Goal: Task Accomplishment & Management: Manage account settings

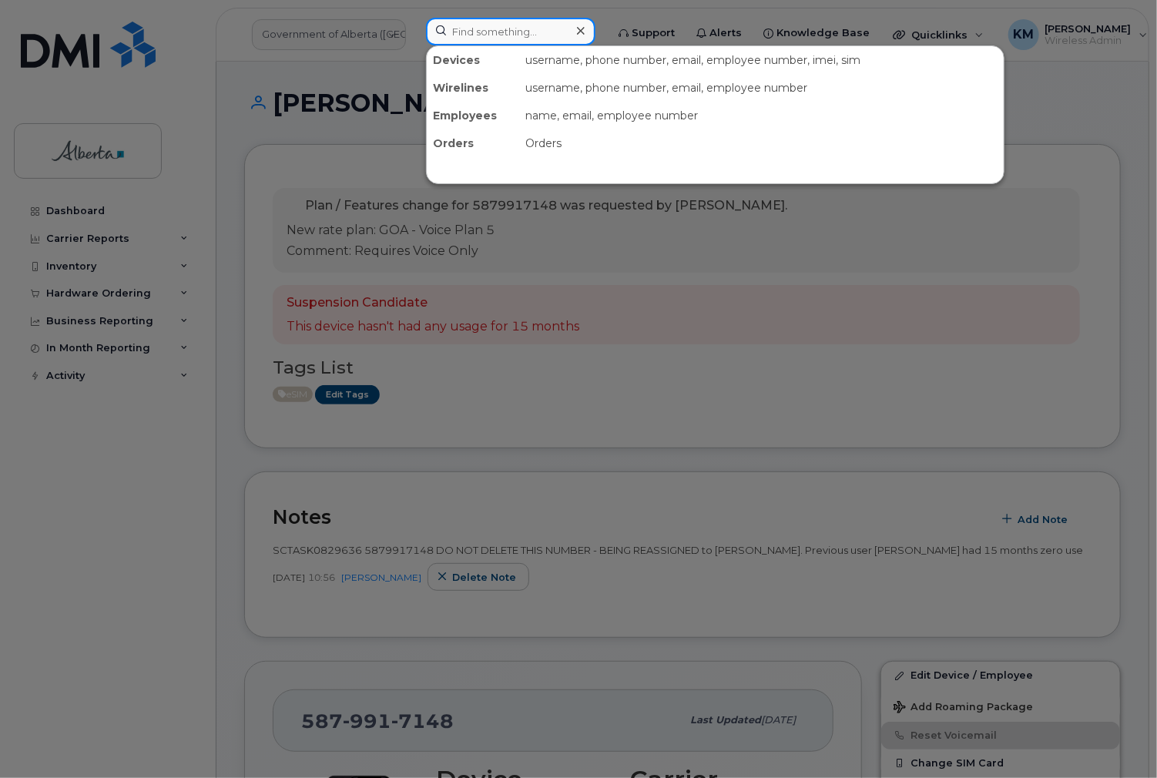
click at [530, 37] on input at bounding box center [510, 32] width 169 height 28
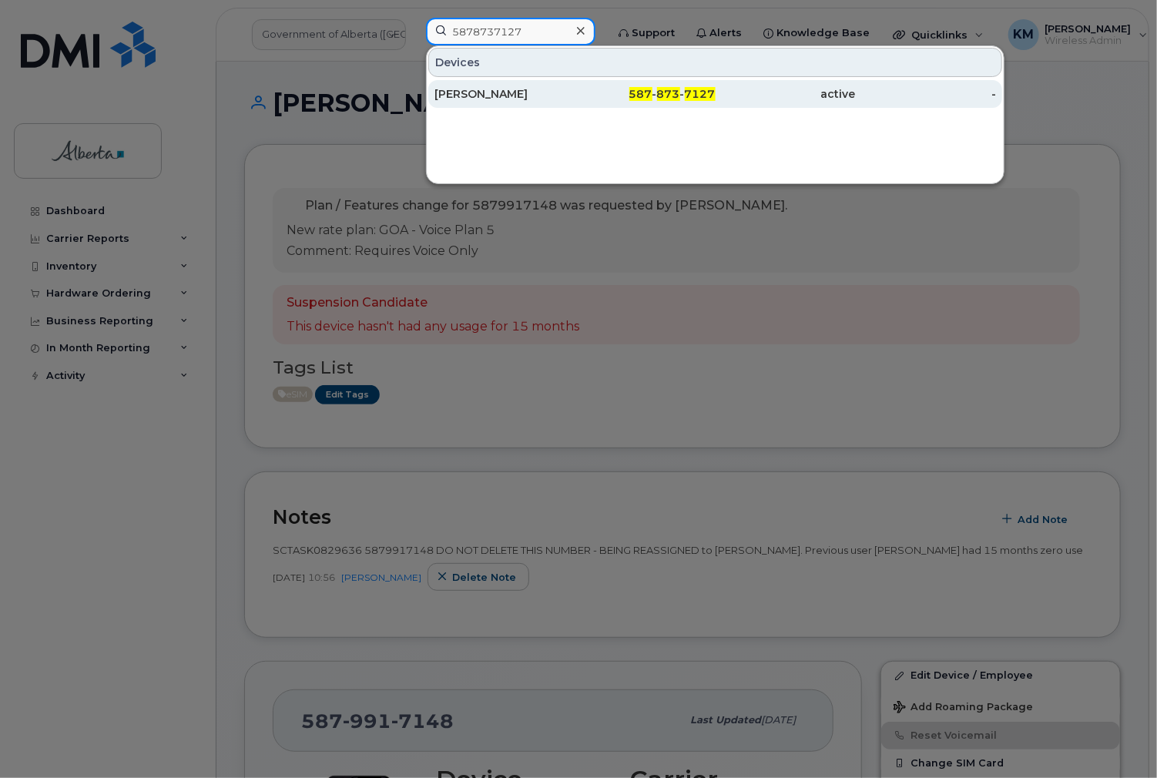
type input "5878737127"
click at [574, 86] on div "[PERSON_NAME]" at bounding box center [644, 94] width 140 height 28
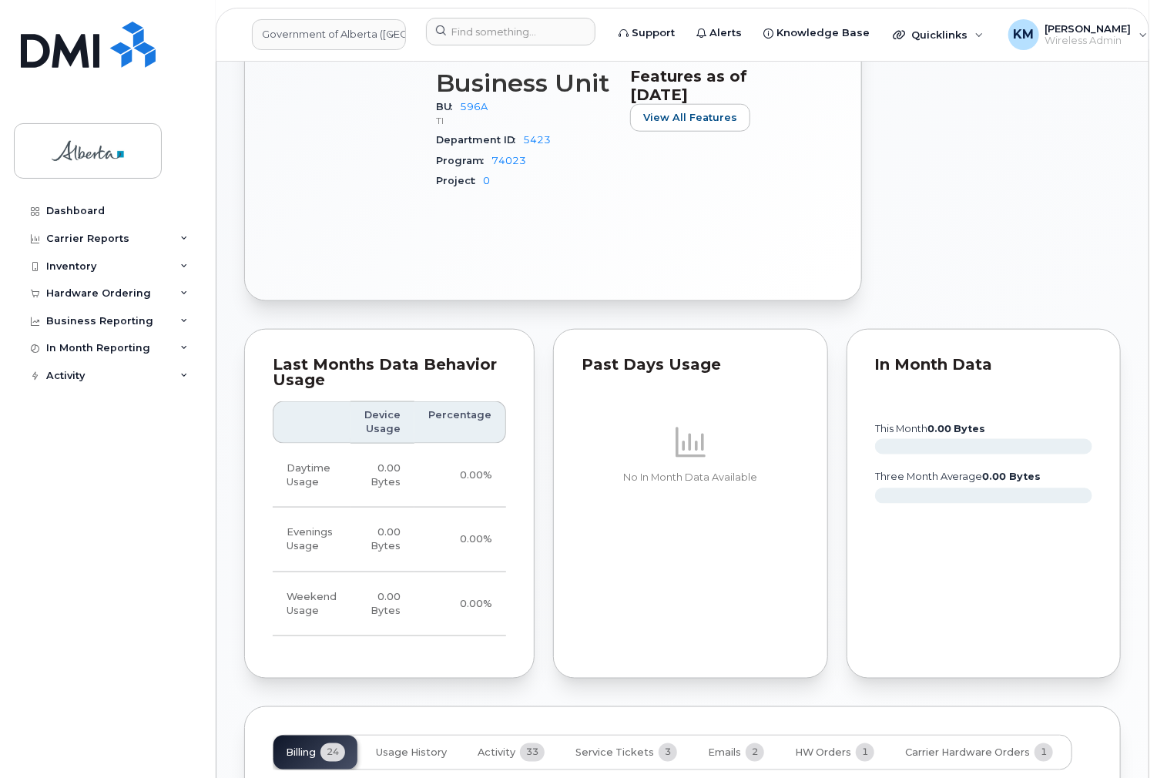
scroll to position [801, 0]
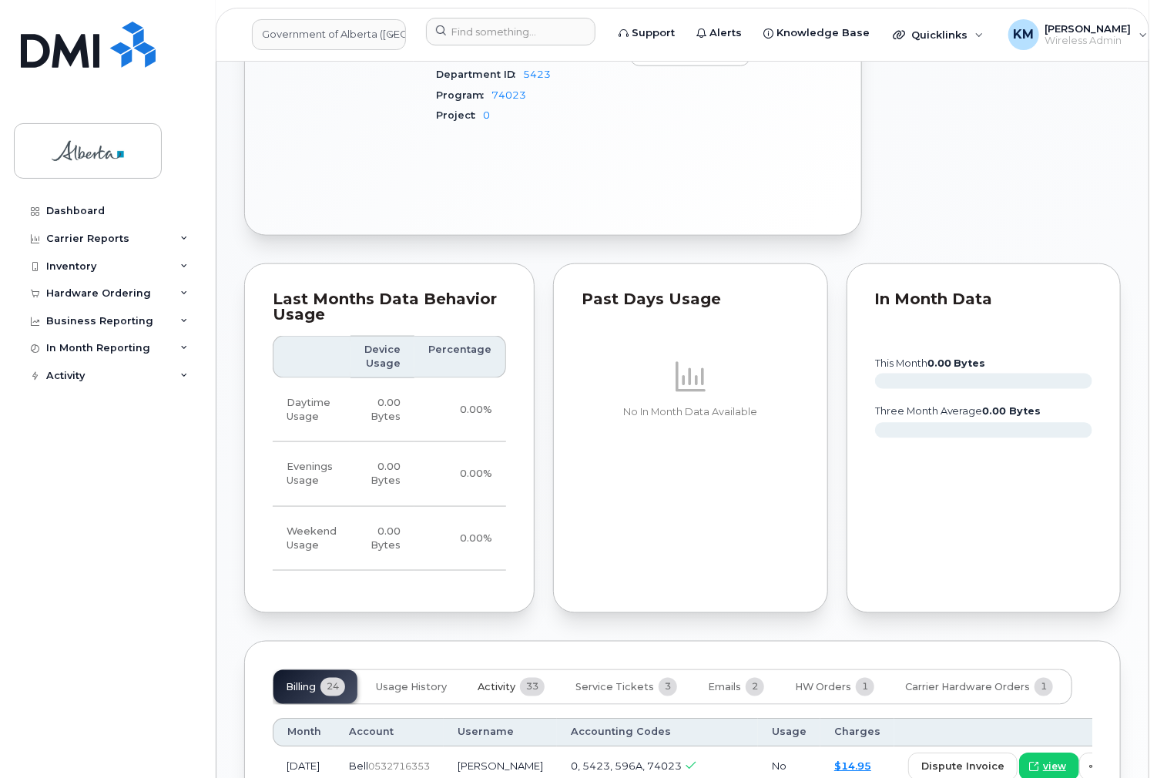
click at [498, 670] on button "Activity 33" at bounding box center [511, 687] width 92 height 34
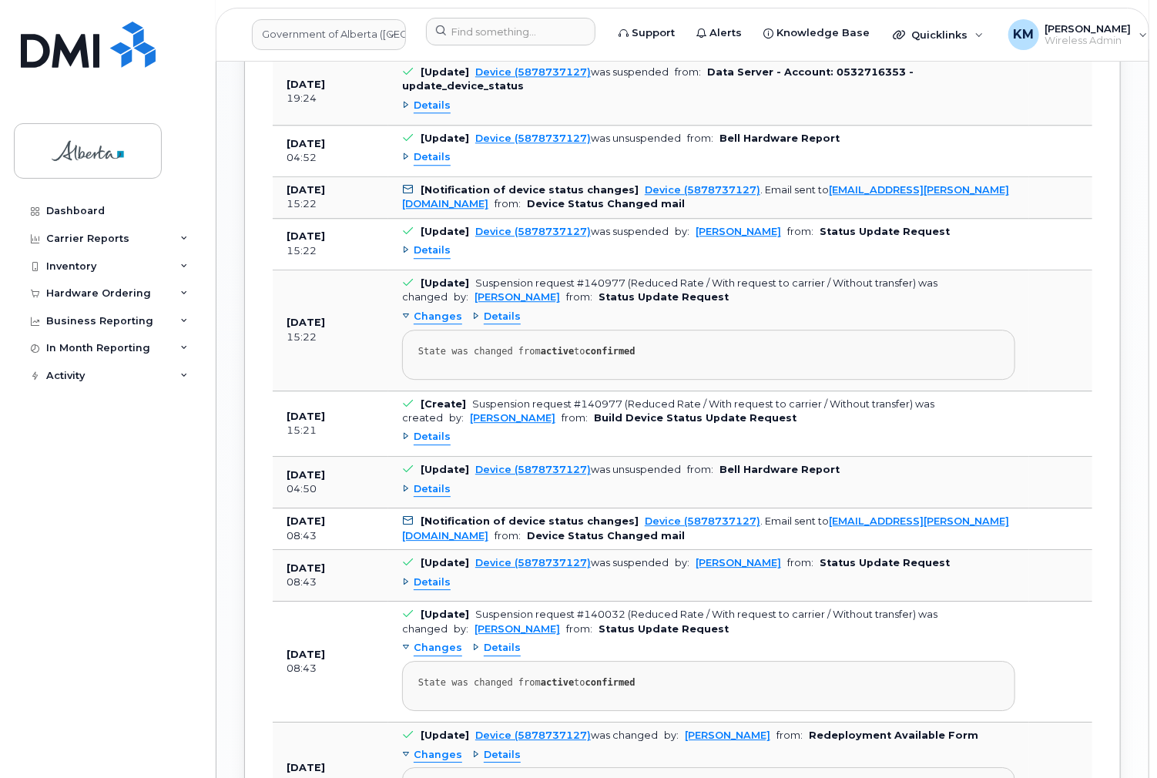
scroll to position [1971, 0]
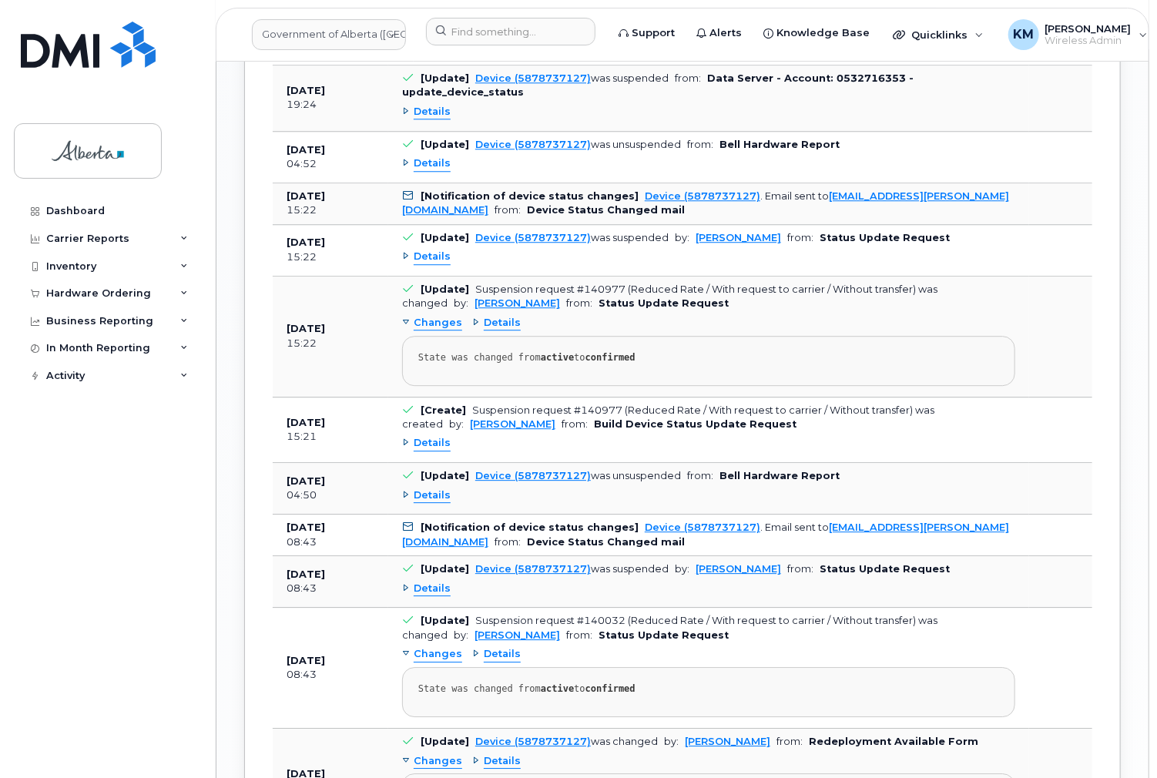
click at [430, 488] on span "Details" at bounding box center [431, 495] width 37 height 15
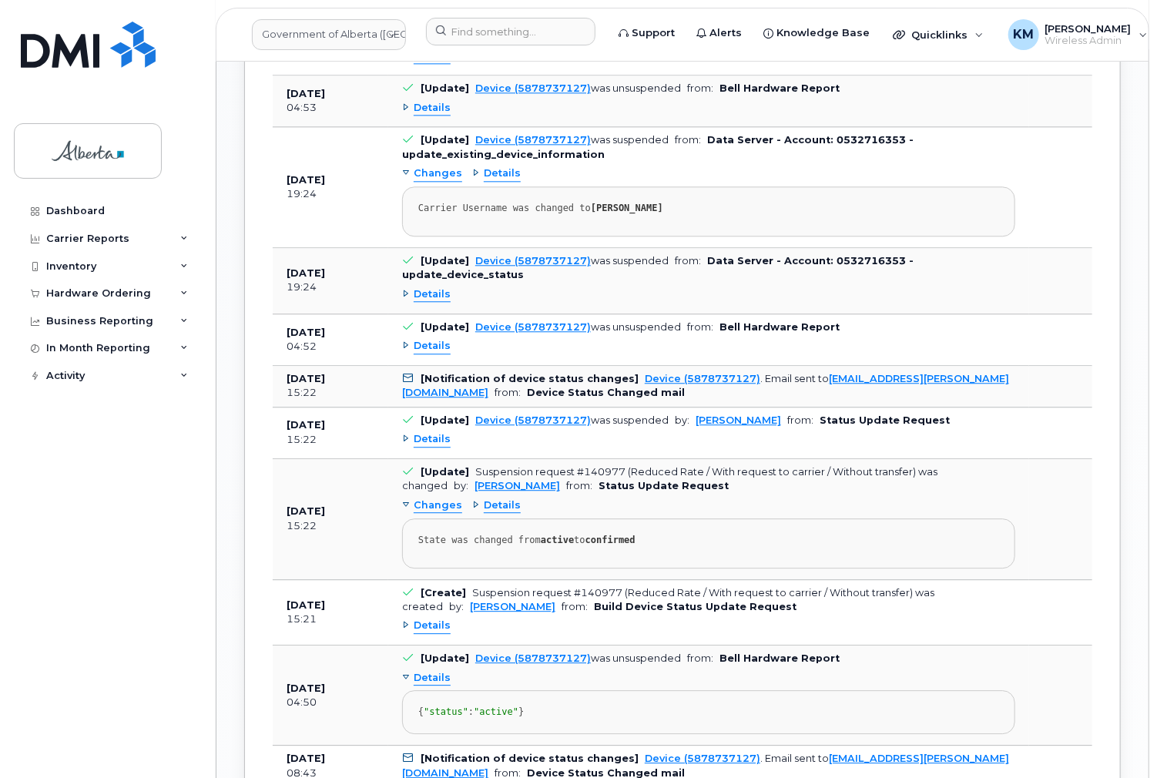
scroll to position [1786, 0]
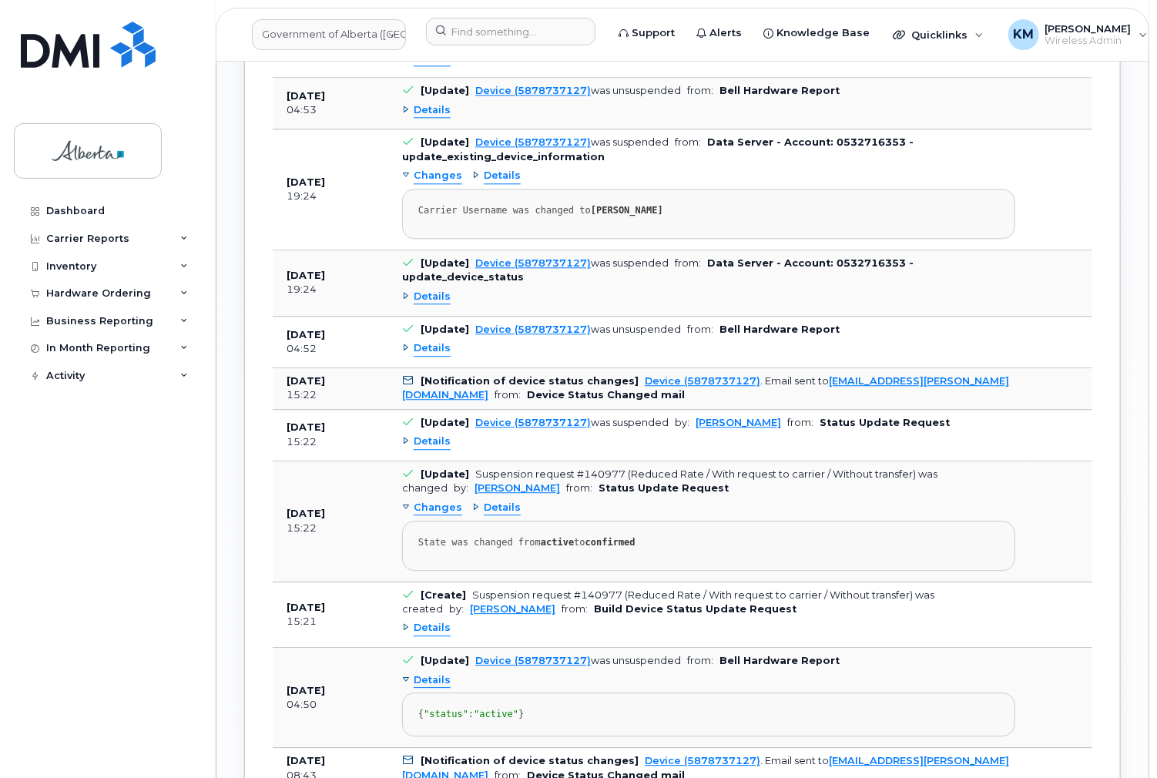
click at [427, 621] on span "Details" at bounding box center [431, 628] width 37 height 15
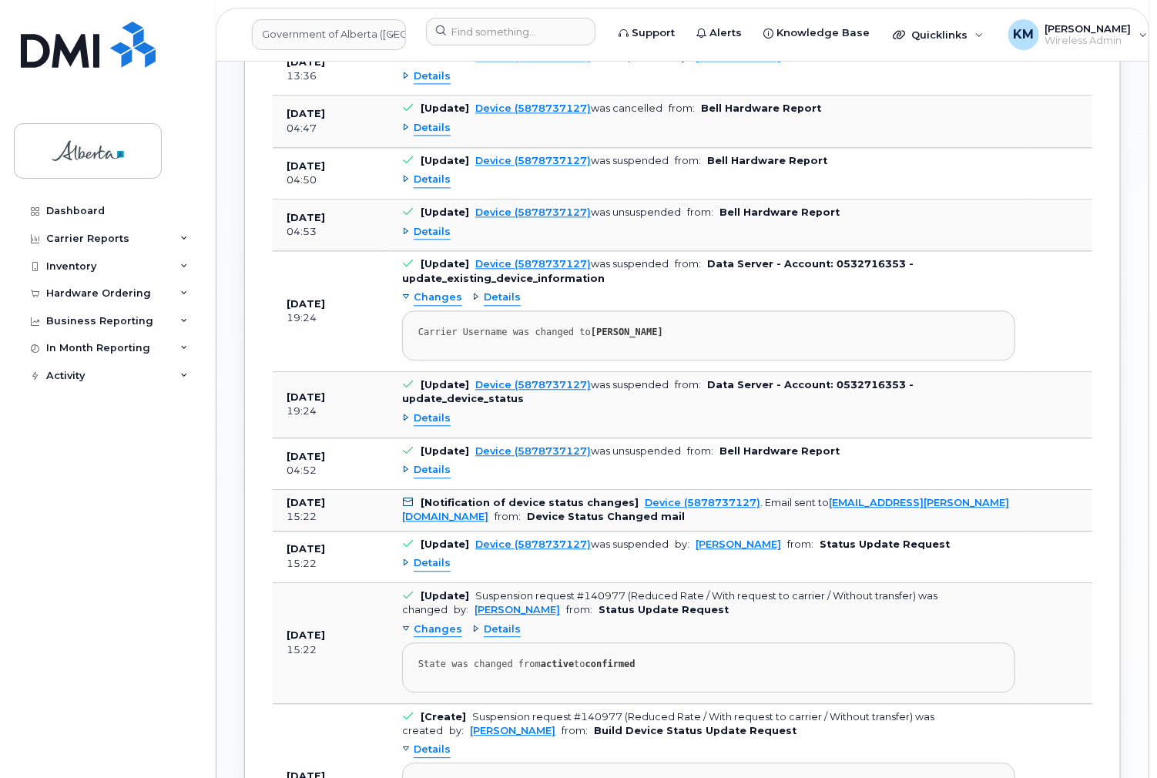
scroll to position [1663, 0]
click at [429, 557] on span "Details" at bounding box center [431, 564] width 37 height 15
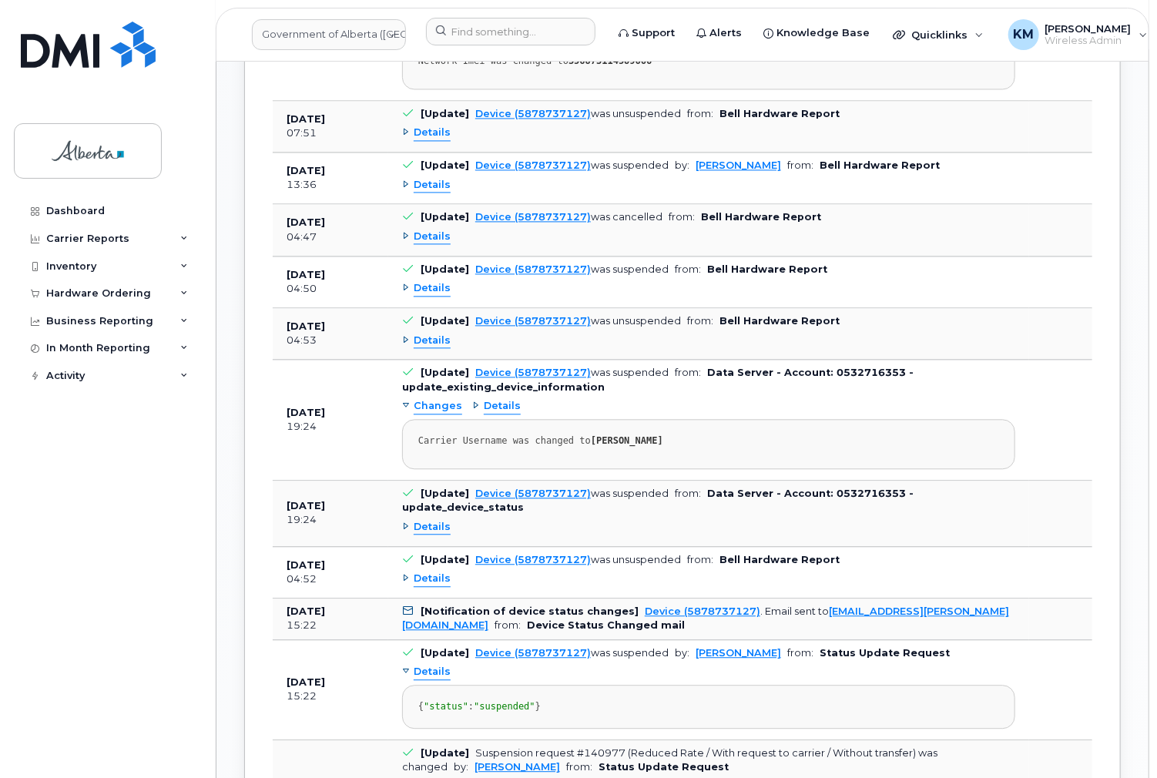
scroll to position [1540, 0]
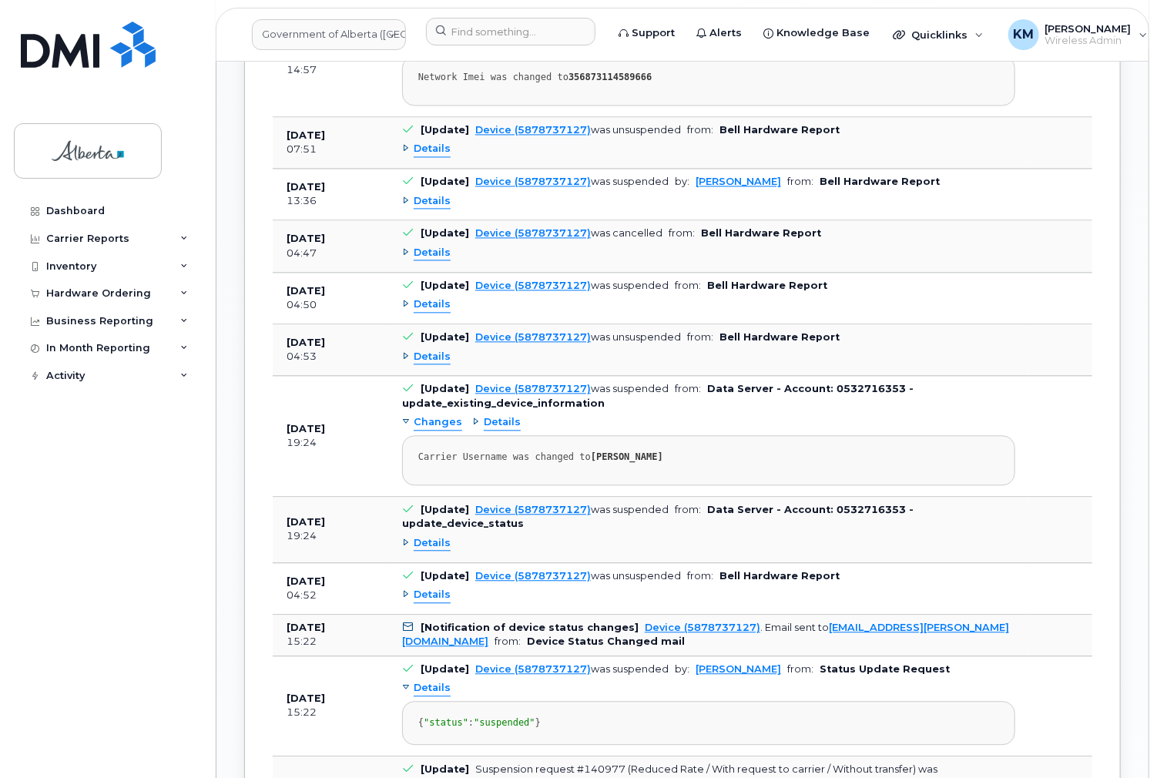
click at [420, 588] on span "Details" at bounding box center [431, 595] width 37 height 15
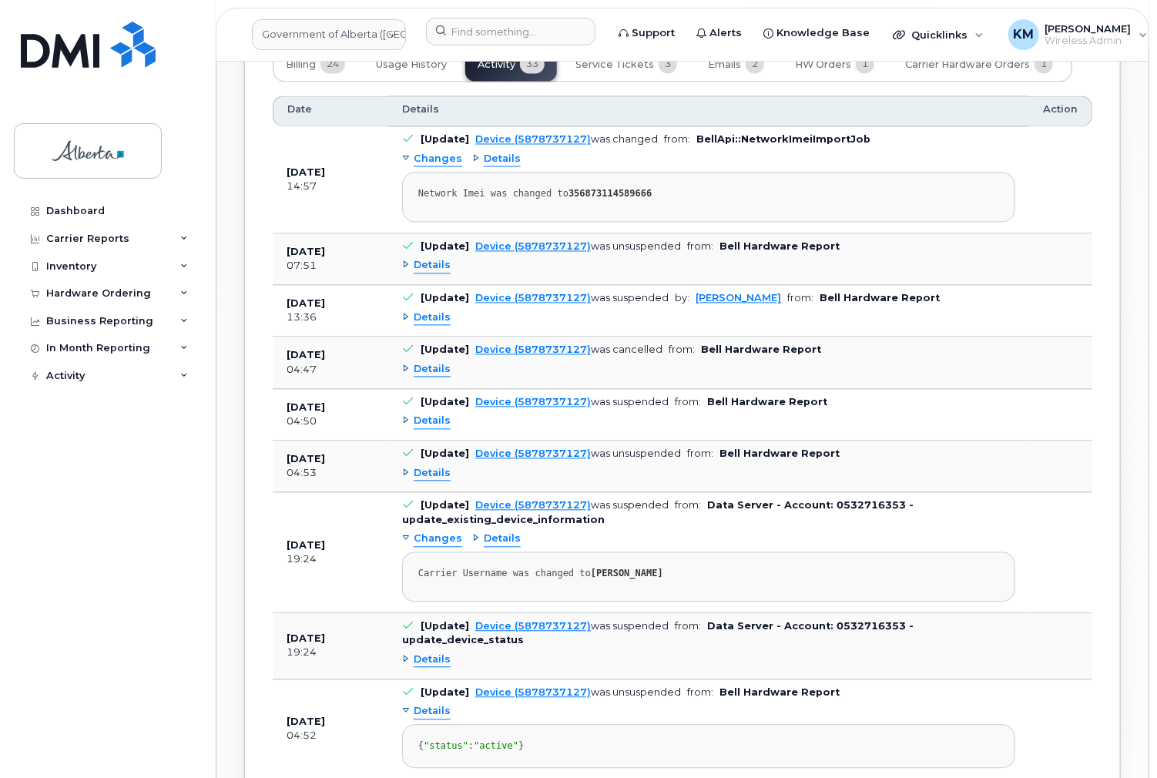
scroll to position [1417, 0]
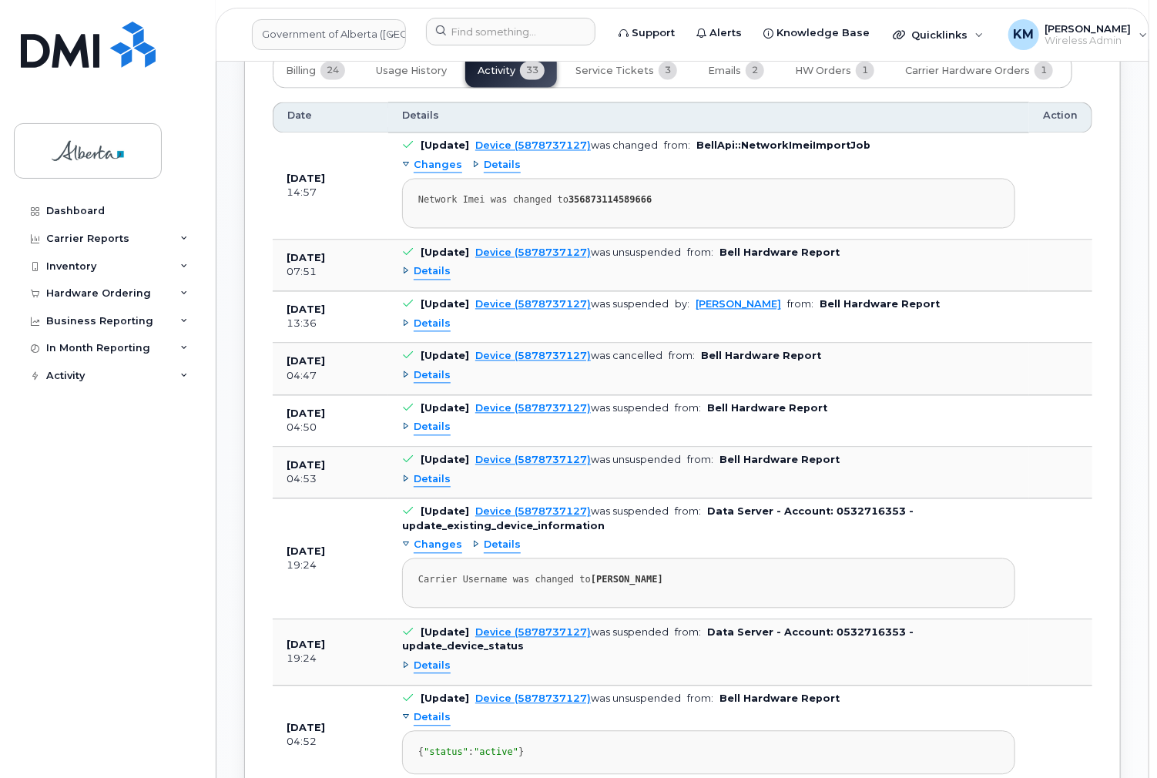
click at [431, 659] on span "Details" at bounding box center [431, 666] width 37 height 15
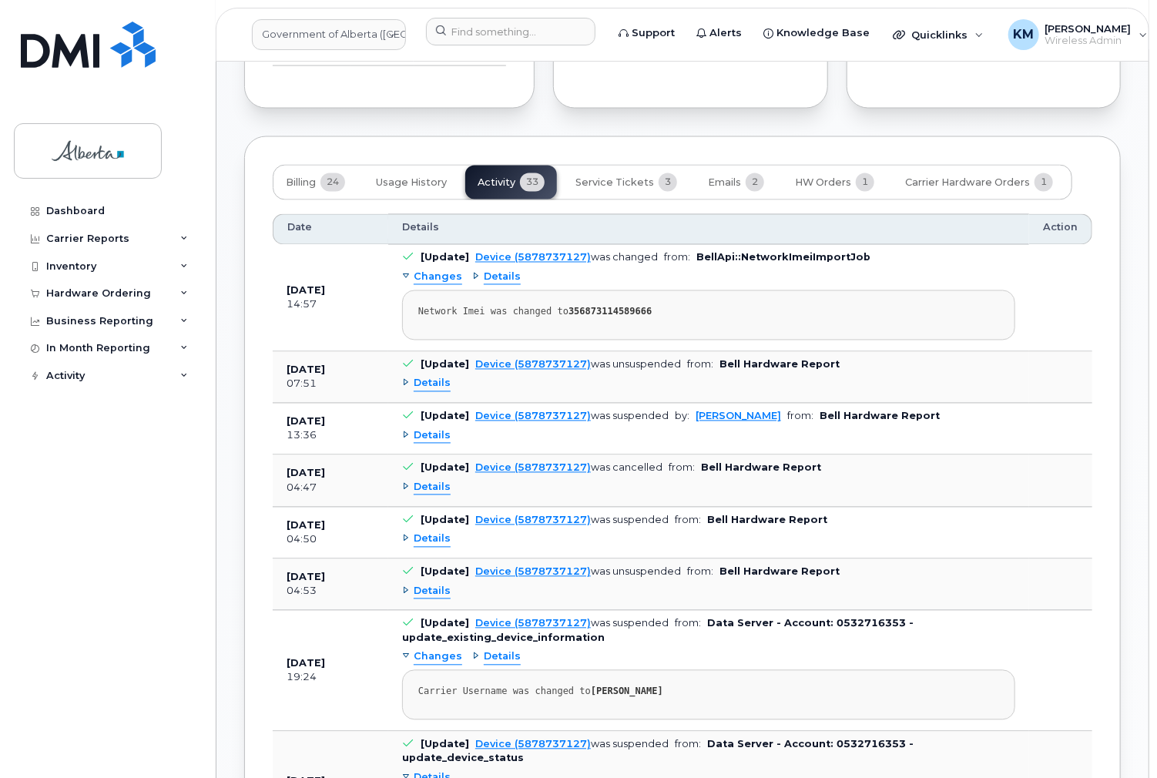
scroll to position [1294, 0]
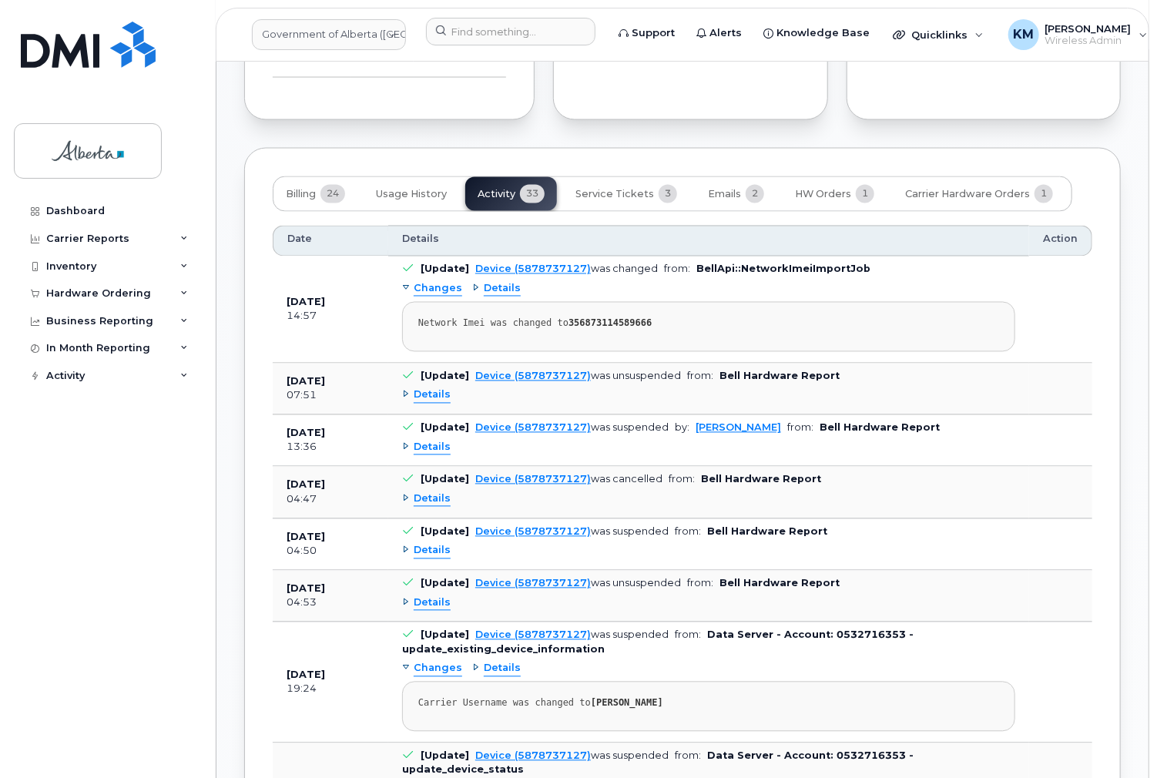
click at [424, 596] on span "Details" at bounding box center [431, 603] width 37 height 15
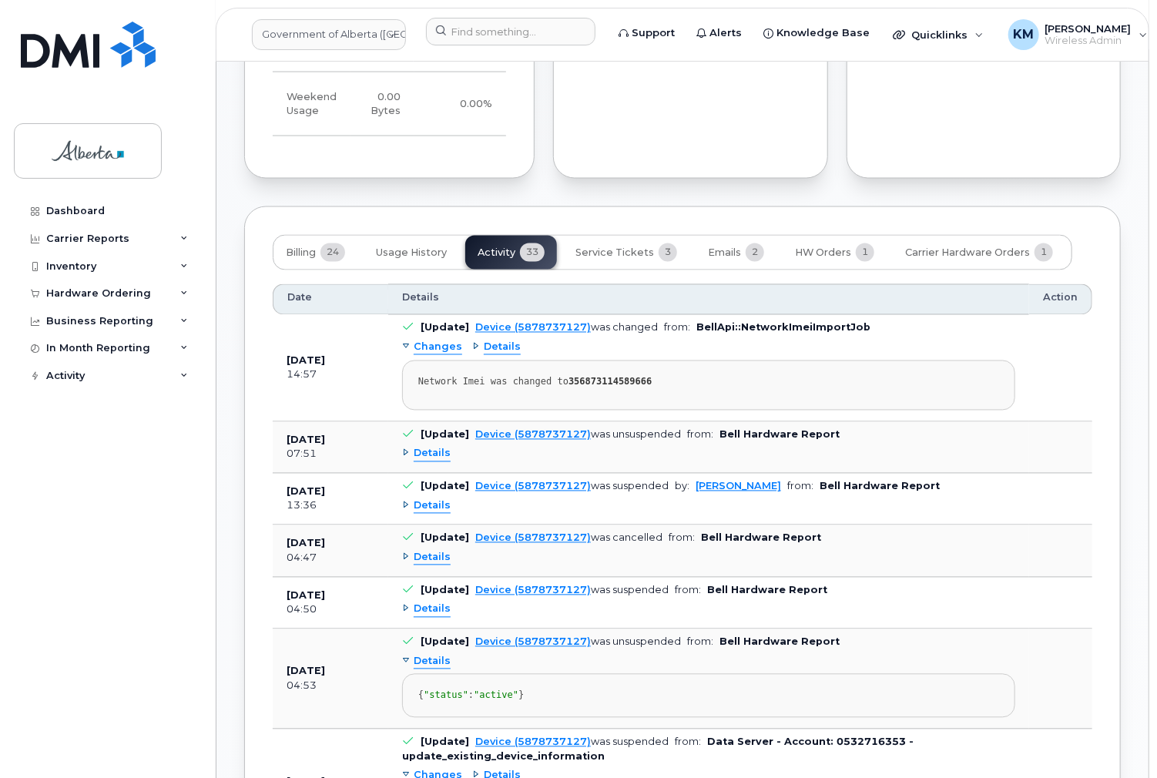
scroll to position [1232, 0]
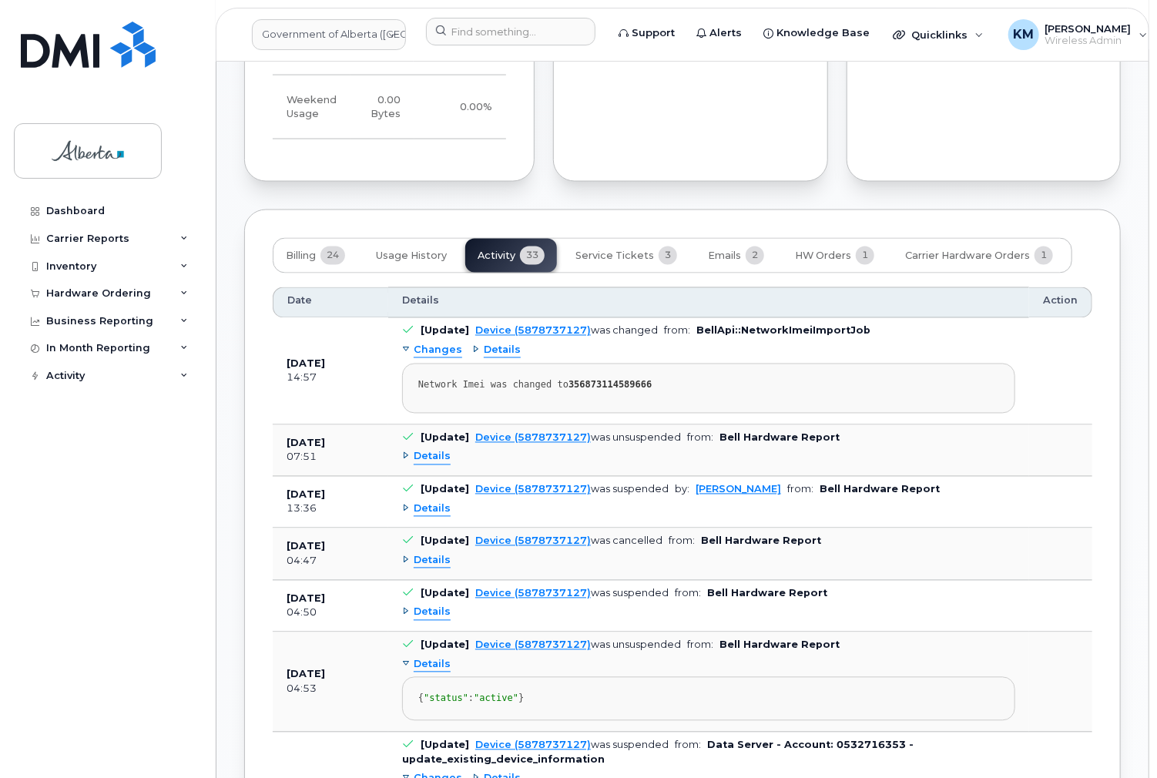
click at [422, 605] on span "Details" at bounding box center [431, 612] width 37 height 15
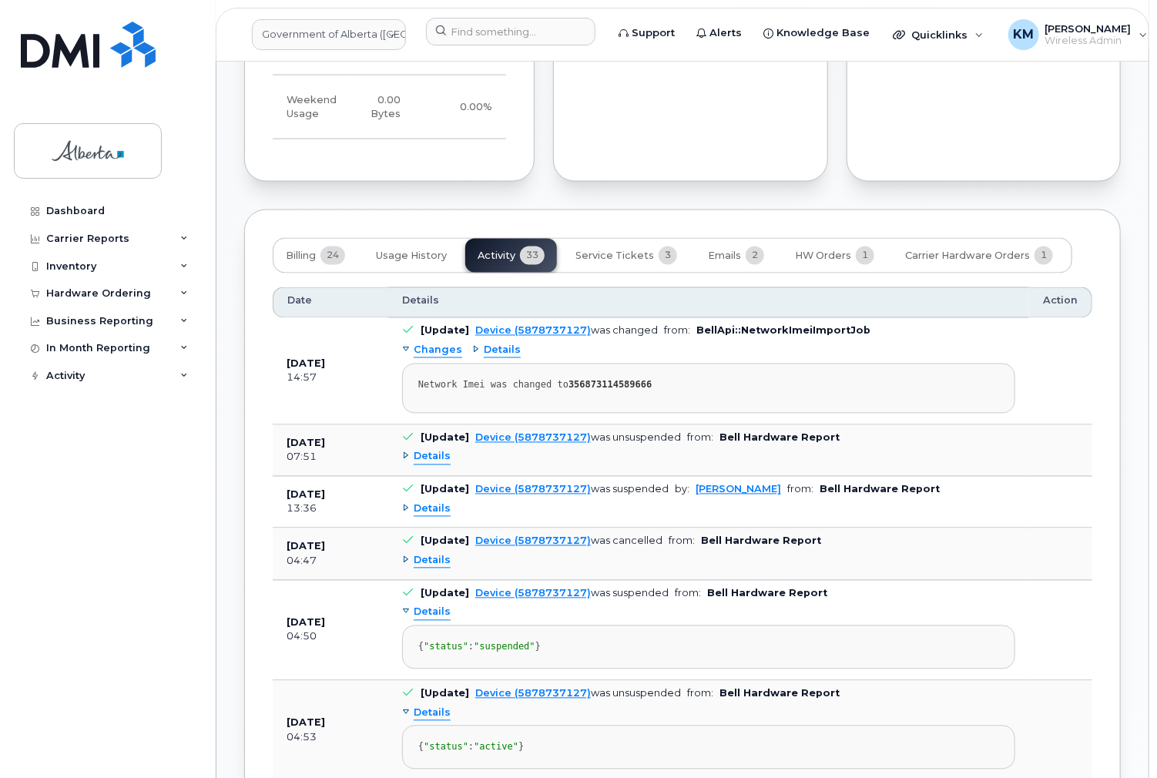
click at [430, 554] on span "Details" at bounding box center [431, 561] width 37 height 15
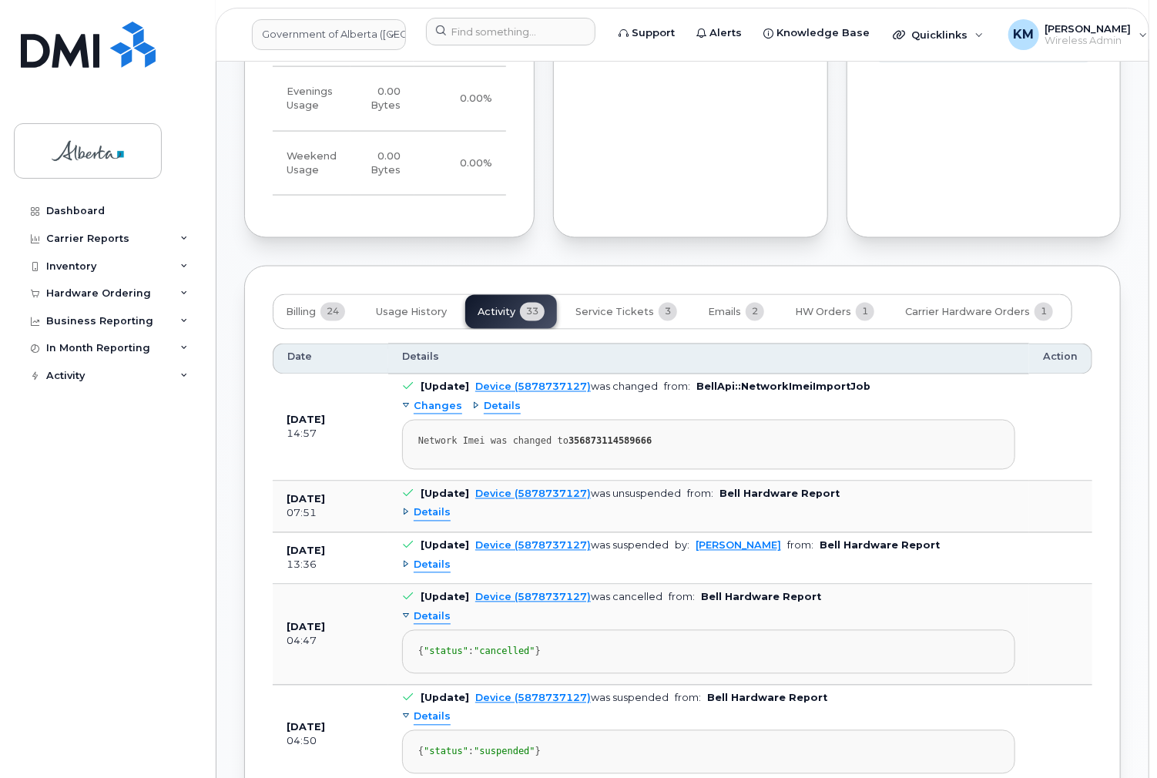
scroll to position [1170, 0]
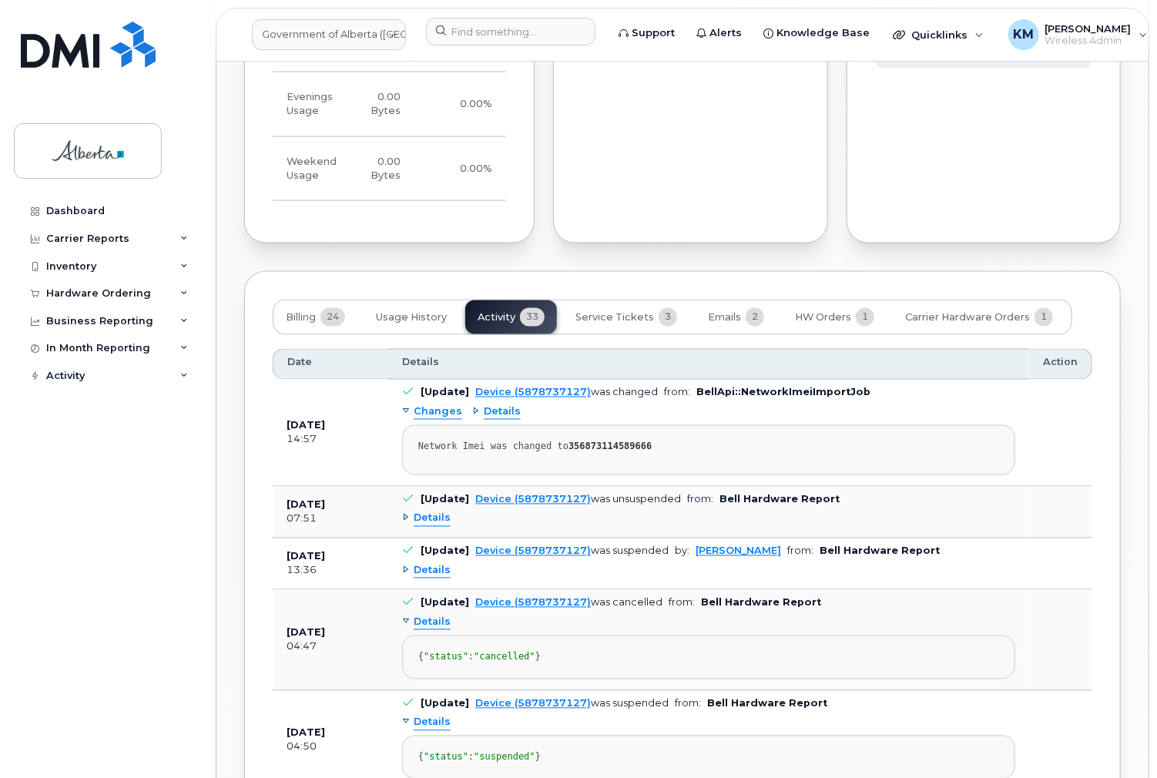
click at [426, 564] on span "Details" at bounding box center [431, 571] width 37 height 15
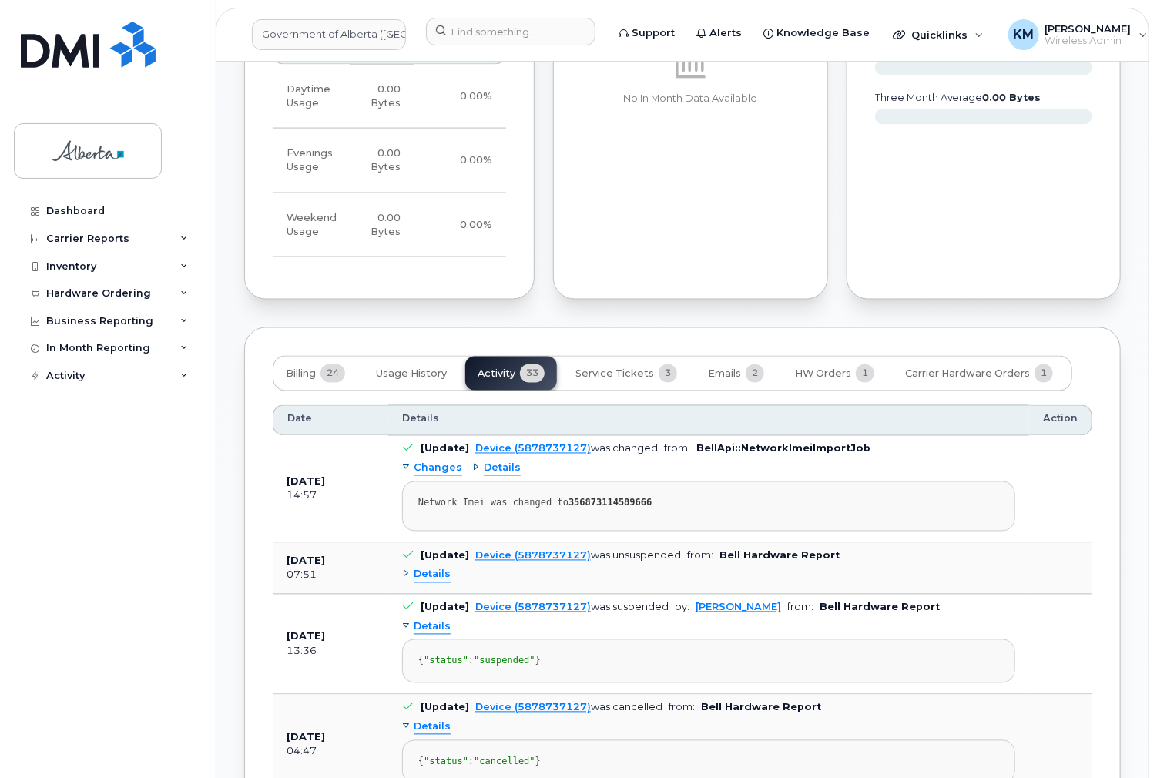
scroll to position [1109, 0]
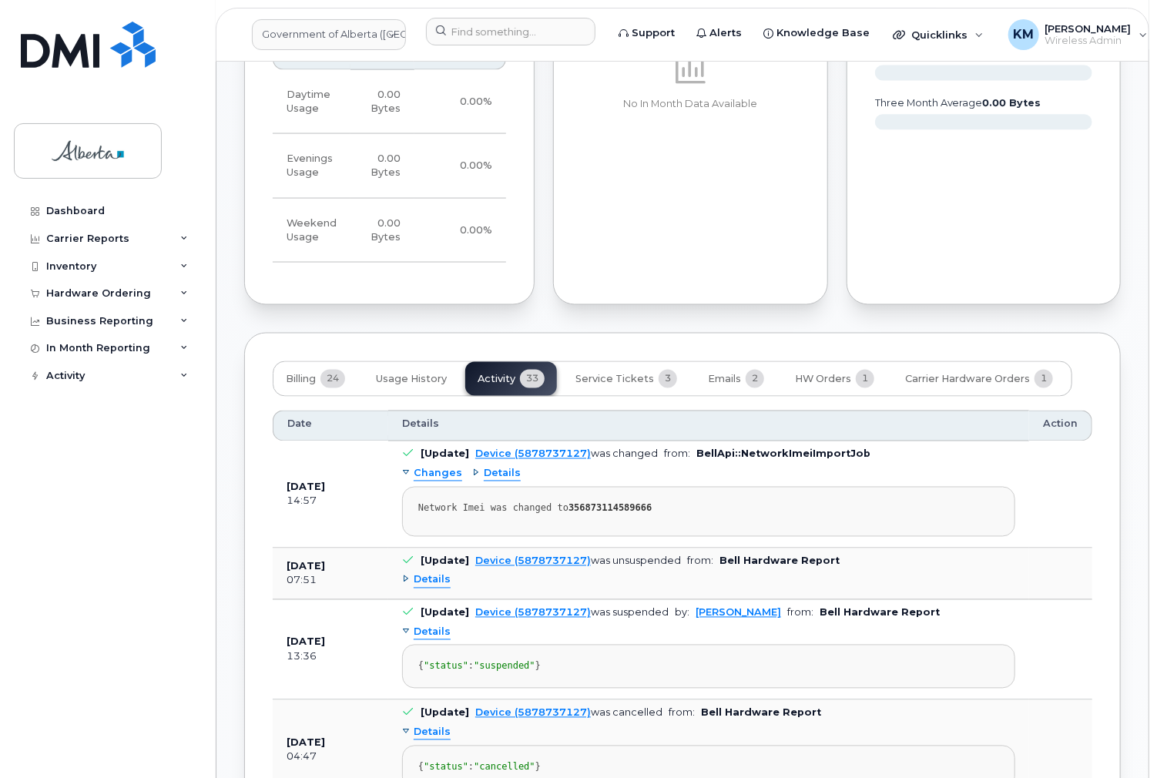
click at [444, 573] on span "Details" at bounding box center [431, 580] width 37 height 15
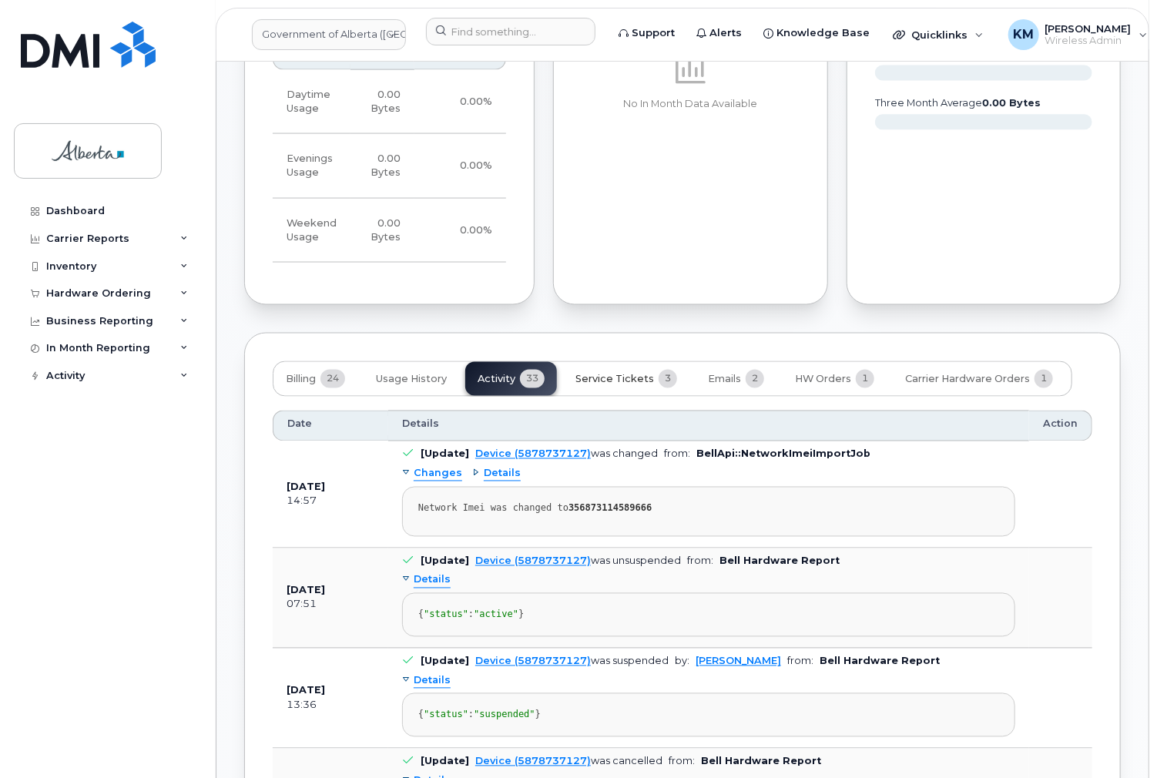
click at [610, 373] on span "Service Tickets" at bounding box center [614, 379] width 79 height 12
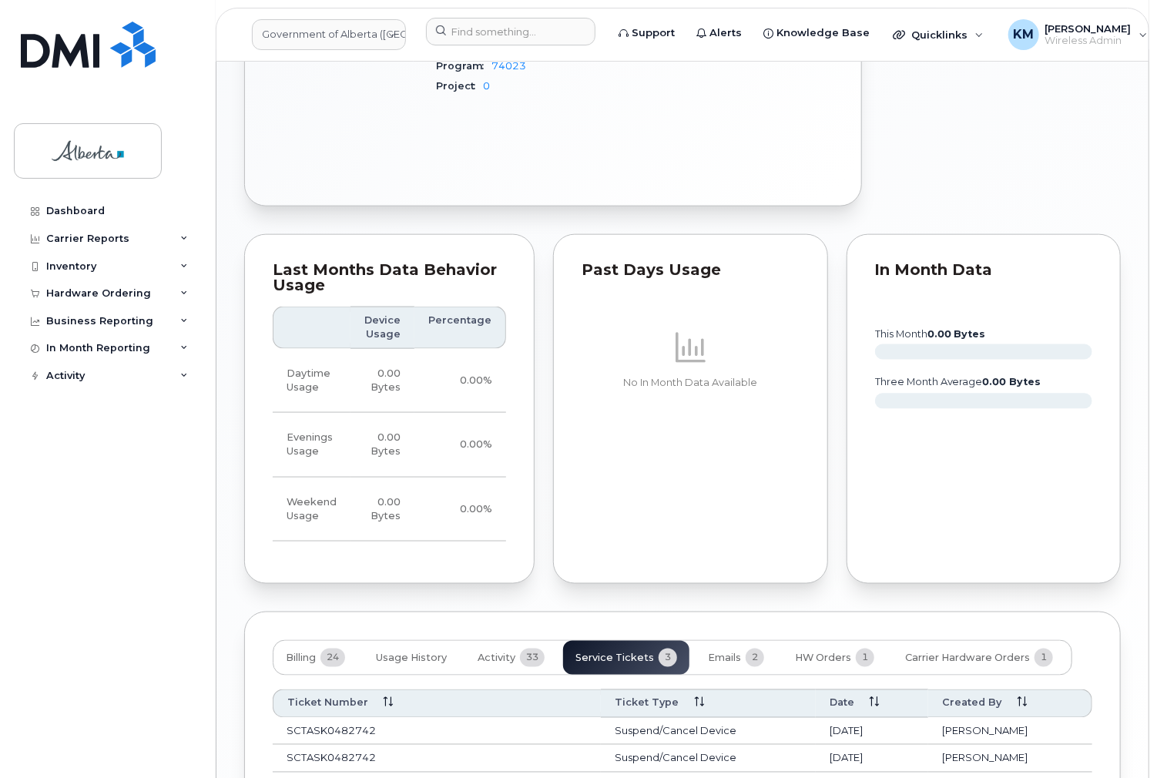
scroll to position [952, 0]
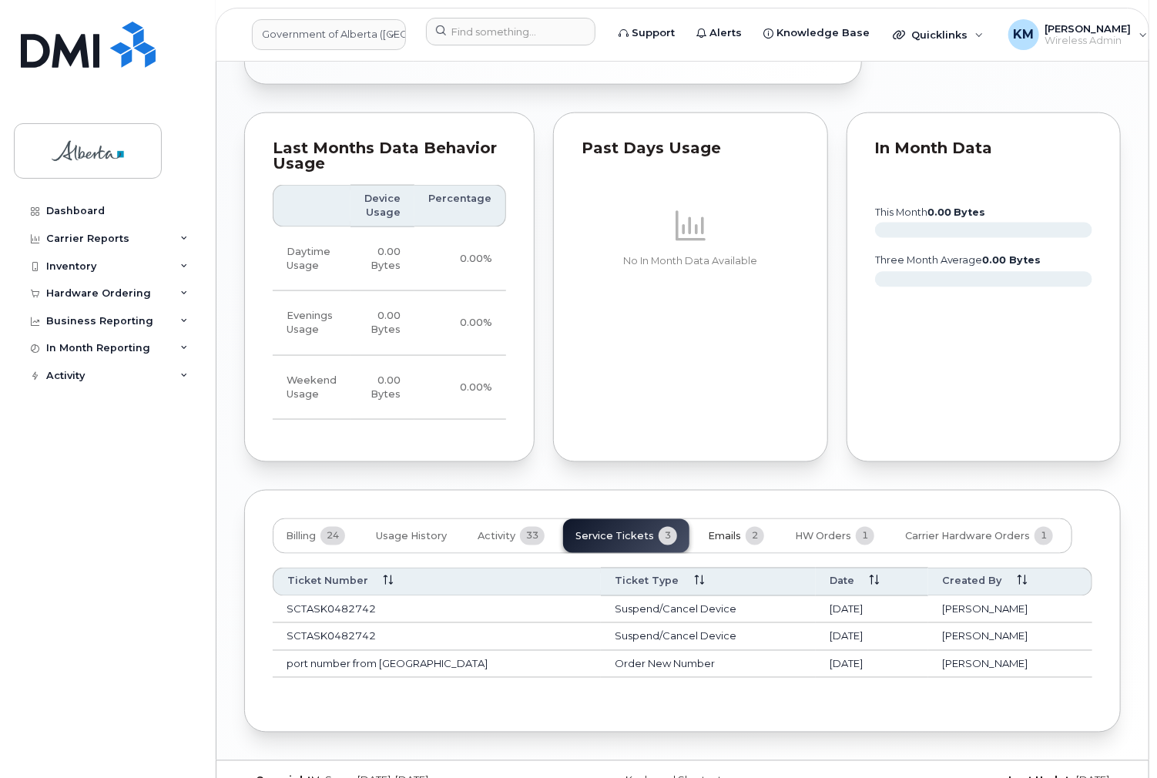
click at [722, 531] on span "Emails" at bounding box center [724, 537] width 33 height 12
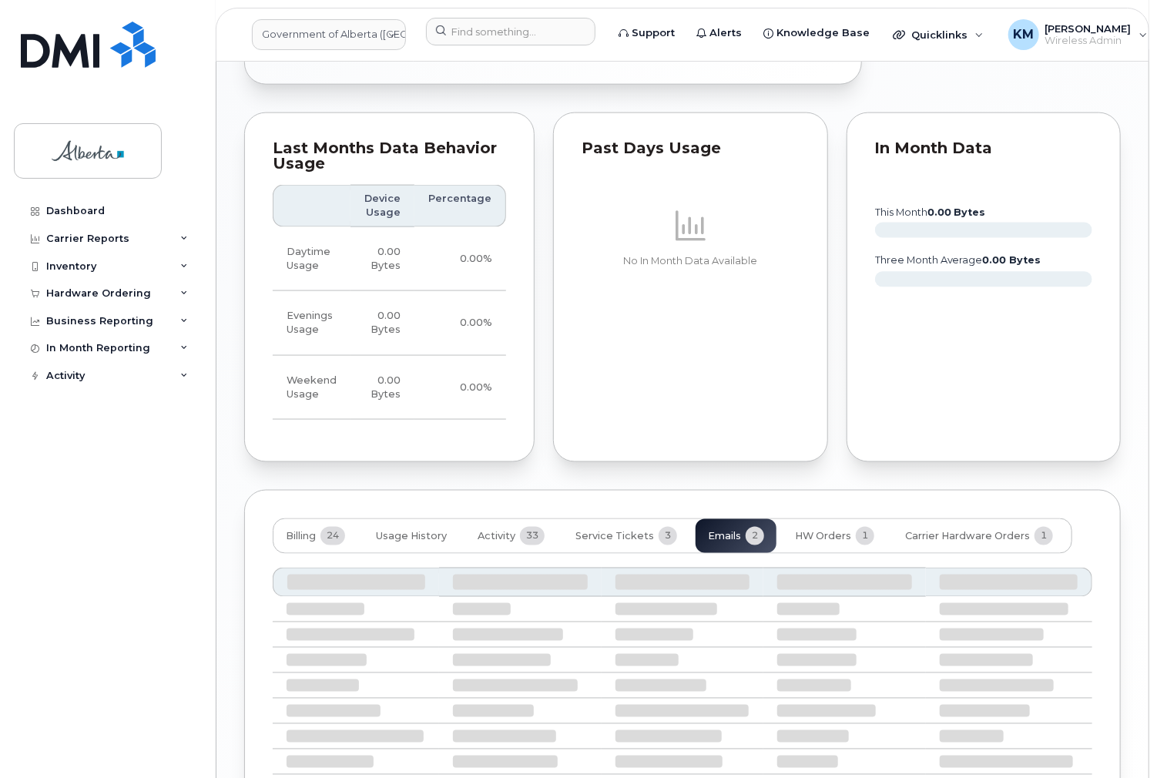
scroll to position [912, 0]
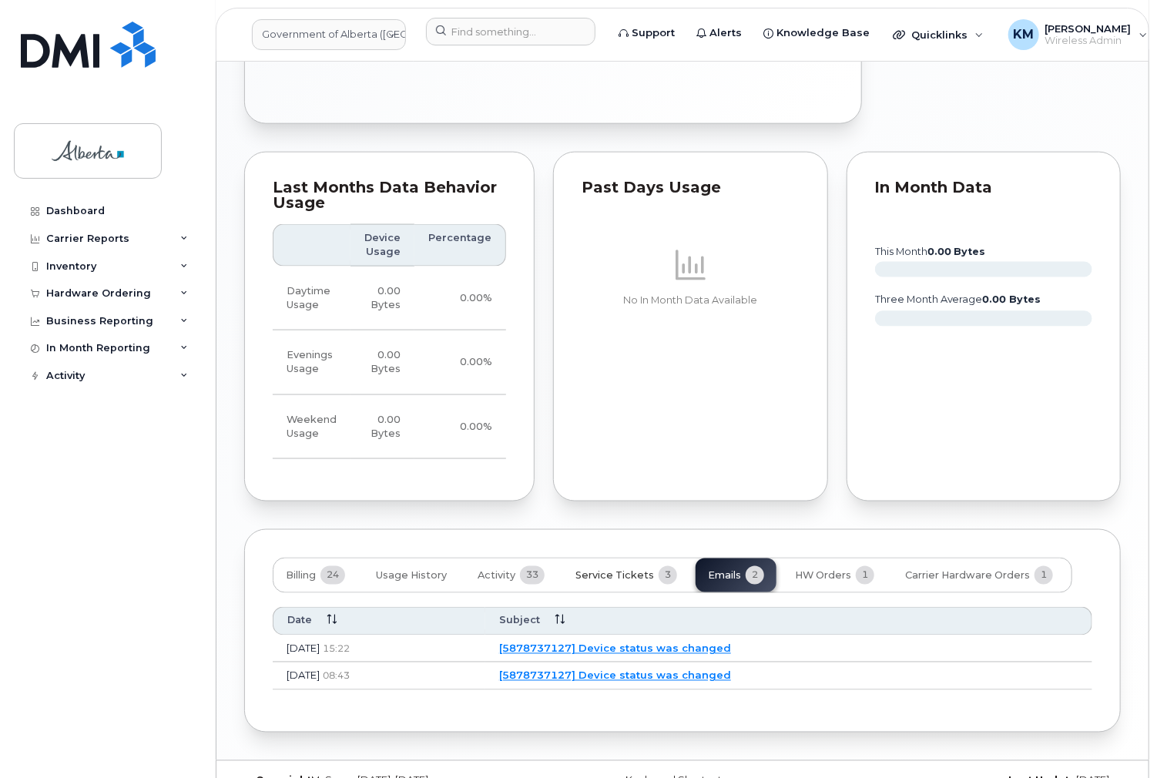
click at [629, 570] on span "Service Tickets" at bounding box center [614, 576] width 79 height 12
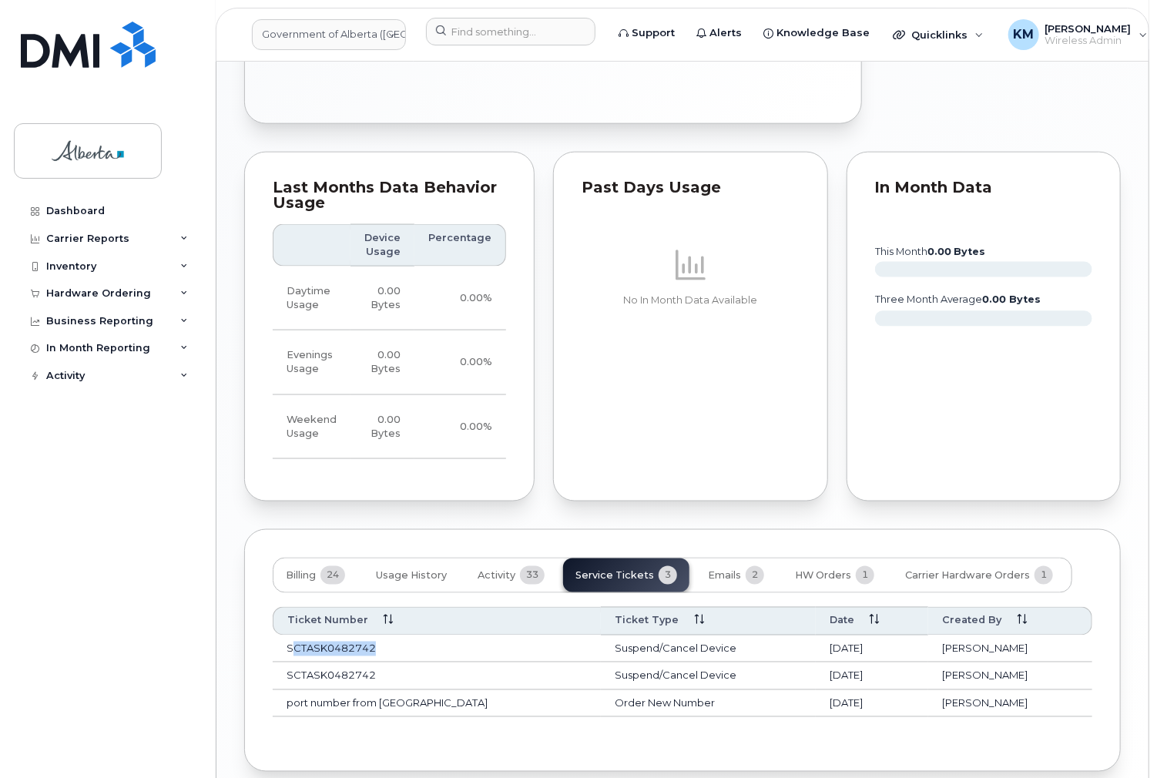
drag, startPoint x: 376, startPoint y: 619, endPoint x: 292, endPoint y: 624, distance: 84.1
click at [292, 635] on td "SCTASK0482742" at bounding box center [437, 649] width 328 height 28
click at [823, 558] on button "HW Orders 1" at bounding box center [834, 575] width 104 height 34
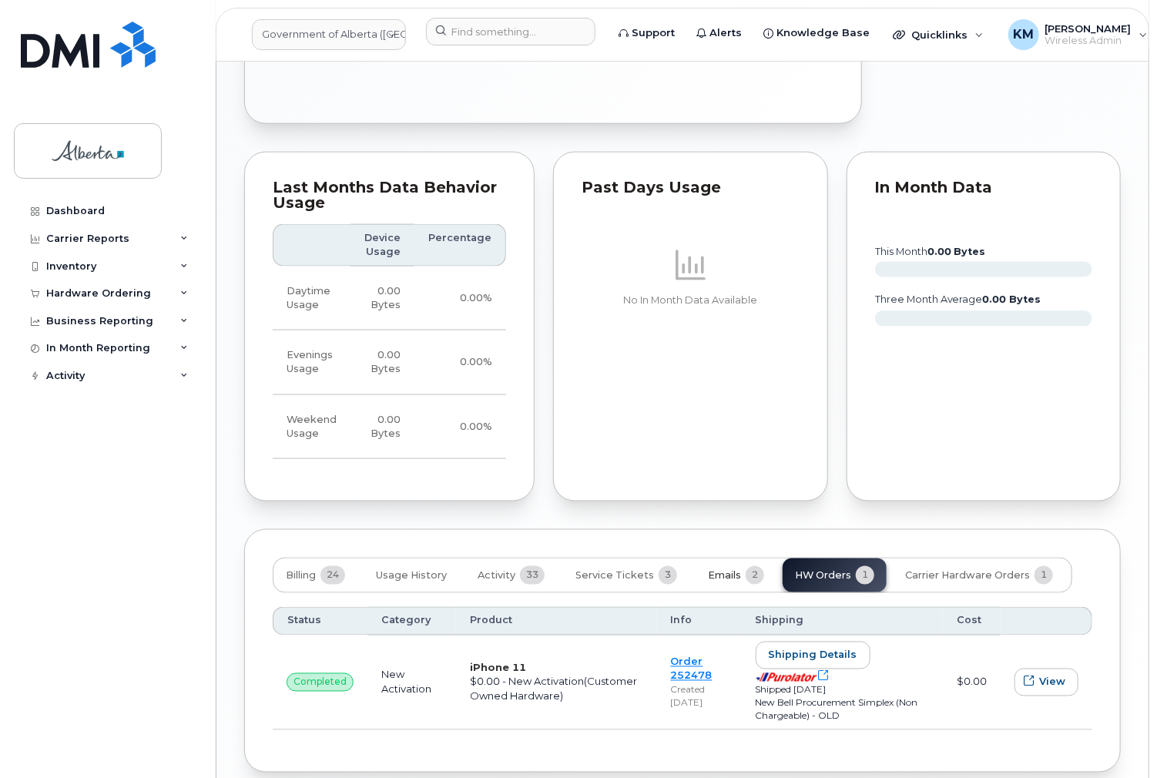
click at [721, 570] on span "Emails" at bounding box center [724, 576] width 33 height 12
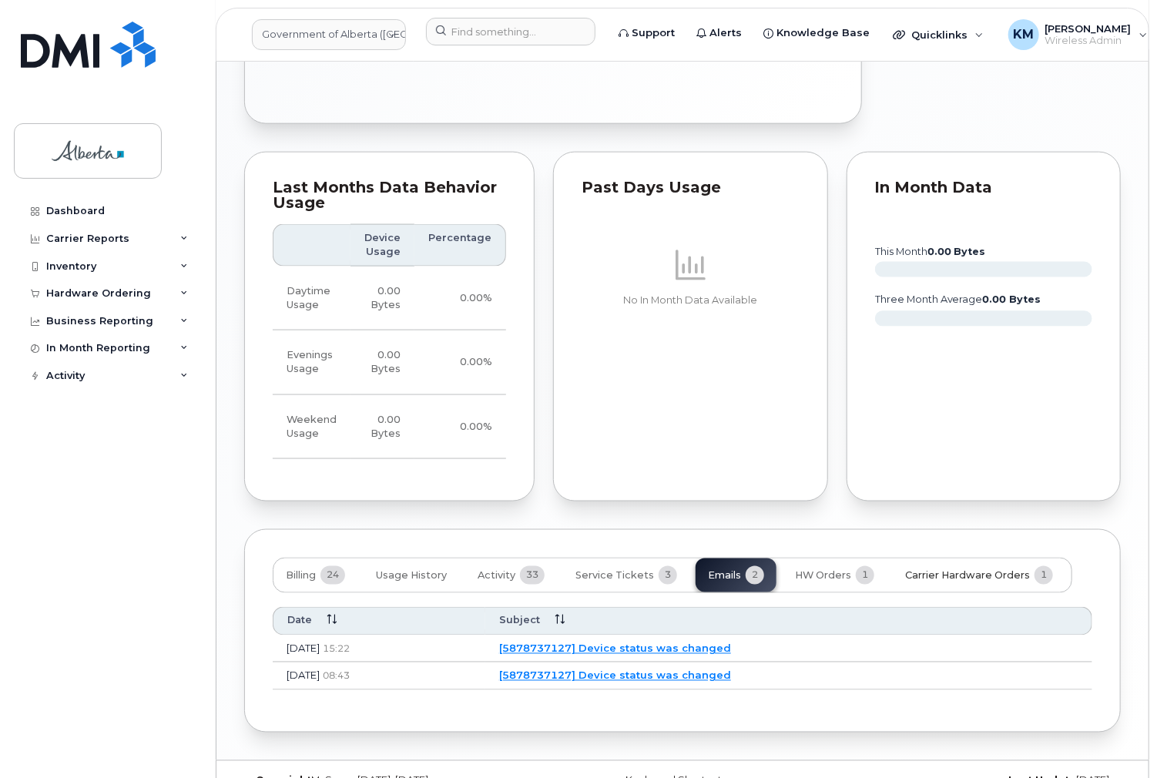
click at [929, 558] on button "Carrier Hardware Orders 1" at bounding box center [978, 575] width 172 height 34
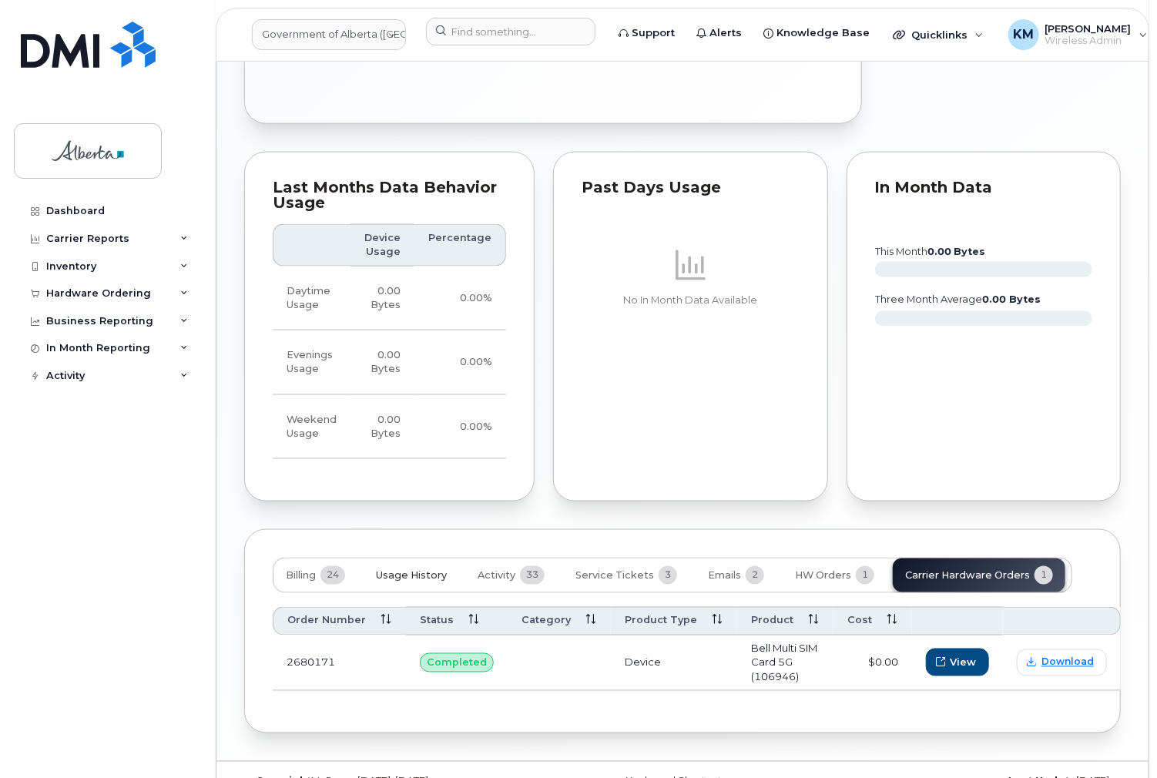
click at [424, 570] on span "Usage History" at bounding box center [411, 576] width 71 height 12
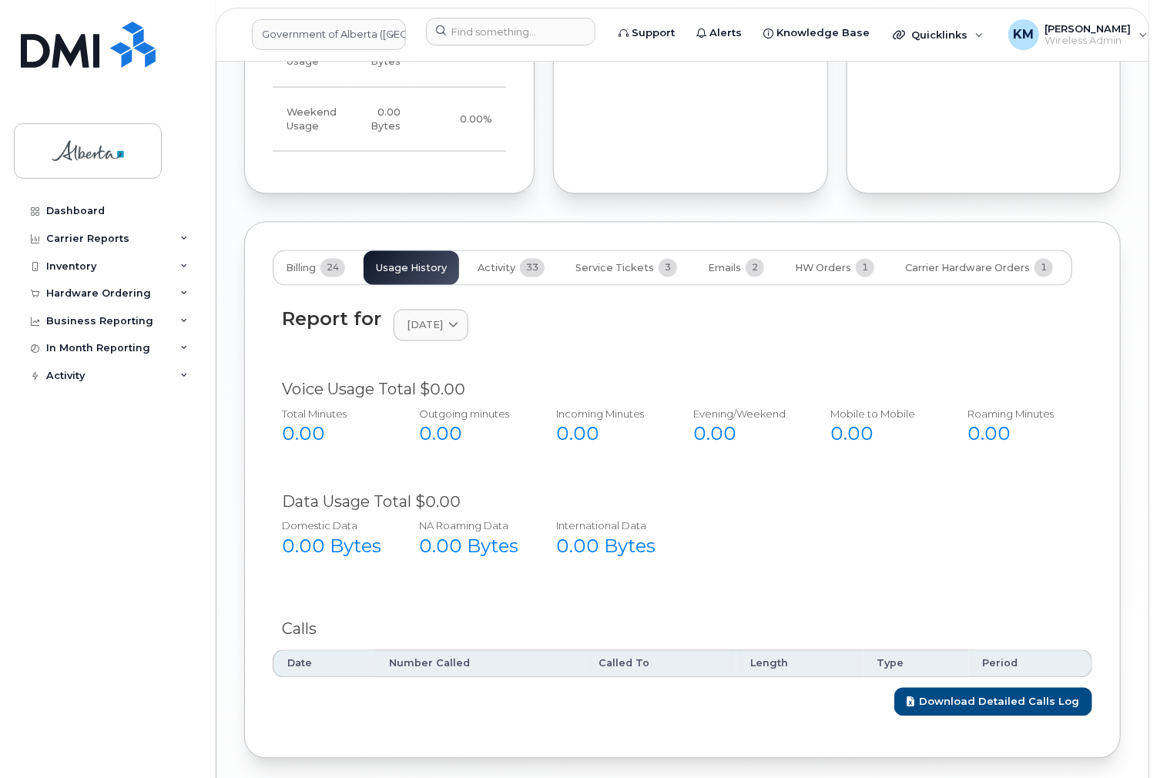
scroll to position [1220, 0]
click at [296, 262] on span "Billing" at bounding box center [301, 268] width 30 height 12
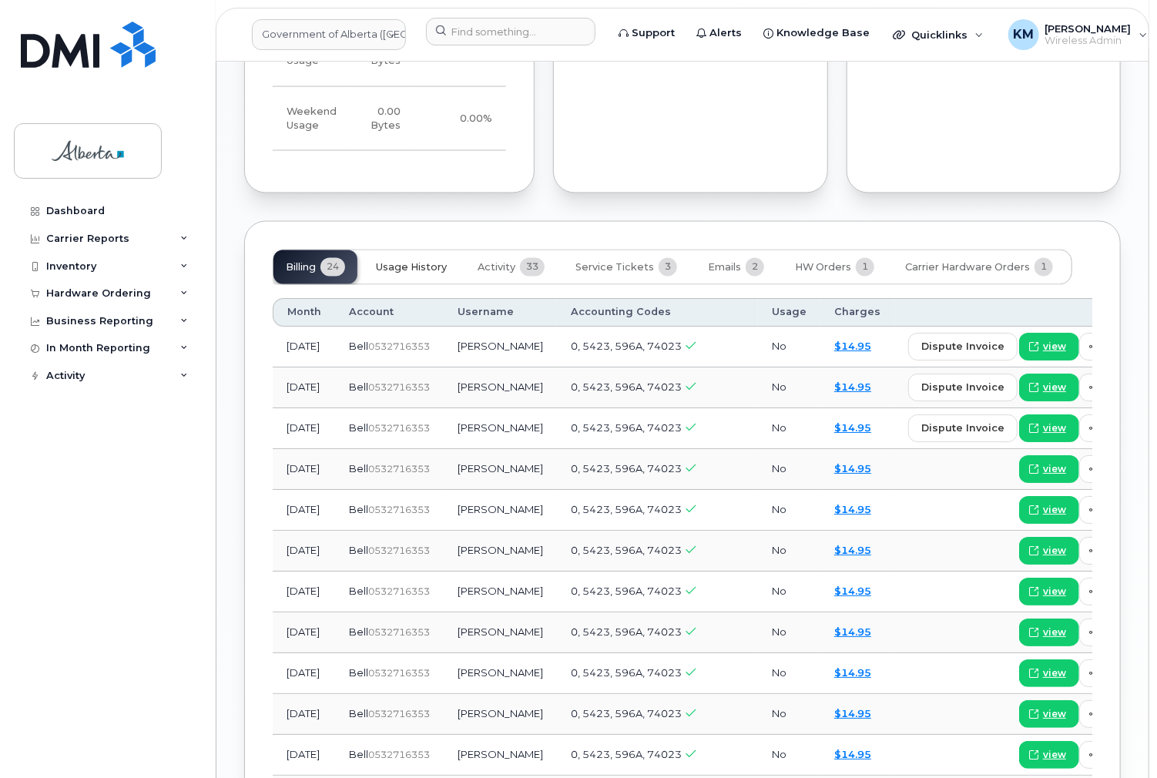
click at [442, 262] on span "Usage History" at bounding box center [411, 268] width 71 height 12
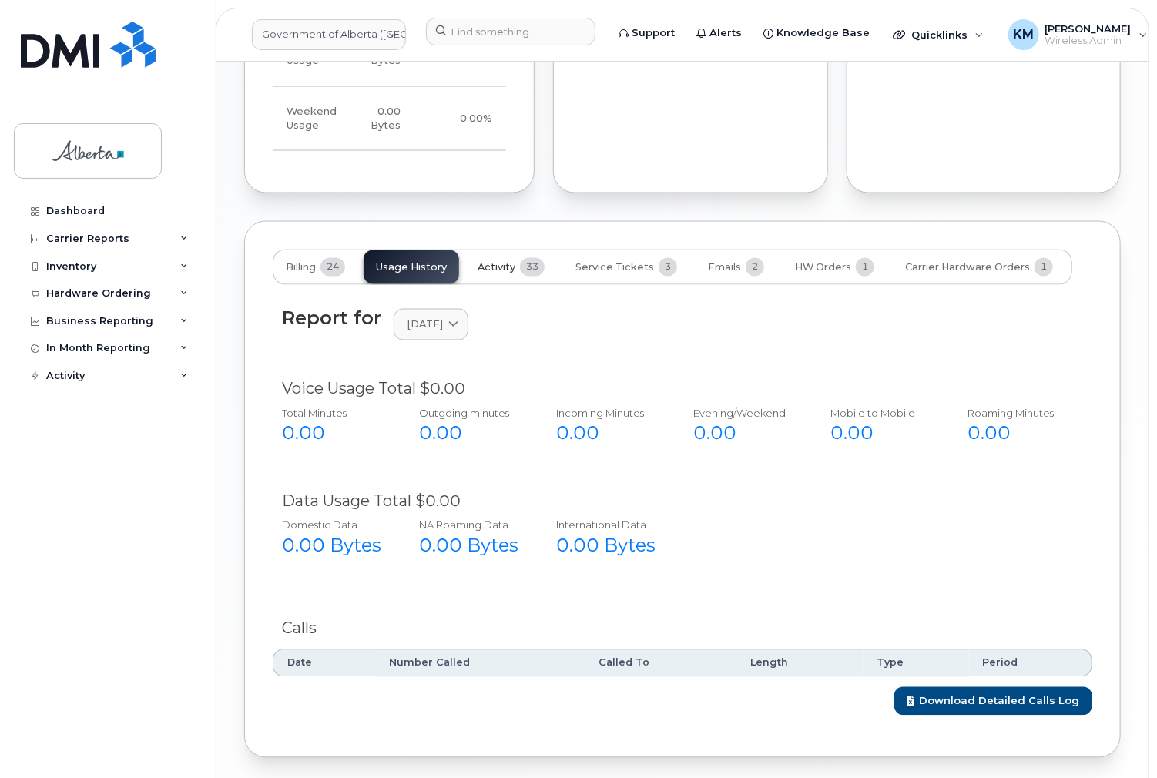
click at [507, 262] on span "Activity" at bounding box center [496, 268] width 38 height 12
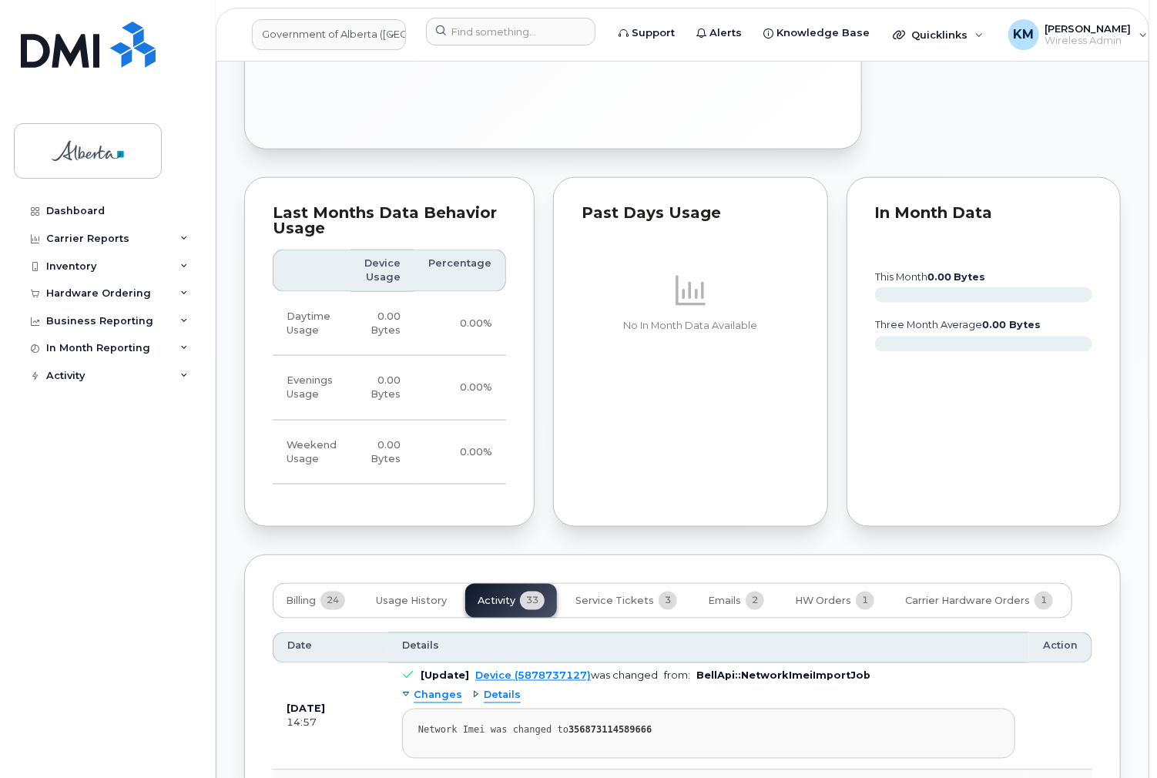
scroll to position [862, 0]
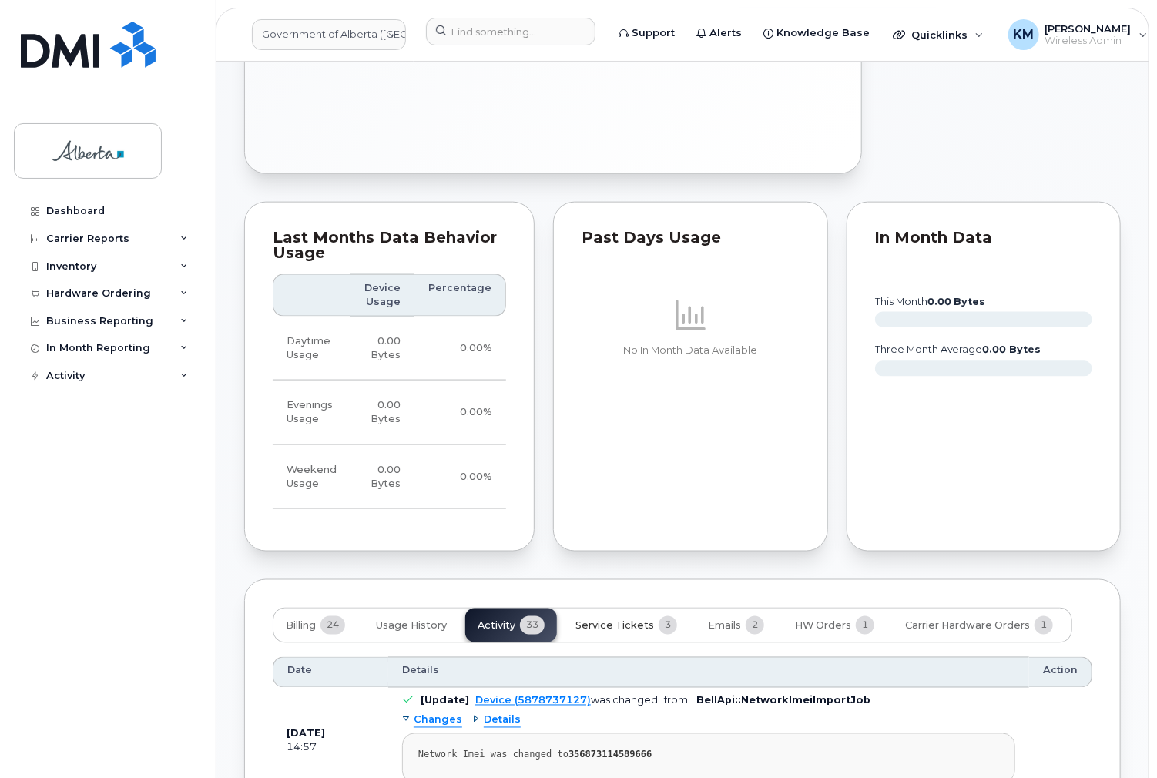
click at [628, 608] on button "Service Tickets 3" at bounding box center [626, 625] width 126 height 34
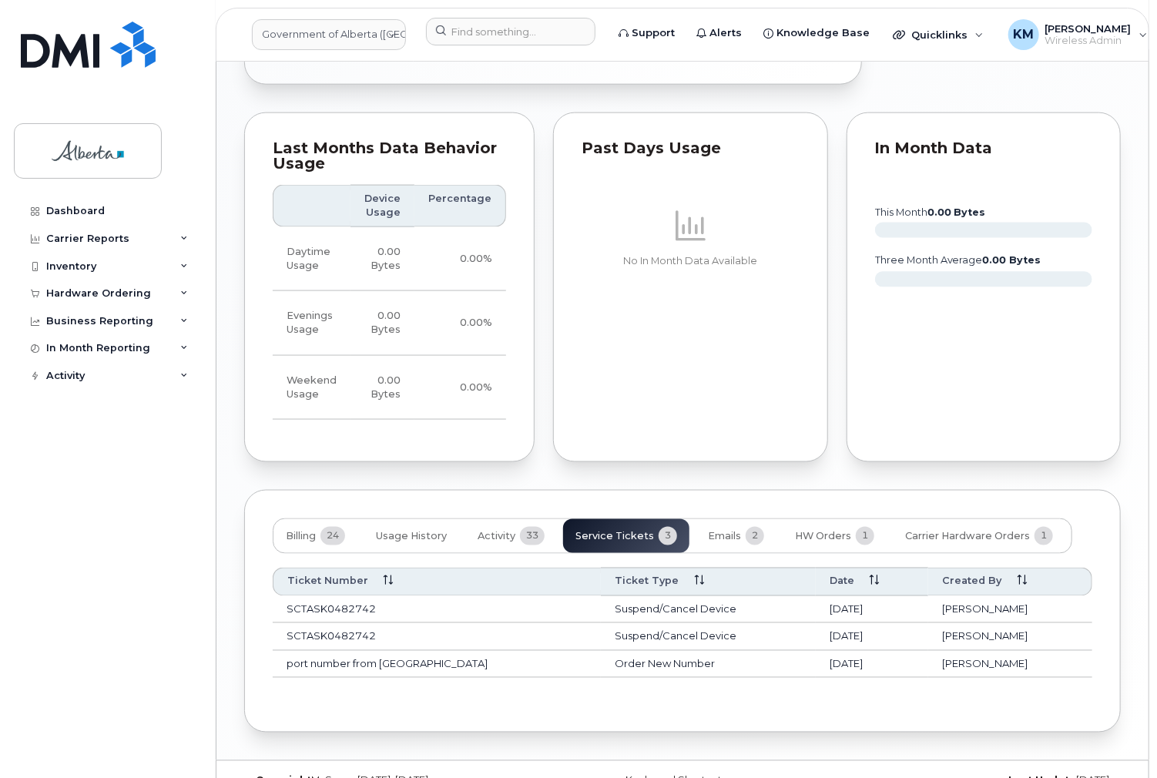
scroll to position [952, 0]
click at [483, 531] on span "Activity" at bounding box center [496, 537] width 38 height 12
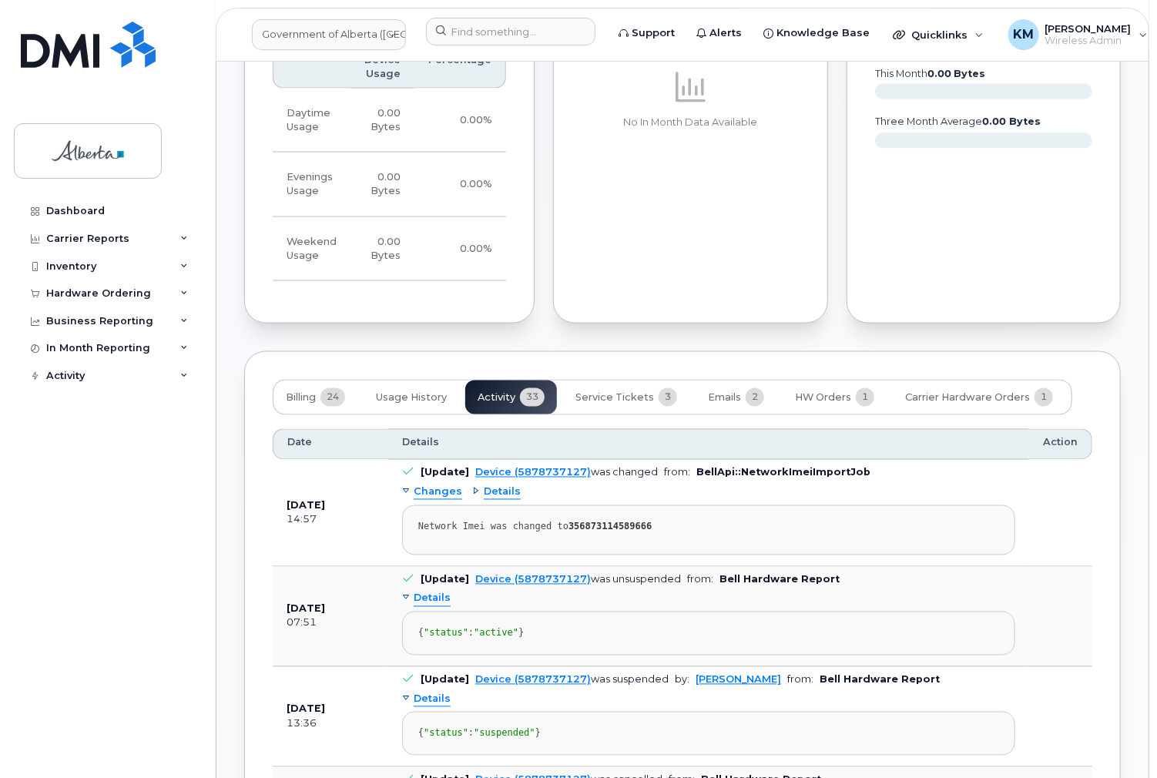
scroll to position [1013, 0]
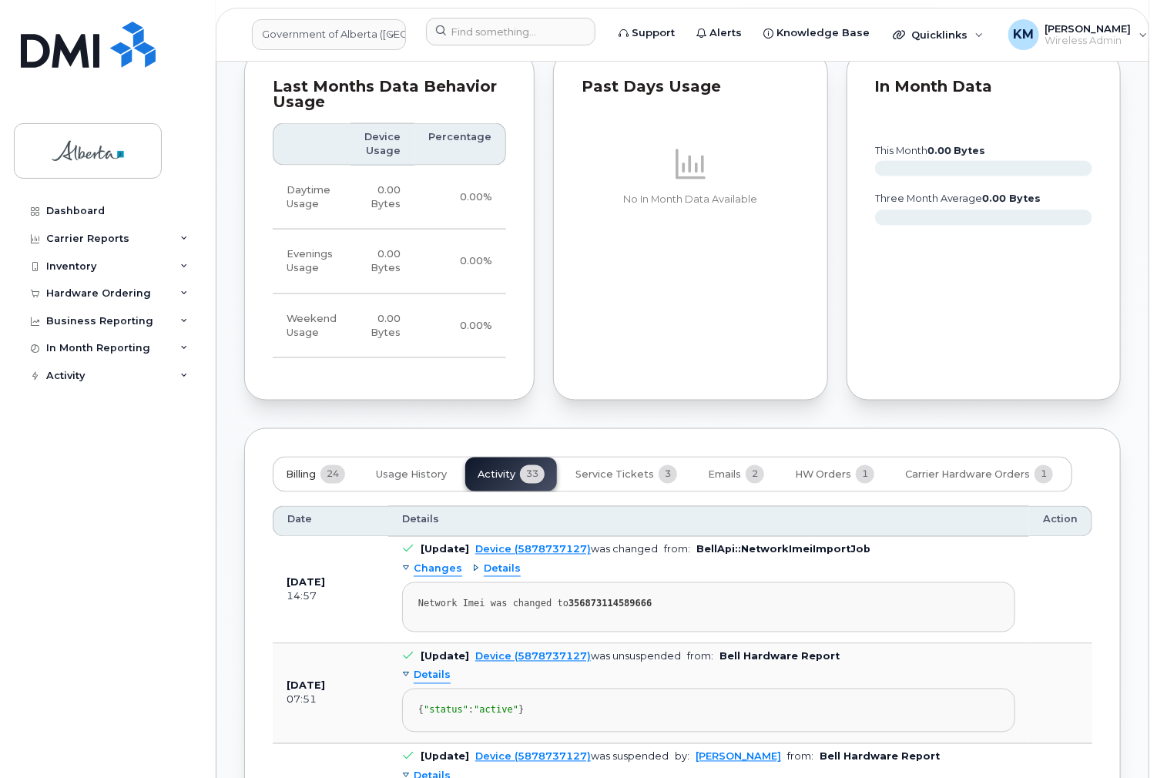
click at [302, 469] on span "Billing" at bounding box center [301, 475] width 30 height 12
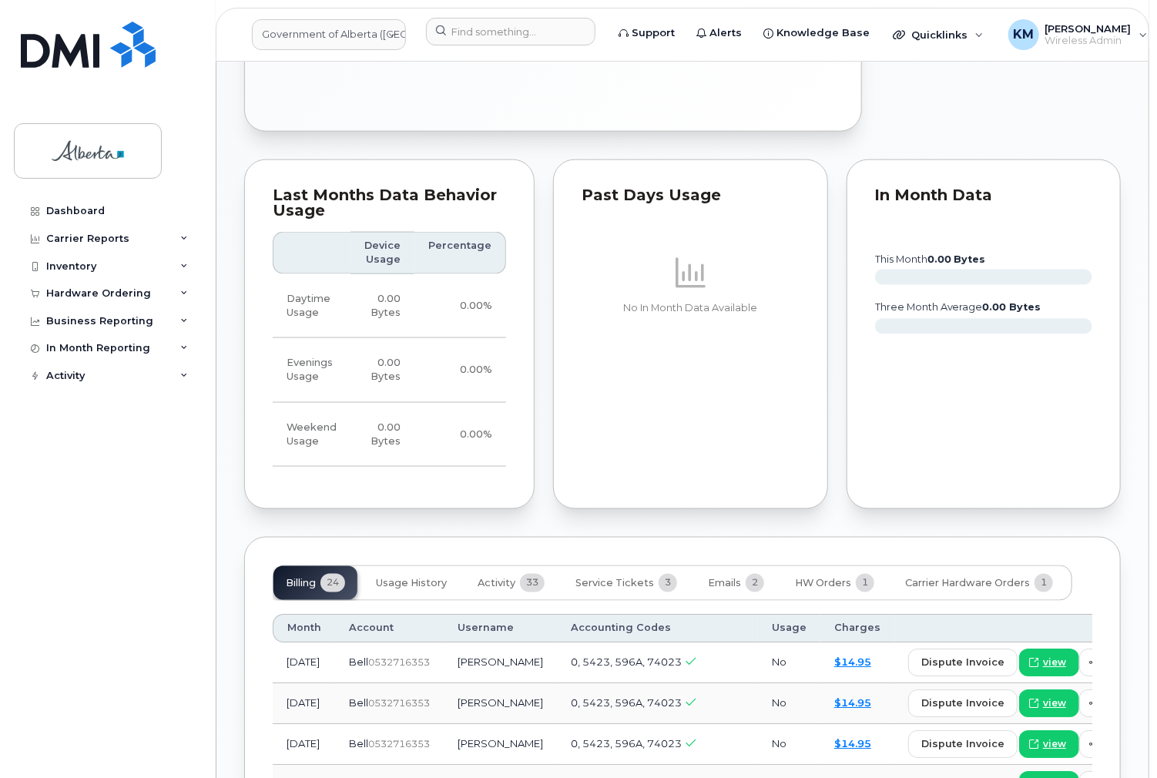
scroll to position [1047, 0]
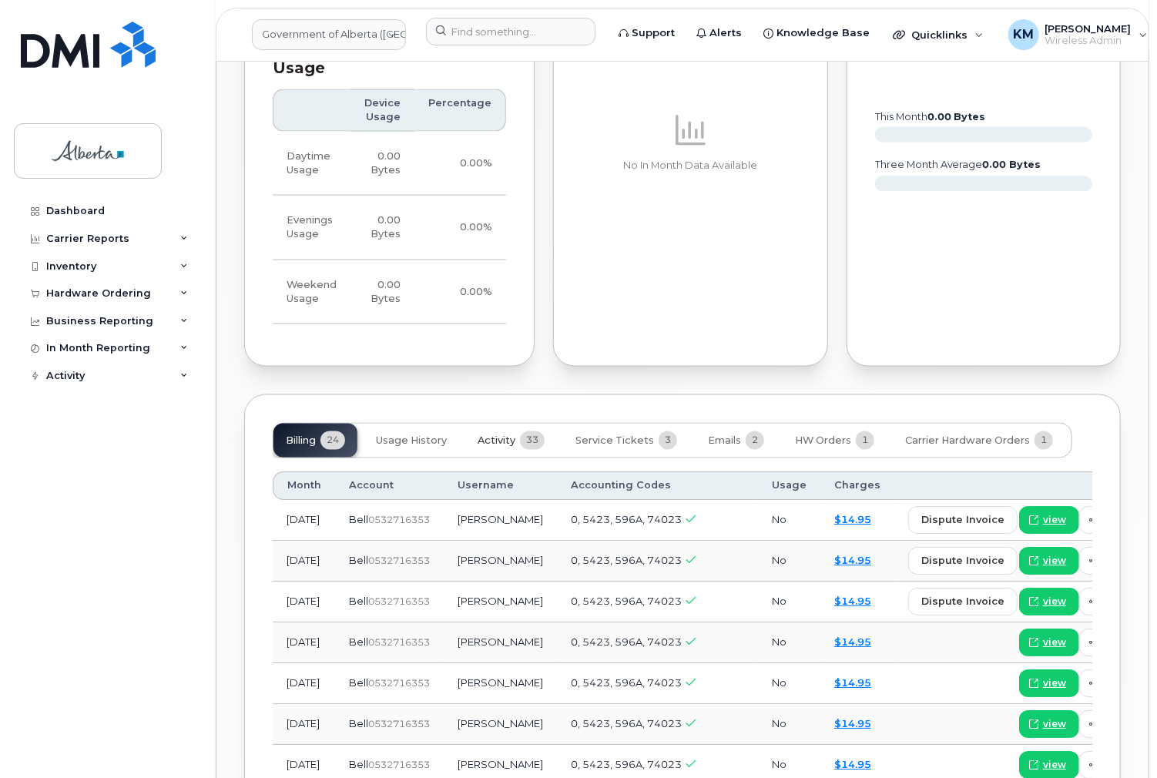
click at [496, 435] on span "Activity" at bounding box center [496, 441] width 38 height 12
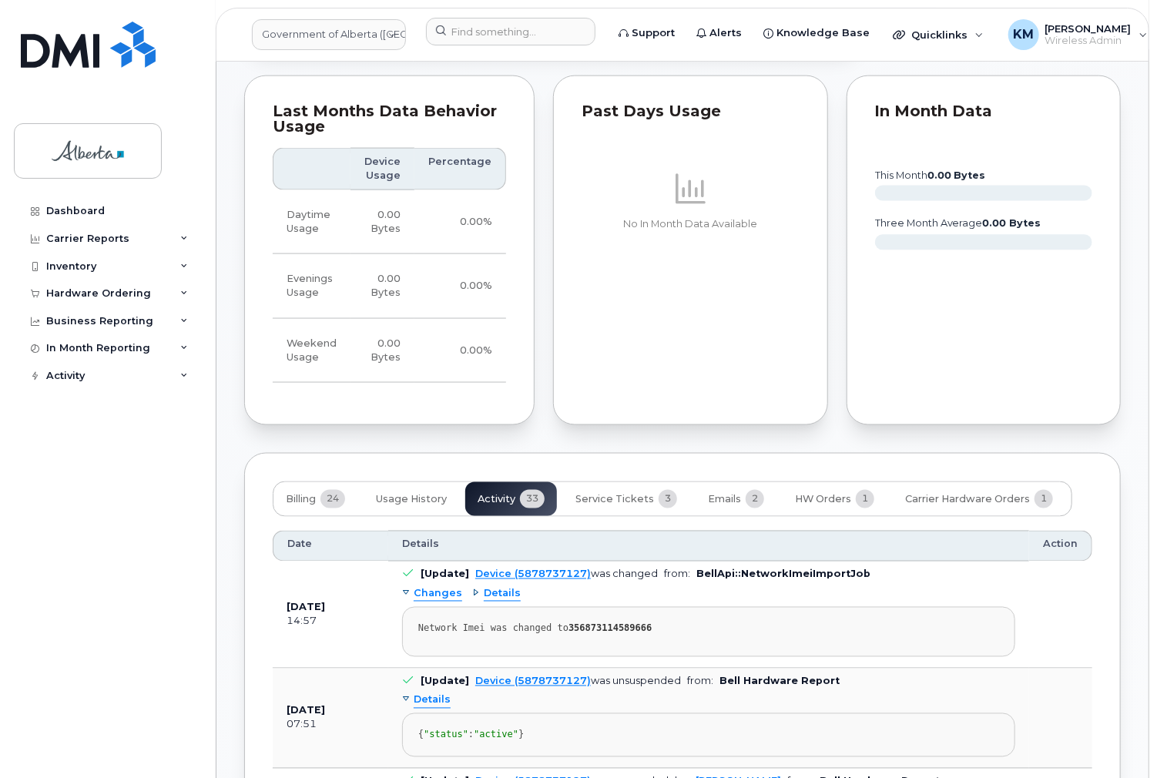
scroll to position [986, 0]
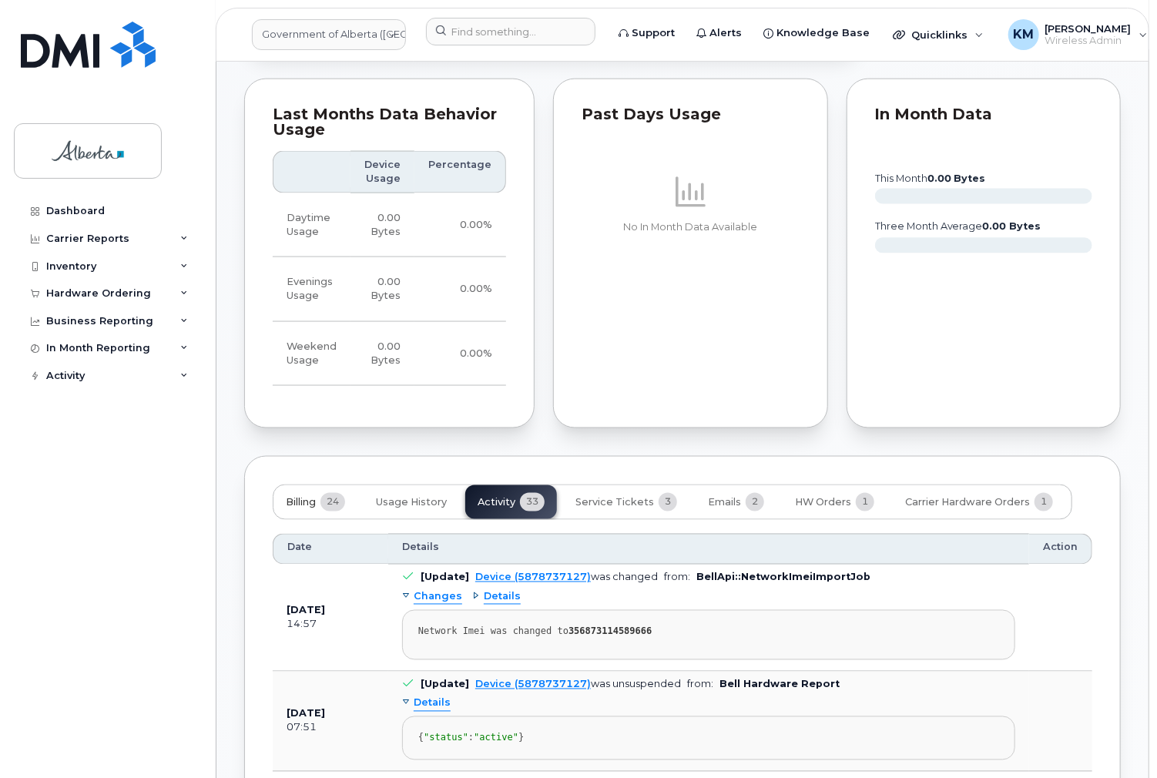
click at [296, 497] on span "Billing" at bounding box center [301, 503] width 30 height 12
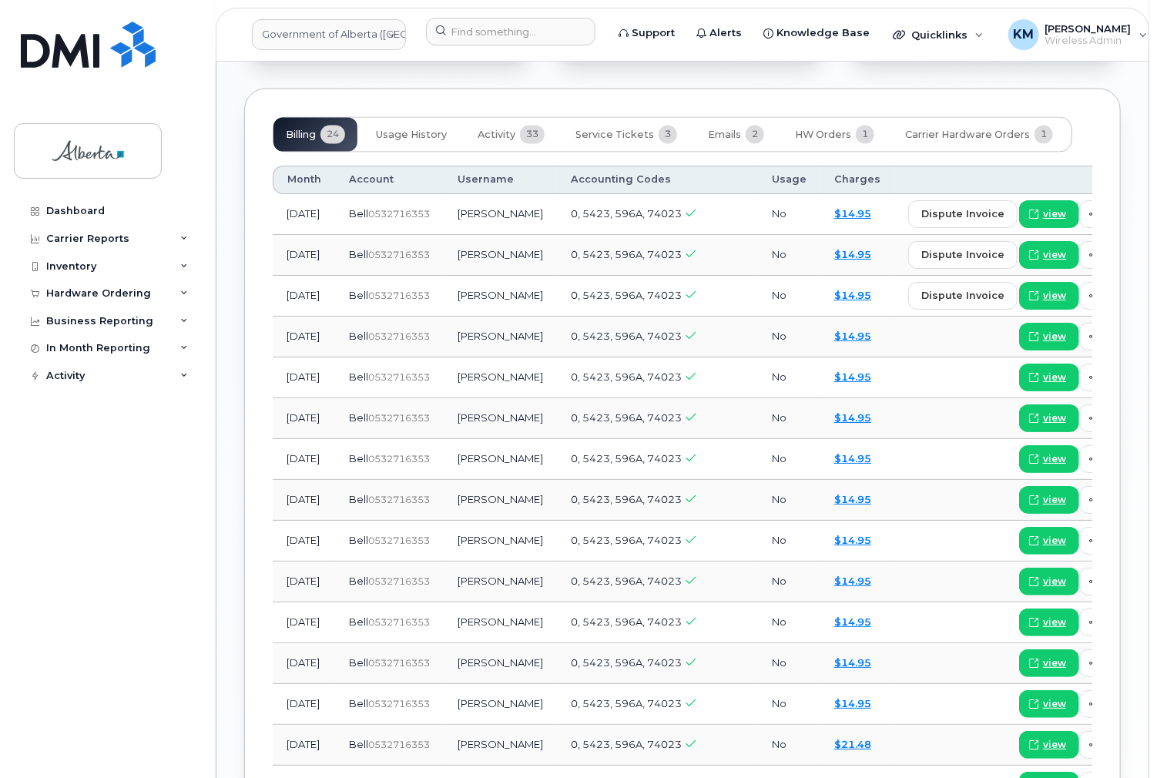
scroll to position [1355, 0]
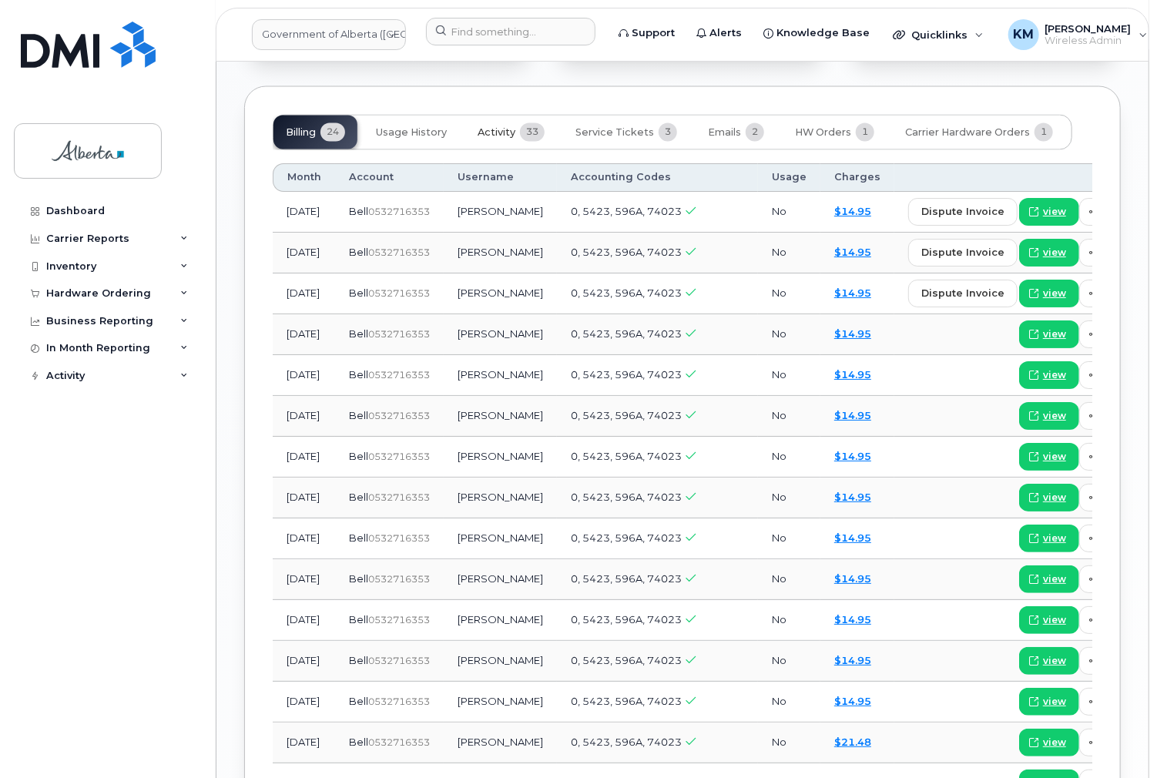
click at [492, 127] on span "Activity" at bounding box center [496, 133] width 38 height 12
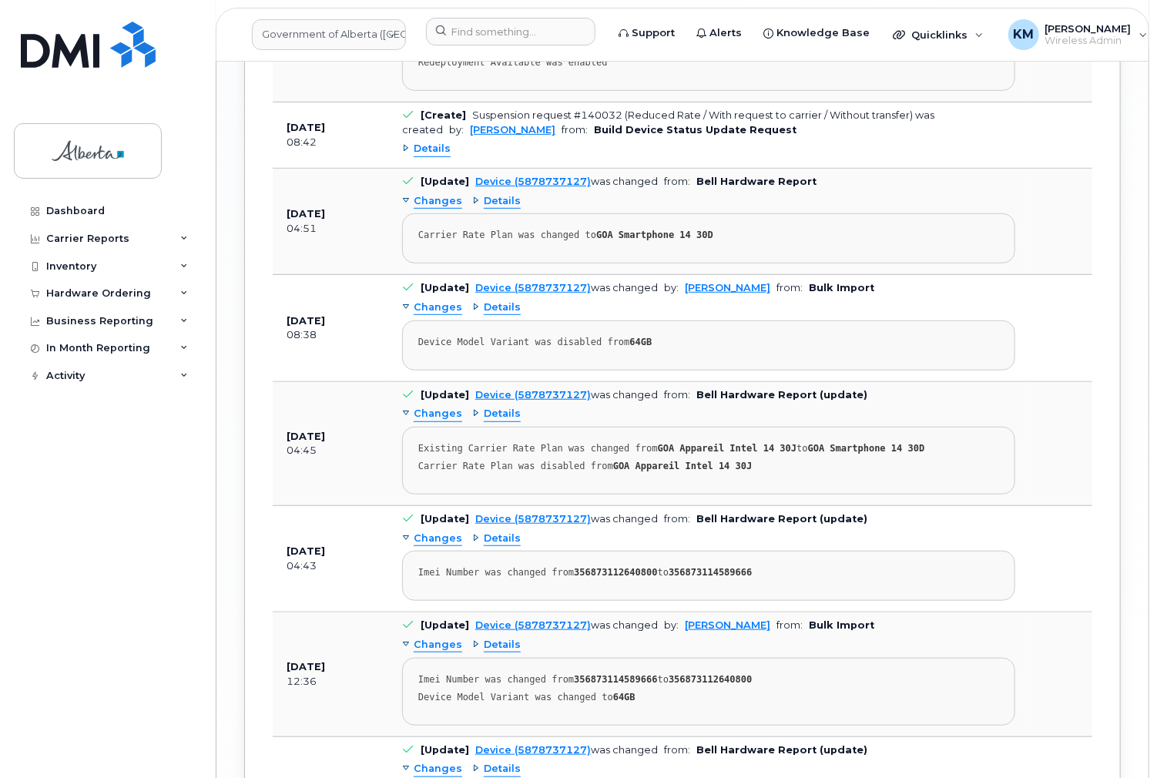
scroll to position [3203, 0]
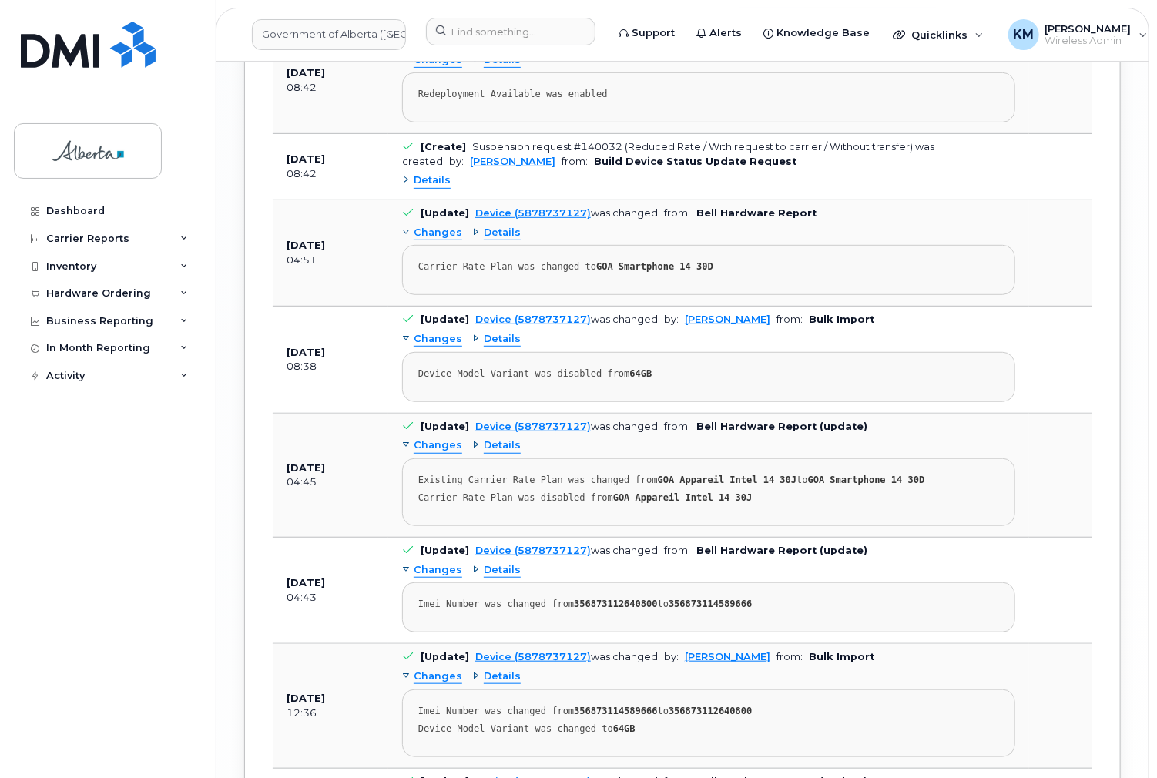
click at [437, 188] on span "Details" at bounding box center [431, 180] width 37 height 15
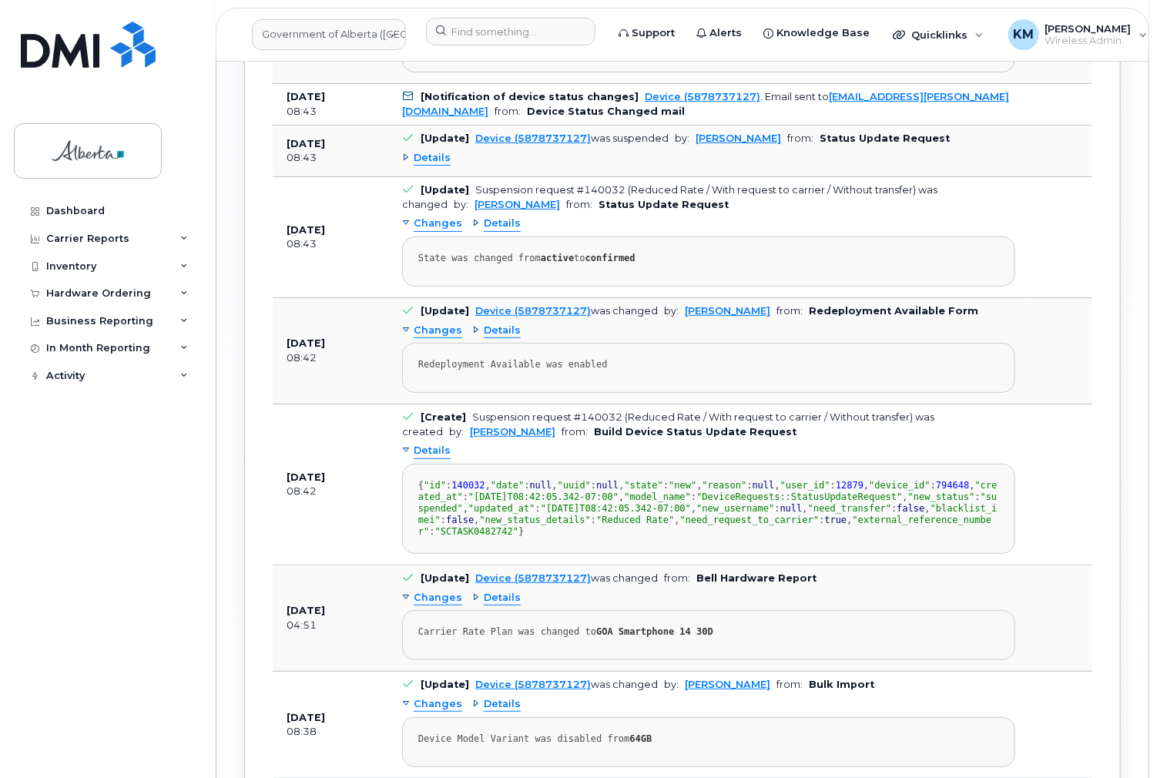
scroll to position [2895, 0]
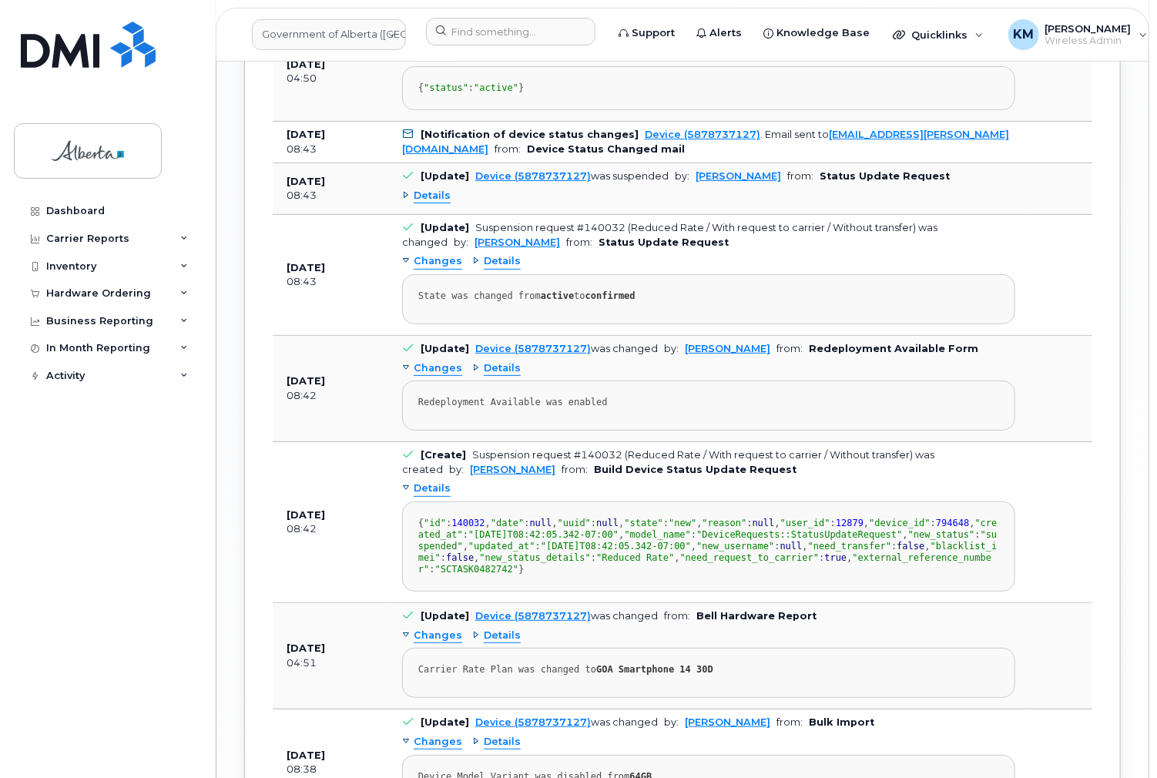
click at [435, 203] on span "Details" at bounding box center [431, 196] width 37 height 15
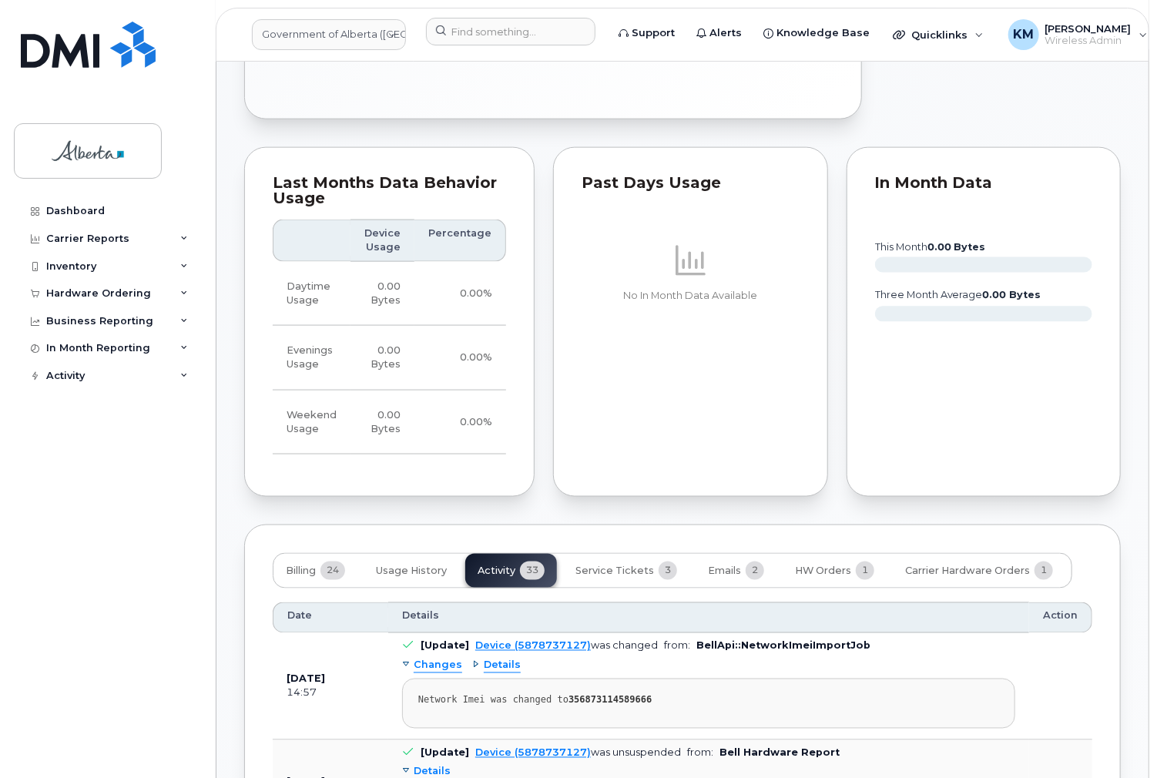
scroll to position [986, 0]
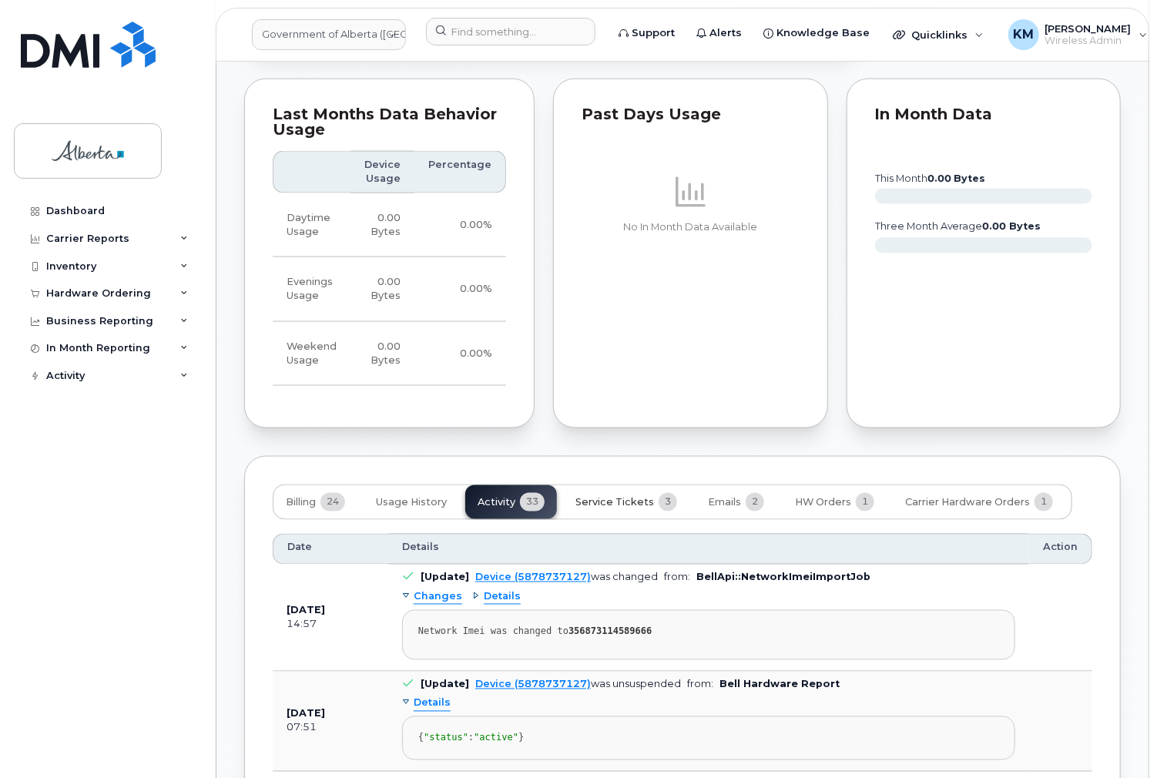
click at [612, 497] on span "Service Tickets" at bounding box center [614, 503] width 79 height 12
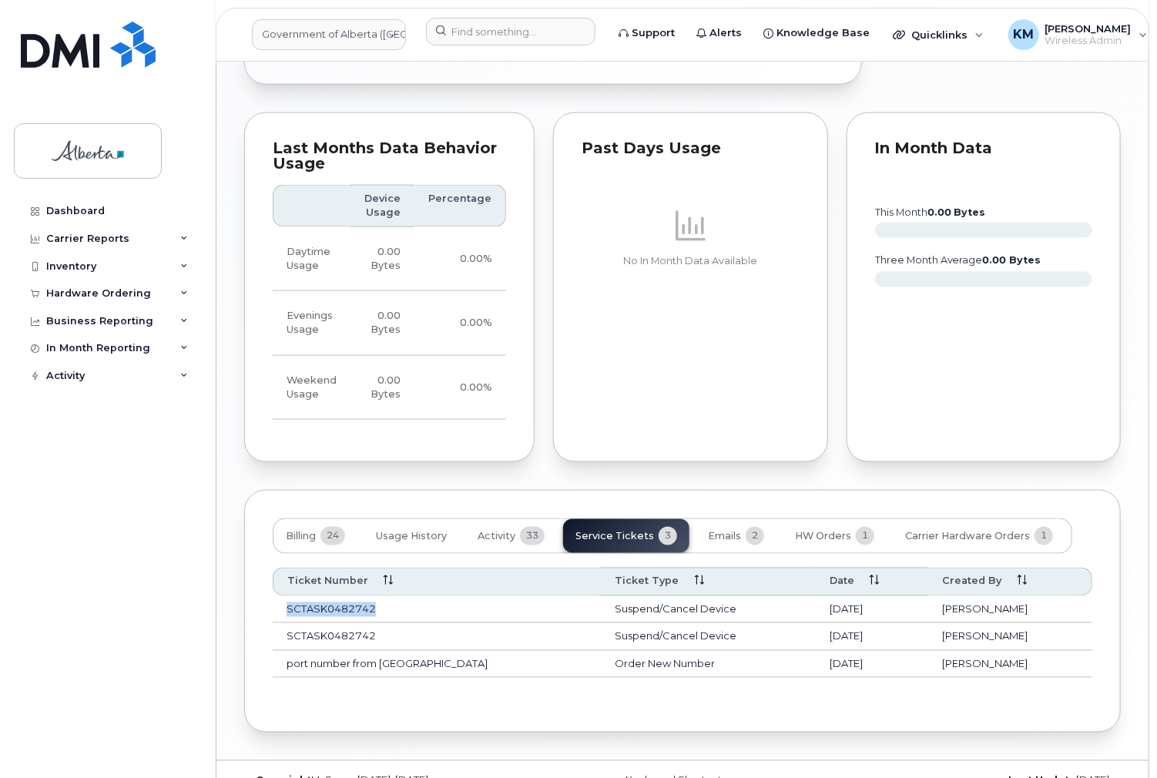
drag, startPoint x: 376, startPoint y: 579, endPoint x: 286, endPoint y: 580, distance: 89.3
click at [286, 596] on td "SCTASK0482742" at bounding box center [437, 610] width 328 height 28
copy td "SCTASK0482742"
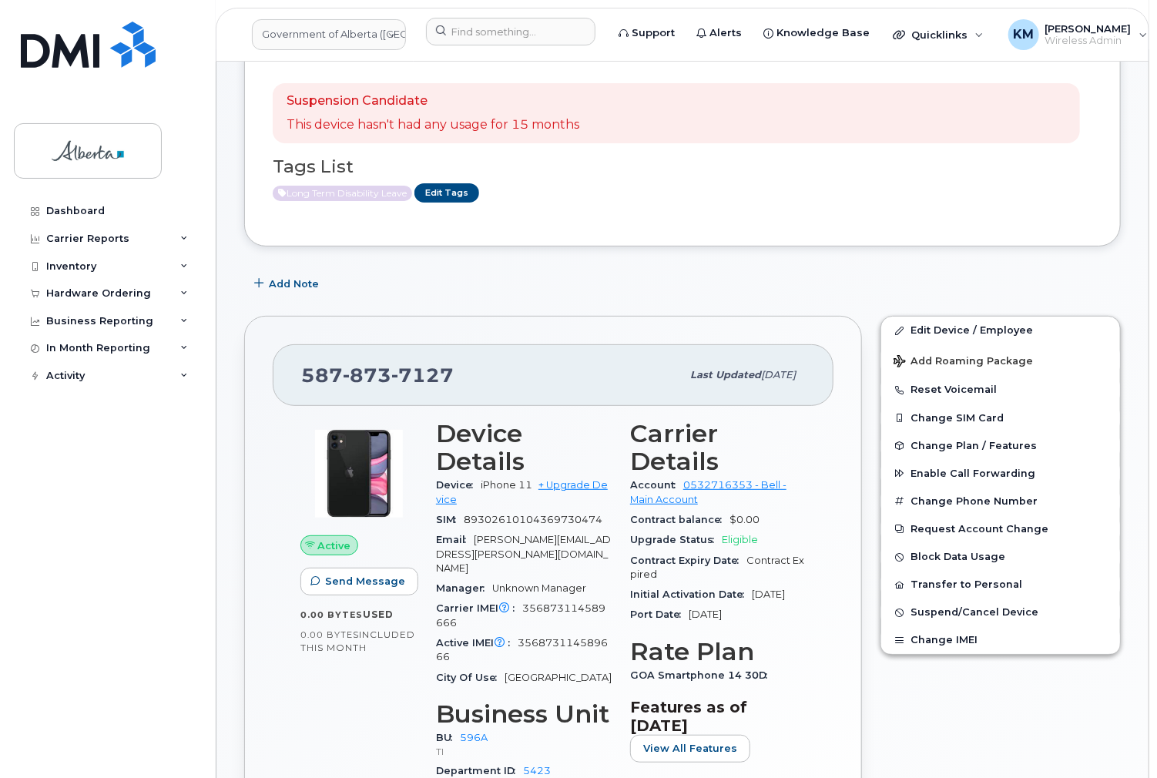
scroll to position [89, 0]
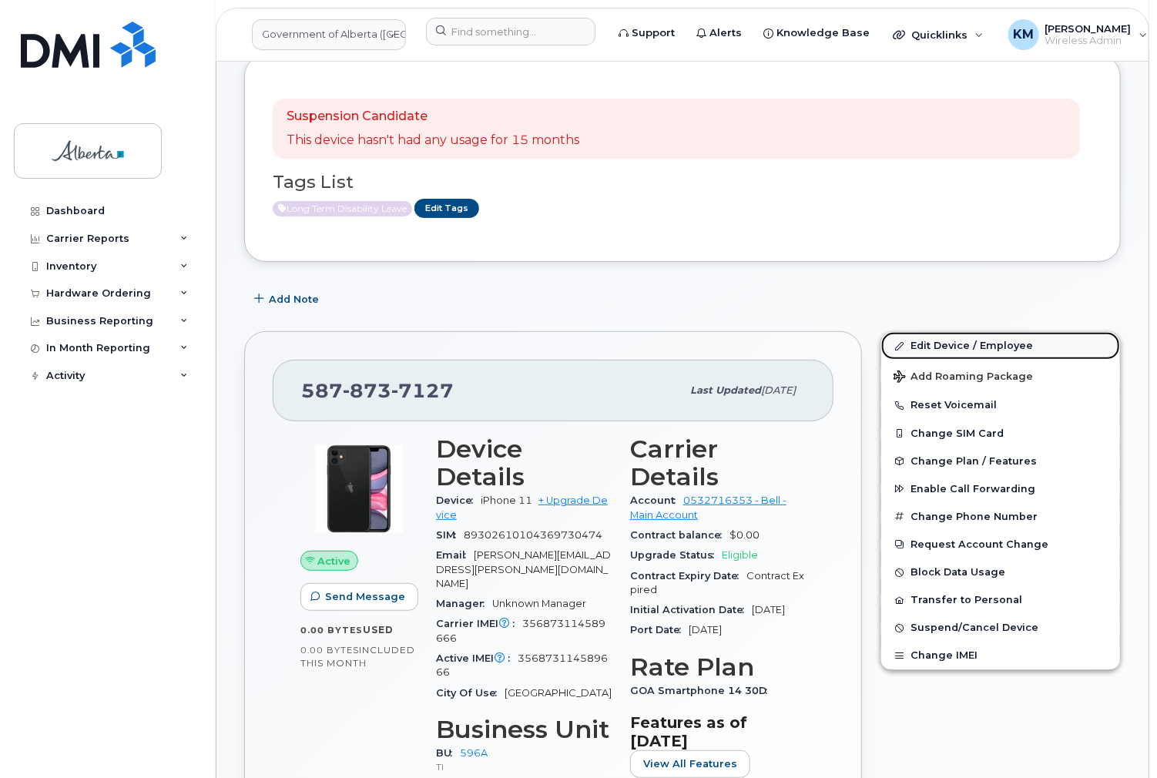
click at [970, 340] on link "Edit Device / Employee" at bounding box center [1000, 346] width 239 height 28
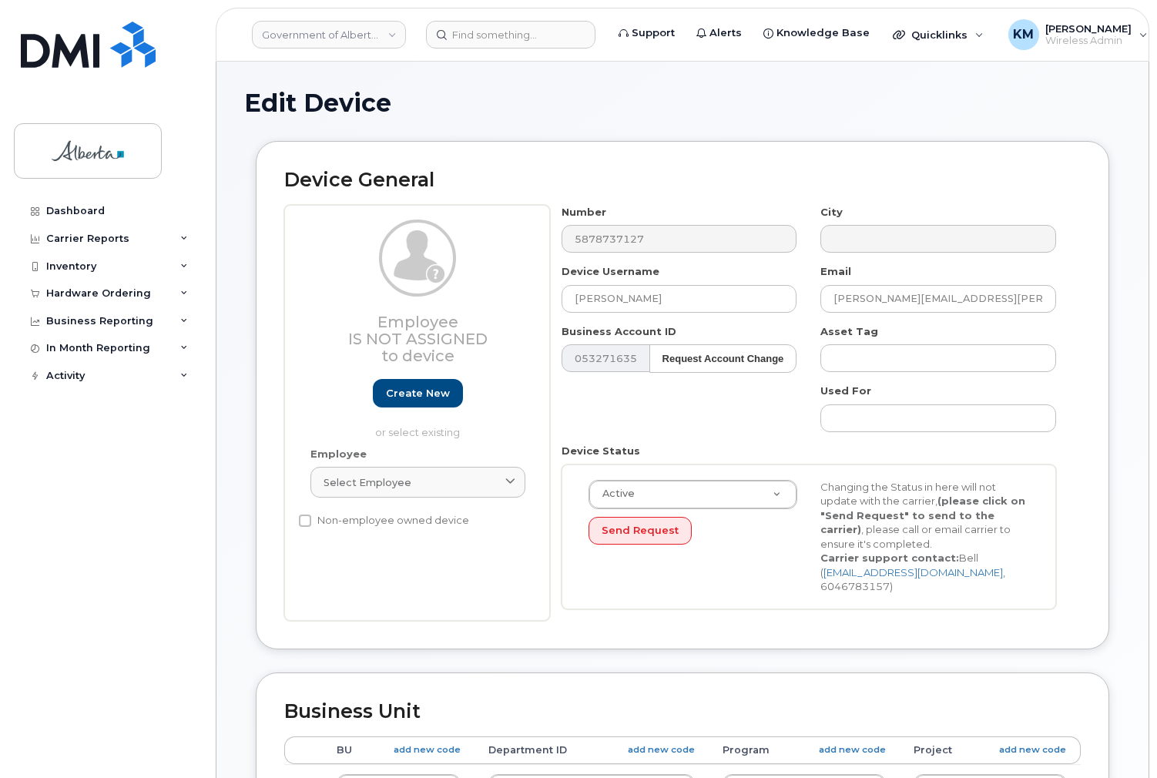
select select "4797729"
drag, startPoint x: 687, startPoint y: 300, endPoint x: 562, endPoint y: 304, distance: 124.8
click at [562, 304] on input "Karen Hillyard" at bounding box center [679, 299] width 236 height 28
type input "House Bear Den 02"
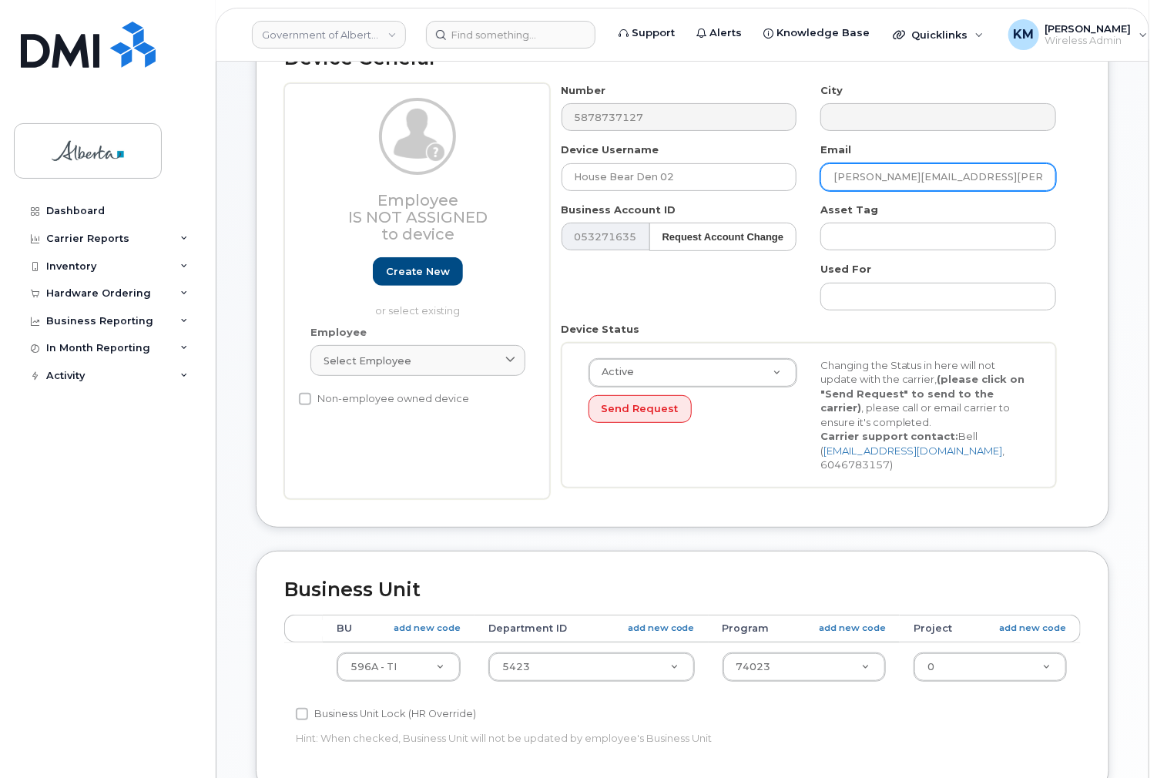
scroll to position [123, 0]
type input "Karen.Lewiski@gov.ab.ca"
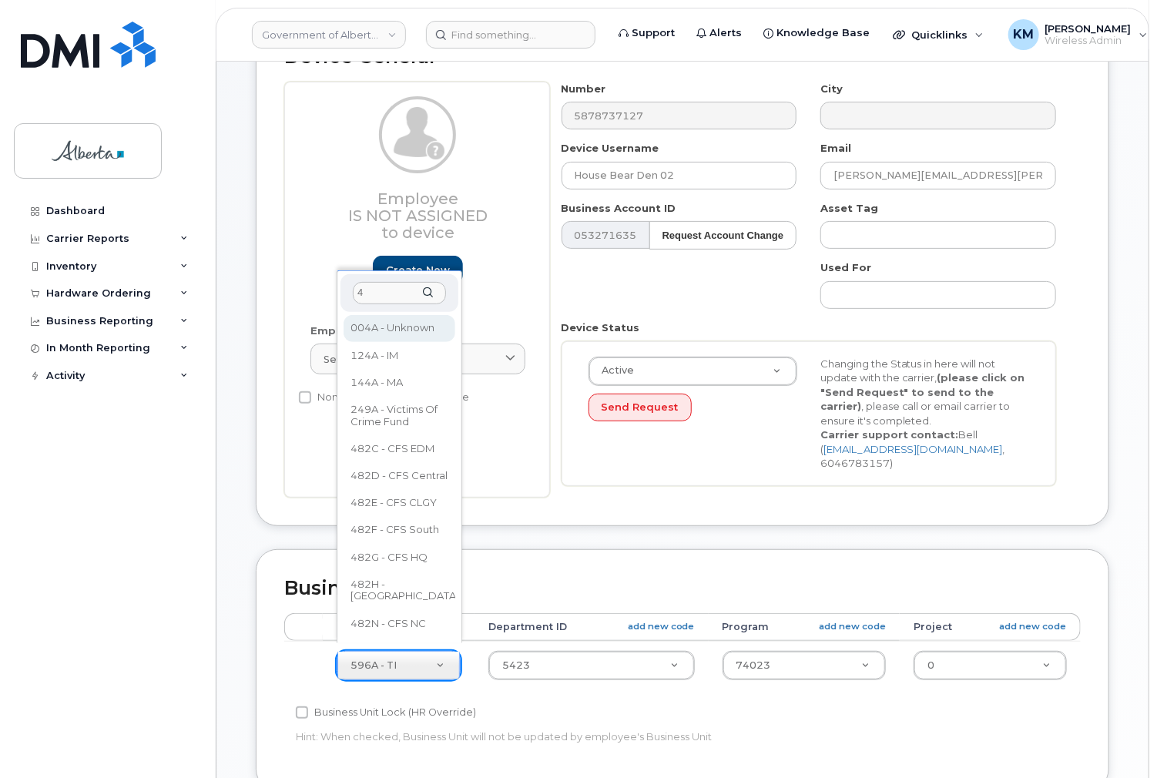
scroll to position [0, 0]
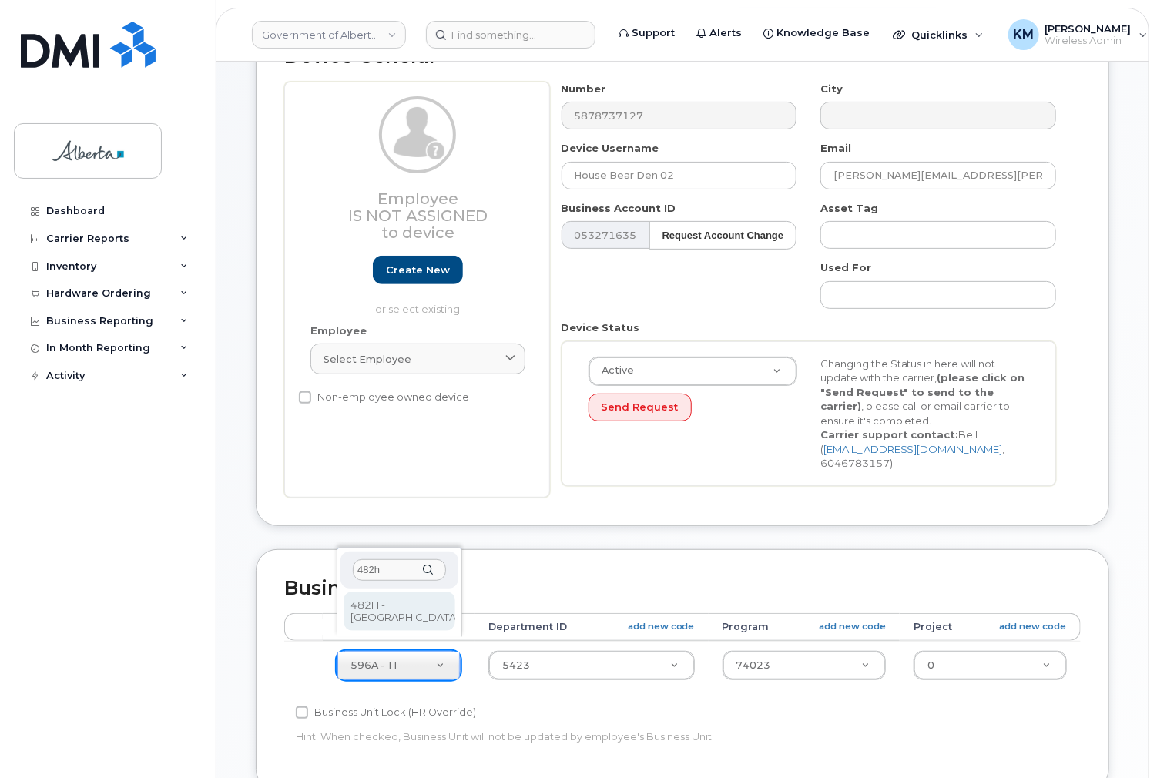
type input "482h"
select select "29588065"
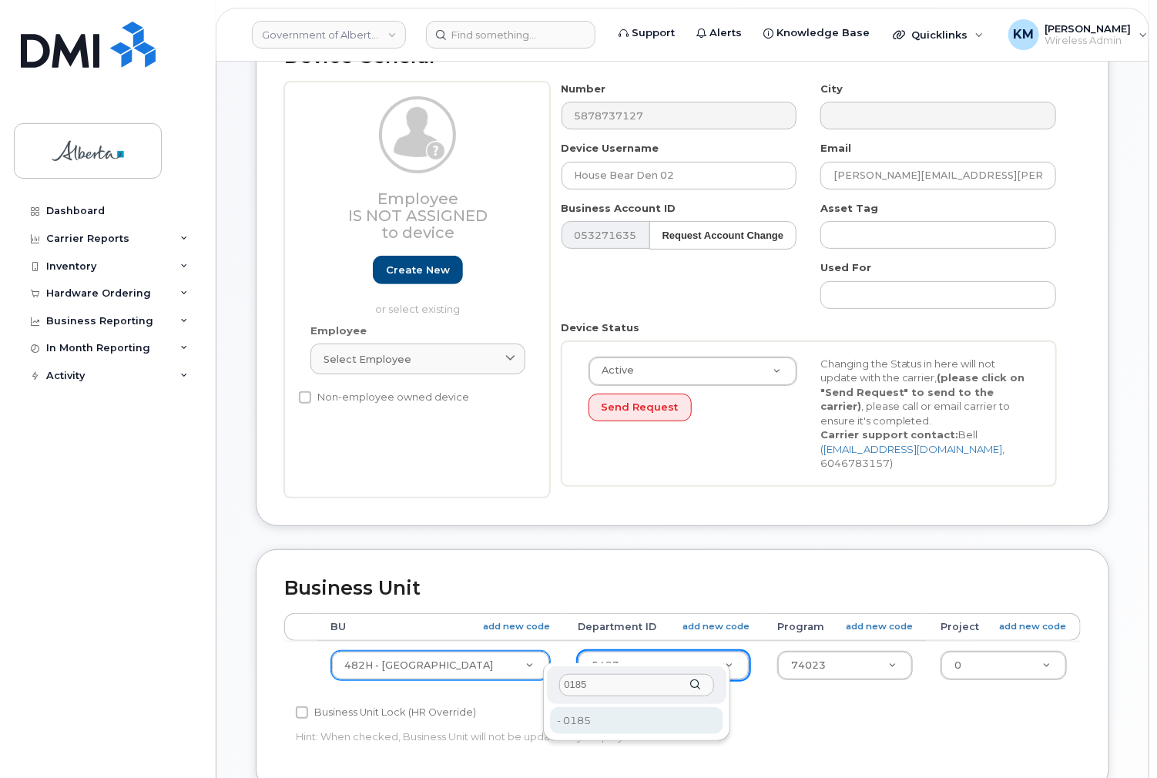
type input "0185"
type input "4752089"
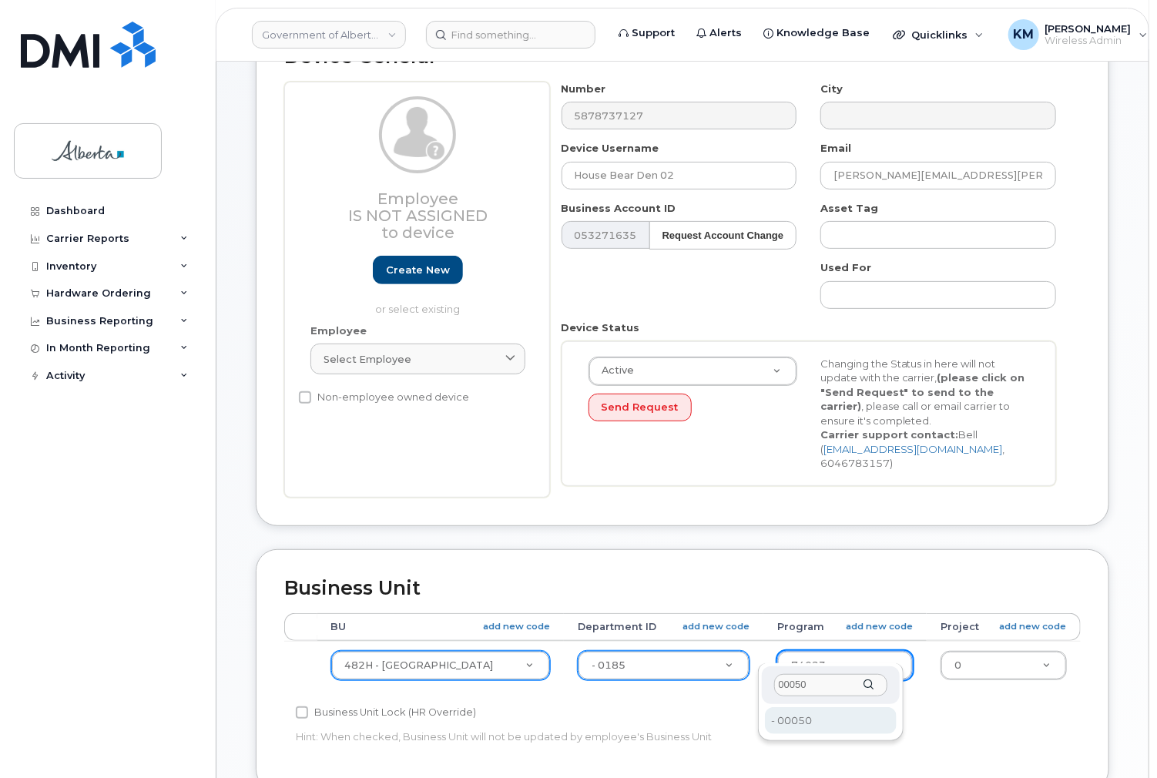
type input "00050"
type input "4753251"
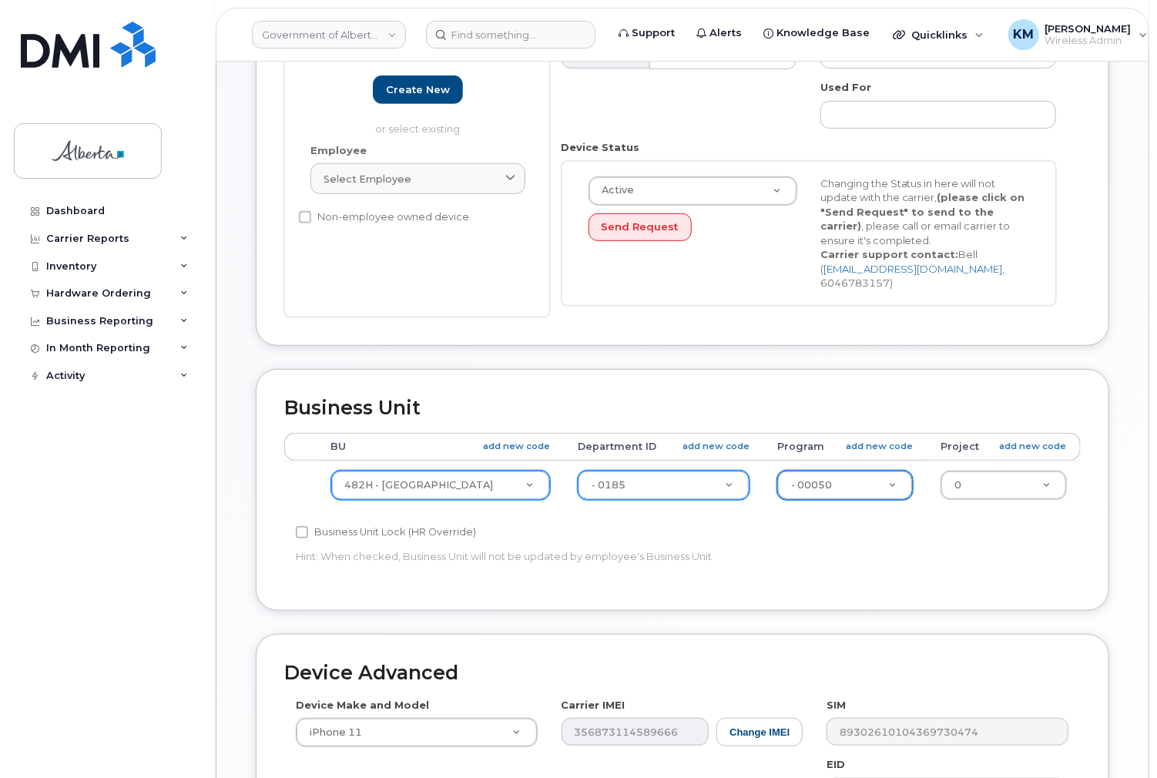
scroll to position [308, 0]
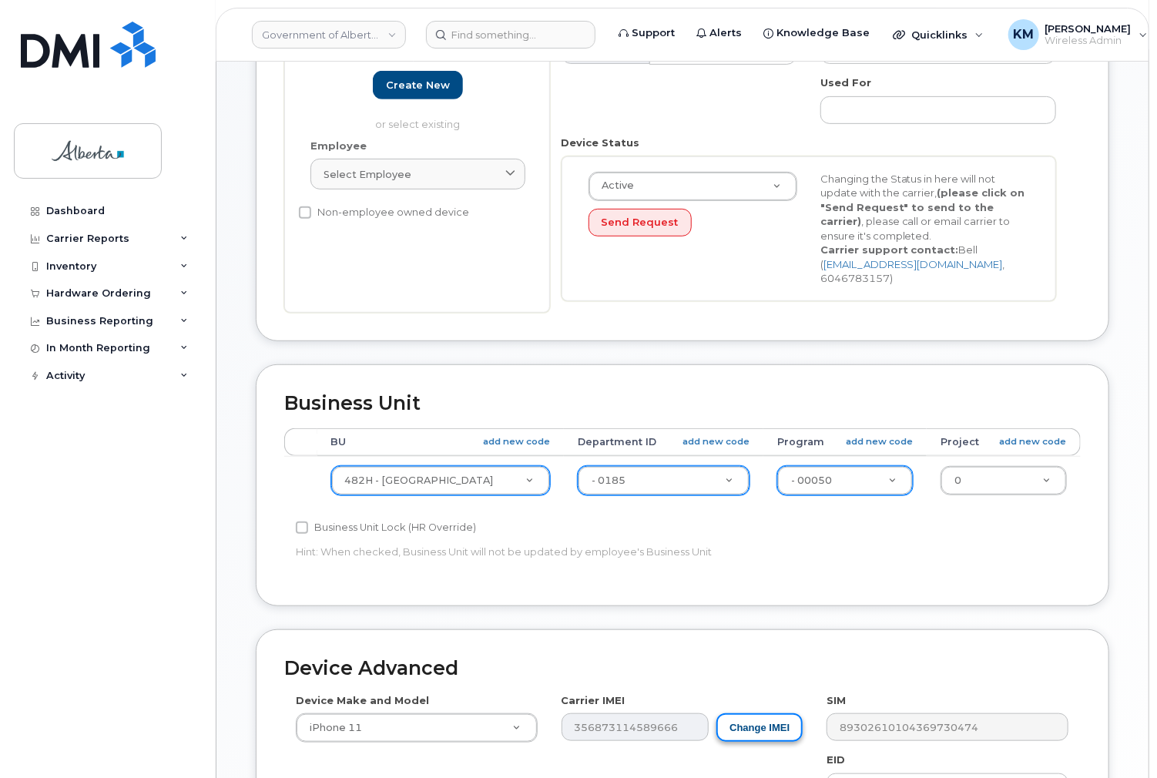
click at [763, 718] on button "Change IMEI" at bounding box center [759, 727] width 86 height 28
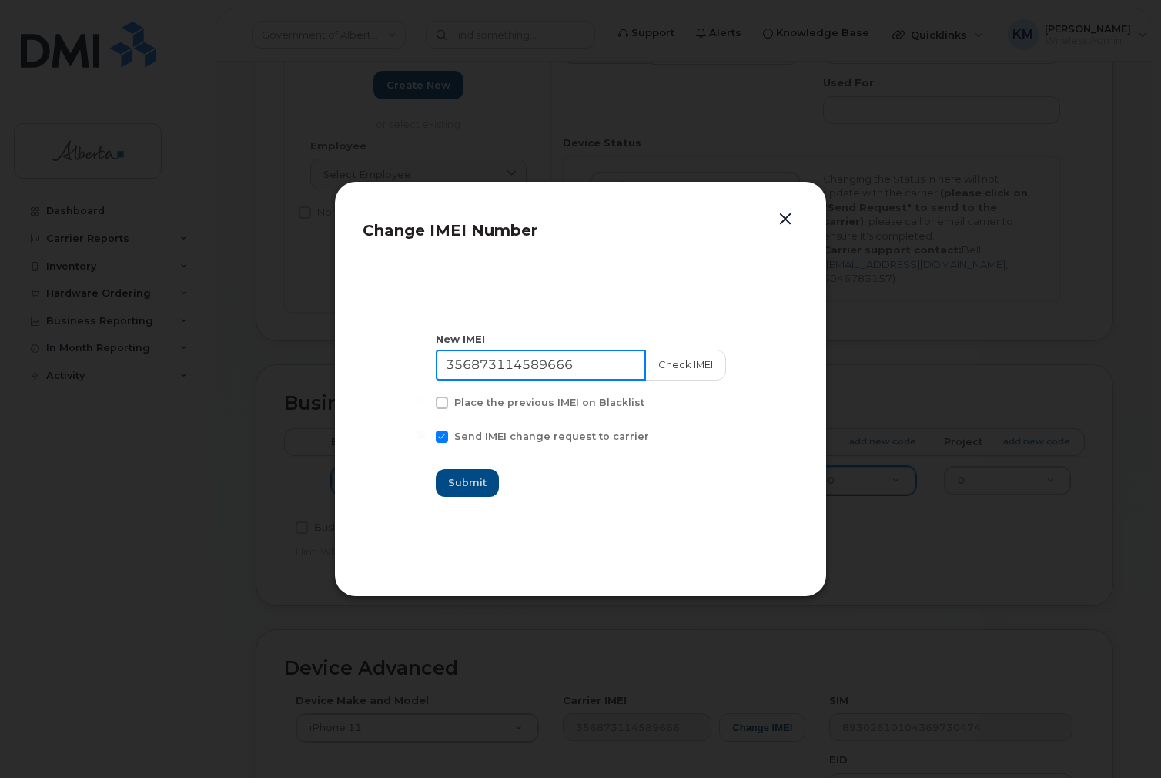
drag, startPoint x: 590, startPoint y: 370, endPoint x: 427, endPoint y: 383, distance: 162.9
click at [427, 383] on section "New IMEI 356873114589666 Check IMEI Place the previous IMEI on Blacklist Send I…" at bounding box center [581, 414] width 436 height 308
type input "356862113520954"
click at [696, 367] on button "Check IMEI" at bounding box center [684, 365] width 81 height 31
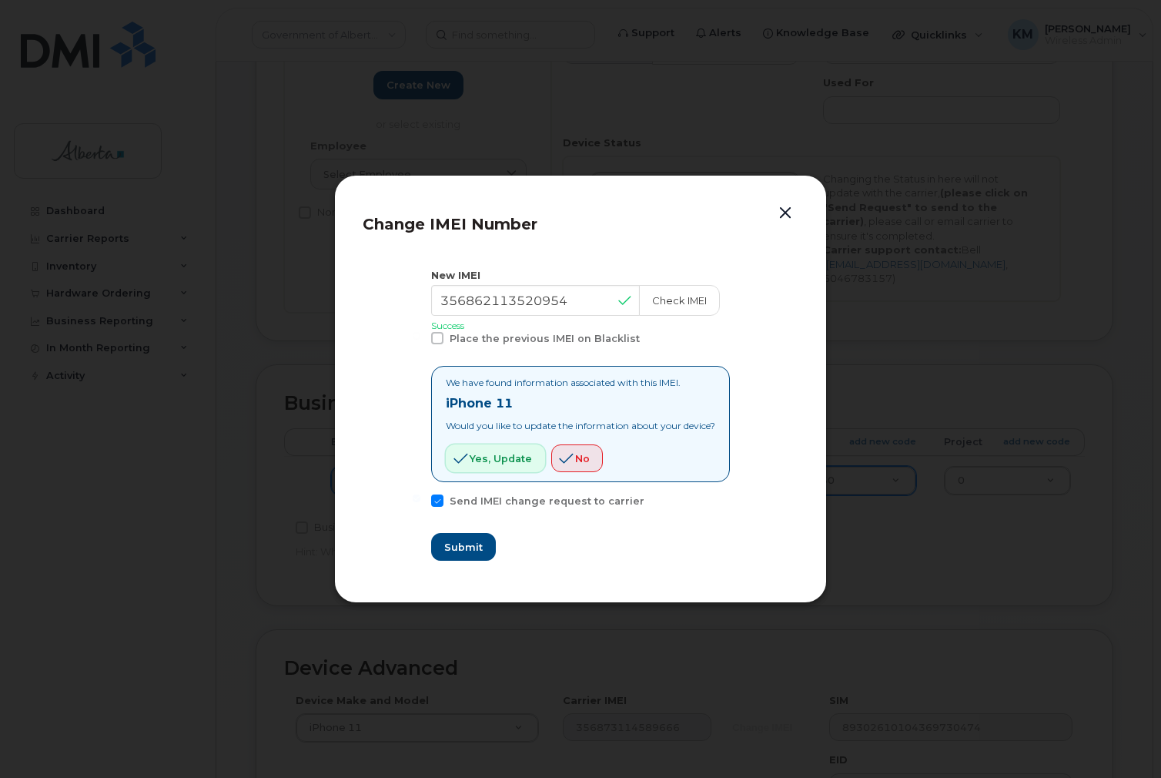
click at [511, 454] on span "Yes, update" at bounding box center [501, 458] width 62 height 15
click at [465, 548] on span "Submit" at bounding box center [463, 547] width 39 height 15
type input "356862113520954"
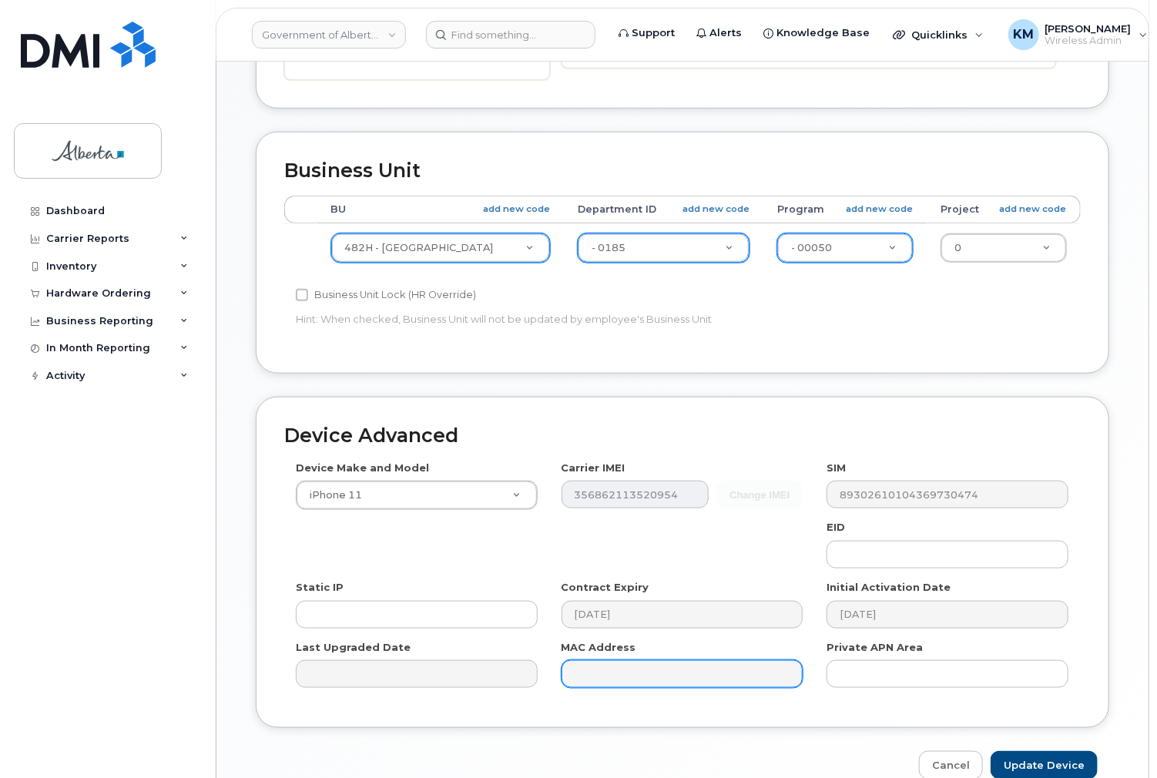
scroll to position [554, 0]
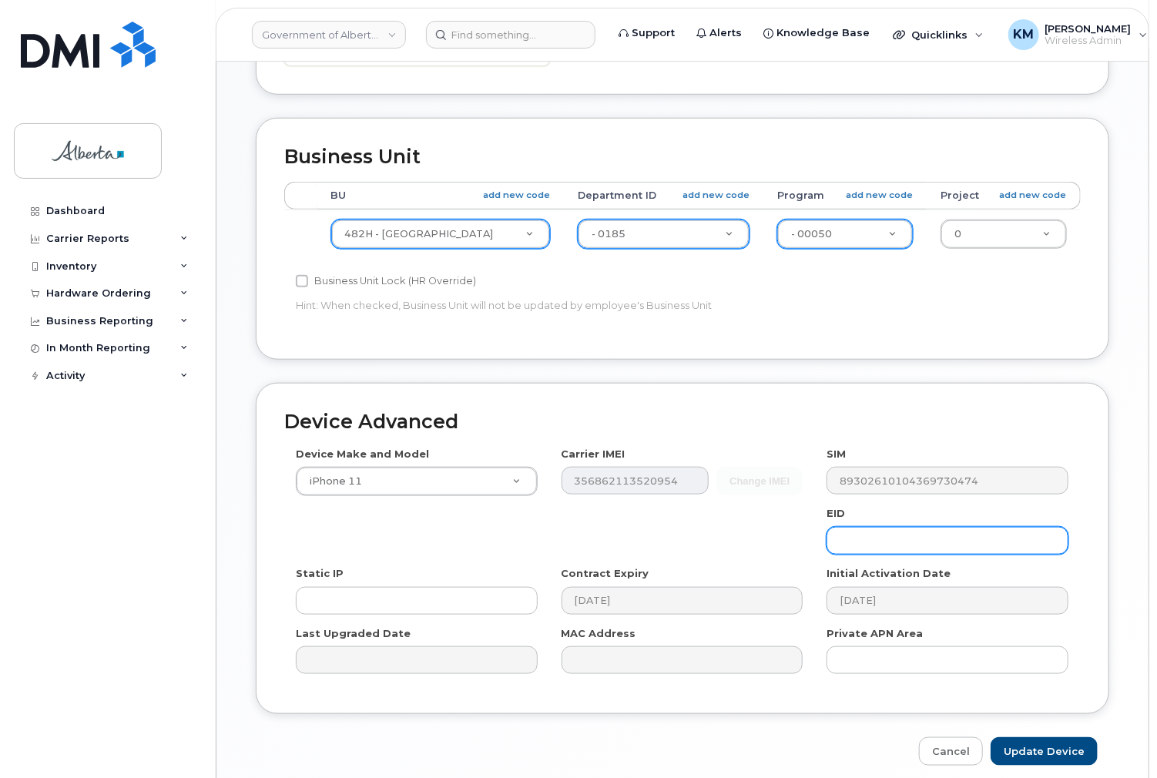
click at [849, 527] on input "text" at bounding box center [947, 541] width 242 height 28
paste input "89049032005008882600056149888438"
type input "89049032005008882600056149888438"
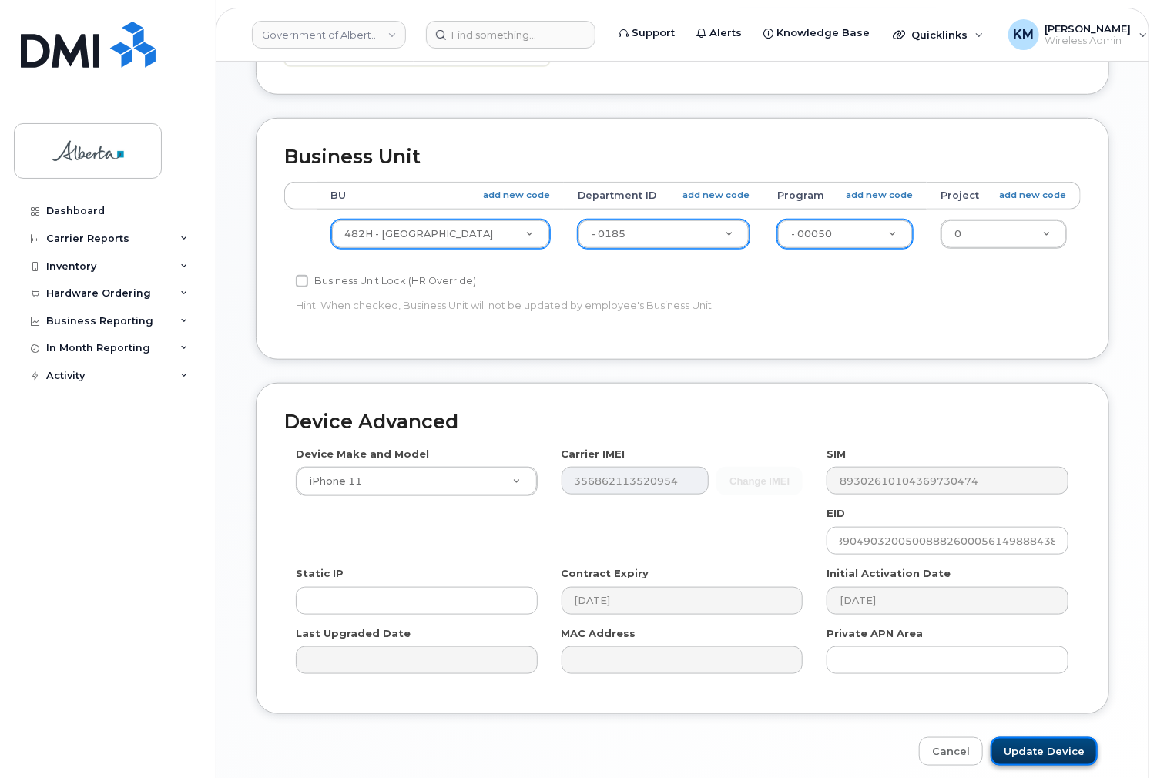
scroll to position [0, 0]
click at [1060, 737] on input "Update Device" at bounding box center [1043, 751] width 107 height 28
type input "Saving..."
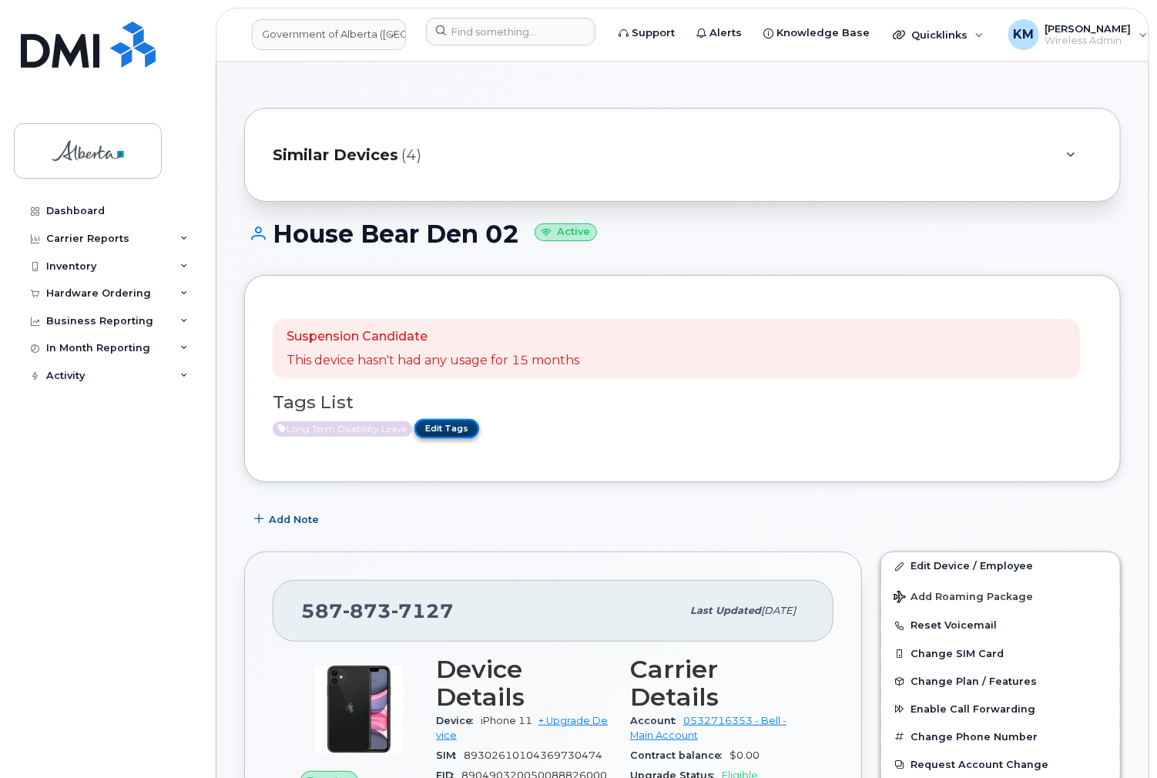
click at [472, 431] on link "Edit Tags" at bounding box center [446, 428] width 65 height 19
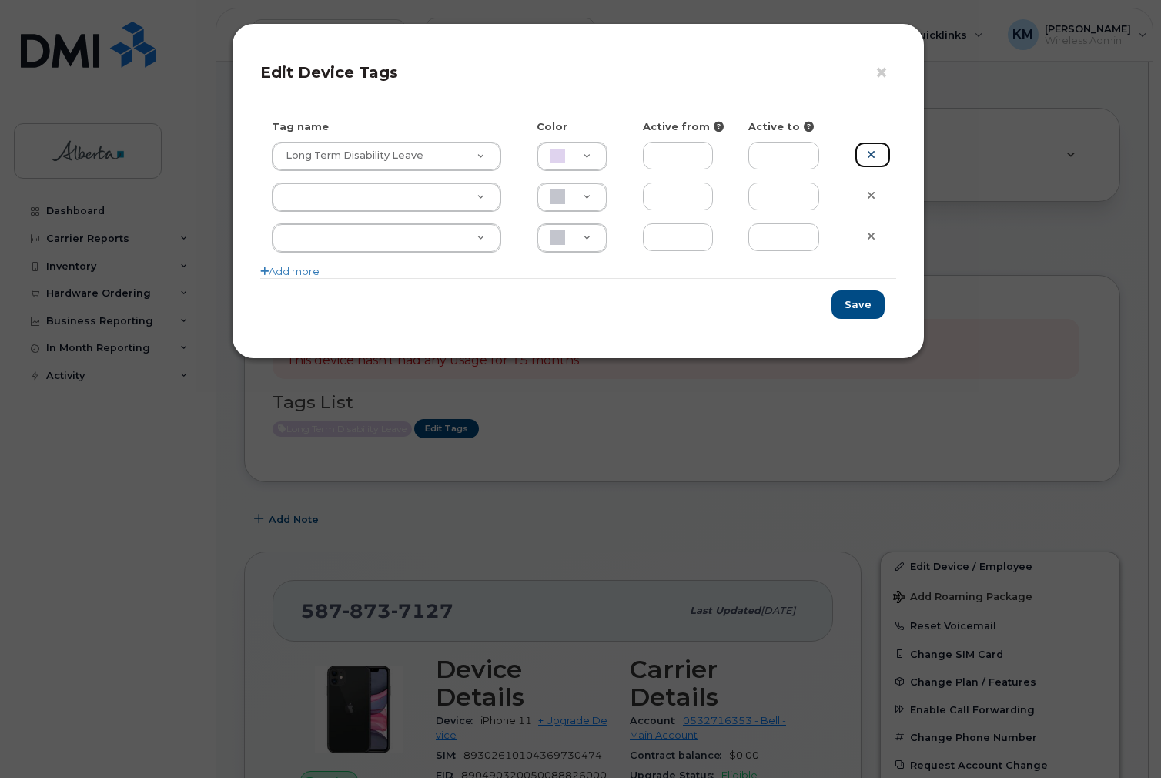
click at [867, 153] on icon at bounding box center [871, 155] width 8 height 12
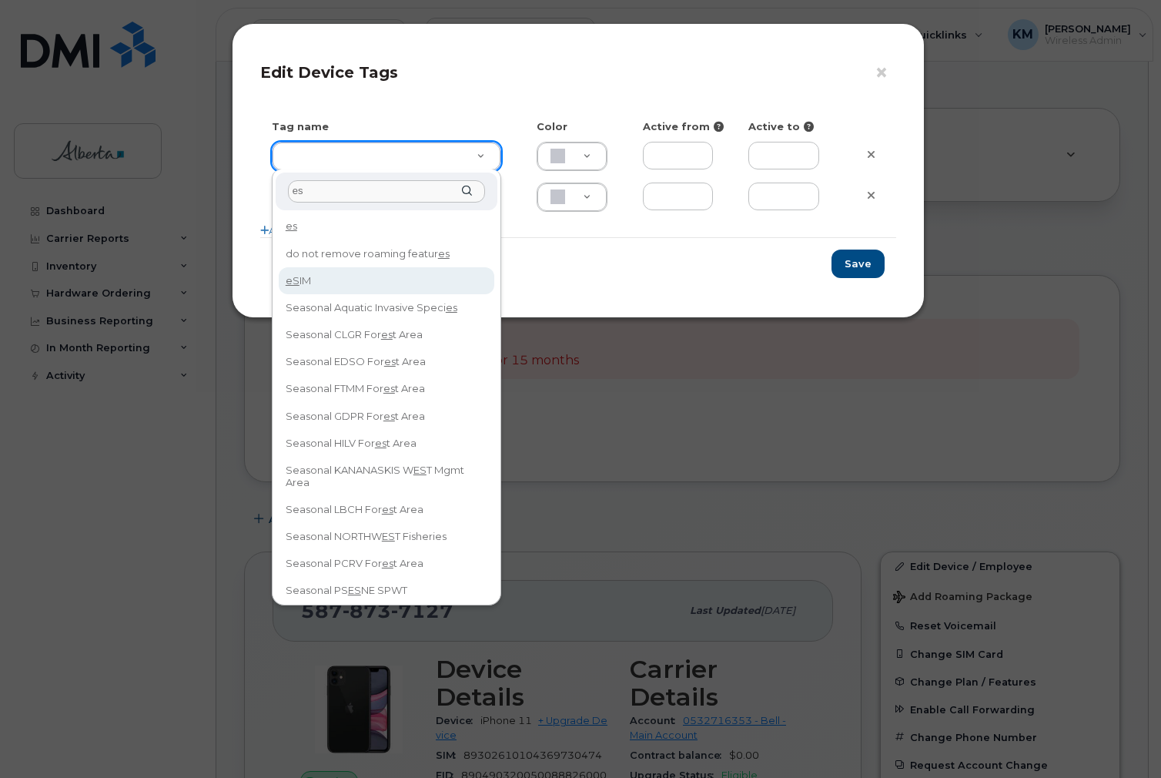
type input "es"
type input "eSIM"
type input "D6CDC1"
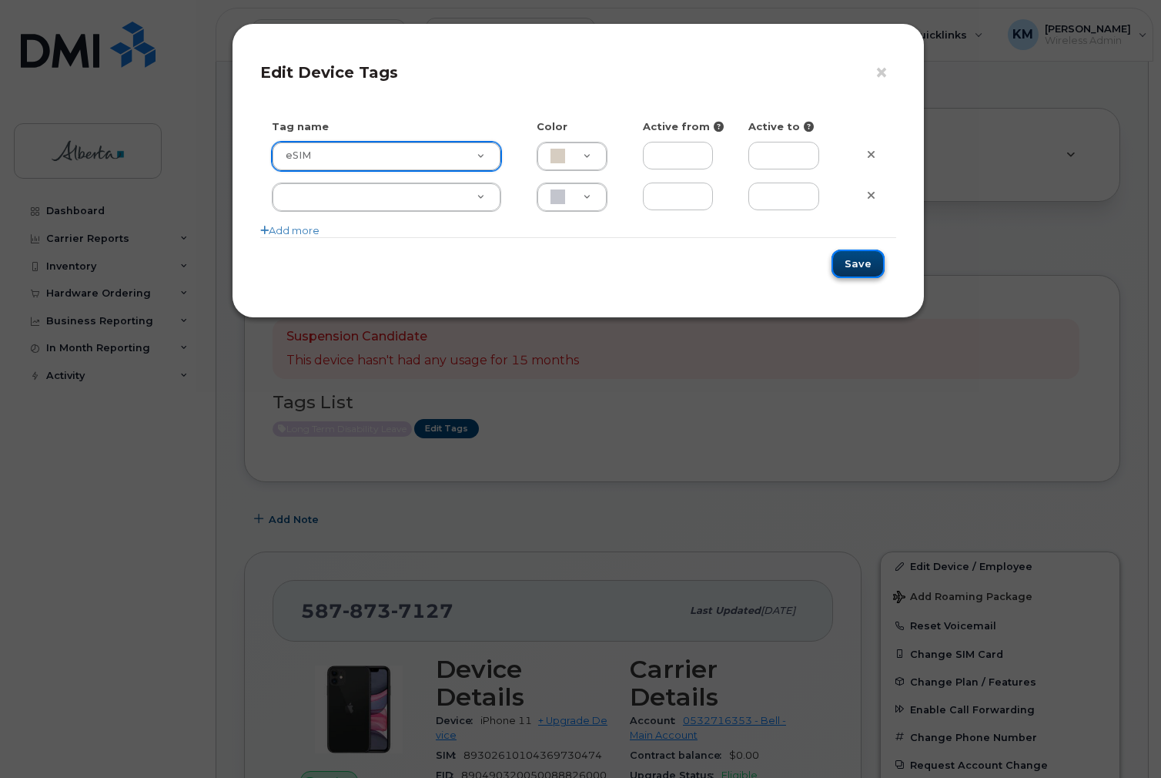
click at [858, 276] on button "Save" at bounding box center [858, 263] width 53 height 28
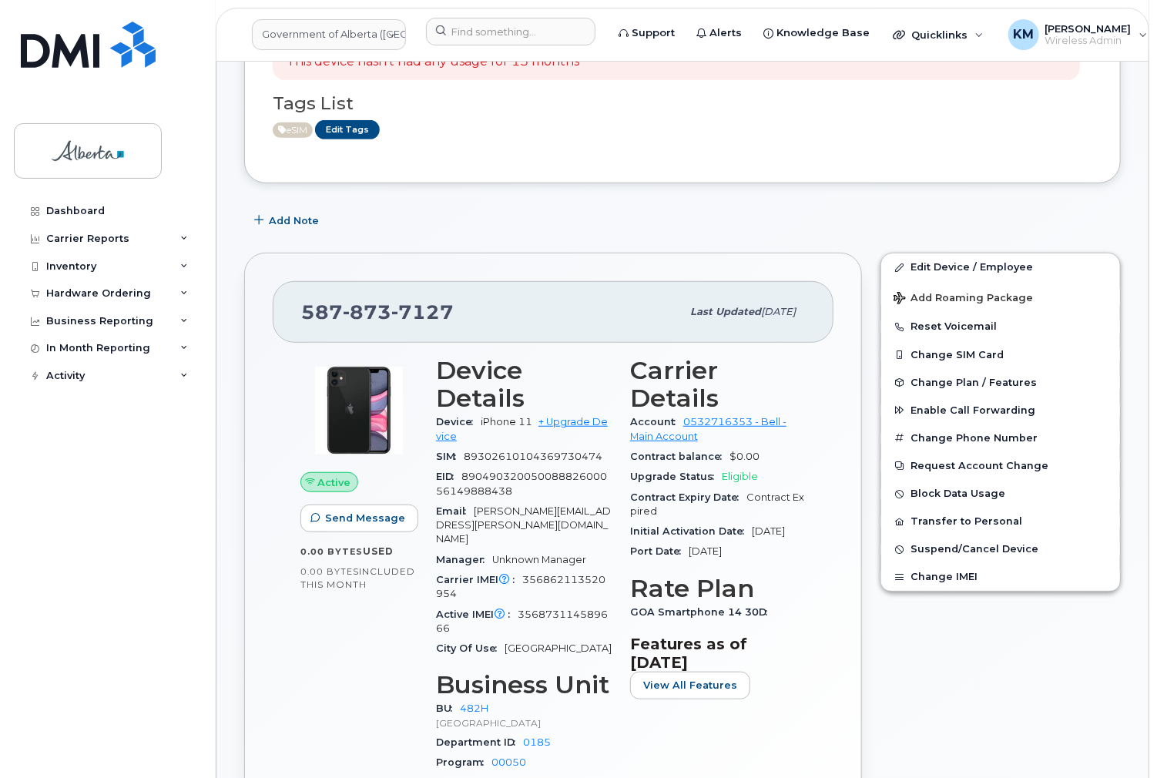
scroll to position [308, 0]
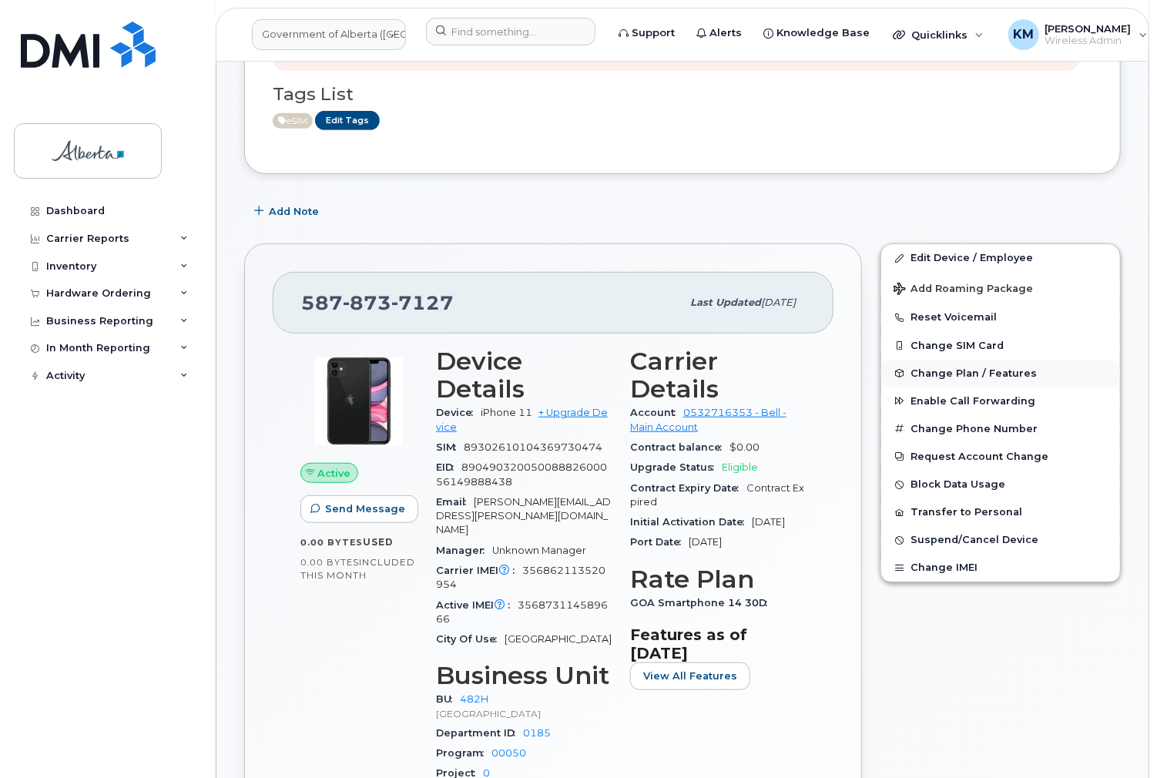
click at [996, 371] on span "Change Plan / Features" at bounding box center [973, 373] width 126 height 12
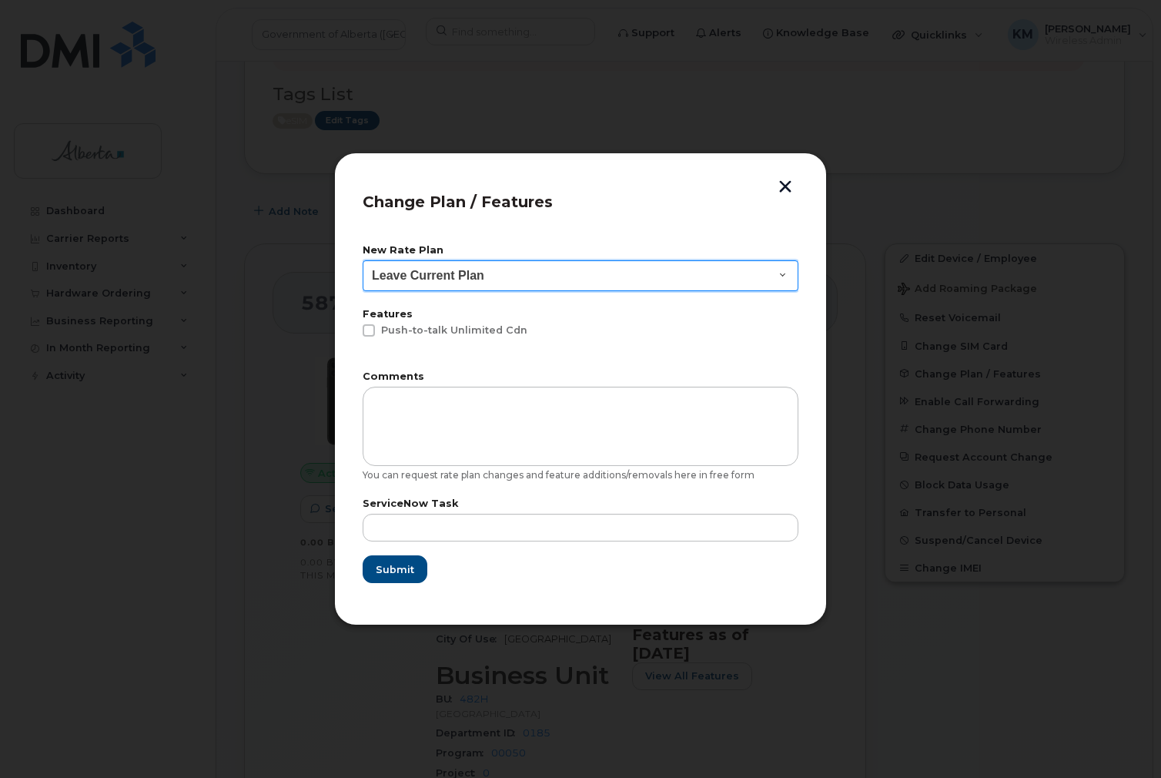
click at [796, 269] on select "Leave Current Plan GOA - Voice Plan 5 GOA Unlimited Smartphone 14 GOA-Voice Pla…" at bounding box center [581, 275] width 436 height 31
select select "1146990"
click at [363, 260] on select "Leave Current Plan GOA - Voice Plan 5 GOA Unlimited Smartphone 14 GOA-Voice Pla…" at bounding box center [581, 275] width 436 height 31
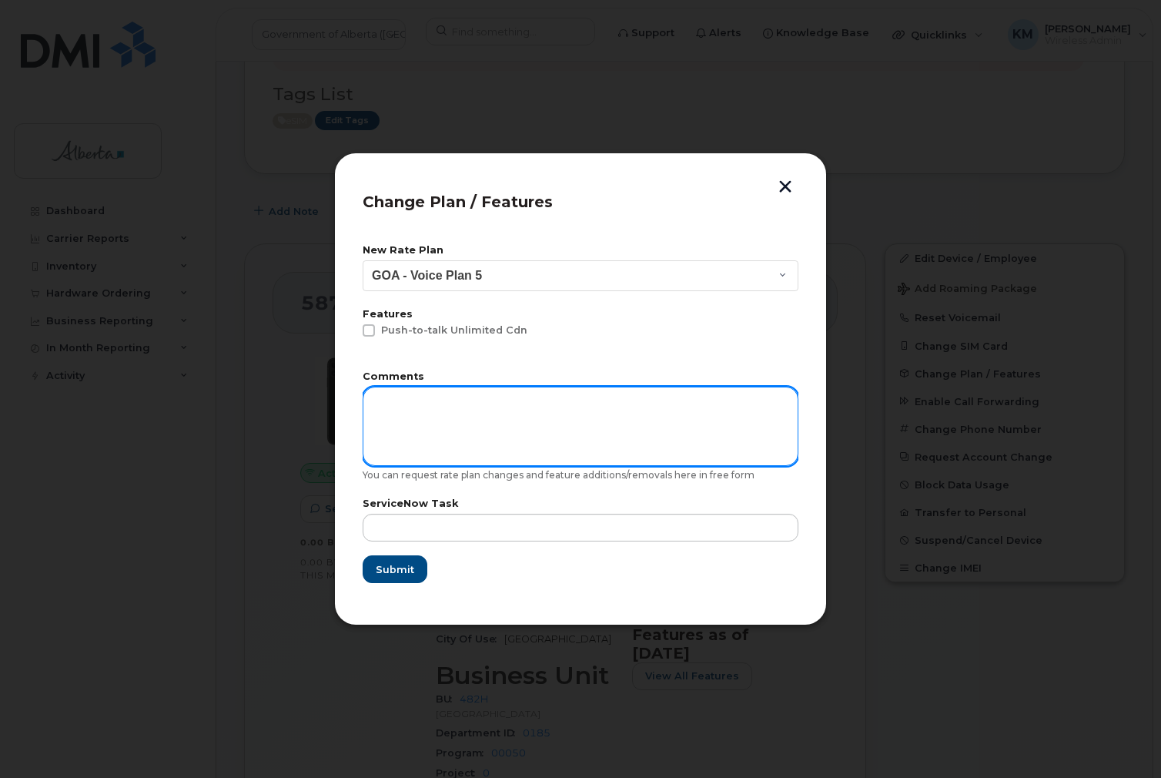
click at [661, 420] on textarea at bounding box center [581, 426] width 436 height 79
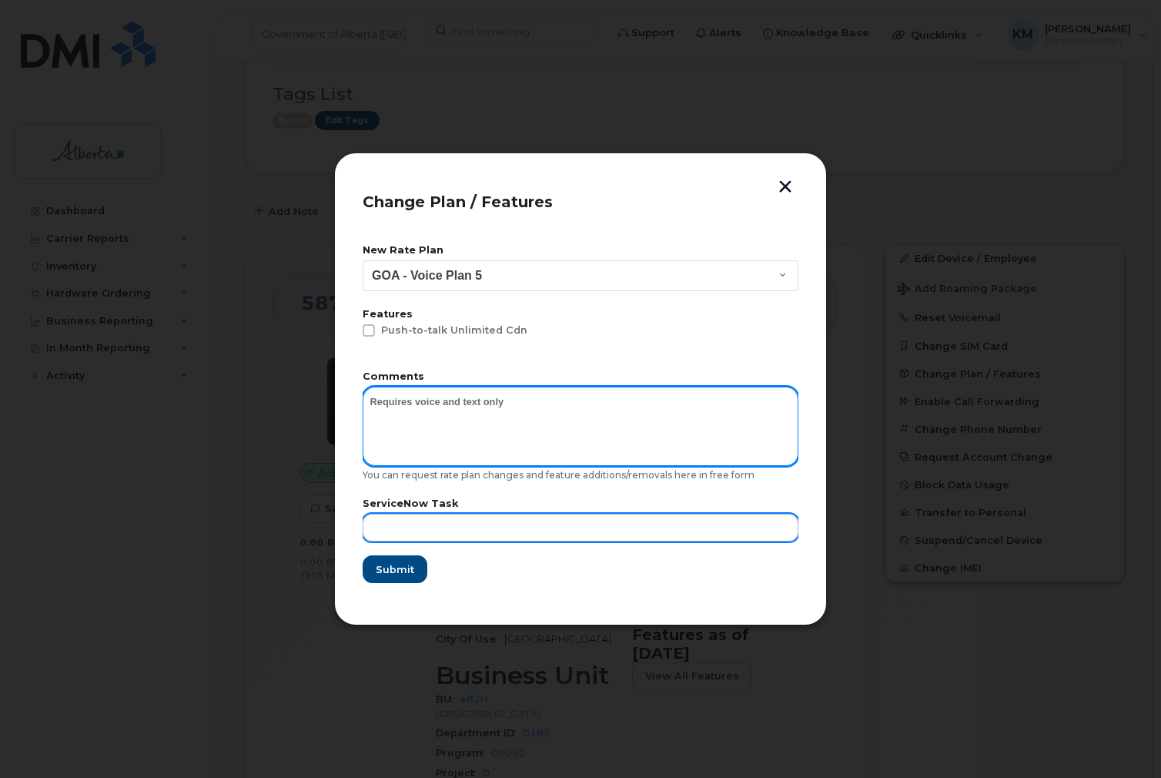
type textarea "Requires voice and text only"
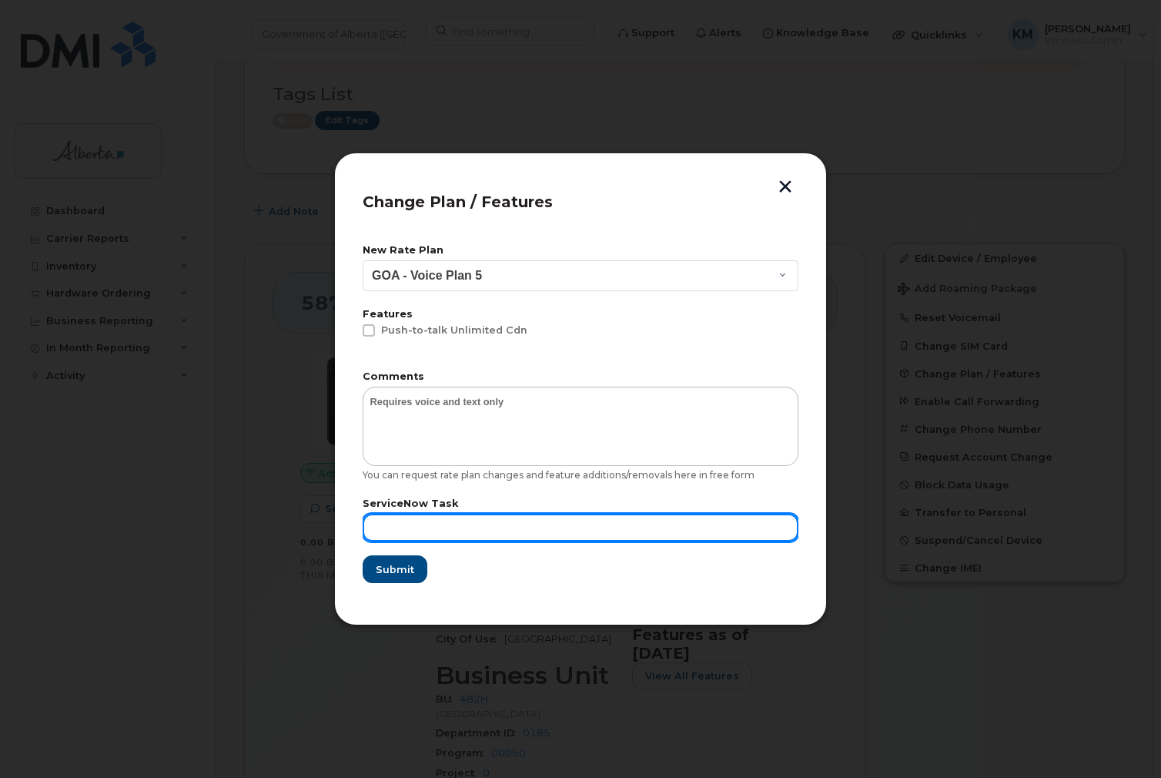
click at [662, 536] on input "text" at bounding box center [581, 528] width 436 height 28
type input "SCTASK0830495"
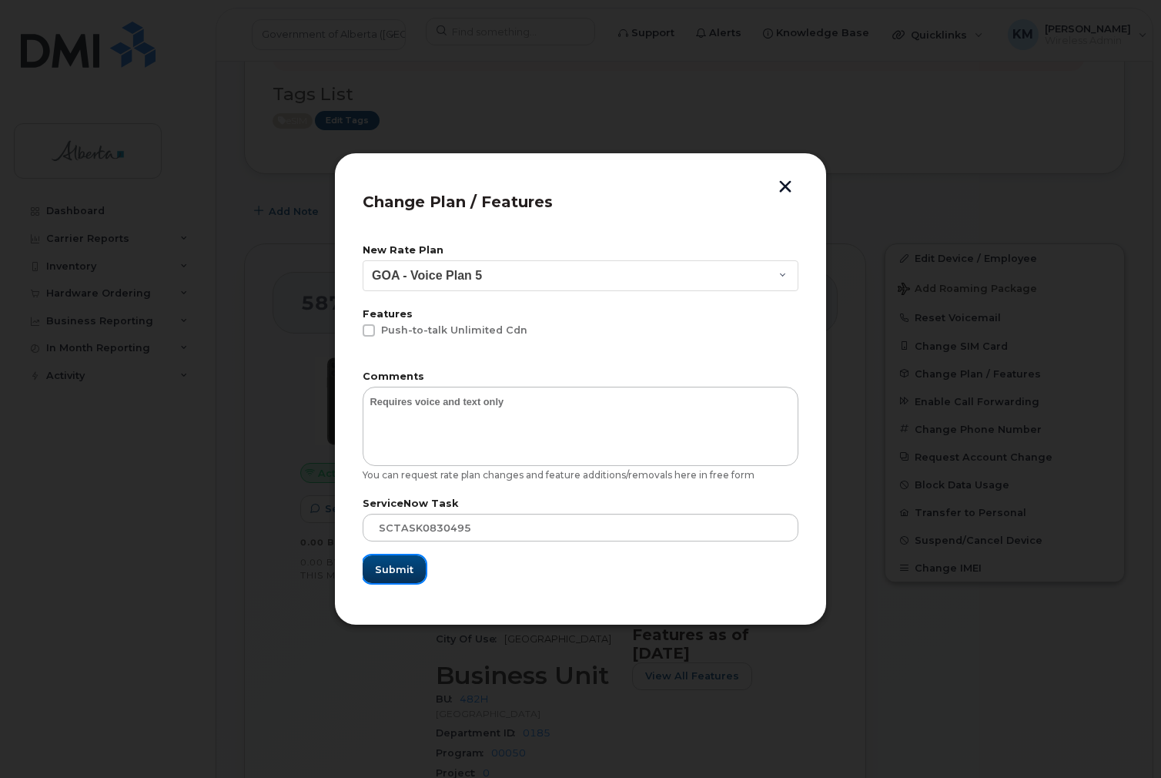
click at [390, 563] on span "Submit" at bounding box center [394, 569] width 39 height 15
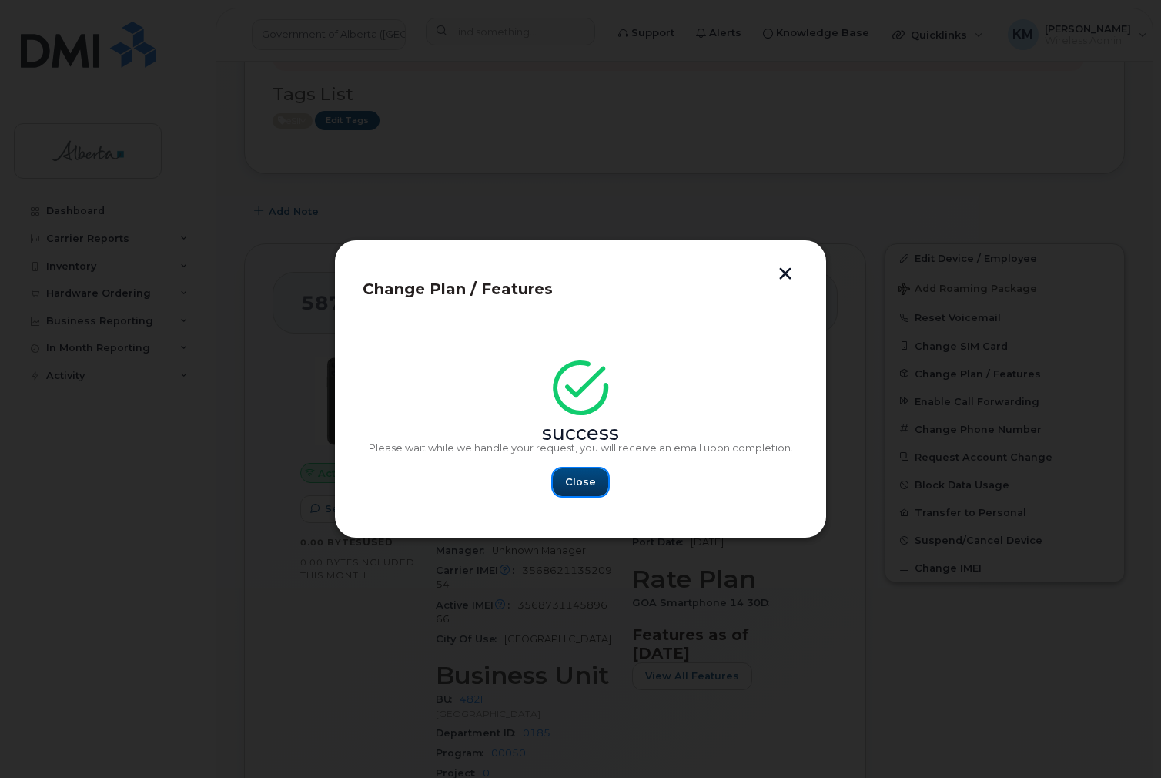
click at [579, 474] on span "Close" at bounding box center [580, 481] width 31 height 15
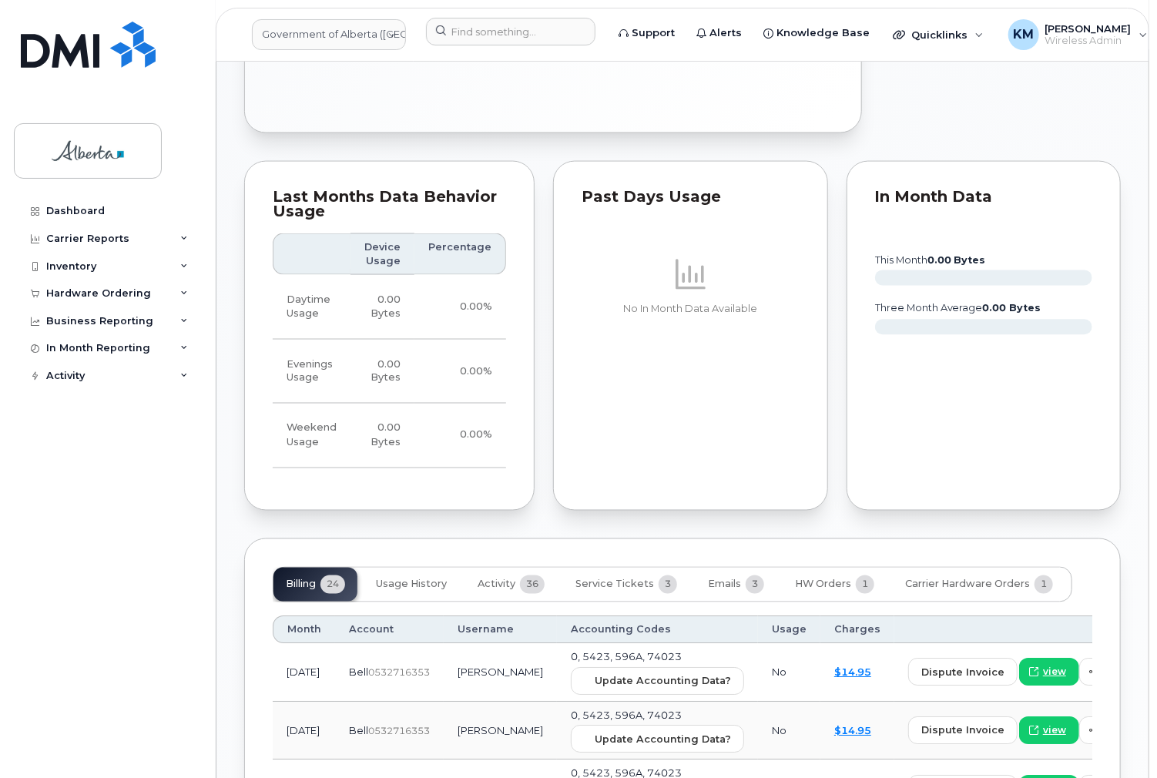
scroll to position [1109, 0]
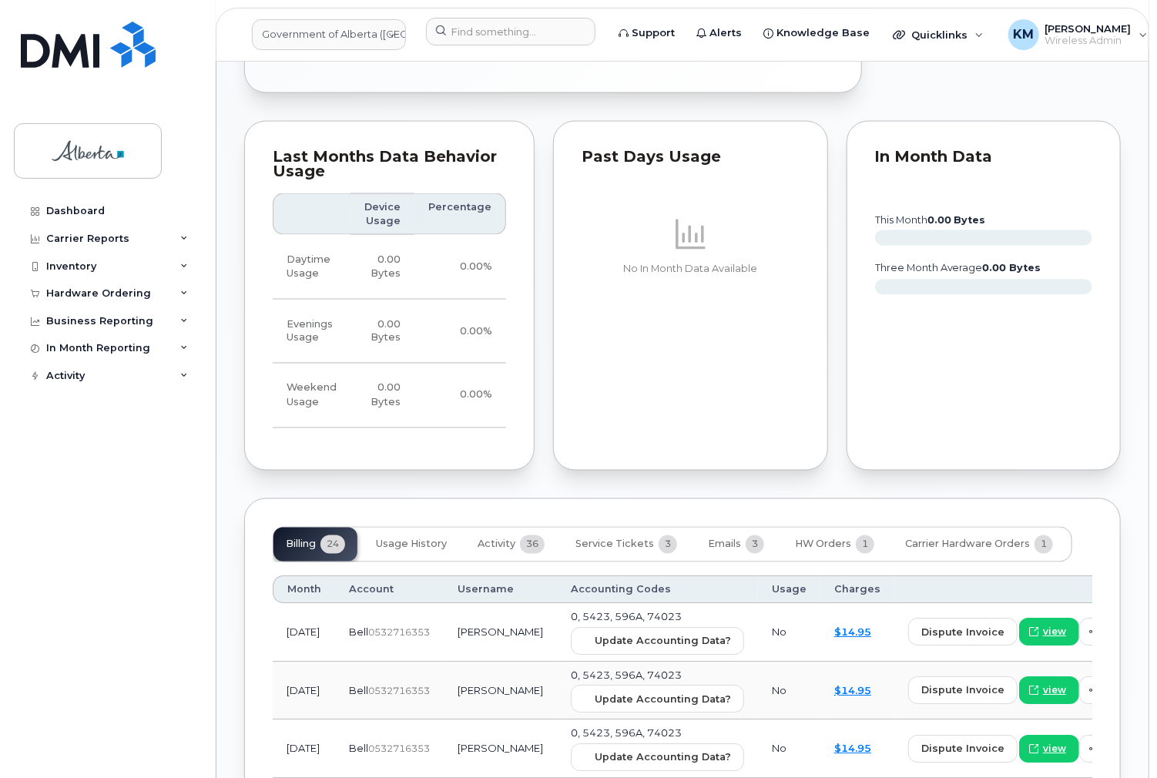
drag, startPoint x: 480, startPoint y: 611, endPoint x: 441, endPoint y: 596, distance: 42.2
click at [444, 604] on td "Karen Hillyard" at bounding box center [500, 633] width 113 height 59
copy td "Karen Hillyard"
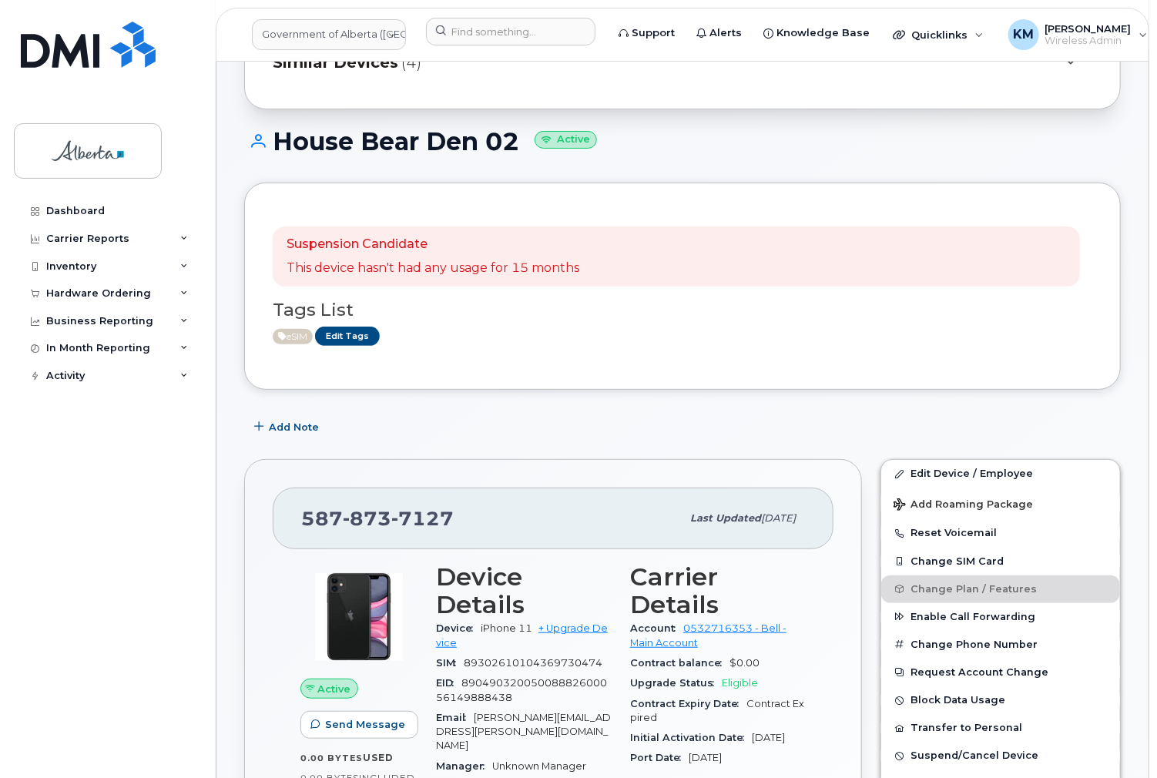
scroll to position [62, 0]
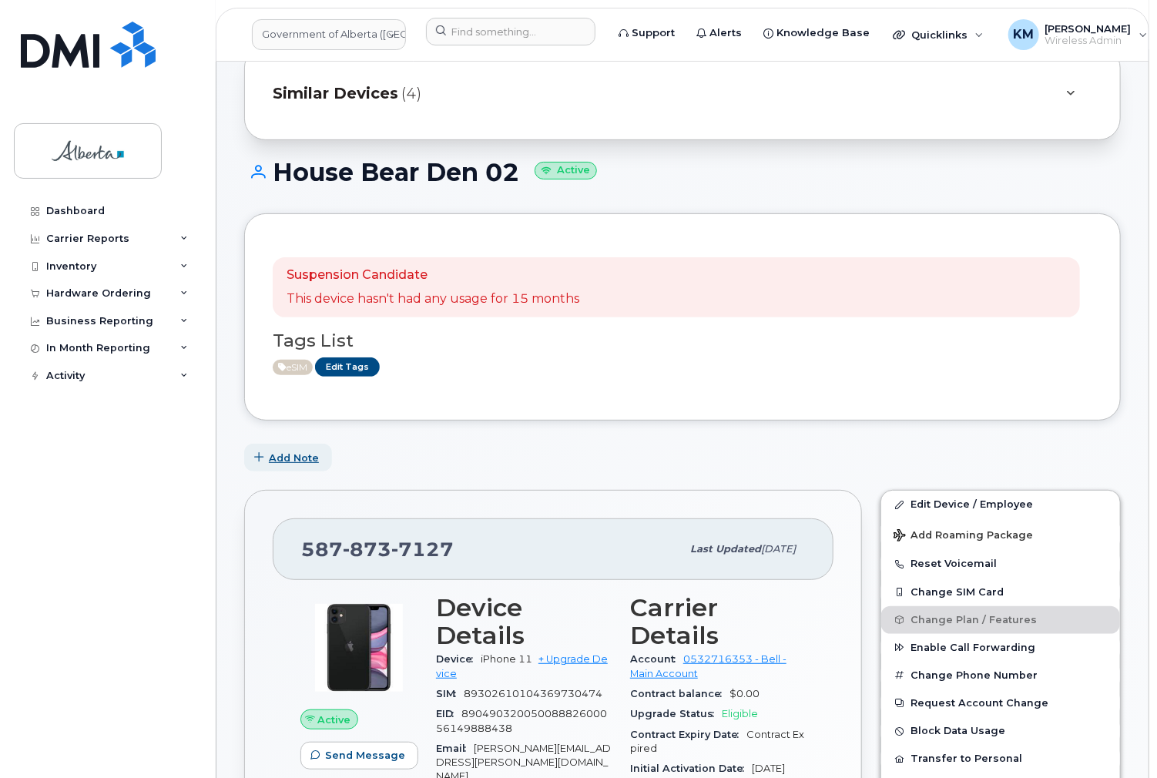
click at [299, 452] on span "Add Note" at bounding box center [294, 457] width 50 height 15
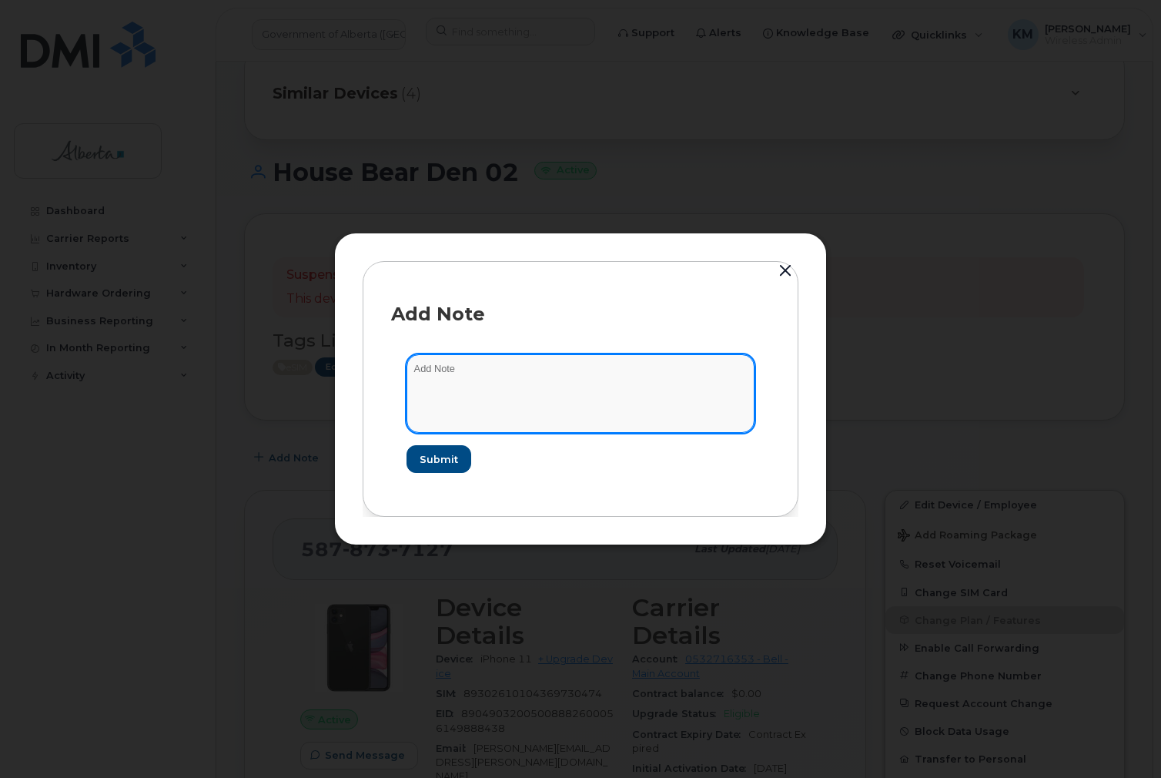
click at [487, 372] on textarea at bounding box center [581, 393] width 348 height 79
paste textarea "SCTASK0830495 5878737127 DO NOT DELETE THIS NUMBER - BEING REASSIGNED to House …"
type textarea "SCTASK0830495 5878737127 DO NOT DELETE THIS NUMBER - BEING REASSIGNED to House …"
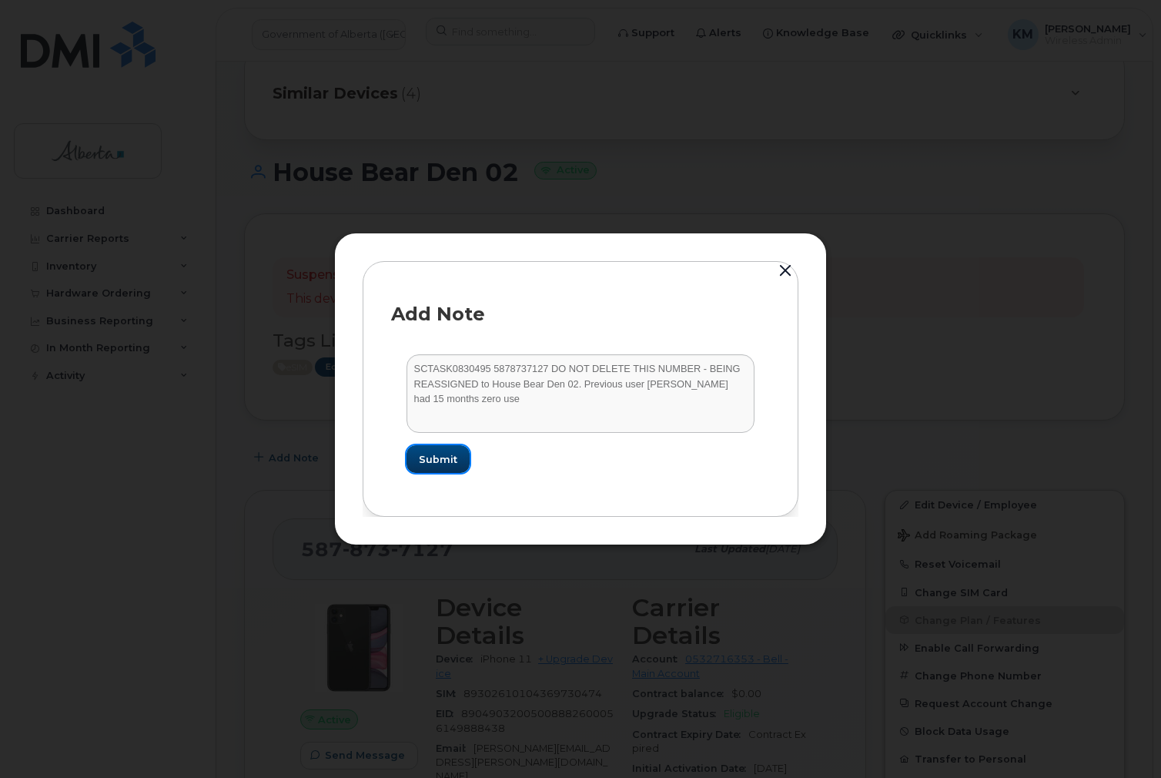
click at [449, 463] on span "Submit" at bounding box center [438, 459] width 39 height 15
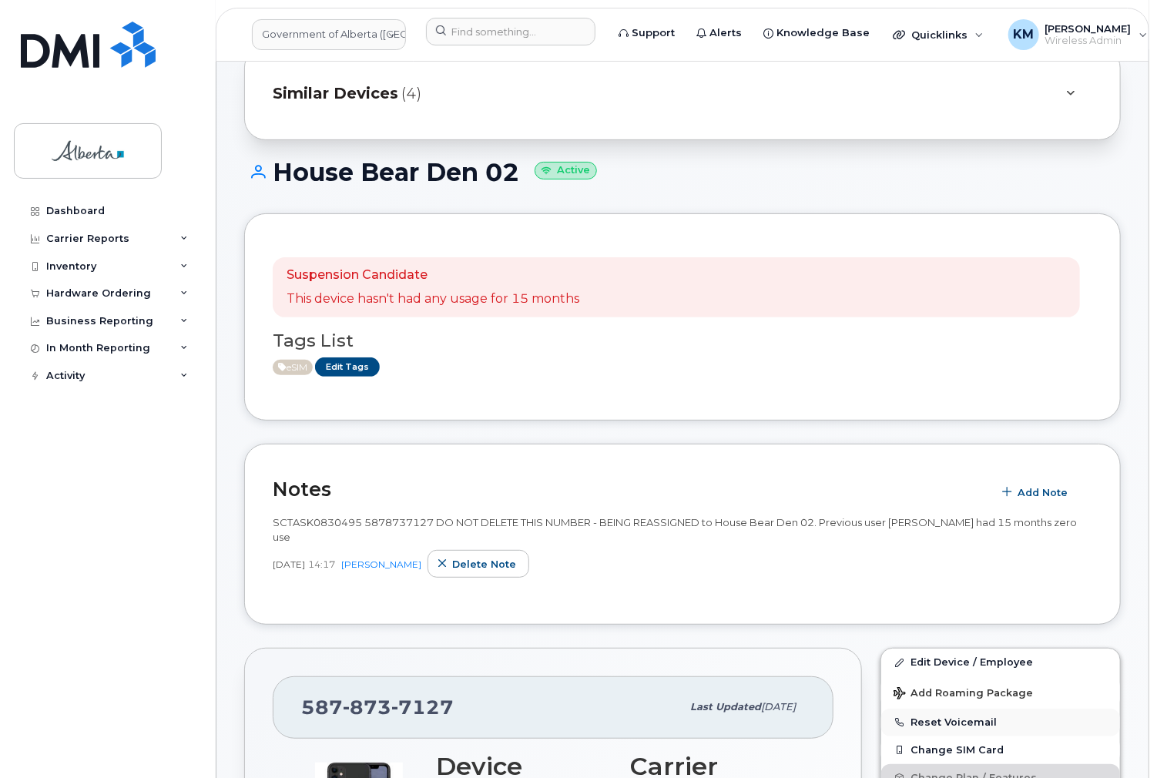
click at [945, 708] on button "Reset Voicemail" at bounding box center [1000, 722] width 239 height 28
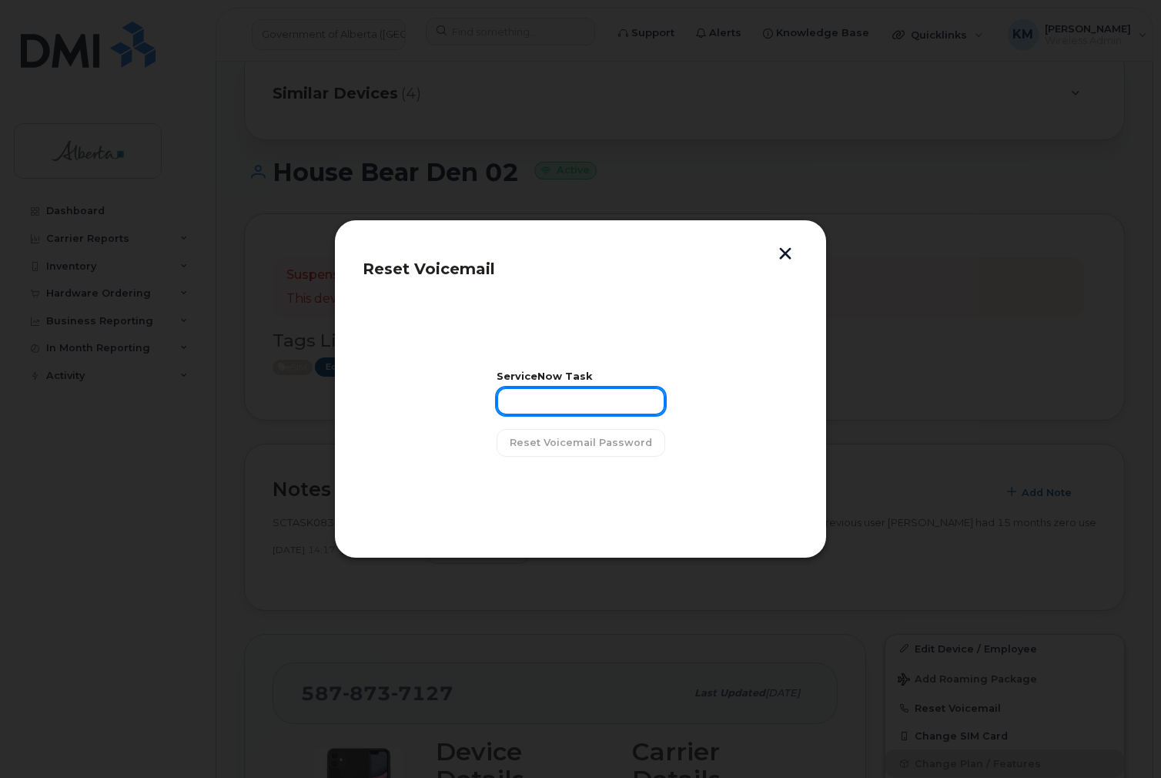
click at [603, 406] on input "text" at bounding box center [581, 401] width 169 height 28
type input "SCTASK0830495"
click at [612, 442] on span "Reset Voicemail Password" at bounding box center [581, 442] width 142 height 15
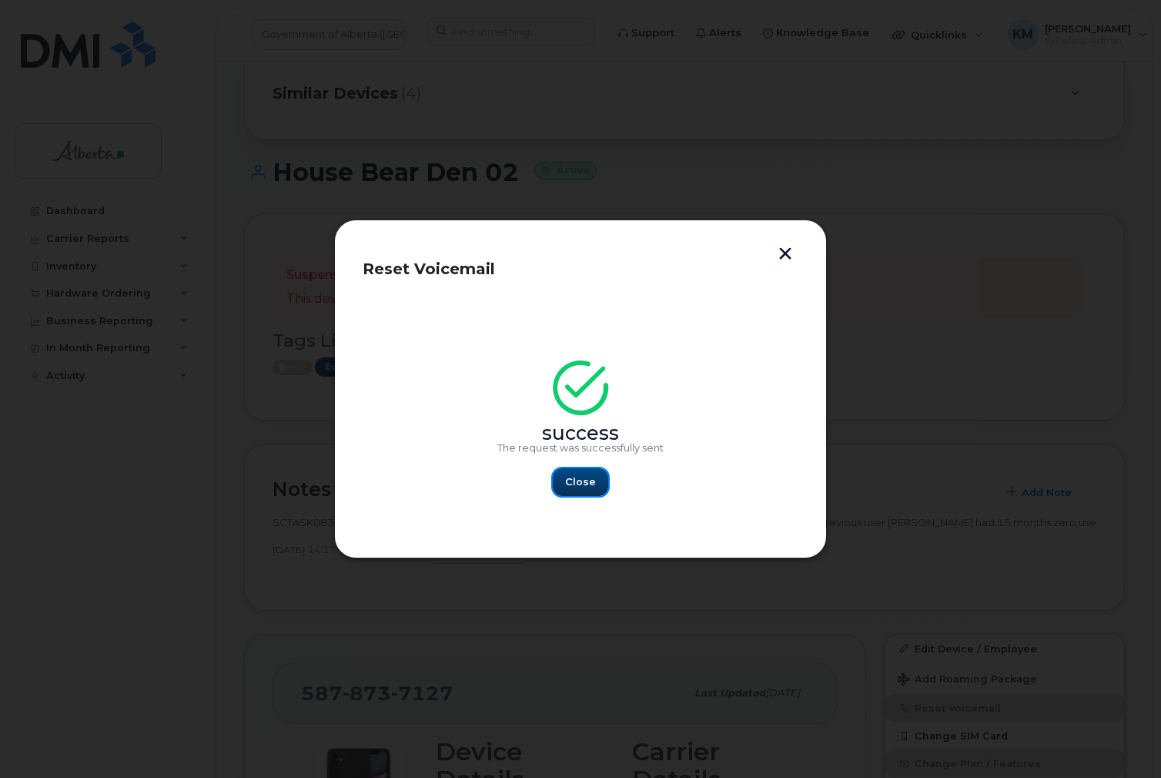
click at [581, 481] on span "Close" at bounding box center [580, 481] width 31 height 15
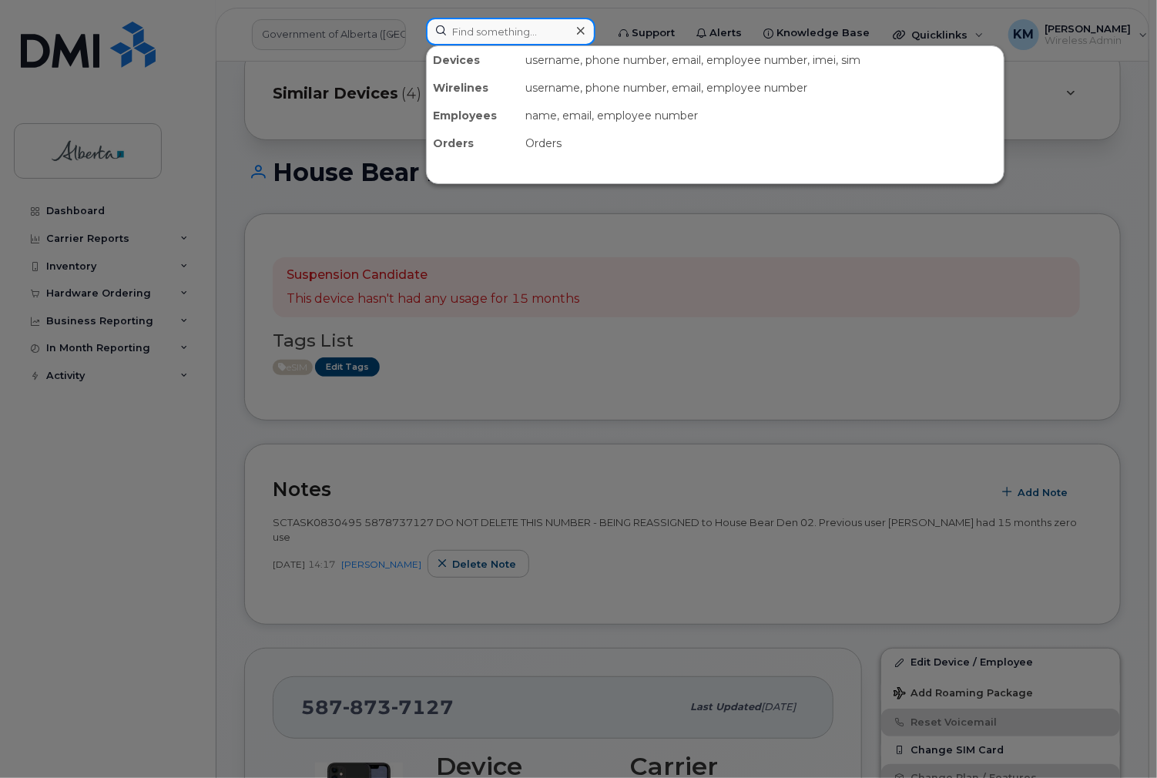
click at [532, 38] on input at bounding box center [510, 32] width 169 height 28
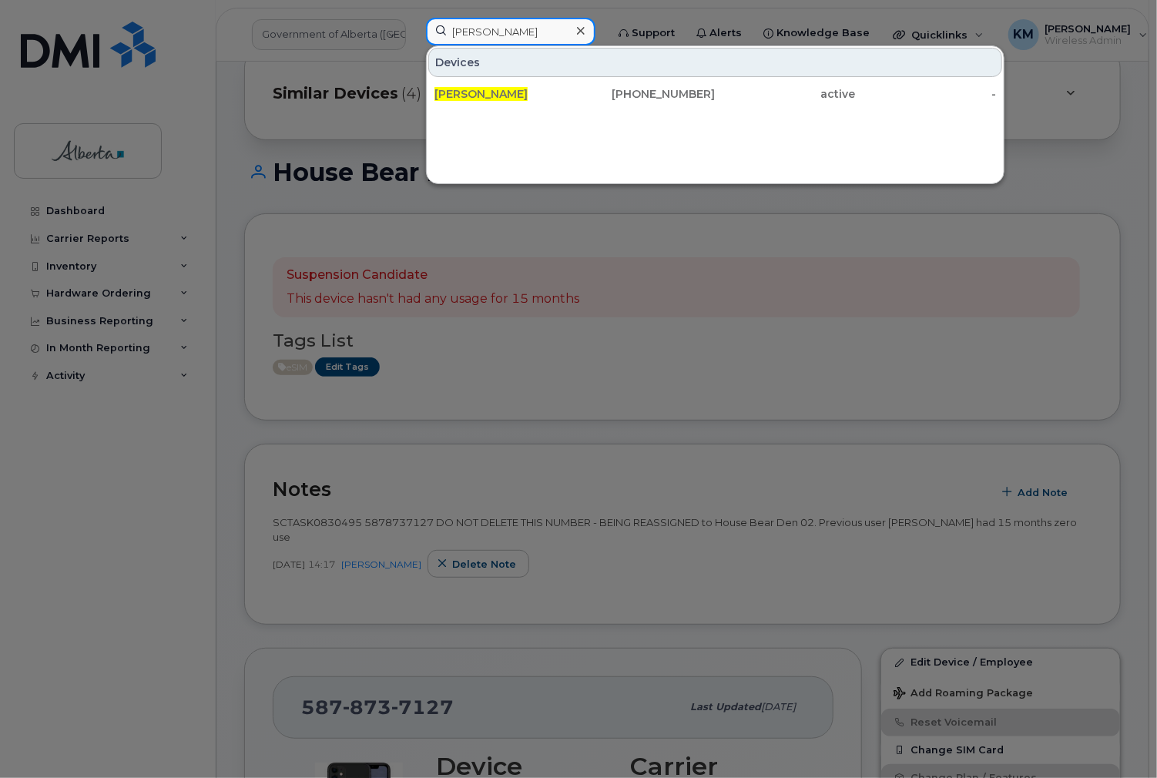
type input "tony te"
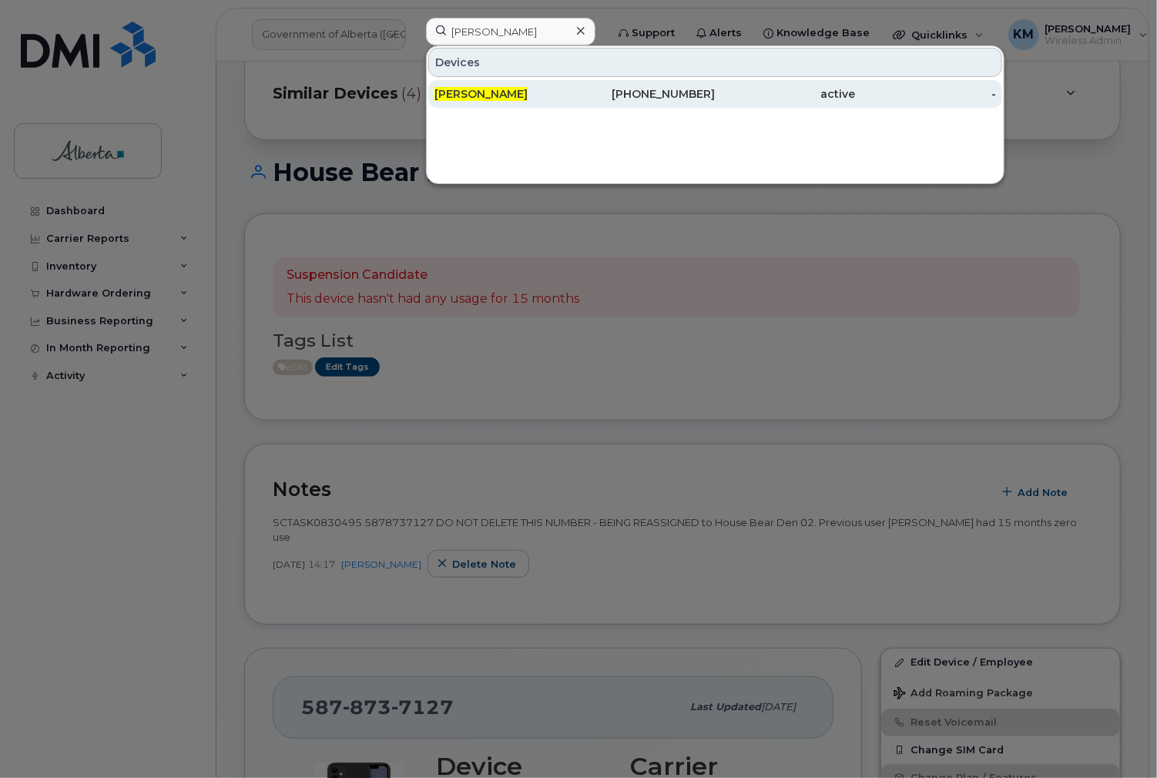
click at [673, 99] on div "780-292-4071" at bounding box center [644, 93] width 140 height 15
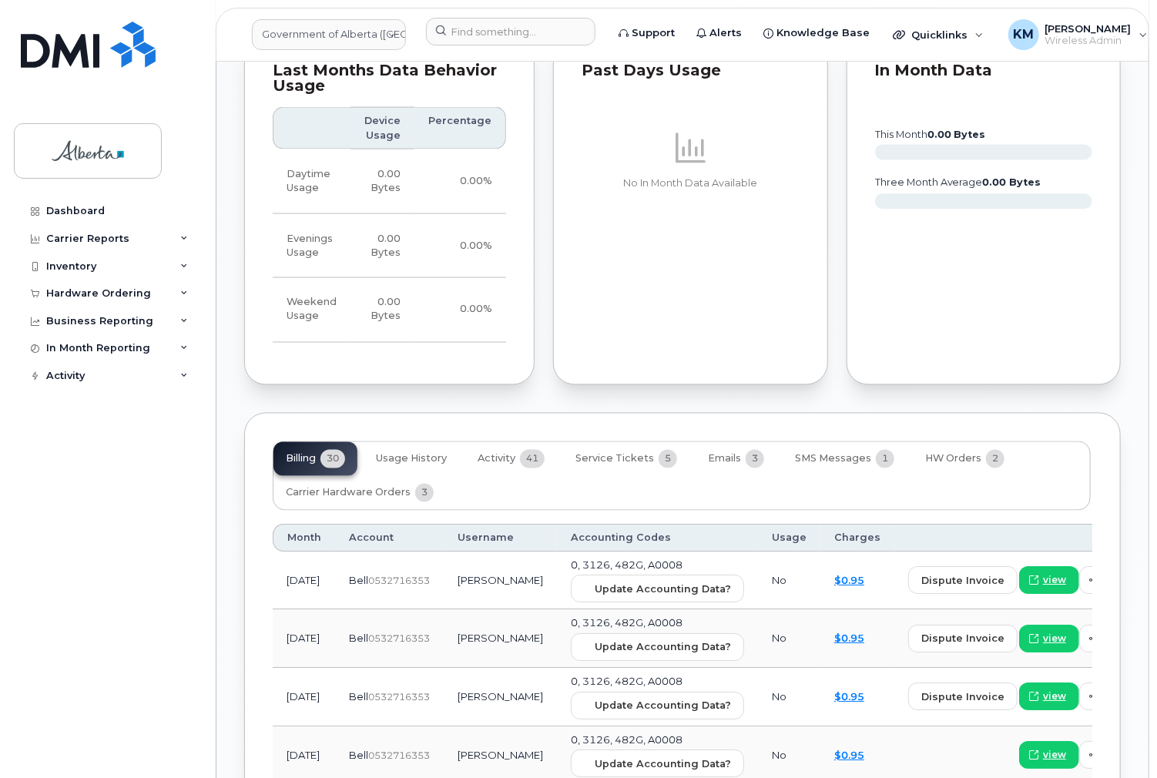
scroll to position [1170, 0]
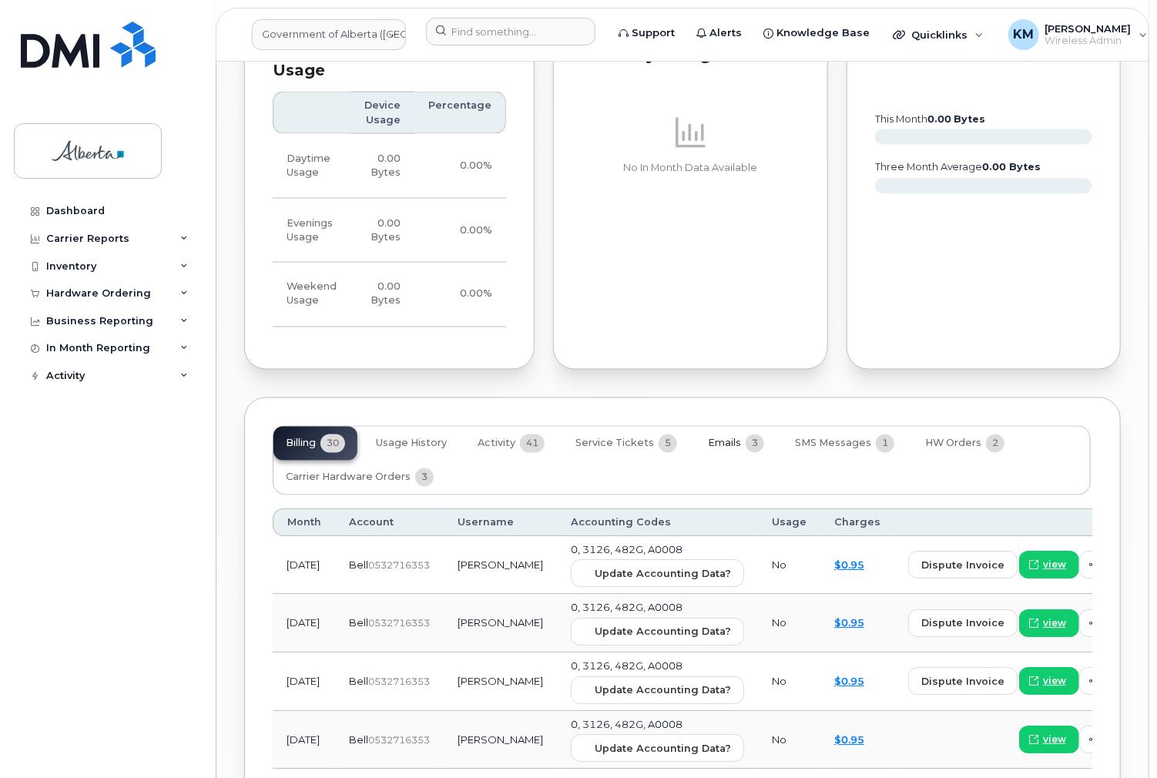
click at [711, 437] on span "Emails" at bounding box center [724, 443] width 33 height 12
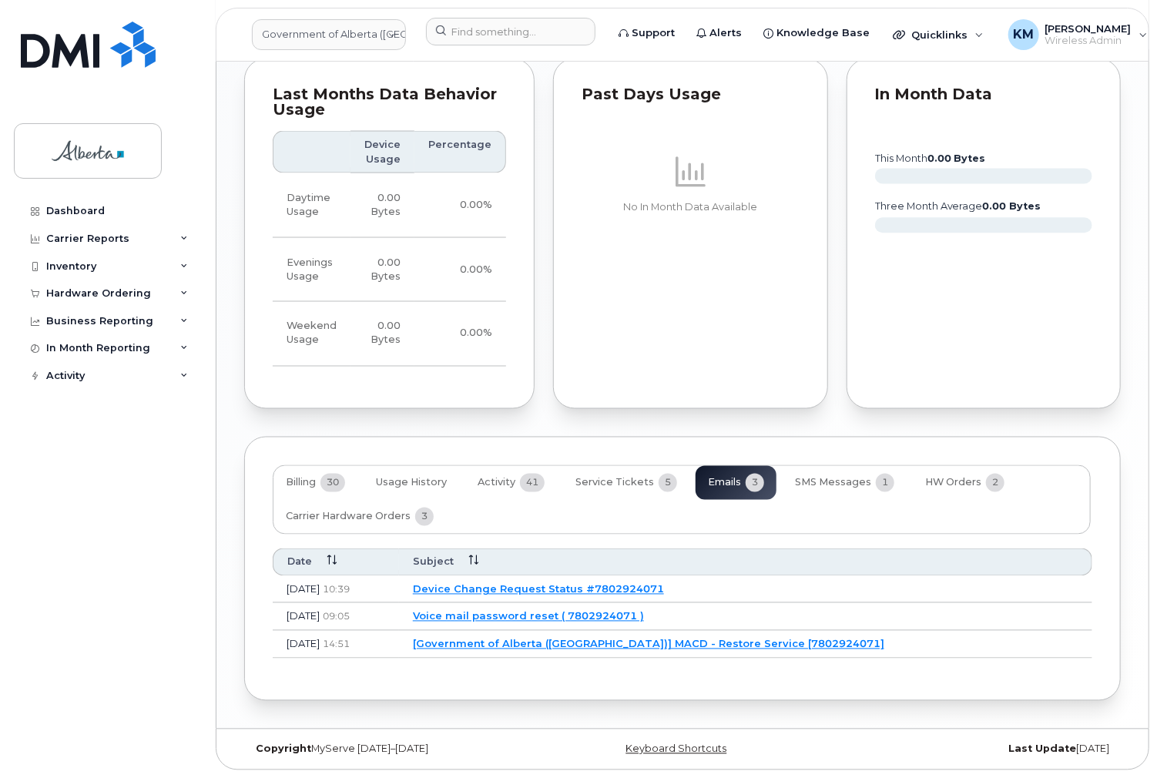
scroll to position [1113, 0]
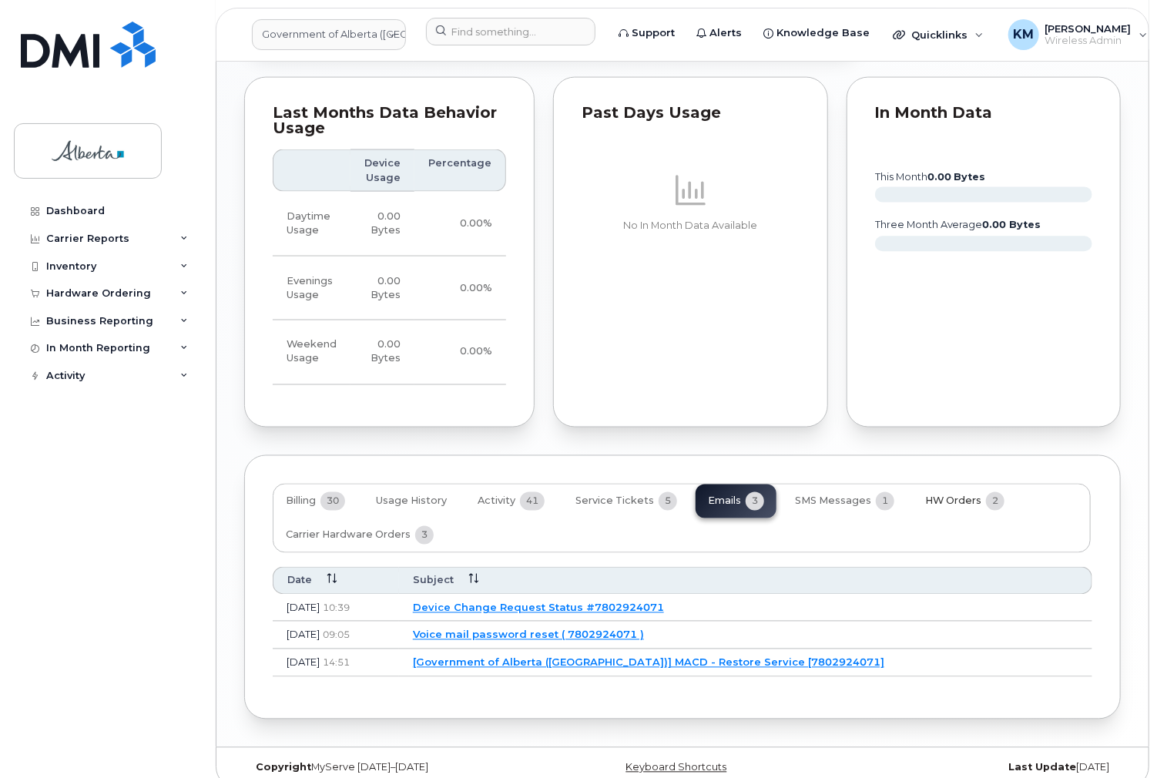
click at [938, 495] on span "HW Orders" at bounding box center [953, 501] width 56 height 12
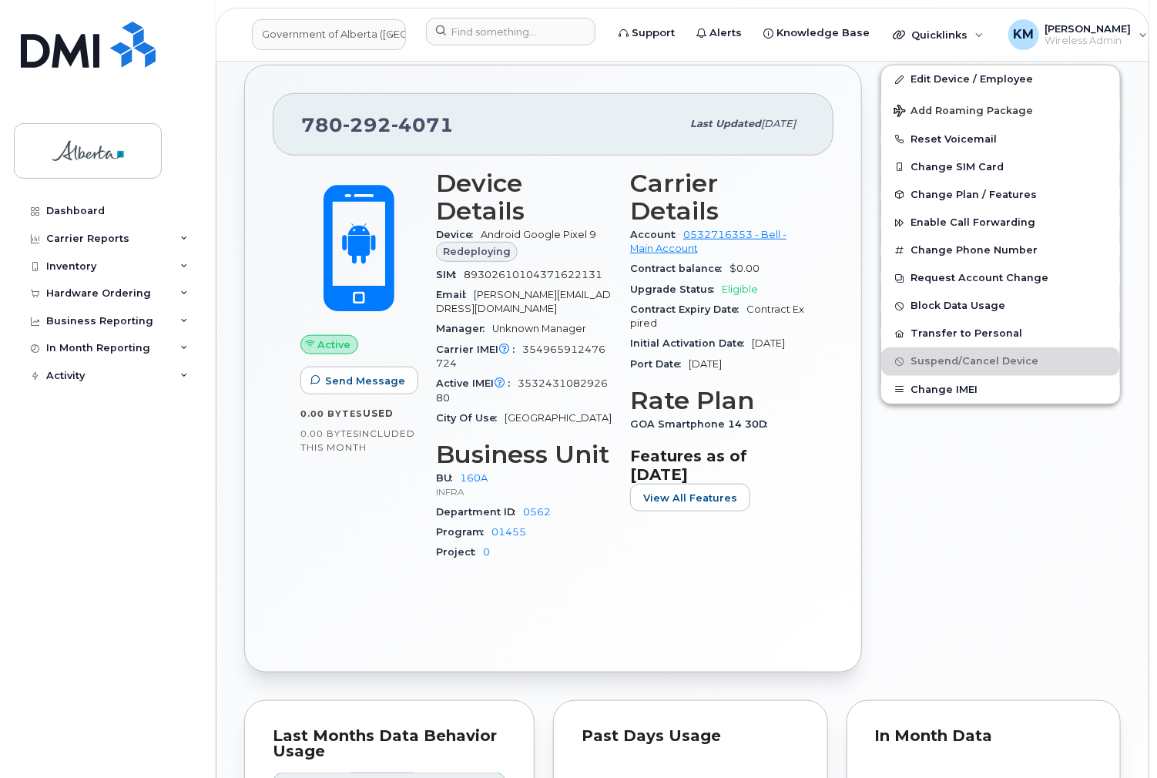
scroll to position [485, 0]
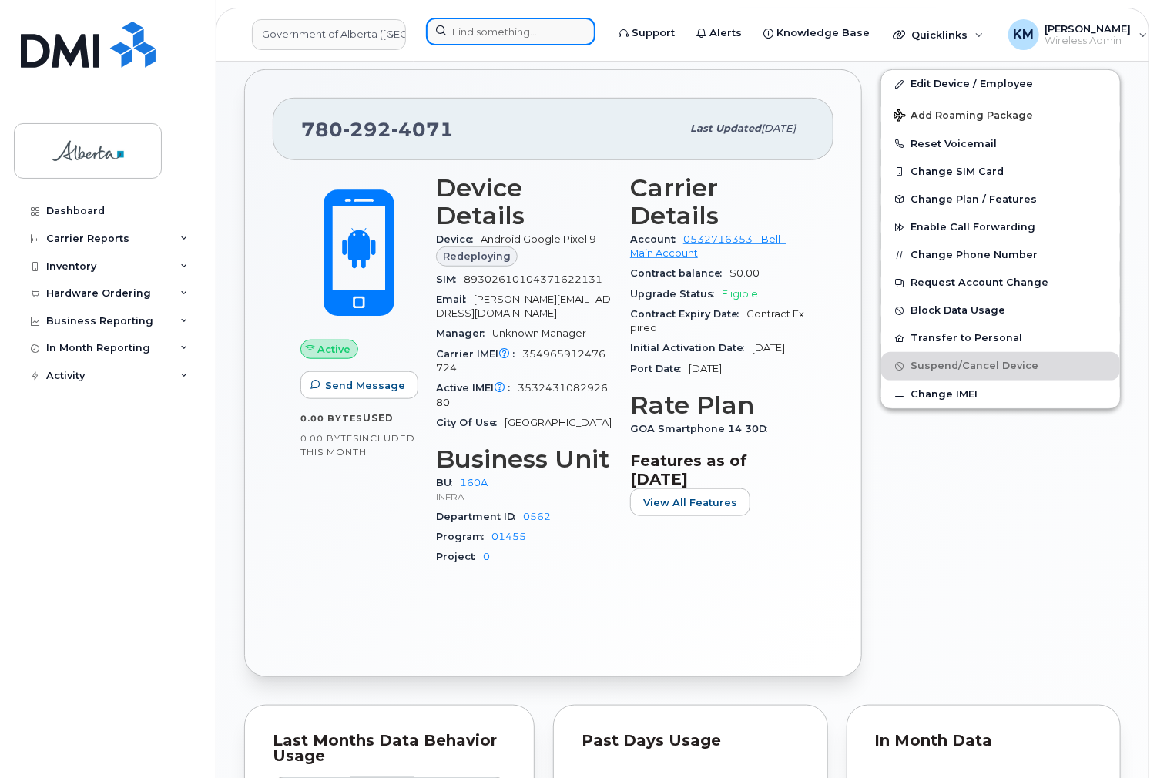
click at [489, 32] on input at bounding box center [510, 32] width 169 height 28
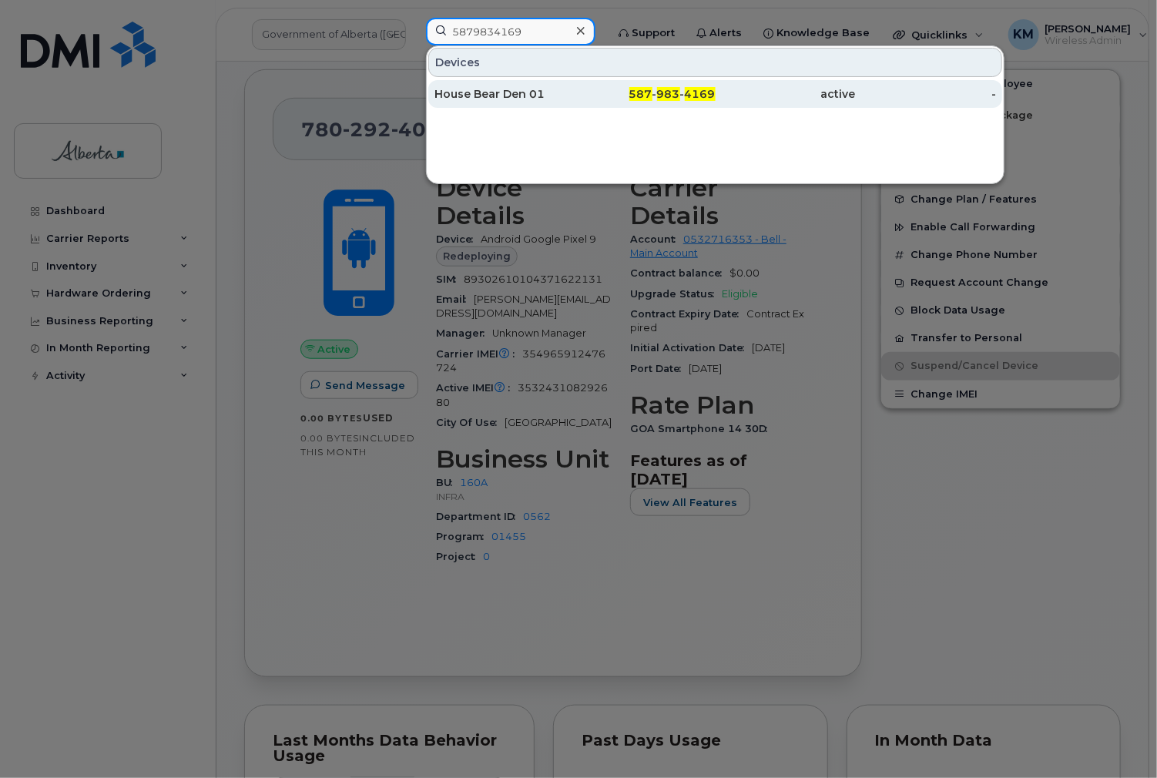
type input "5879834169"
click at [487, 91] on div "House Bear Den 01" at bounding box center [504, 93] width 140 height 15
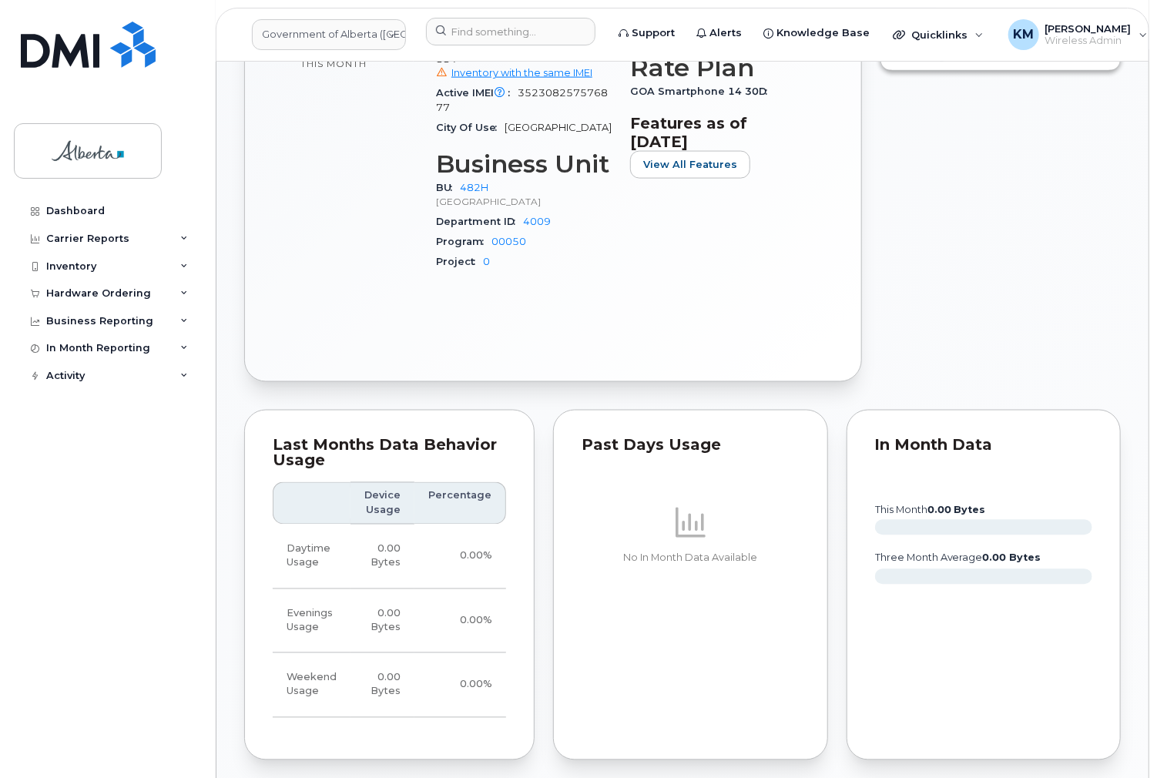
scroll to position [1232, 0]
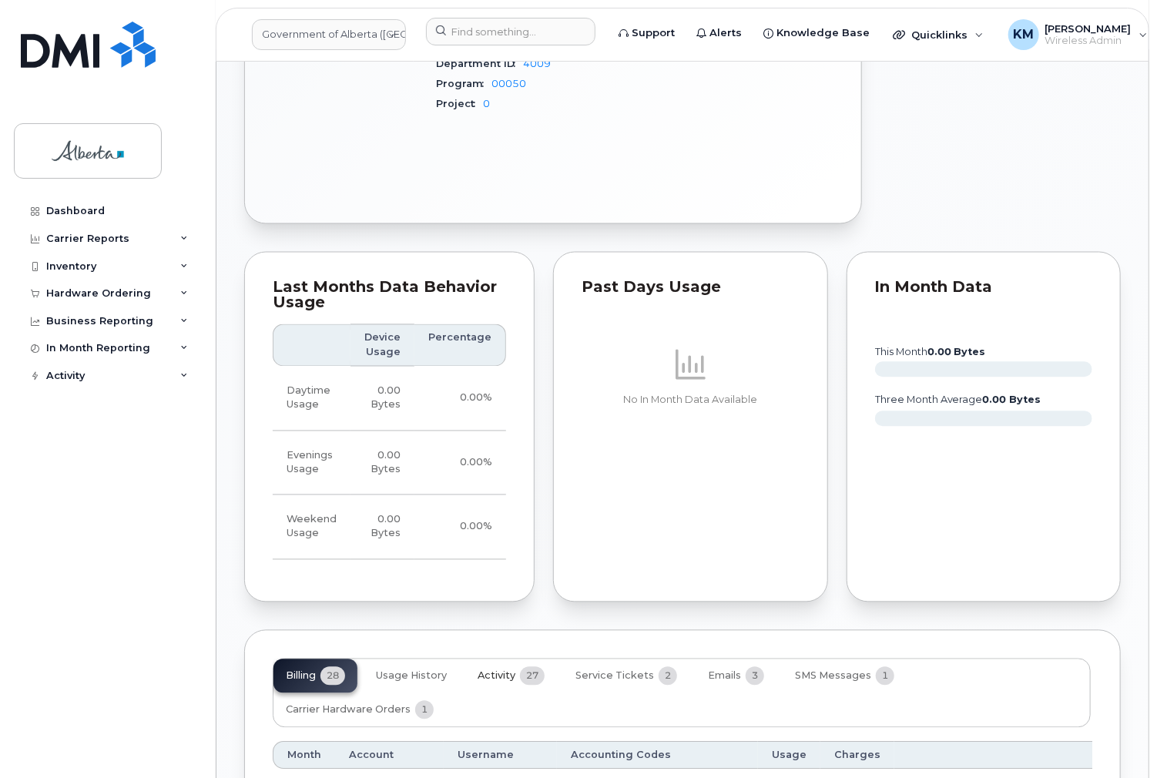
drag, startPoint x: 481, startPoint y: 671, endPoint x: 354, endPoint y: 705, distance: 131.5
click at [480, 671] on span "Activity" at bounding box center [496, 676] width 38 height 12
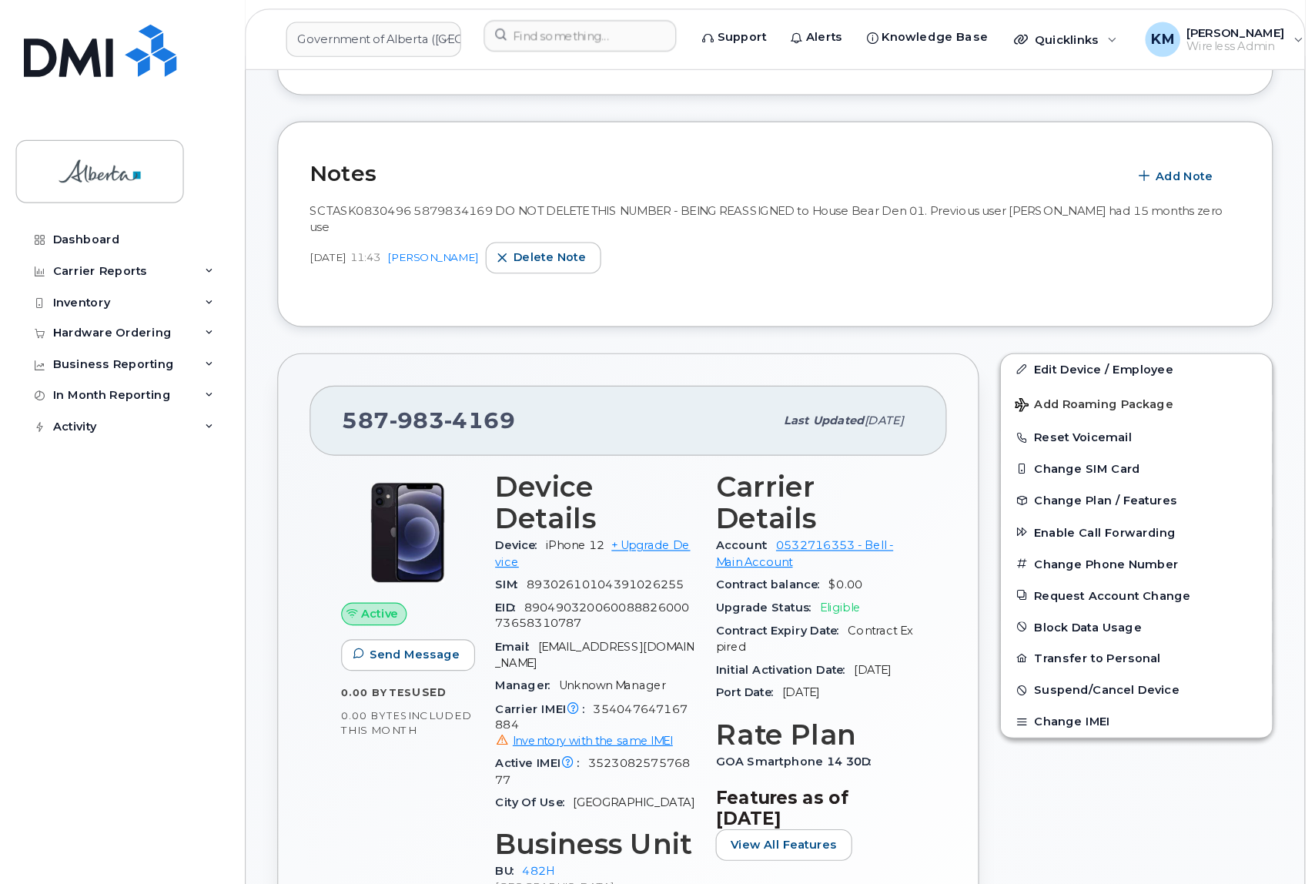
scroll to position [493, 0]
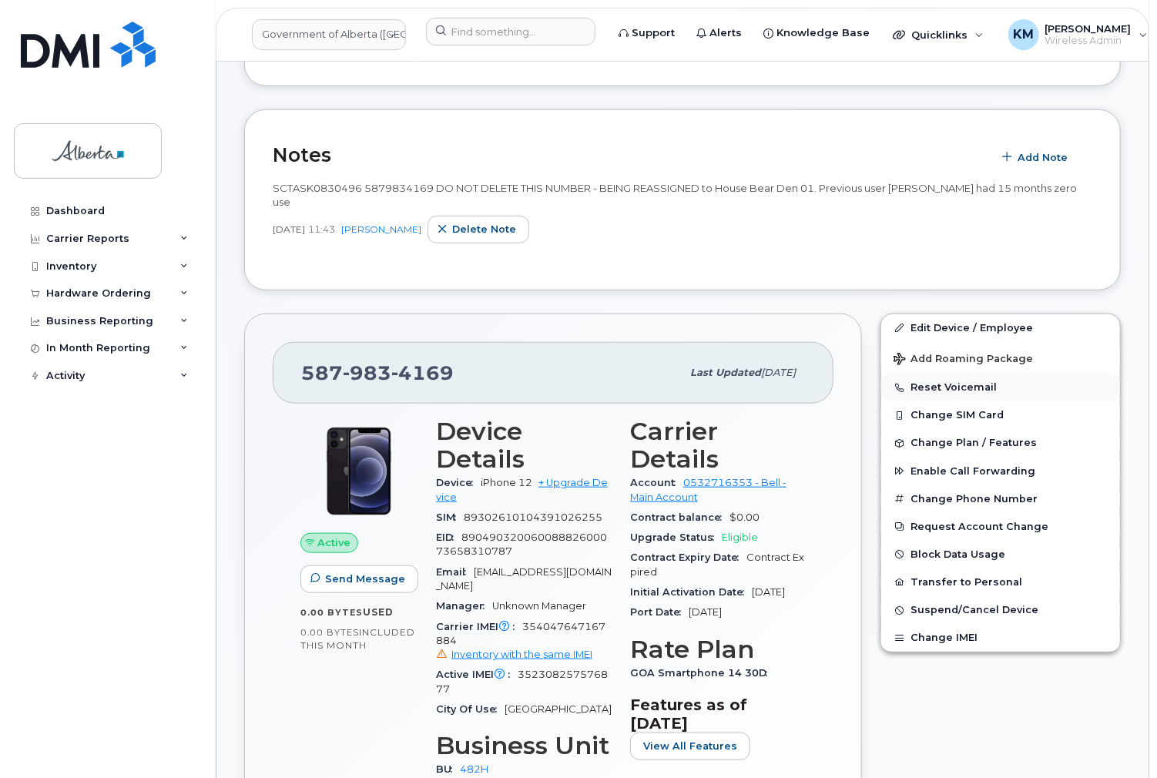
click at [942, 382] on button "Reset Voicemail" at bounding box center [1000, 387] width 239 height 28
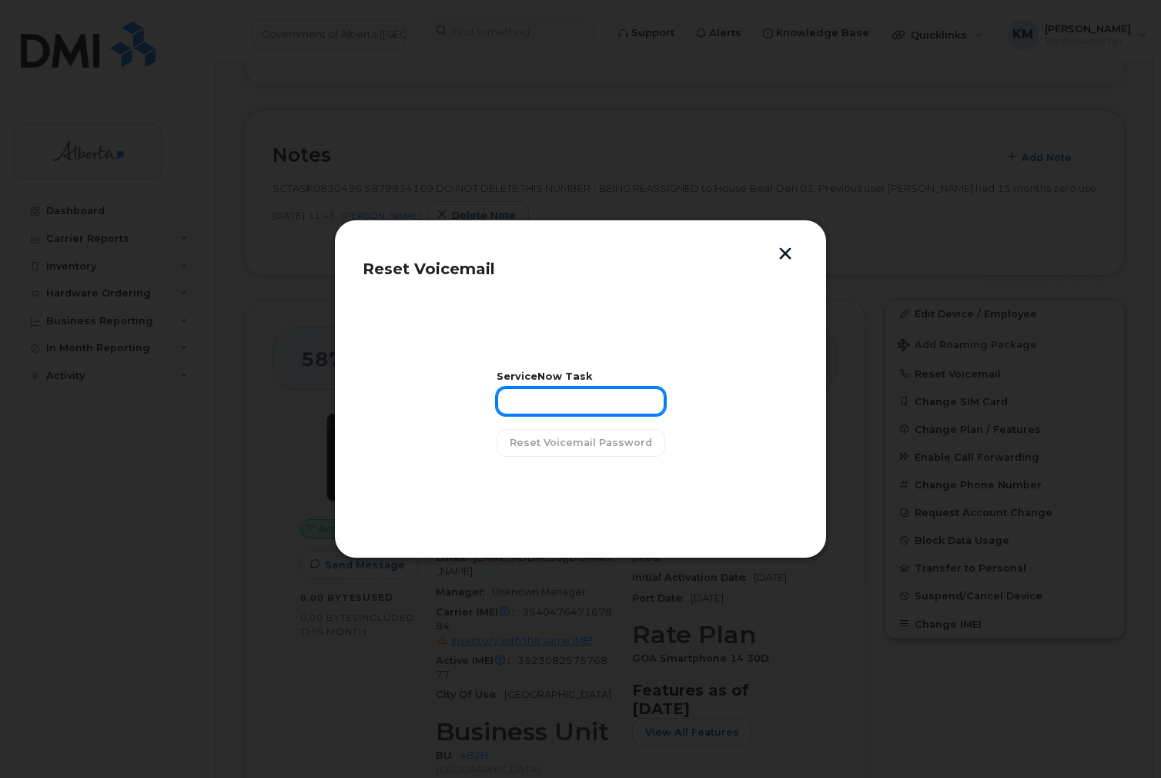
click at [567, 403] on input "text" at bounding box center [581, 401] width 169 height 28
type input "SCTASK0830496"
click at [577, 436] on span "Reset Voicemail Password" at bounding box center [581, 442] width 142 height 15
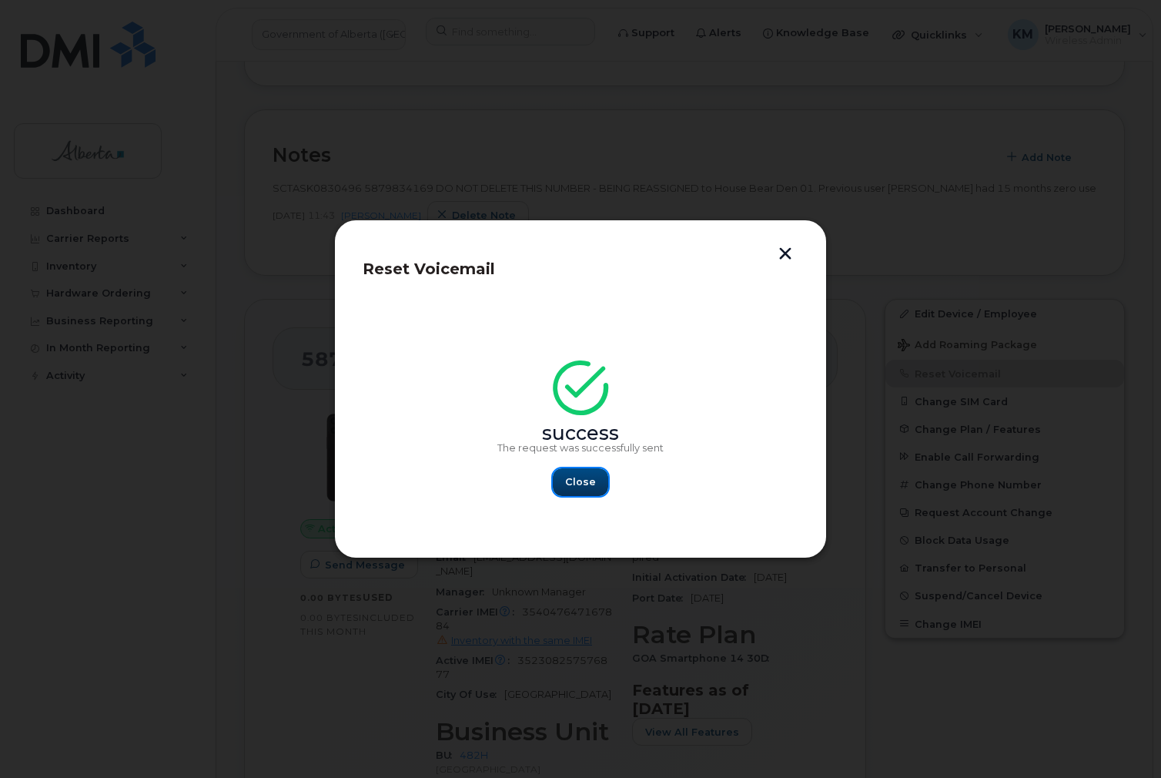
click at [578, 480] on span "Close" at bounding box center [580, 481] width 31 height 15
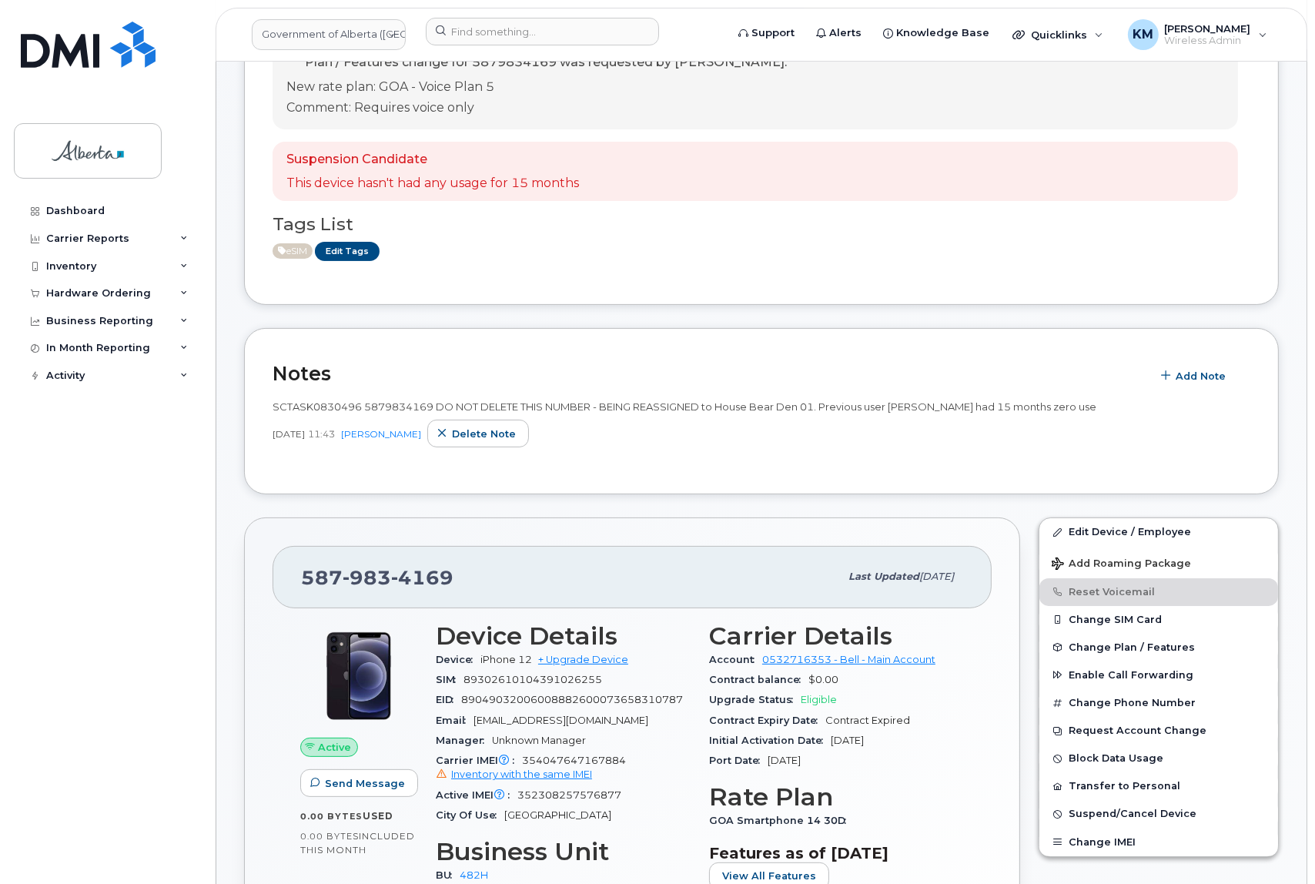
scroll to position [280, 0]
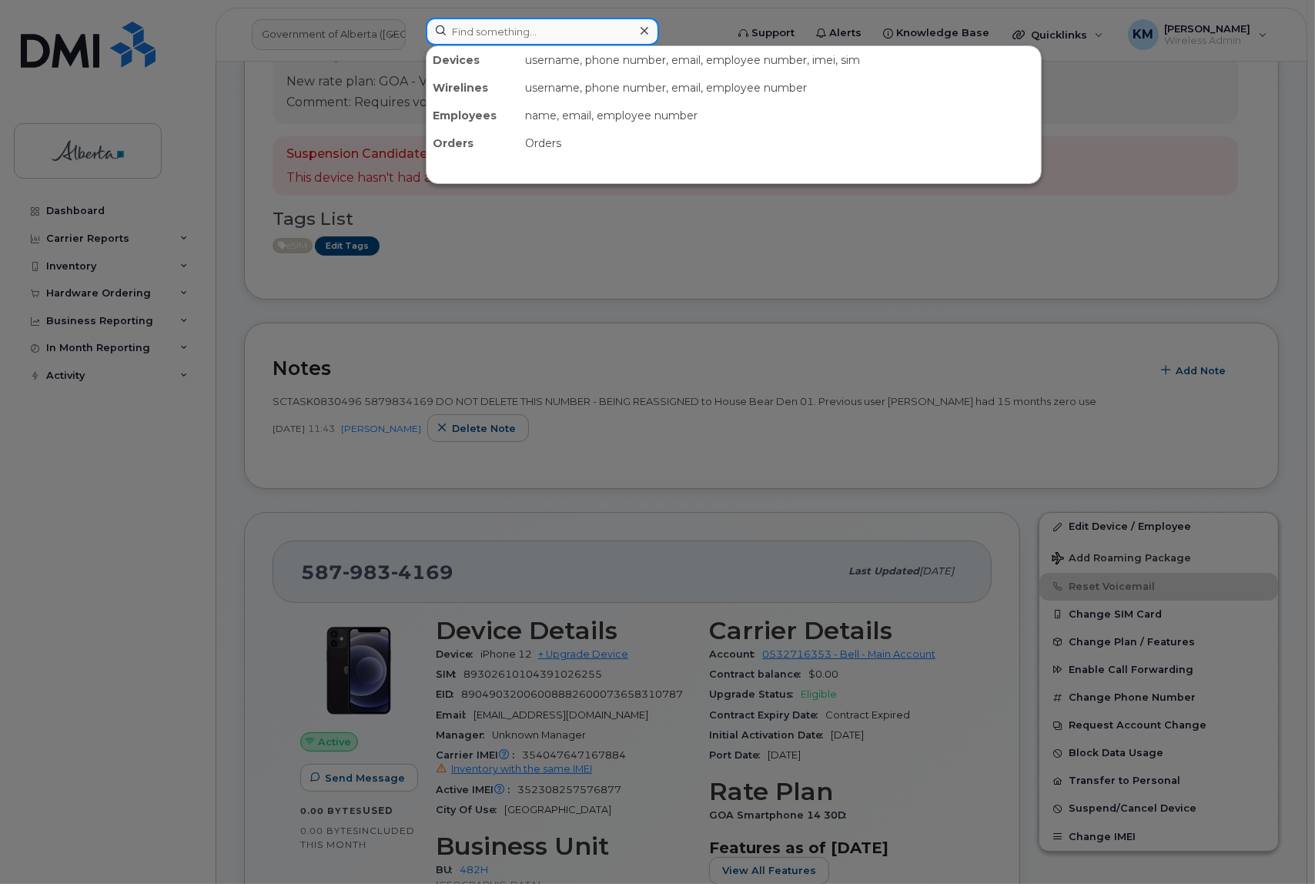
click at [567, 29] on input at bounding box center [542, 32] width 233 height 28
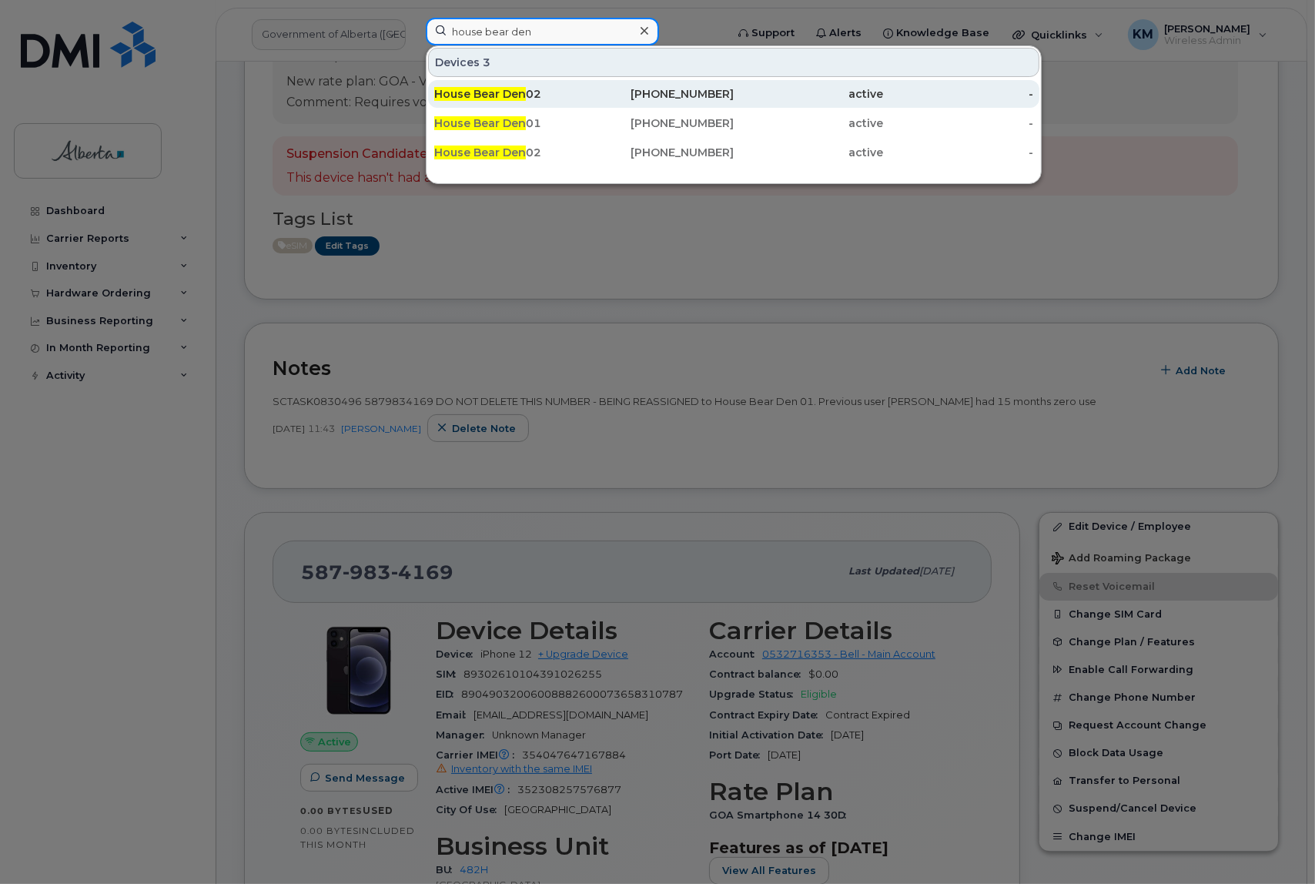
type input "house bear den"
click at [560, 92] on div "House Bear Den 02" at bounding box center [509, 93] width 150 height 15
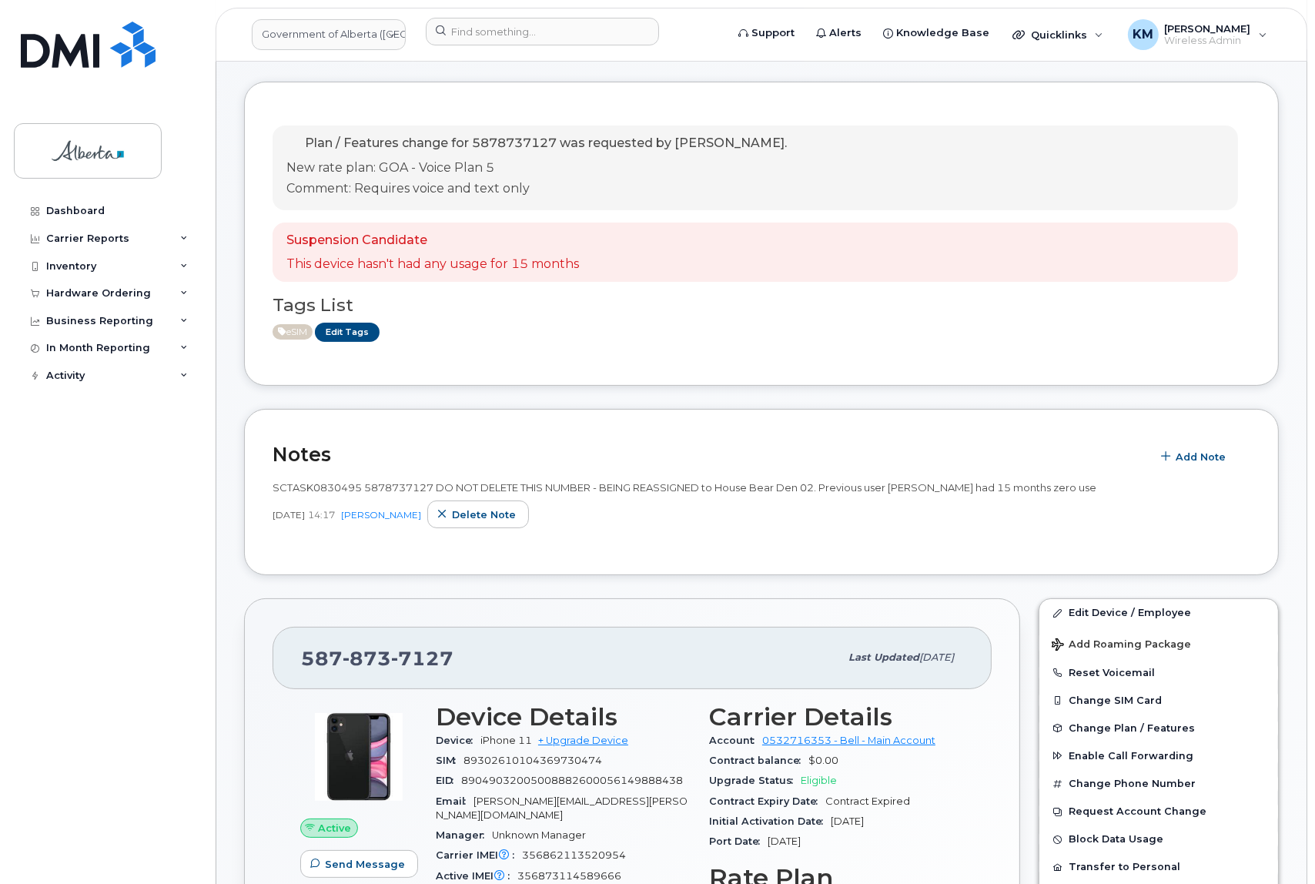
scroll to position [139, 0]
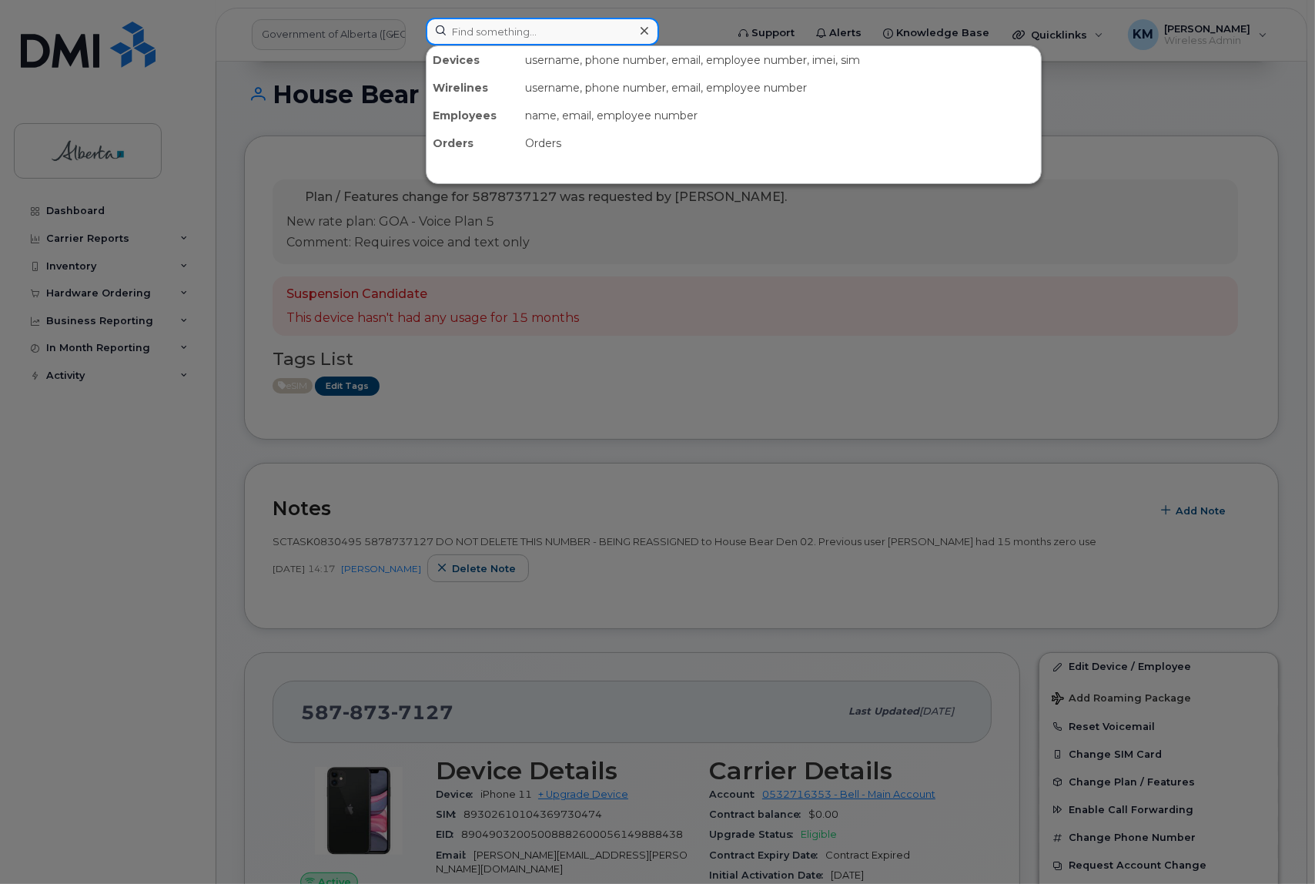
click at [497, 27] on input at bounding box center [542, 32] width 233 height 28
type input "j"
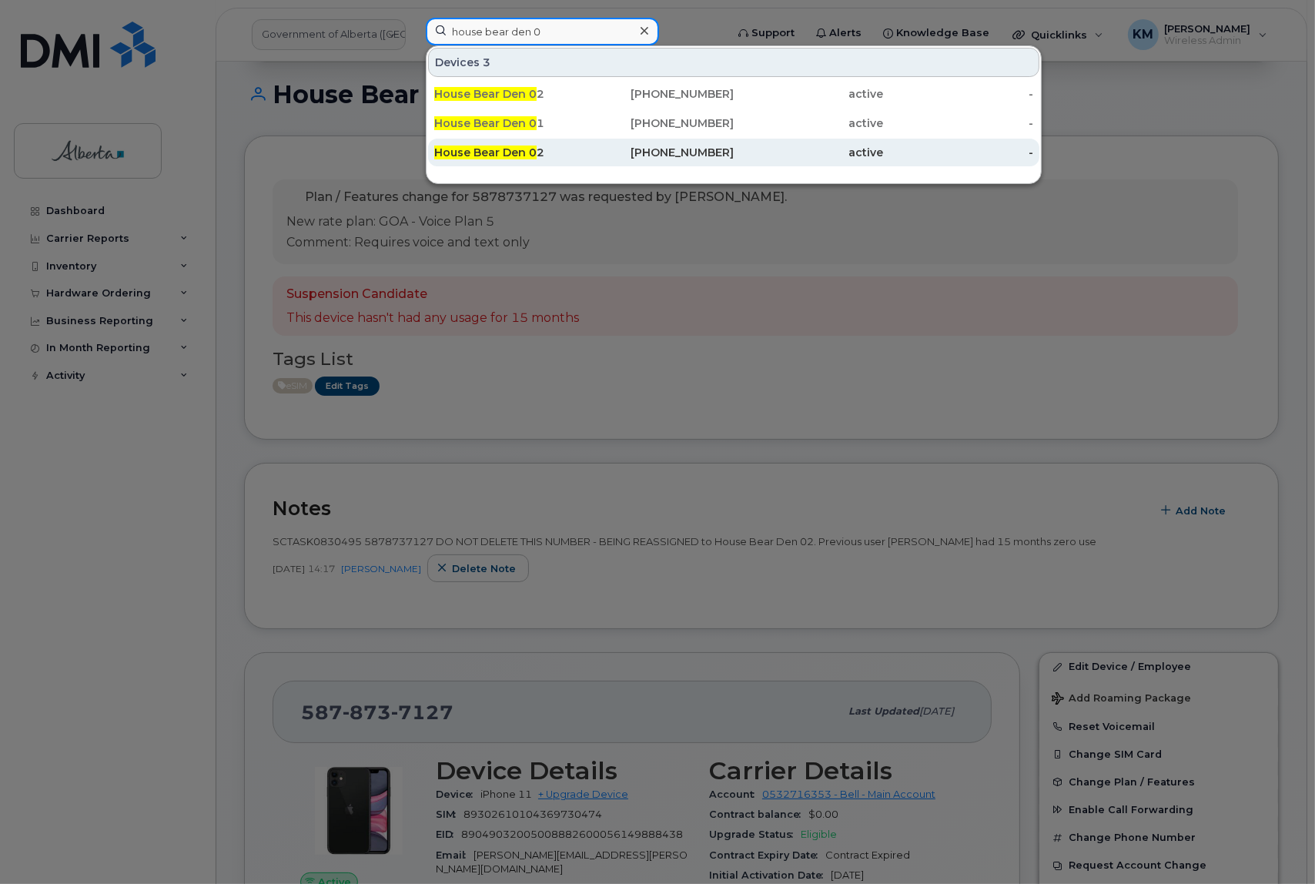
type input "house bear den 0"
click at [570, 151] on div "House Bear Den 0 2" at bounding box center [509, 152] width 150 height 15
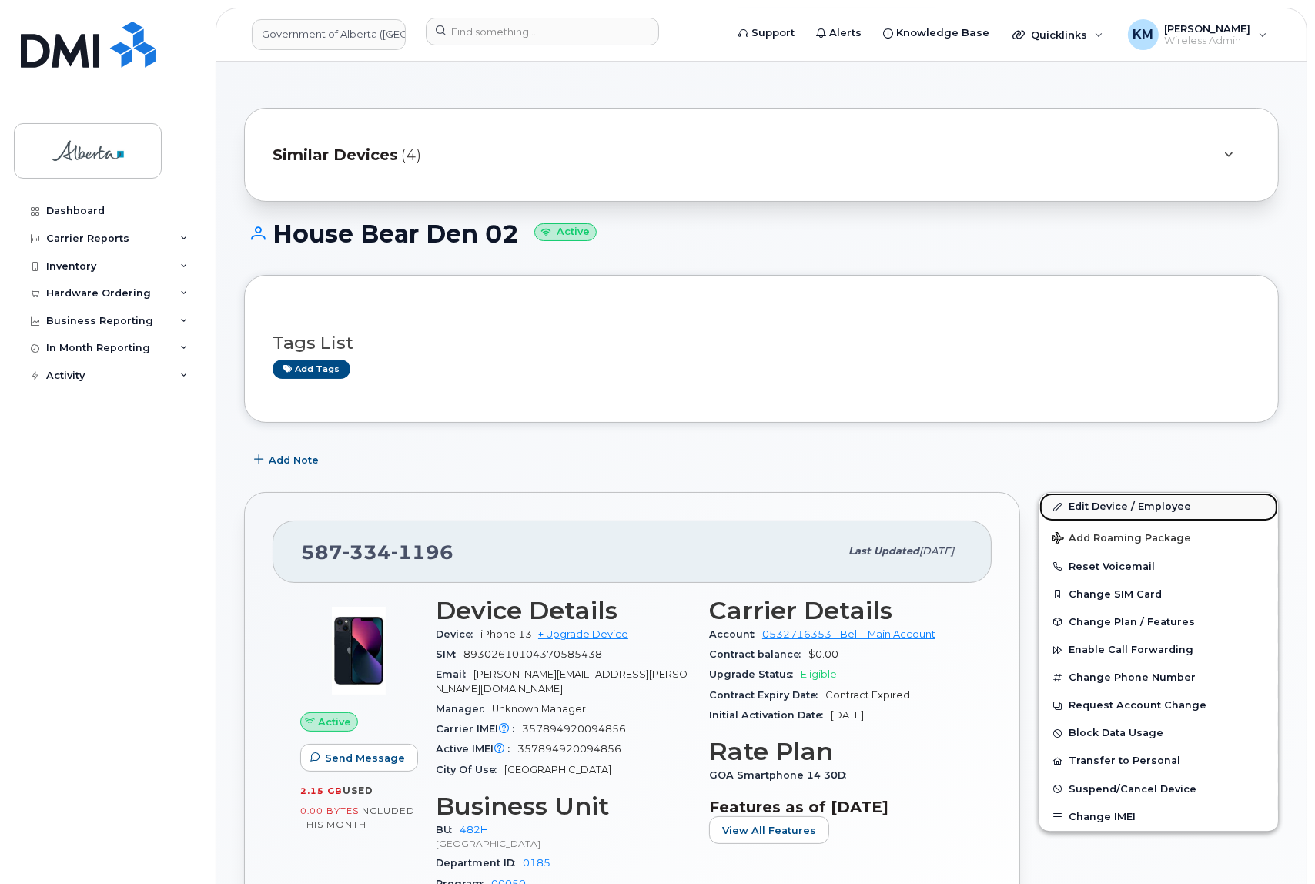
click at [1116, 503] on link "Edit Device / Employee" at bounding box center [1159, 507] width 239 height 28
click at [521, 34] on input at bounding box center [542, 32] width 233 height 28
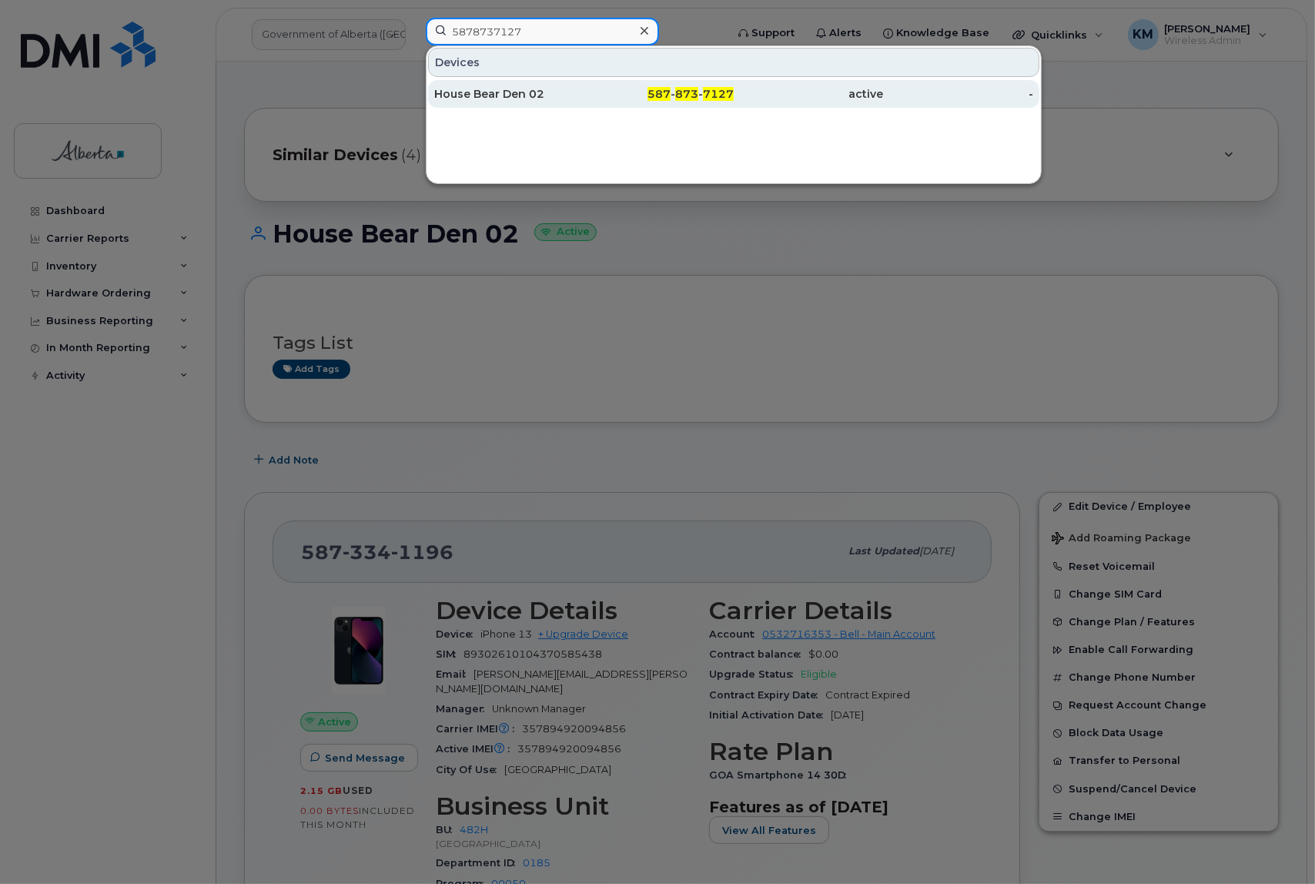
type input "5878737127"
click at [490, 92] on div "House Bear Den 02" at bounding box center [509, 93] width 150 height 15
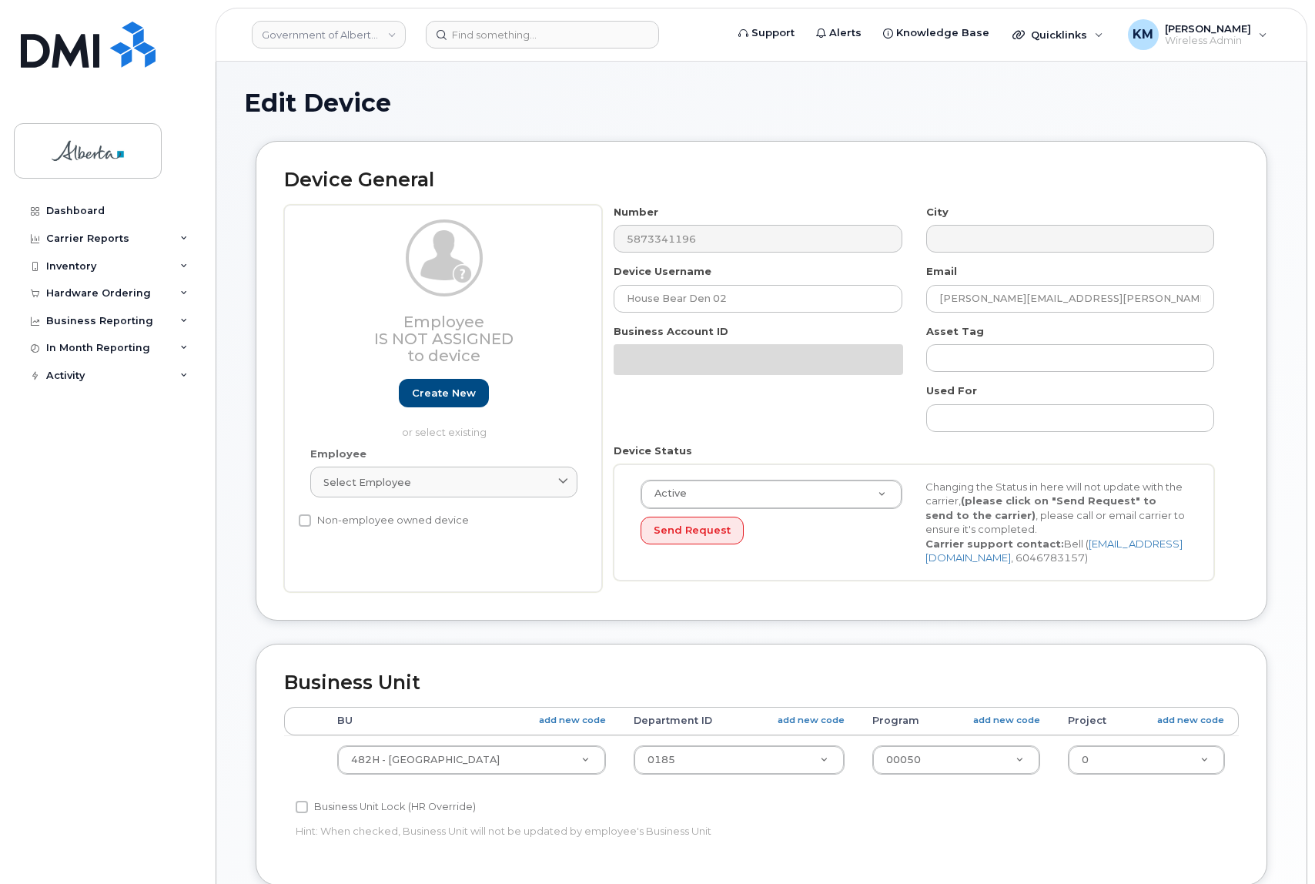
select select "29588065"
click at [738, 301] on input "House Bear Den 02" at bounding box center [758, 299] width 288 height 28
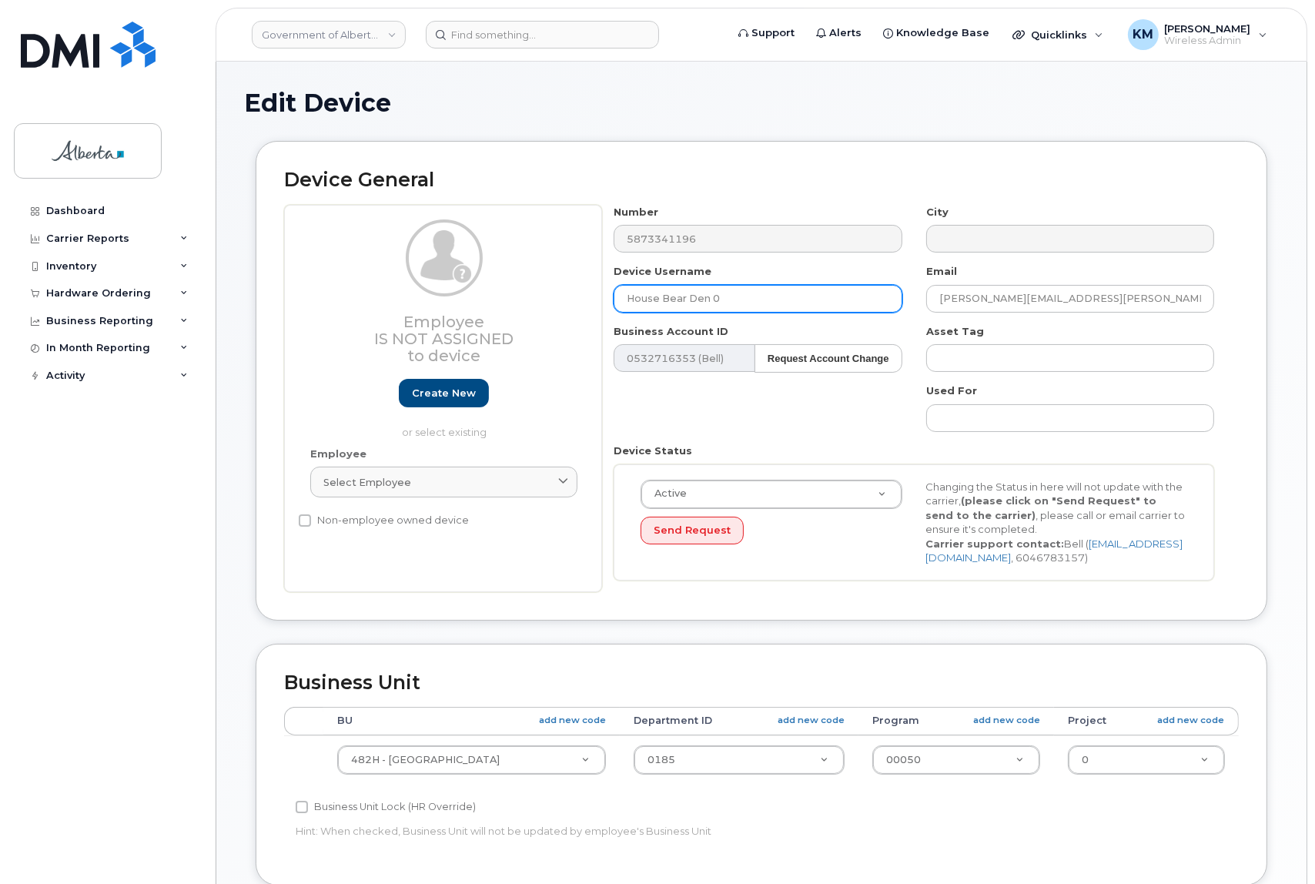
type input "House Bear Den 02"
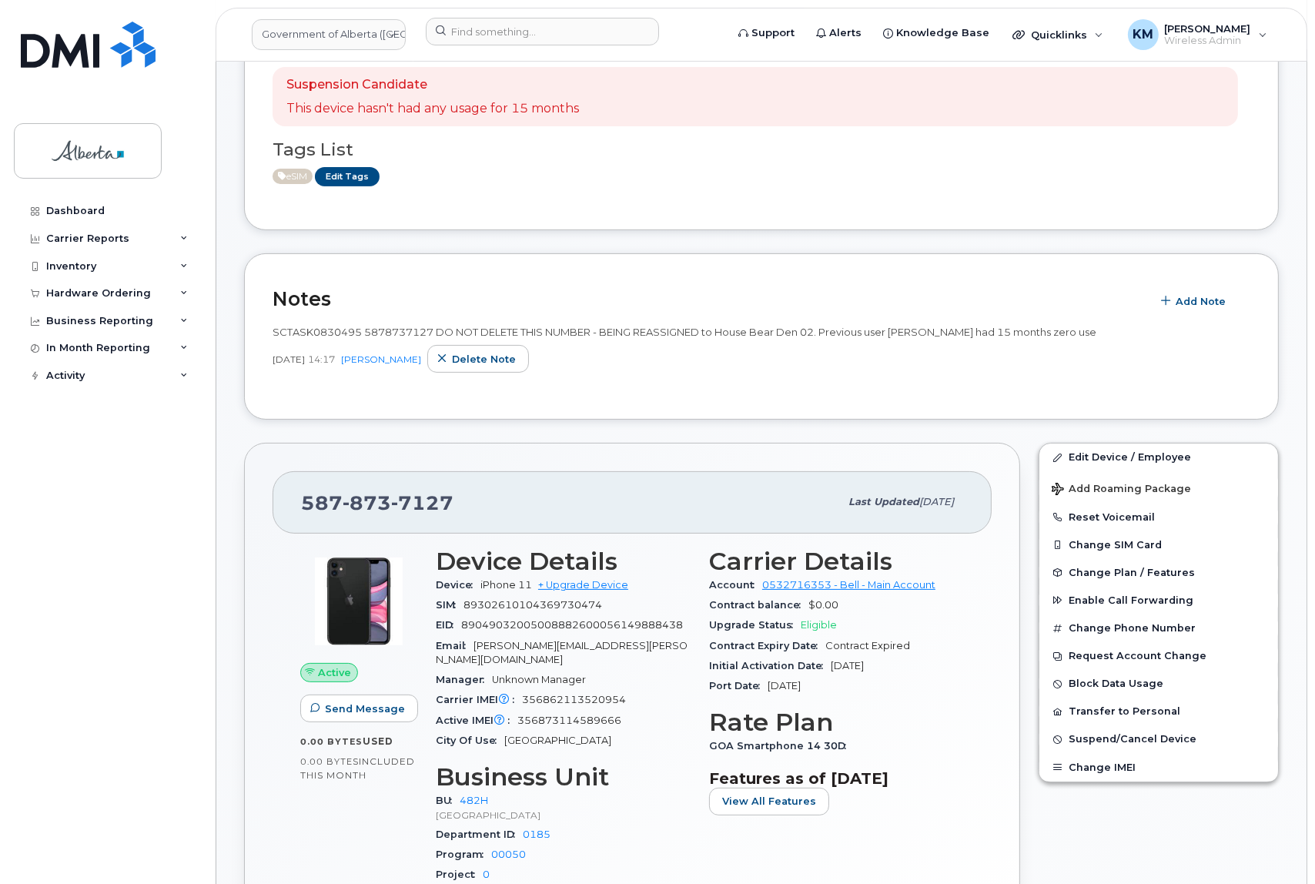
scroll to position [350, 0]
click at [1132, 448] on link "Edit Device / Employee" at bounding box center [1159, 457] width 239 height 28
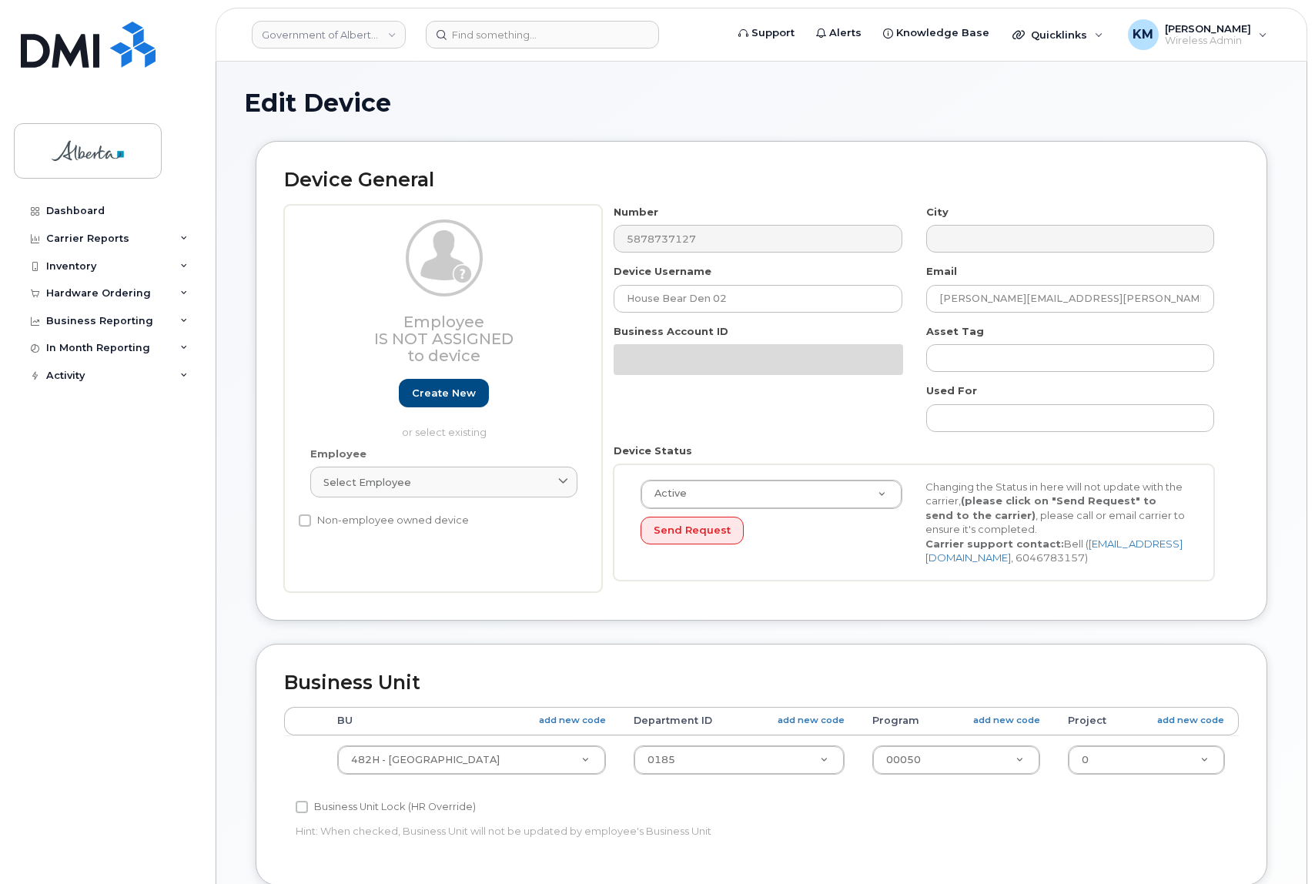
select select "29588065"
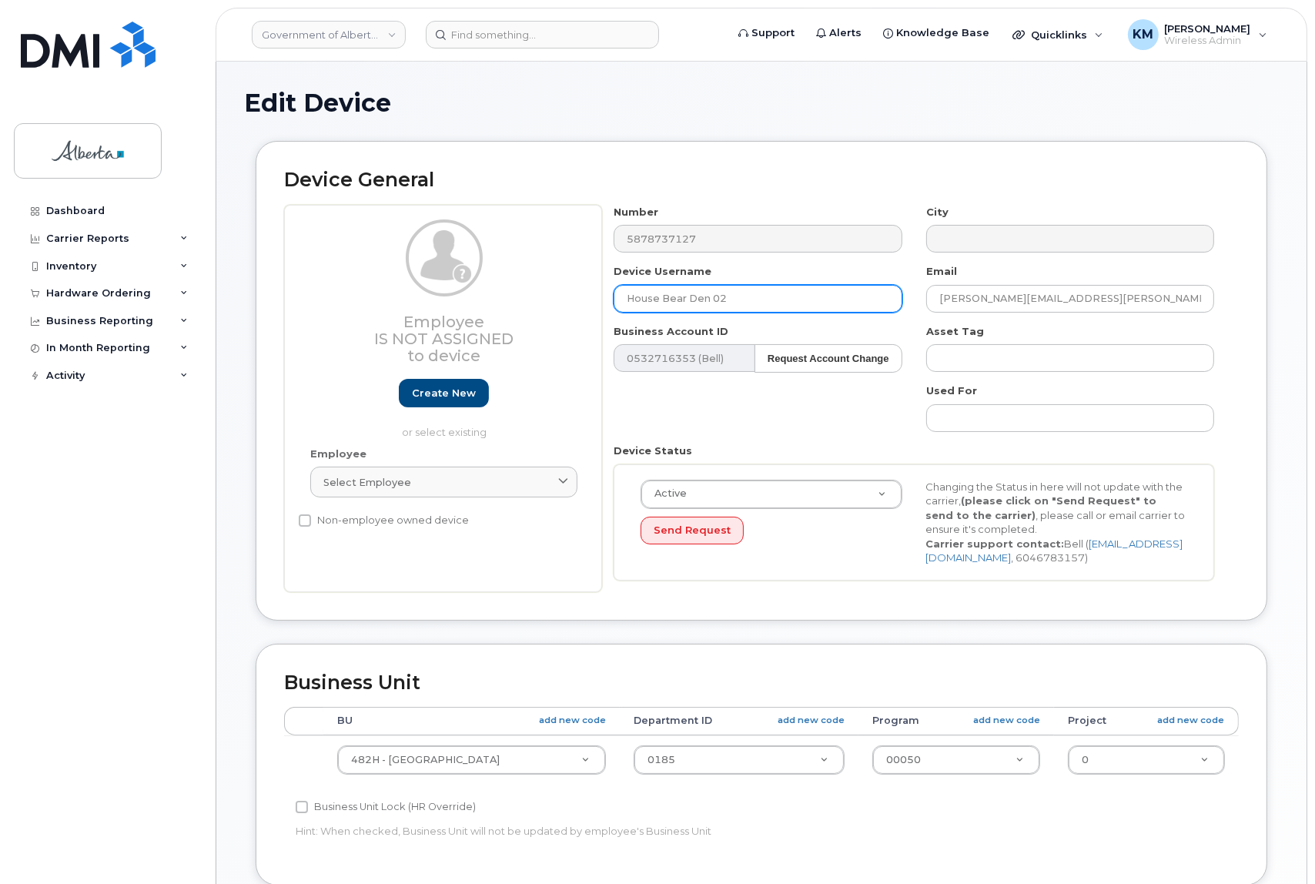
click at [734, 297] on input "House Bear Den 02" at bounding box center [758, 299] width 288 height 28
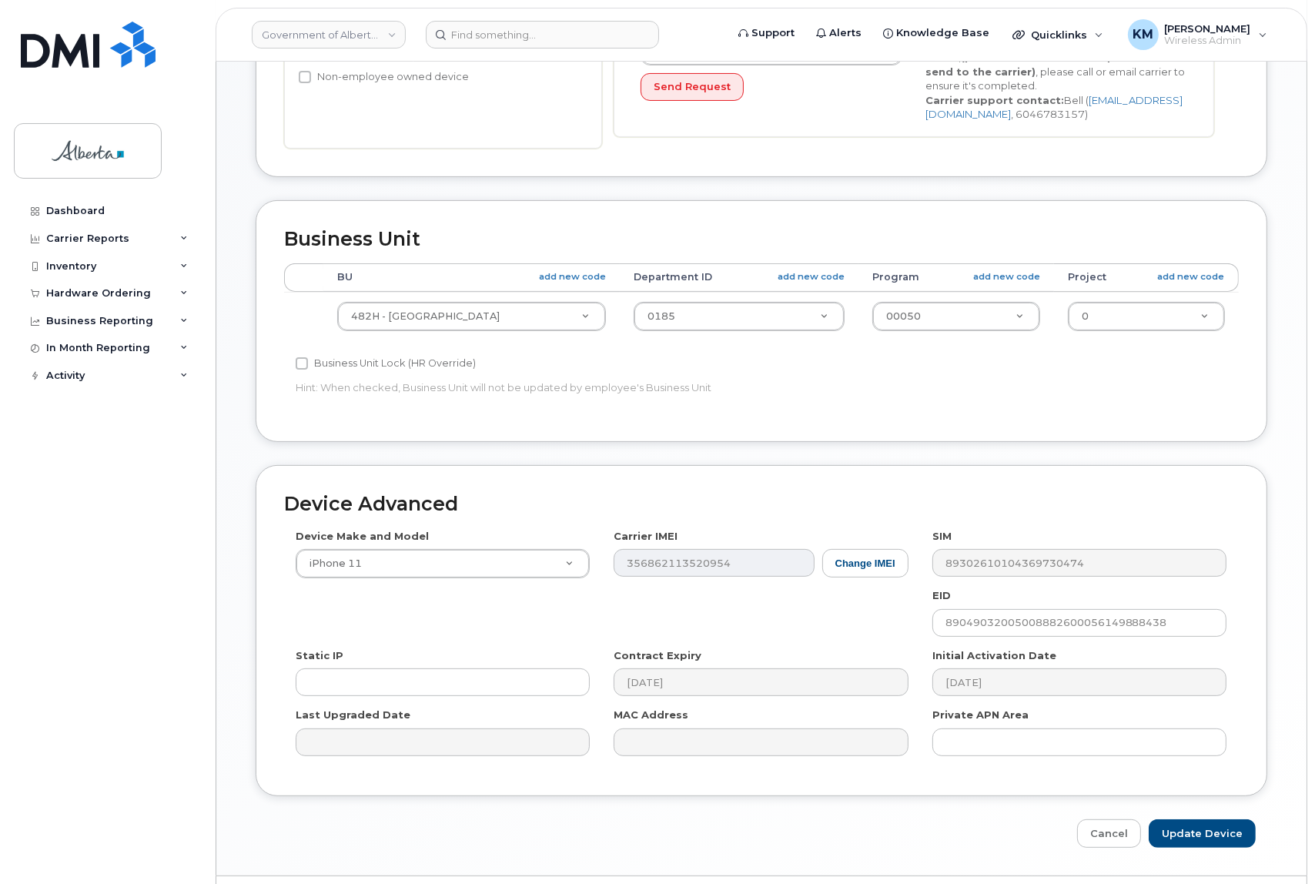
scroll to position [483, 0]
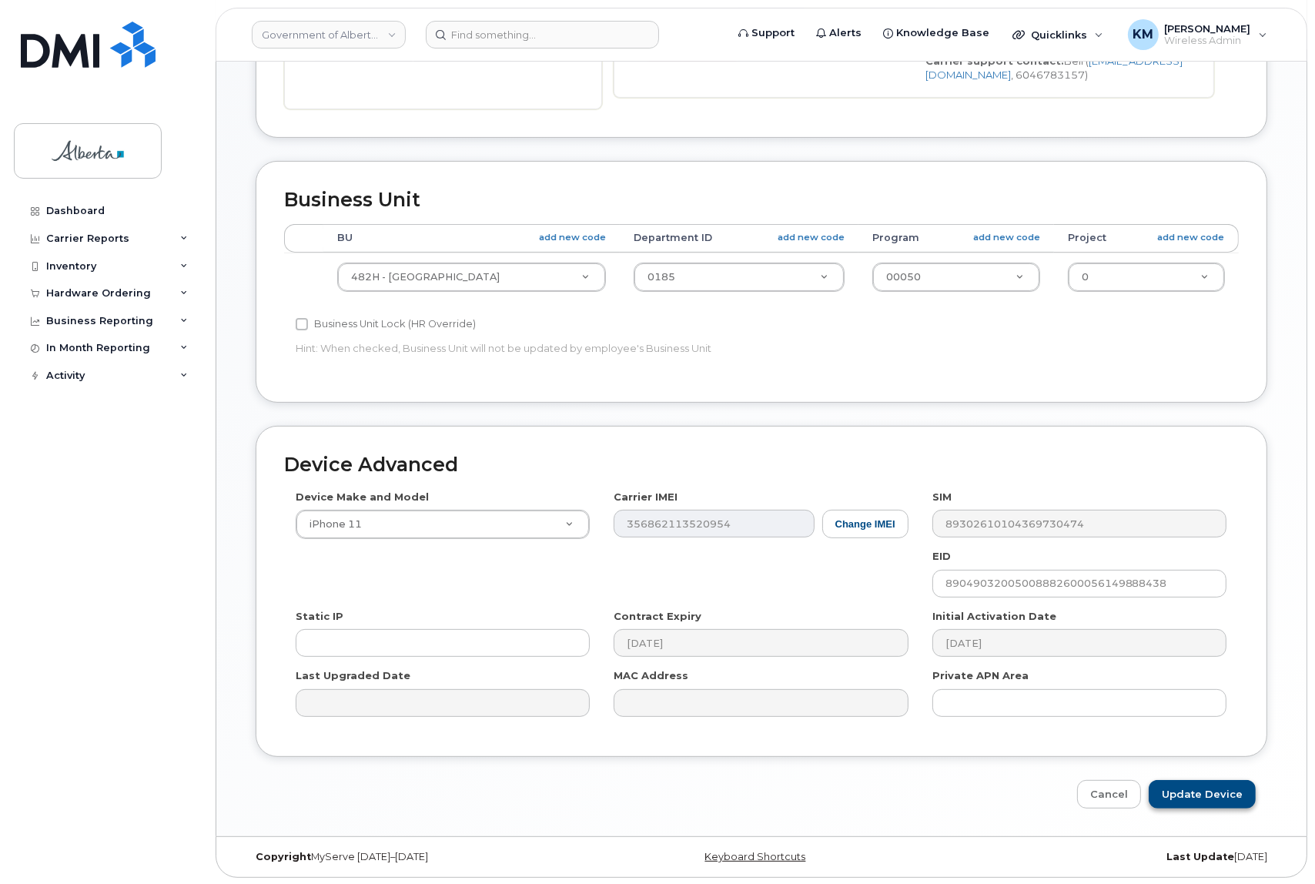
type input "House Bear Den 03"
click at [1200, 793] on input "Update Device" at bounding box center [1202, 794] width 107 height 28
type input "Saving..."
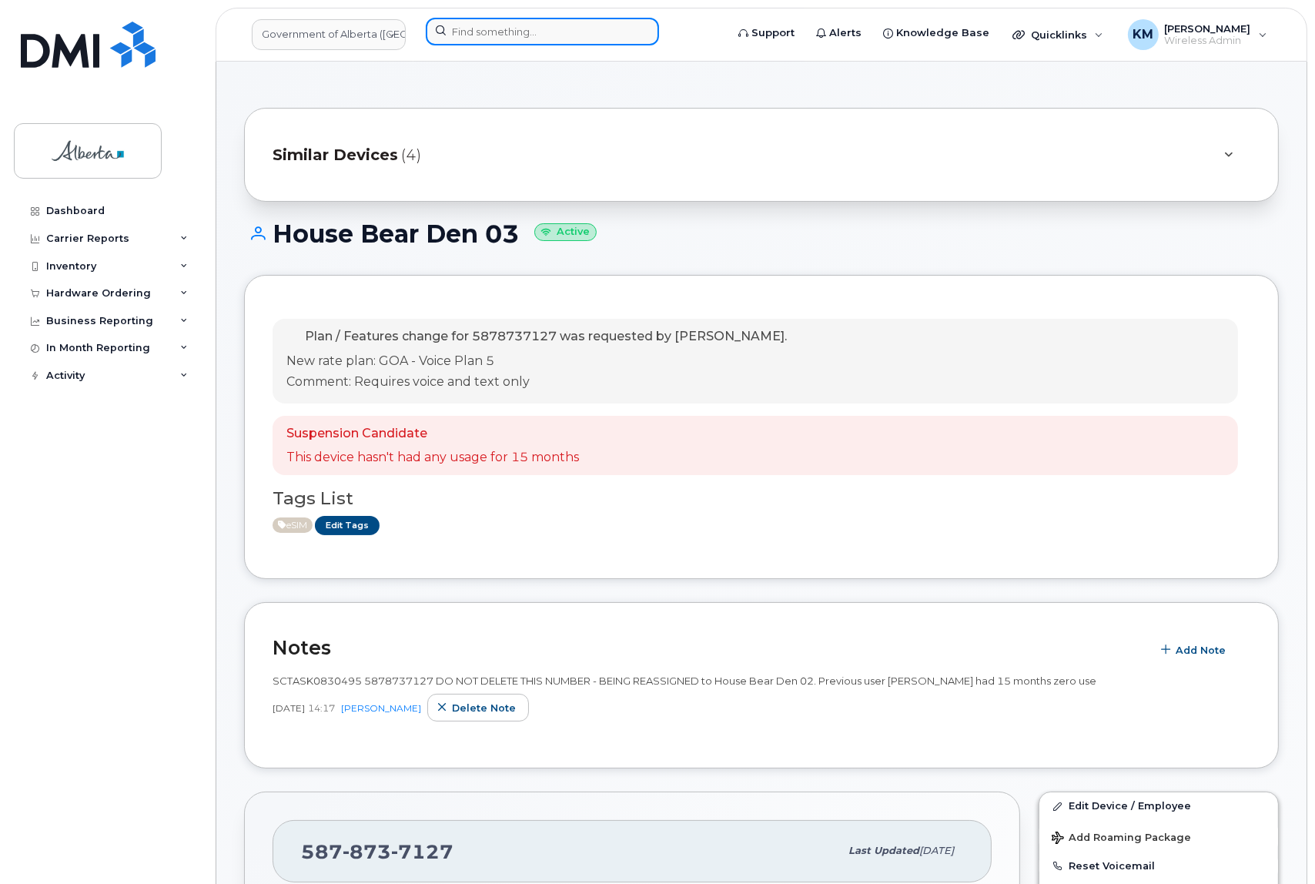
click at [499, 31] on input at bounding box center [542, 32] width 233 height 28
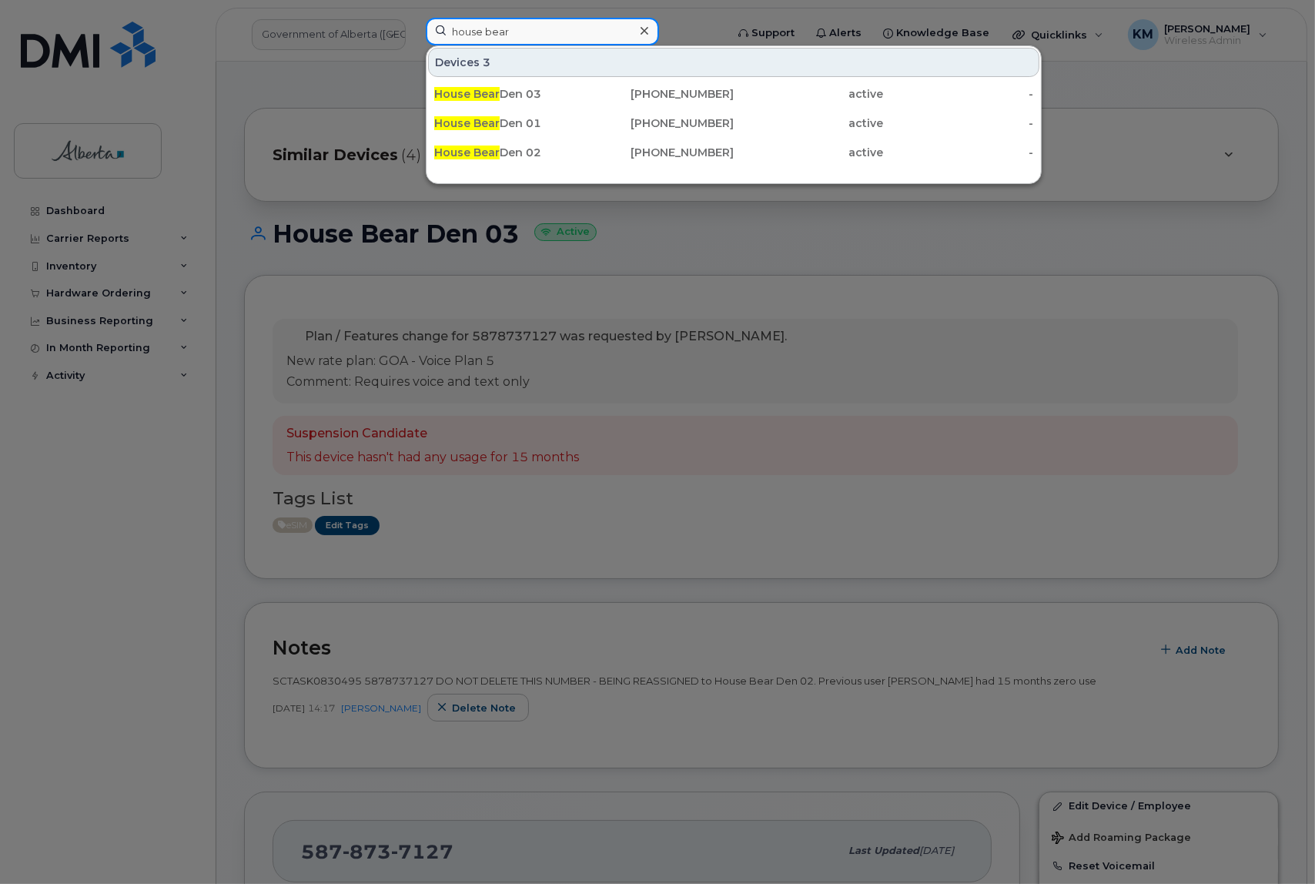
type input "house bear"
click at [154, 543] on div at bounding box center [657, 442] width 1315 height 884
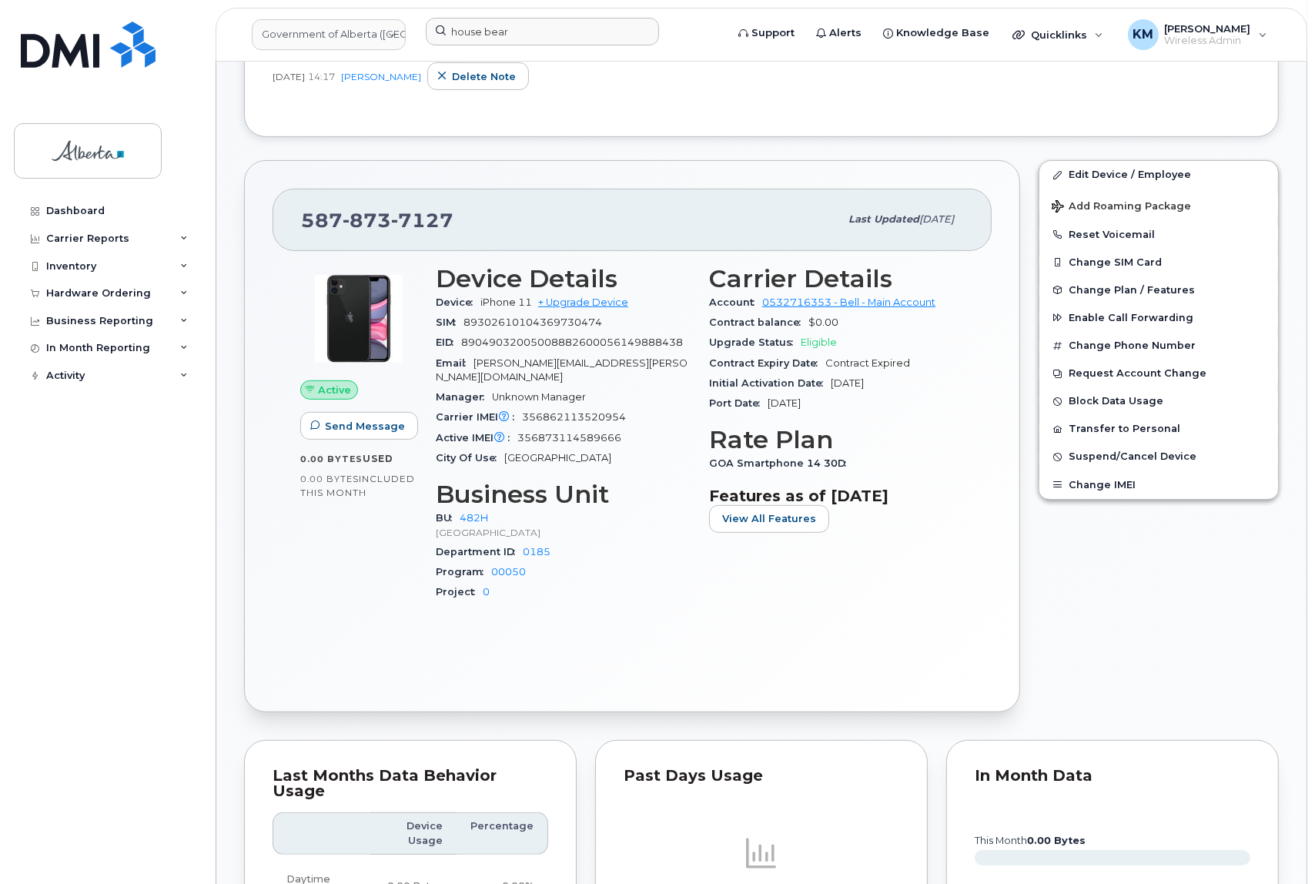
scroll to position [560, 0]
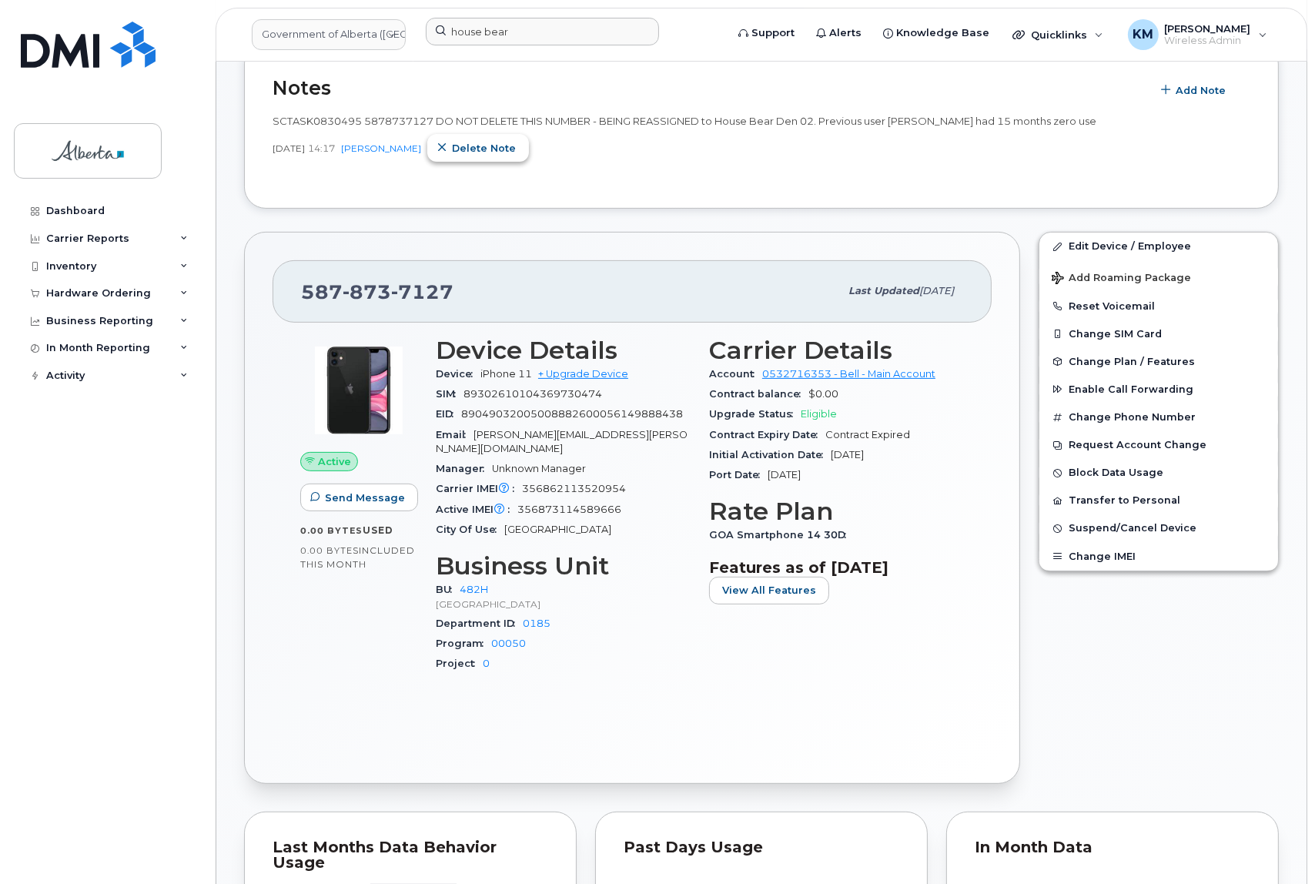
click at [493, 155] on span "Delete note" at bounding box center [484, 148] width 64 height 15
click at [452, 146] on span "Delete note" at bounding box center [484, 148] width 64 height 15
drag, startPoint x: 272, startPoint y: 118, endPoint x: 1076, endPoint y: 123, distance: 804.7
click at [1112, 123] on div "SCTASK0830495 5878737127 DO NOT DELETE THIS NUMBER - BEING REASSIGNED to House …" at bounding box center [762, 121] width 978 height 15
copy span "SCTASK0830495 5878737127 DO NOT DELETE THIS NUMBER - BEING REASSIGNED to House …"
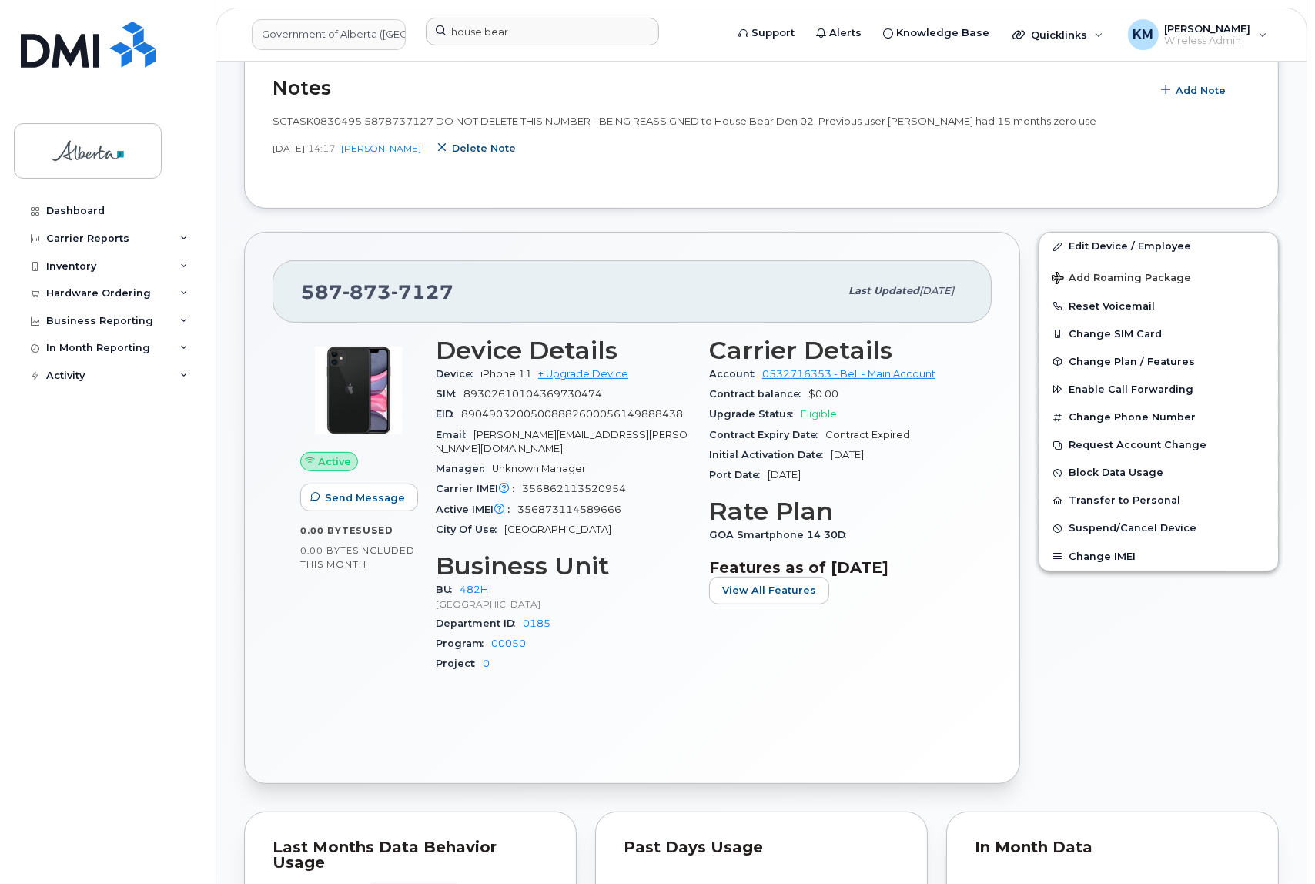
drag, startPoint x: 477, startPoint y: 155, endPoint x: 715, endPoint y: 47, distance: 261.2
click at [477, 155] on span "Delete note" at bounding box center [484, 148] width 64 height 15
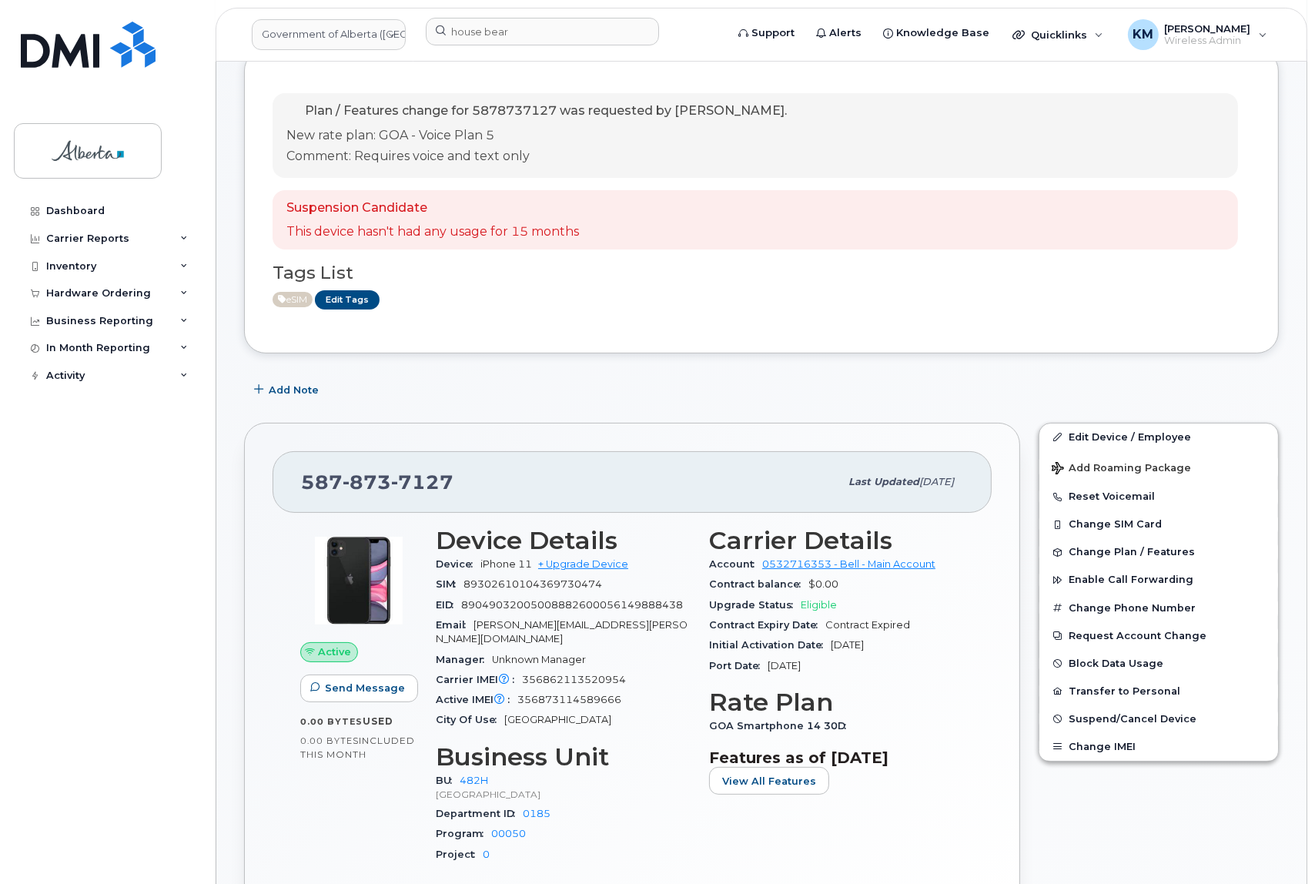
scroll to position [209, 0]
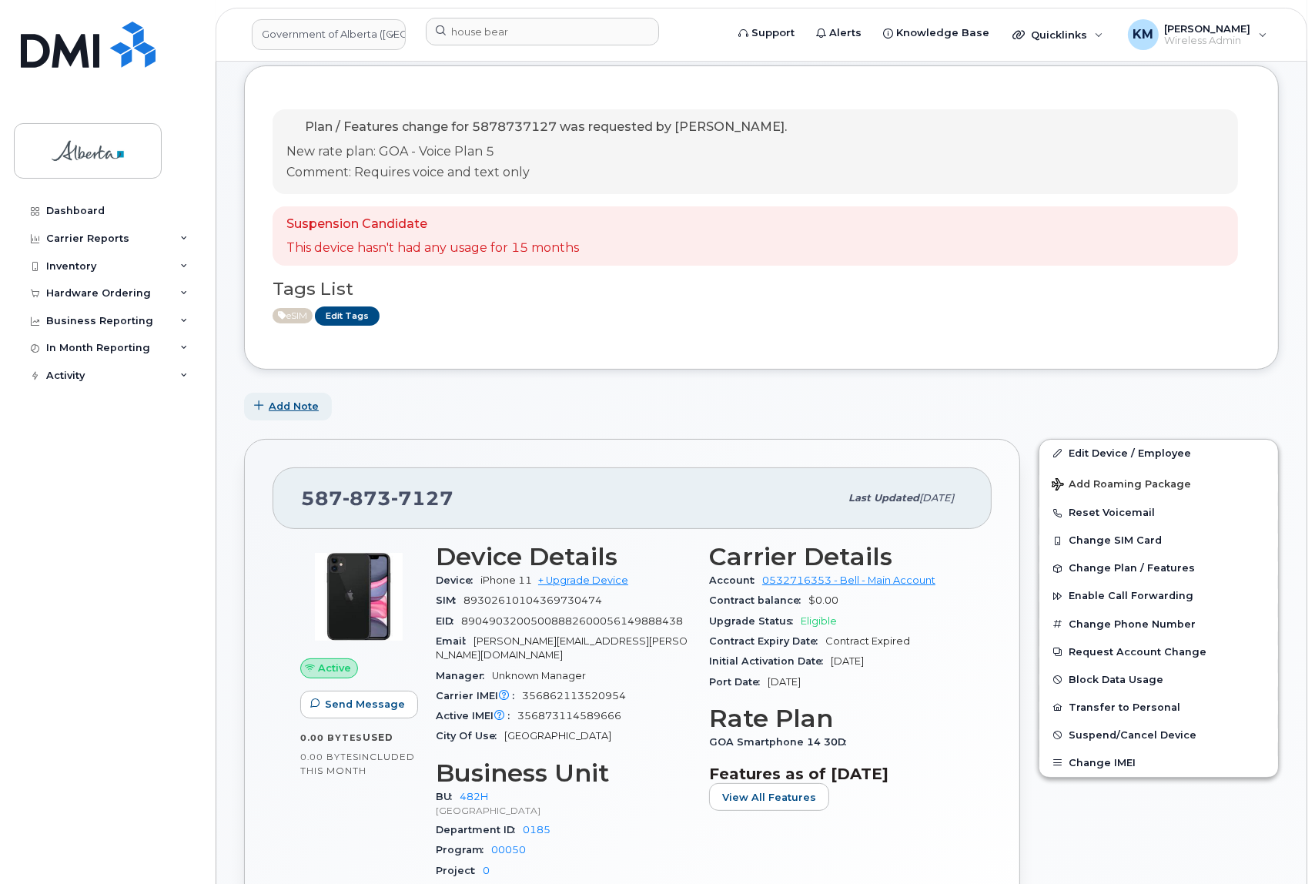
click at [293, 396] on button "Add Note" at bounding box center [288, 407] width 88 height 28
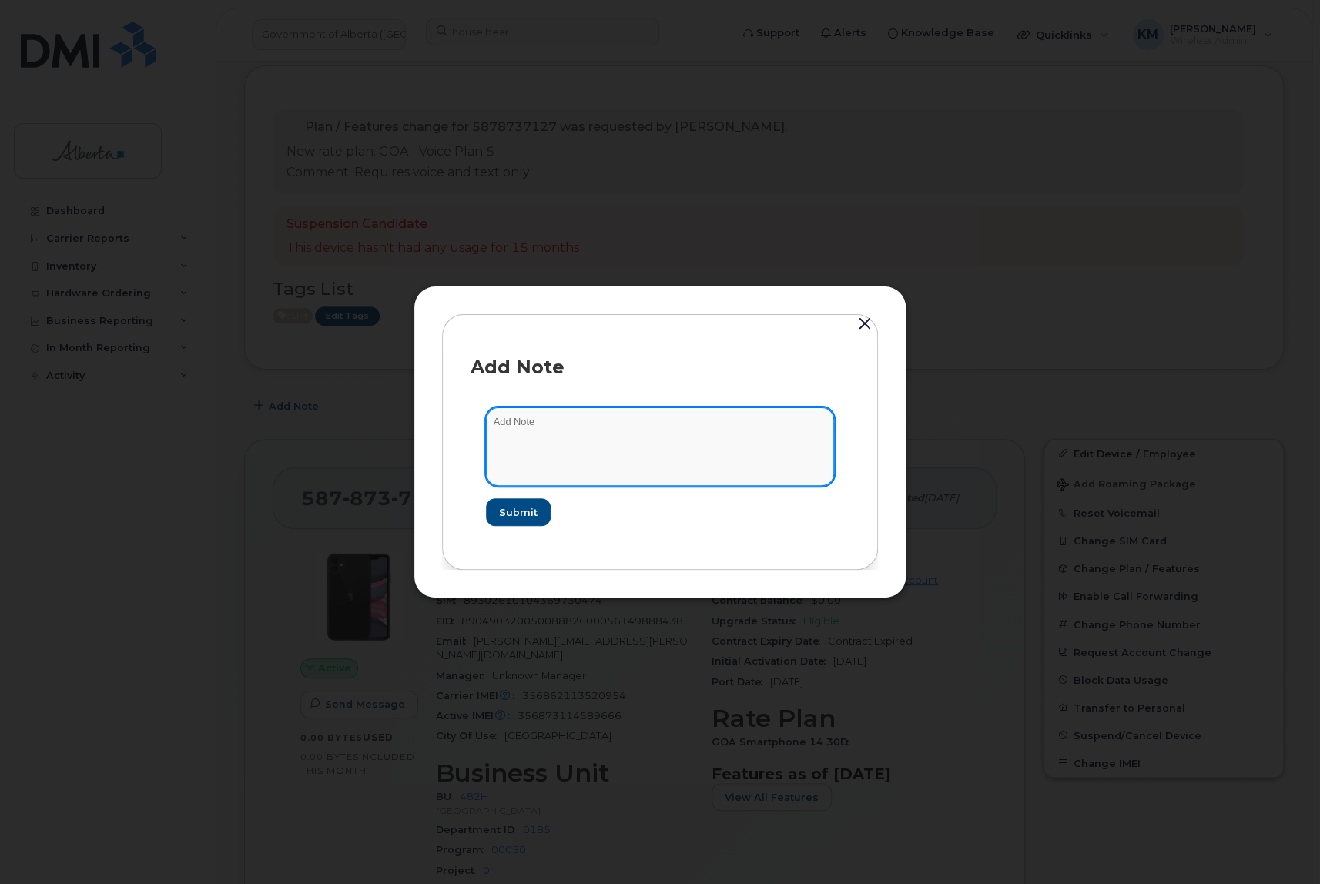
paste textarea "SCTASK0830495 5878737127 DO NOT DELETE THIS NUMBER - BEING REASSIGNED to House …"
drag, startPoint x: 648, startPoint y: 435, endPoint x: 671, endPoint y: 442, distance: 23.4
click at [651, 436] on textarea "SCTASK0830495 5878737127 DO NOT DELETE THIS NUMBER - BEING REASSIGNED to House …" at bounding box center [660, 446] width 348 height 79
type textarea "SCTASK0830495 5878737127 DO NOT DELETE THIS NUMBER - BEING REASSIGNED to House …"
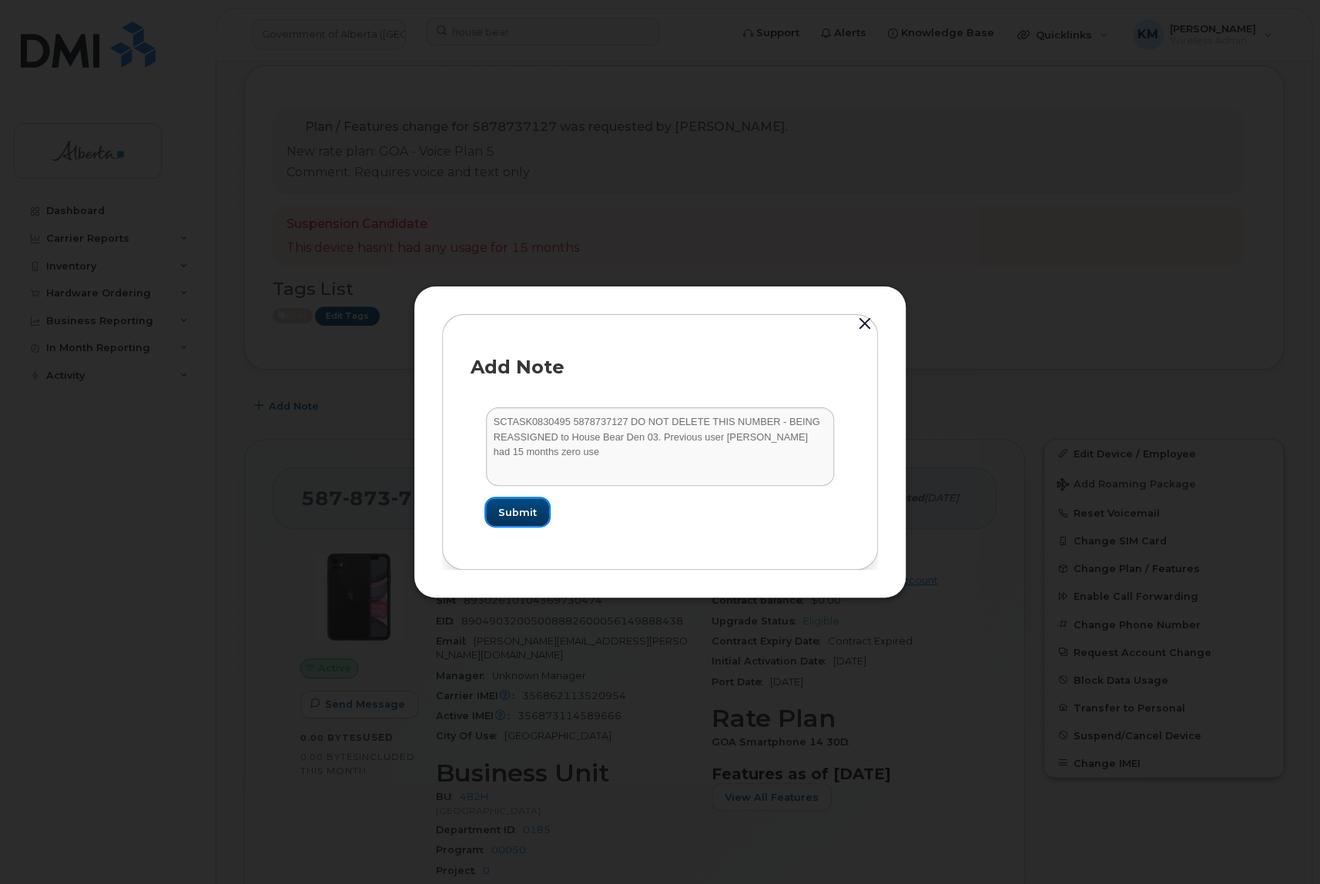
click at [511, 516] on span "Submit" at bounding box center [517, 512] width 39 height 15
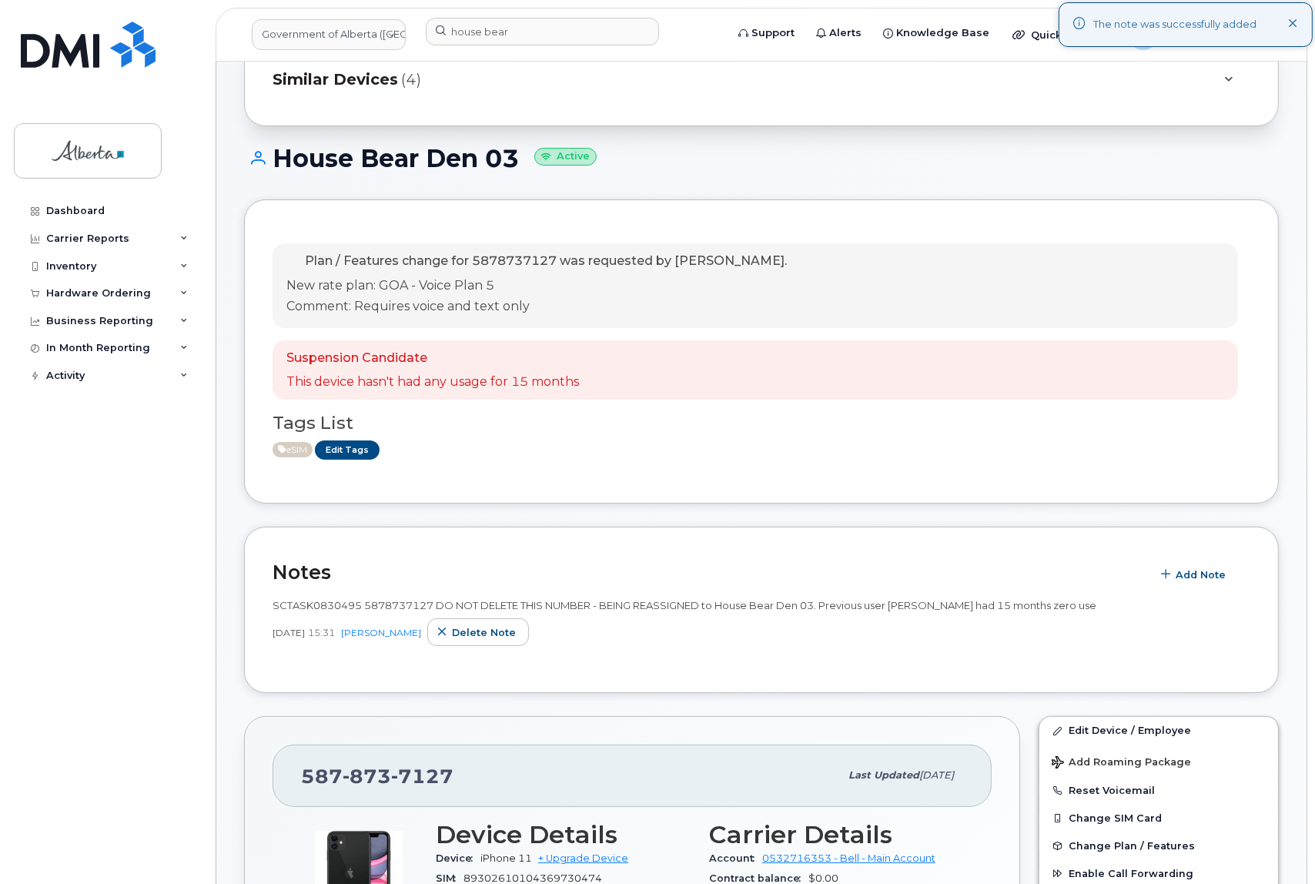
scroll to position [0, 0]
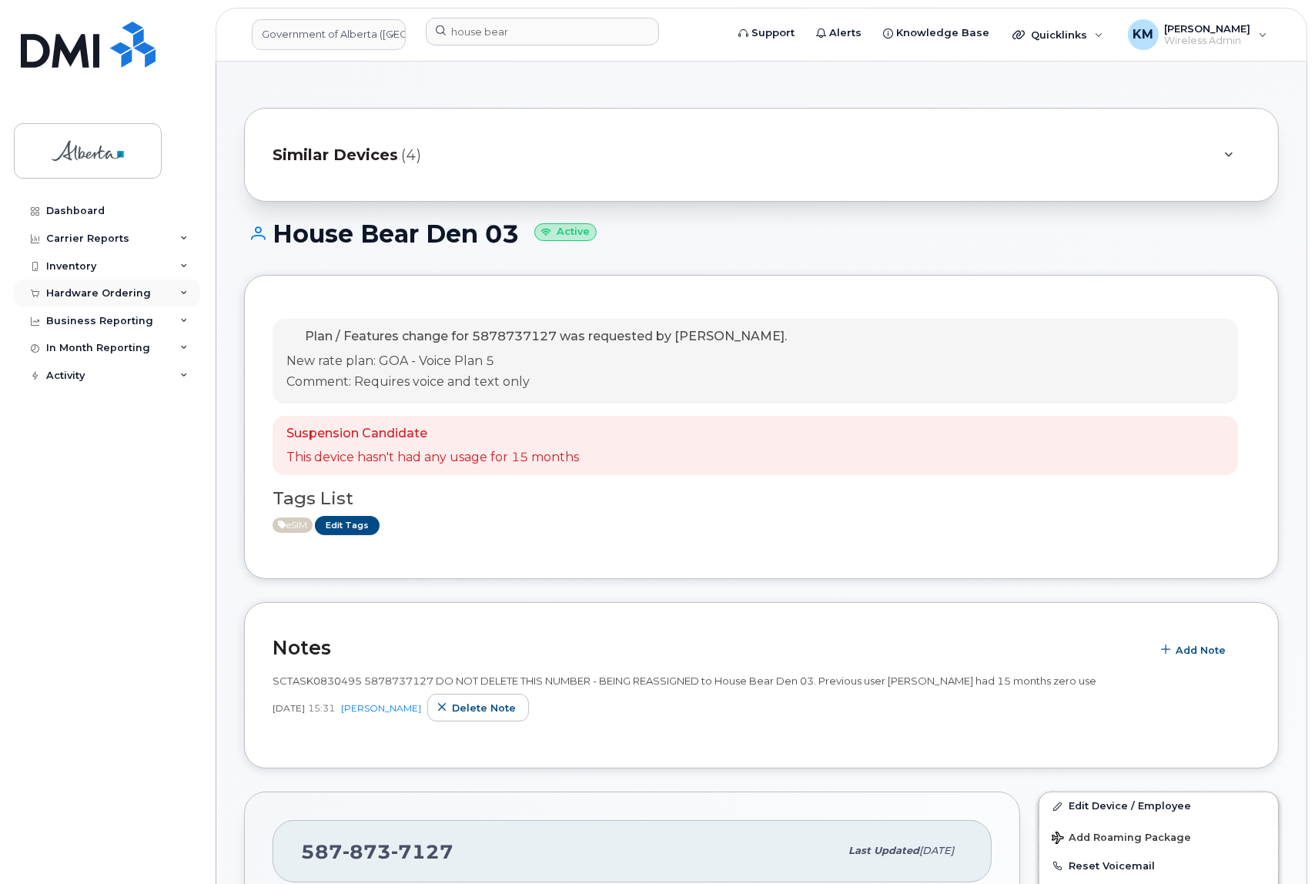
click at [123, 287] on div "Hardware Ordering" at bounding box center [98, 293] width 105 height 12
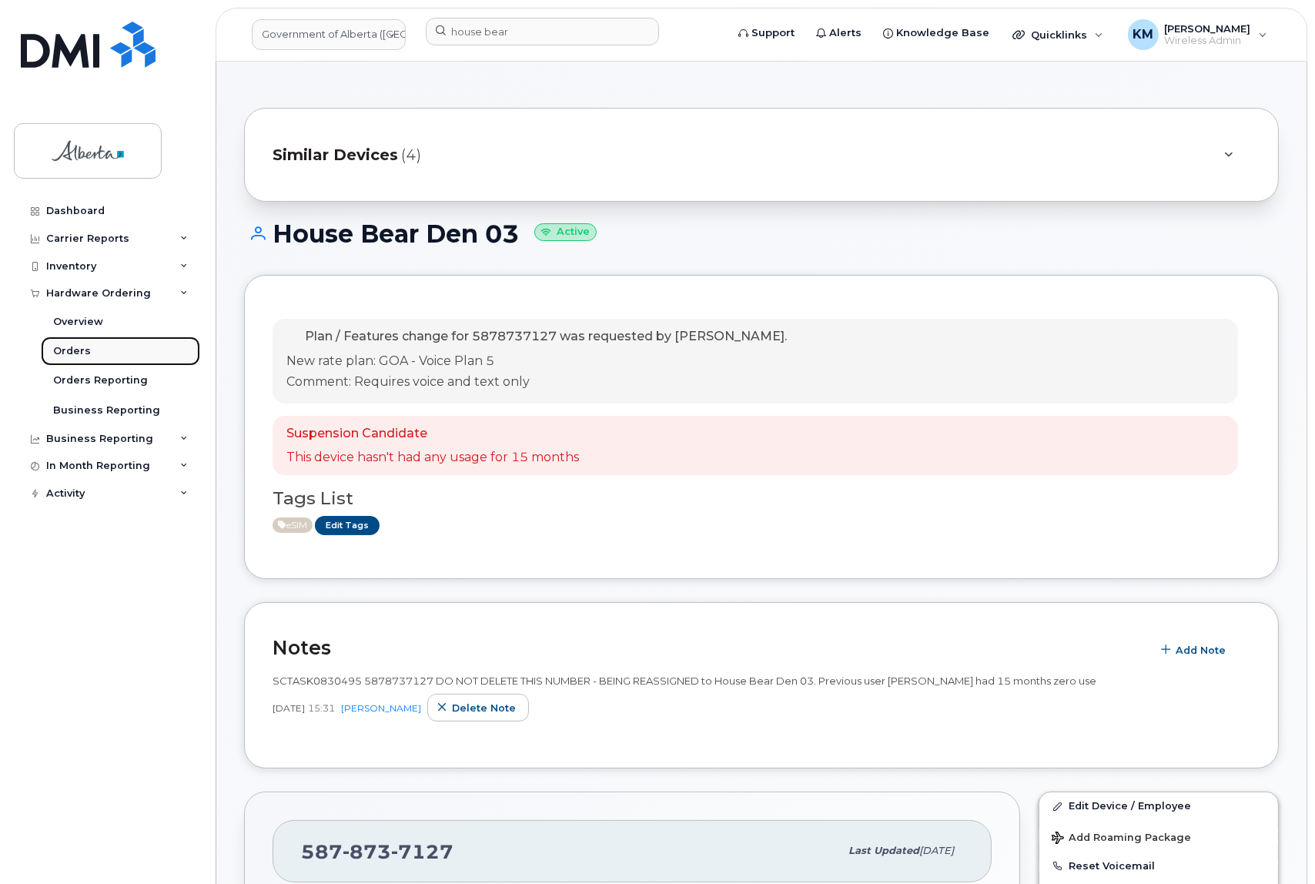
click at [82, 347] on div "Orders" at bounding box center [72, 351] width 38 height 14
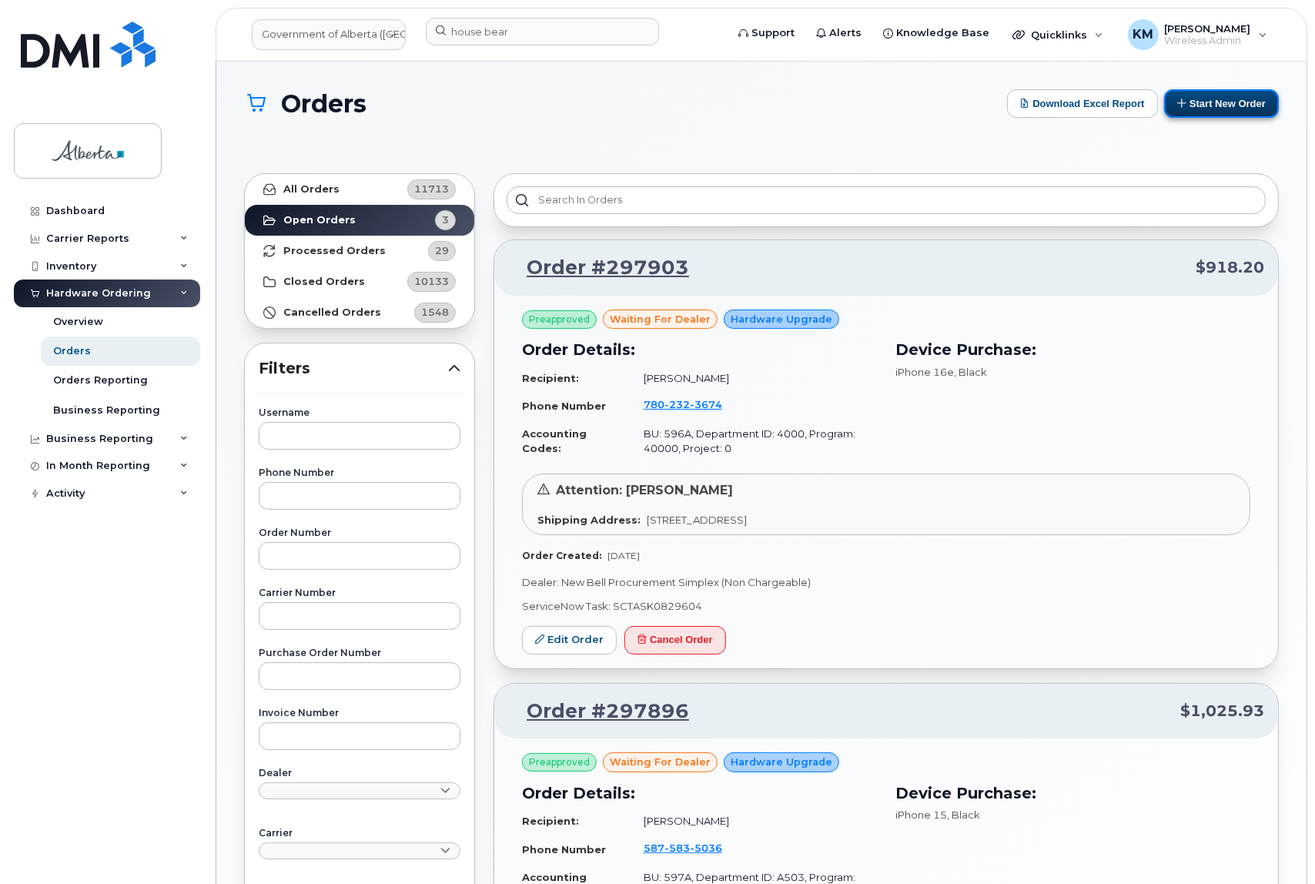
click at [1262, 99] on button "Start New Order" at bounding box center [1221, 103] width 115 height 28
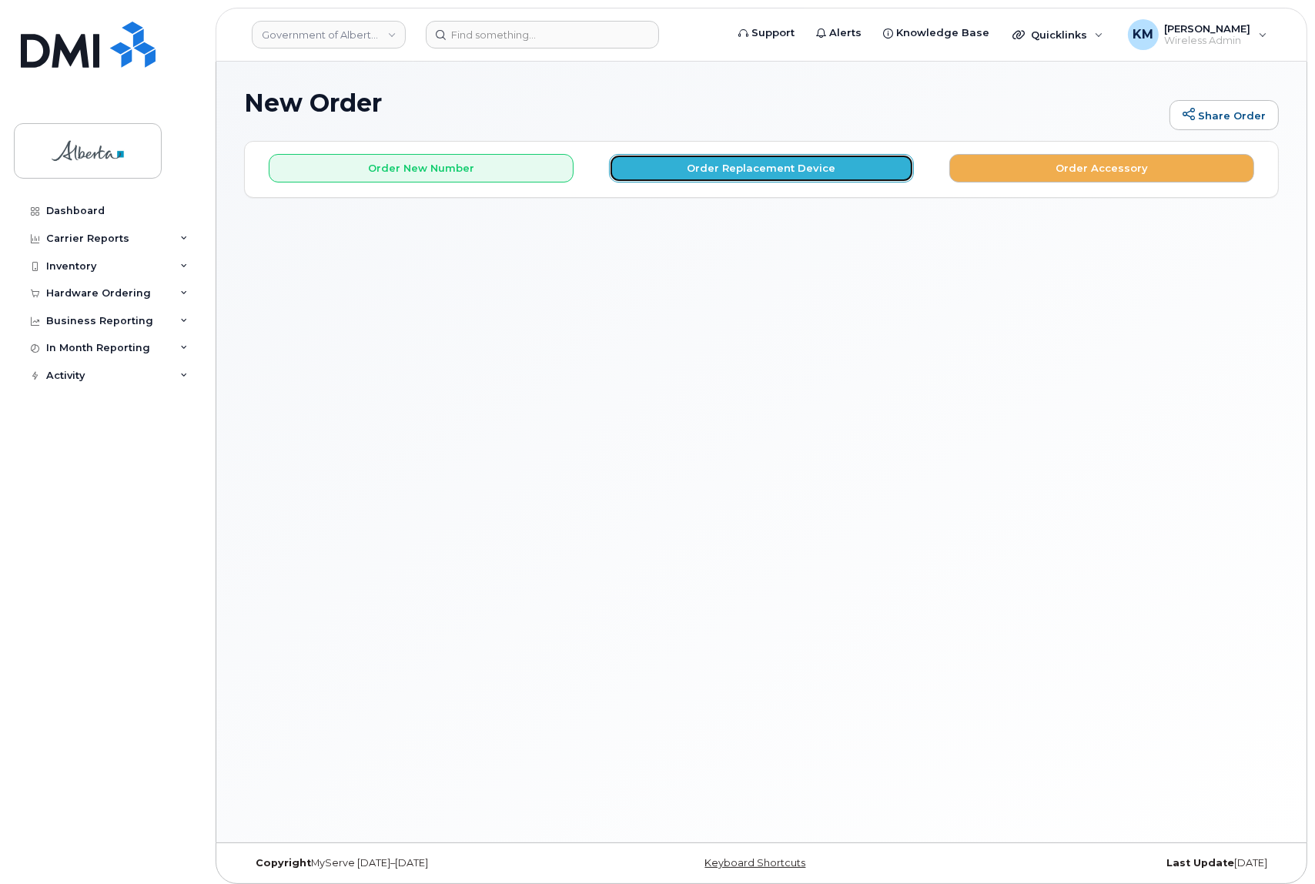
click at [839, 169] on button "Order Replacement Device" at bounding box center [761, 168] width 305 height 28
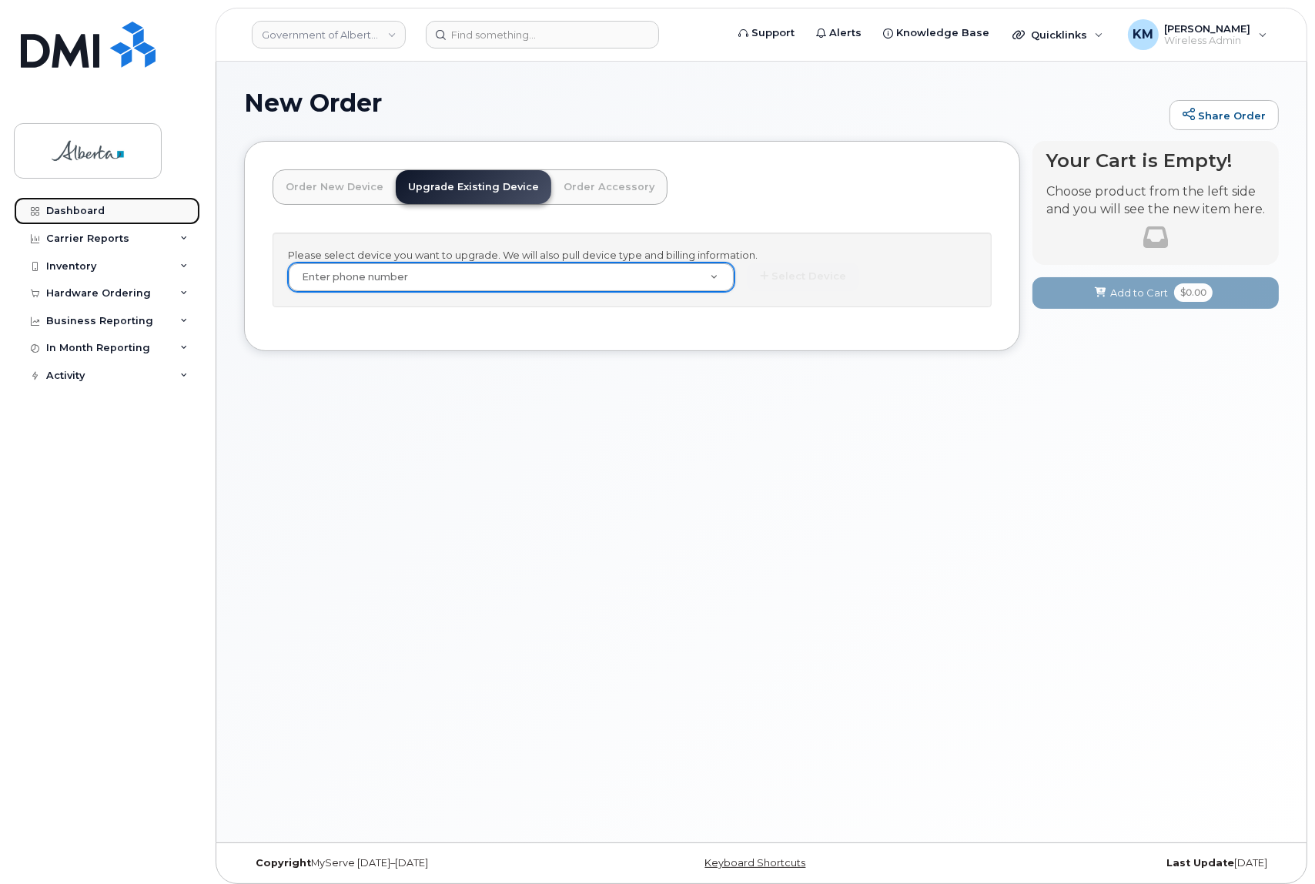
click at [57, 208] on div "Dashboard" at bounding box center [75, 211] width 59 height 12
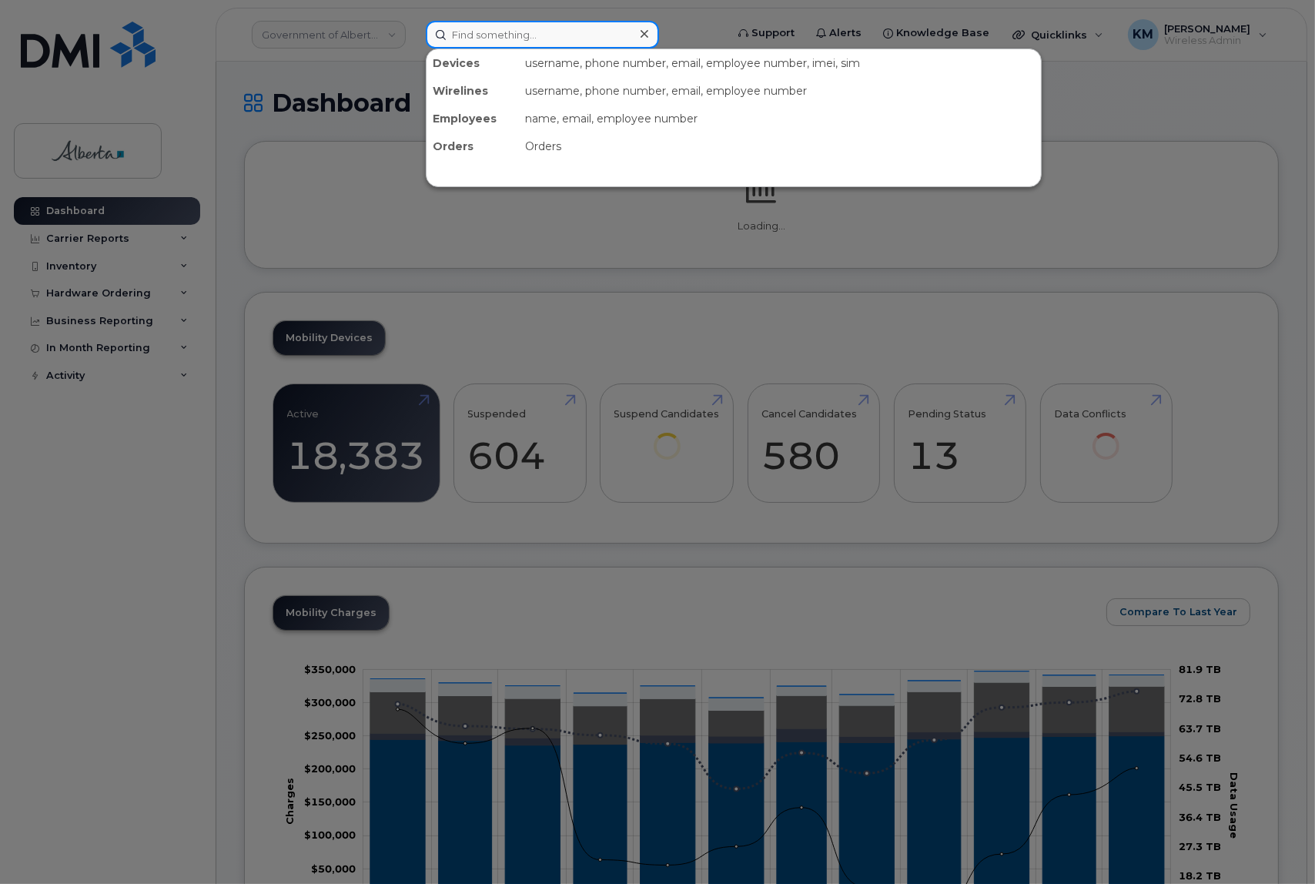
click at [480, 36] on input at bounding box center [542, 35] width 233 height 28
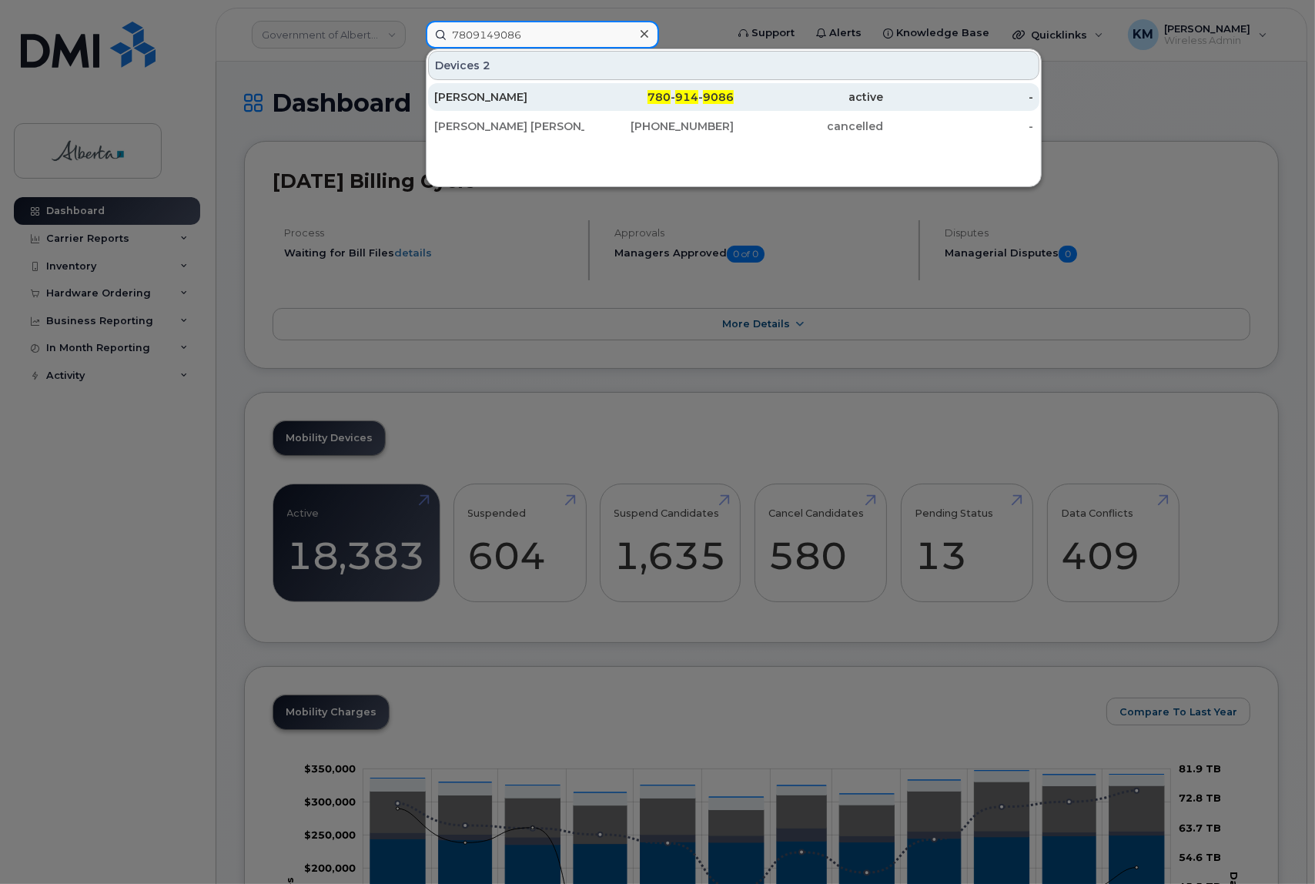
type input "7809149086"
click at [470, 92] on div "[PERSON_NAME]" at bounding box center [509, 96] width 150 height 15
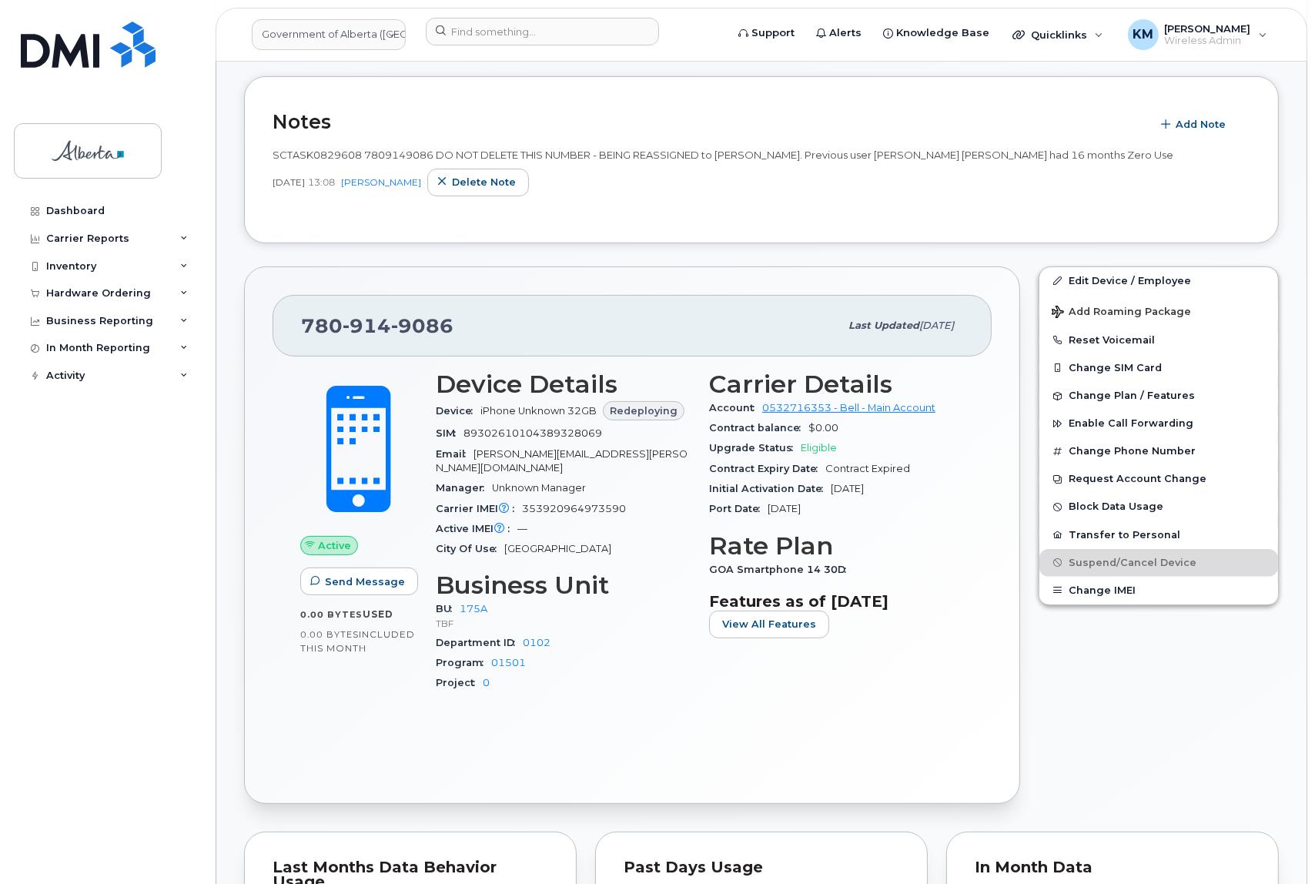
scroll to position [350, 0]
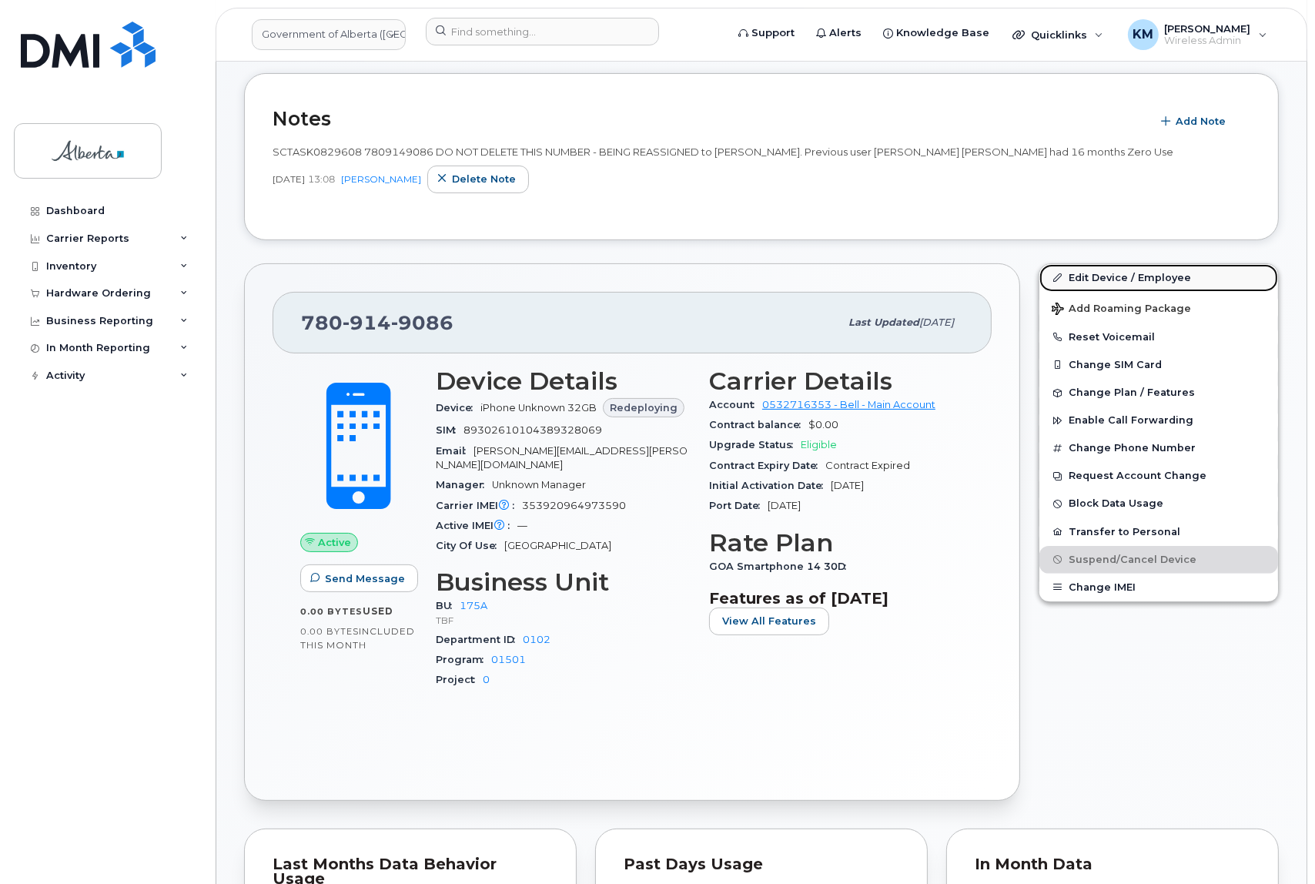
click at [1168, 268] on link "Edit Device / Employee" at bounding box center [1159, 278] width 239 height 28
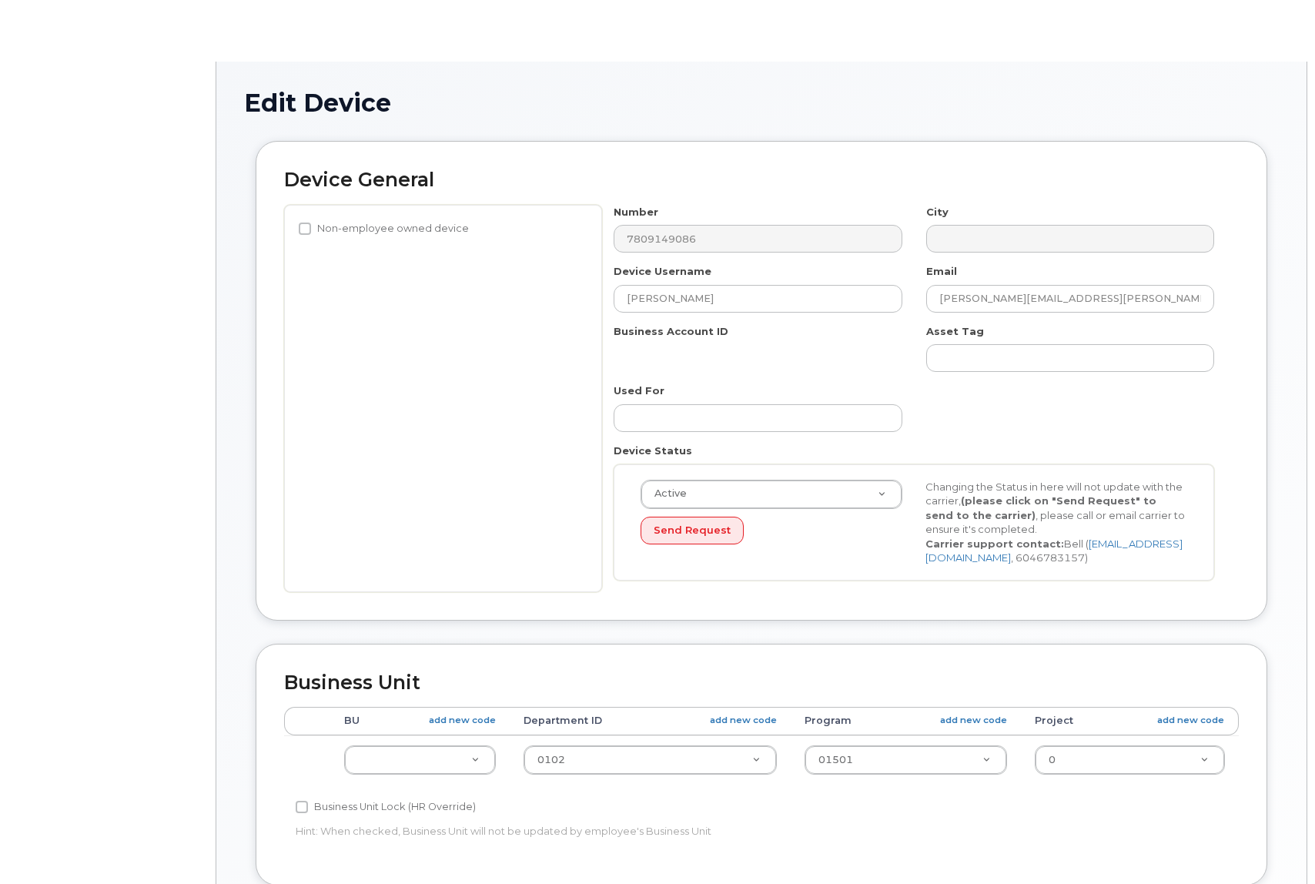
select select "4749753"
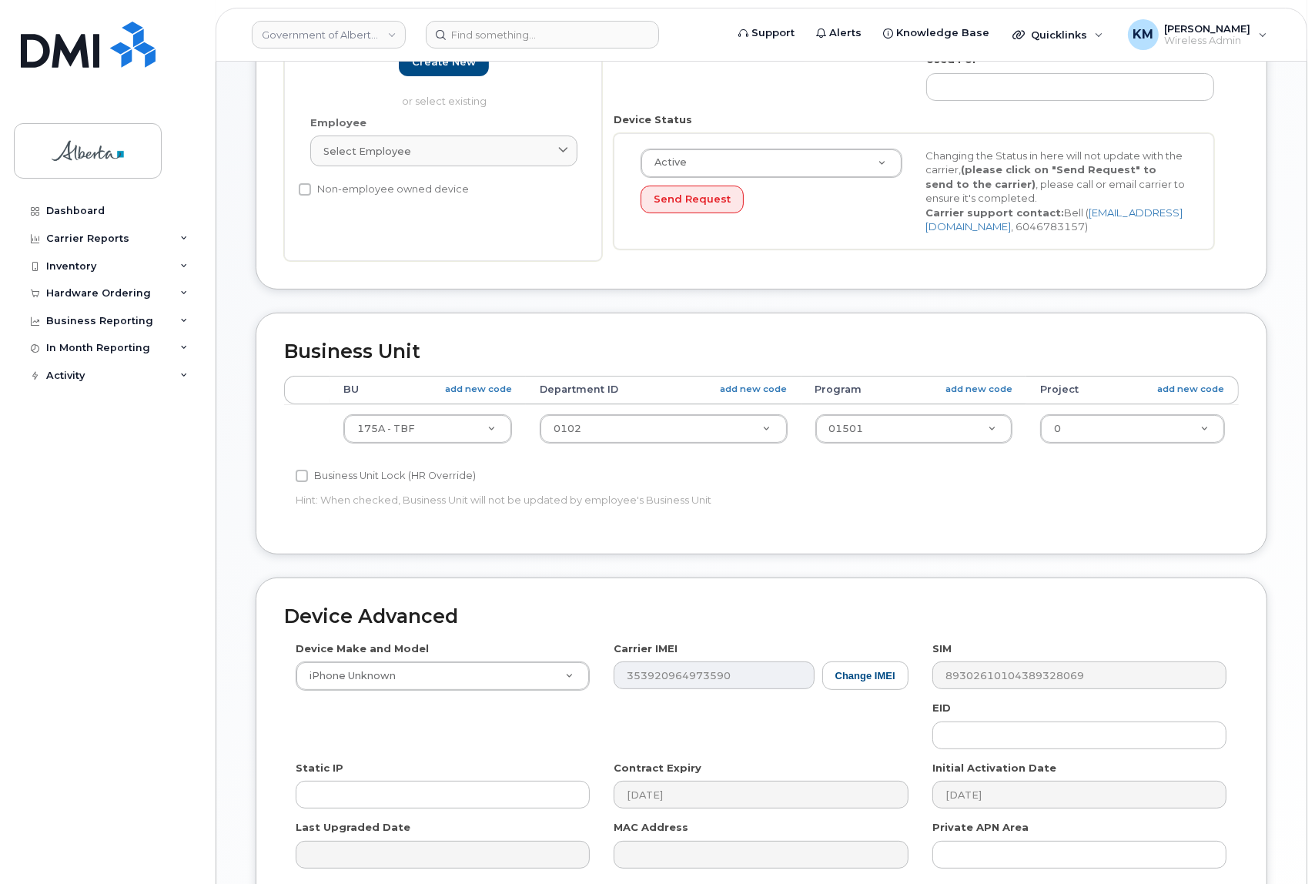
scroll to position [350, 0]
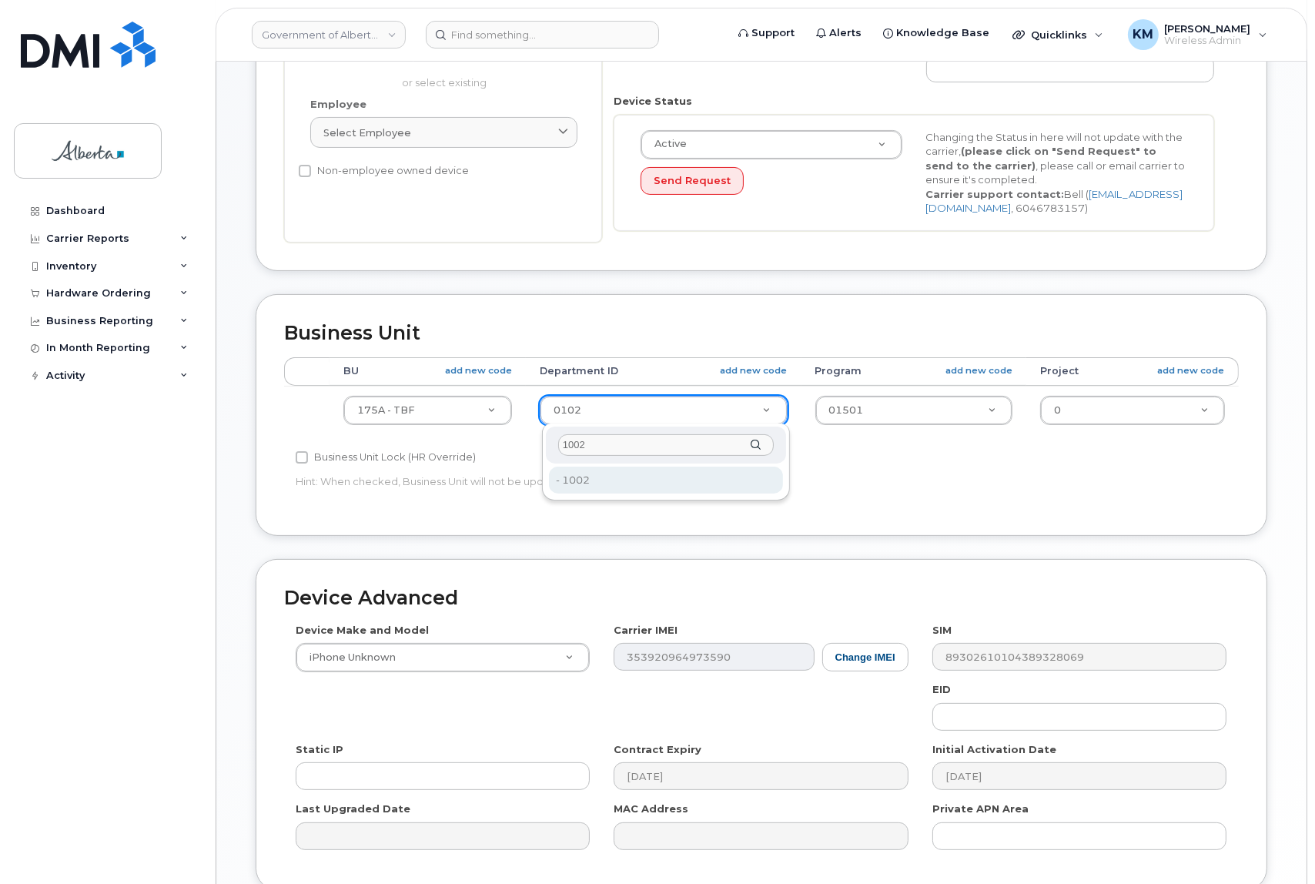
type input "1002"
type input "4752465"
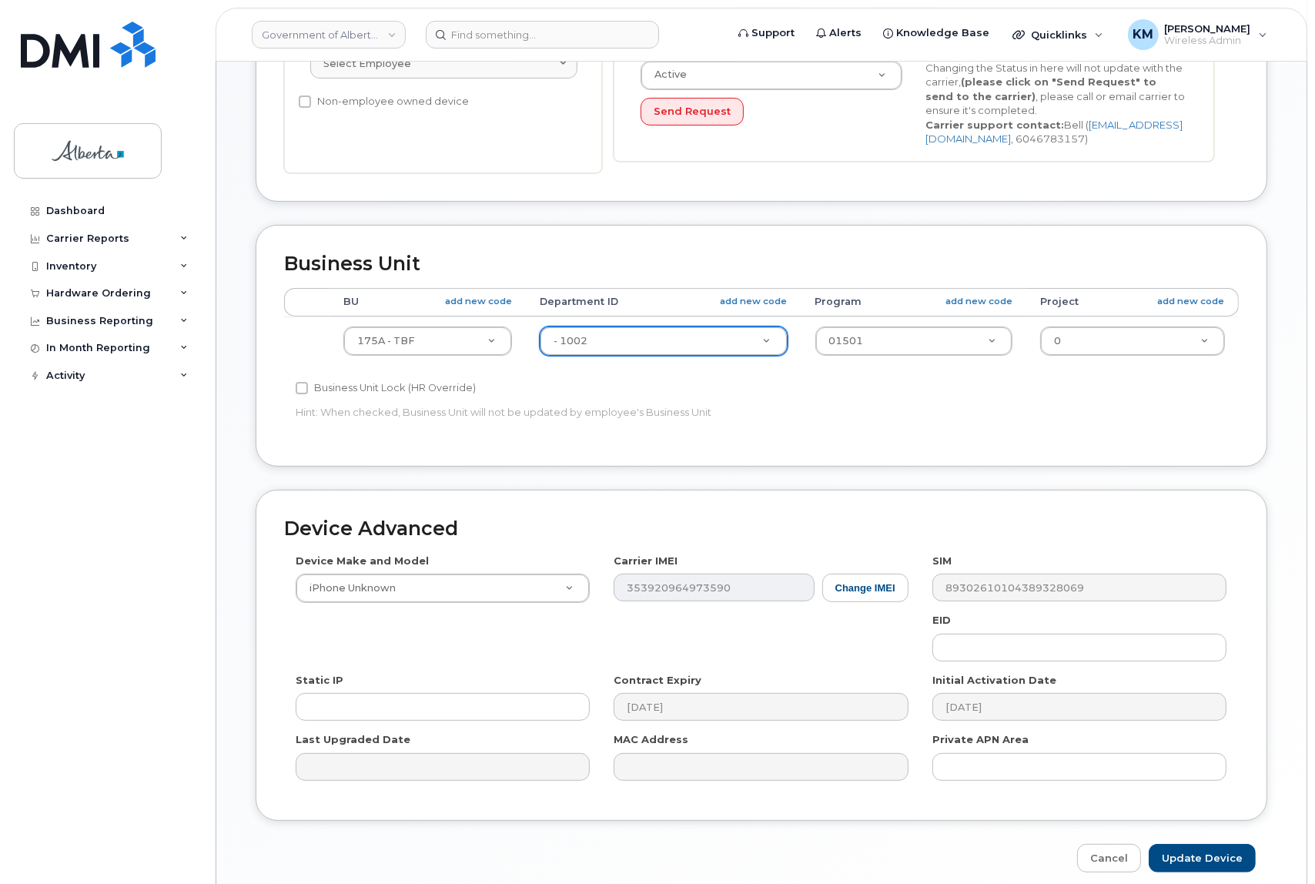
scroll to position [483, 0]
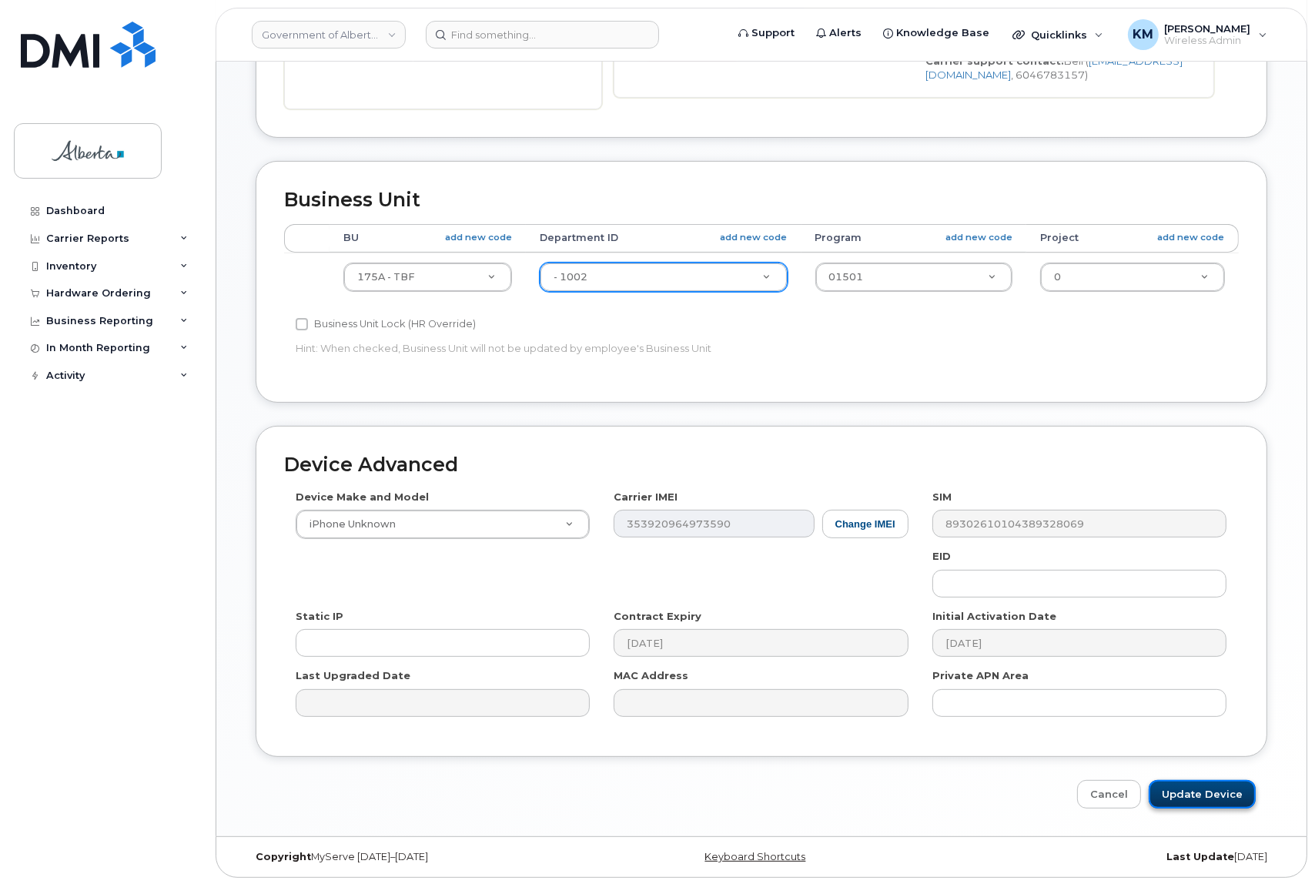
click at [1180, 788] on input "Update Device" at bounding box center [1202, 794] width 107 height 28
type input "Saving..."
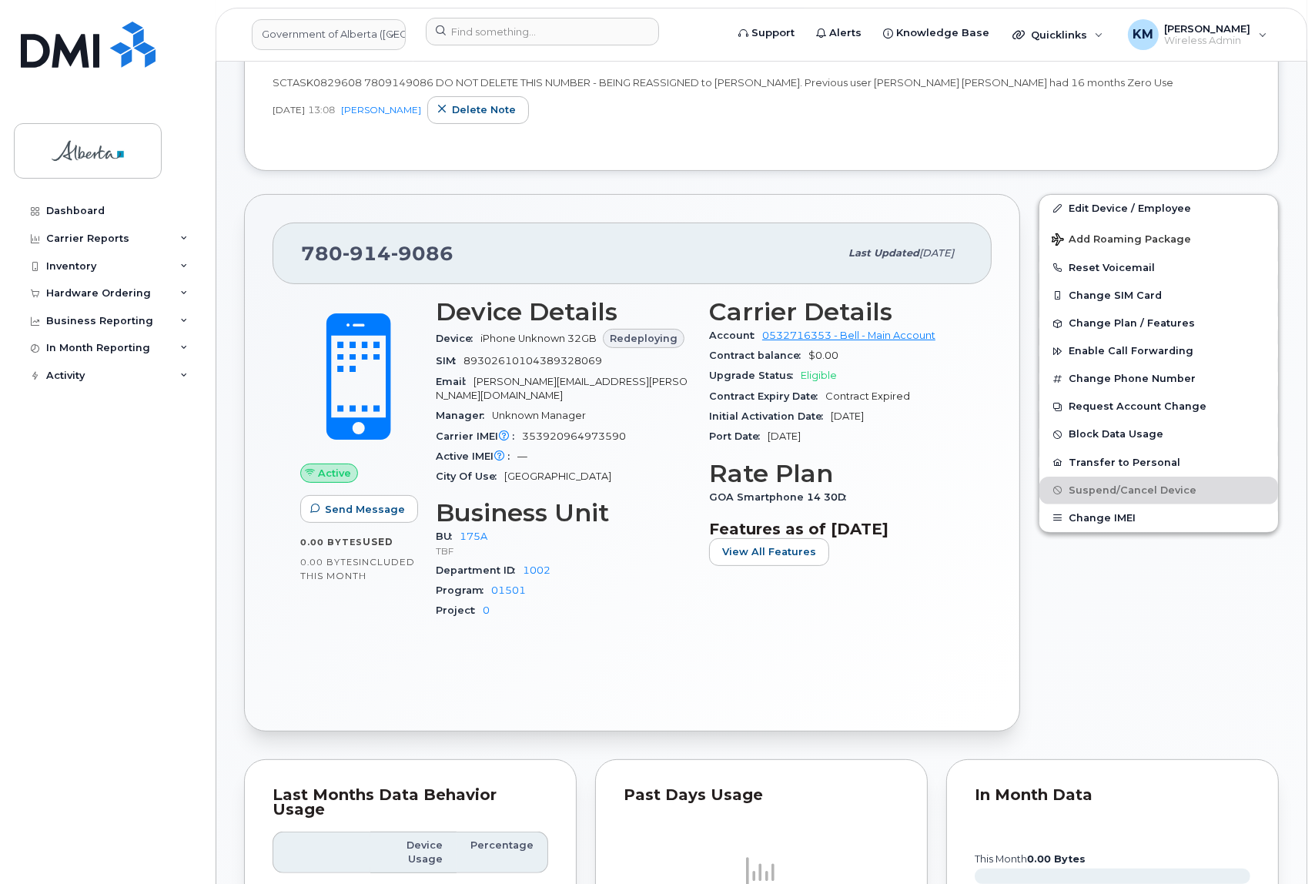
scroll to position [420, 0]
